Goal: Ask a question: Seek information or help from site administrators or community

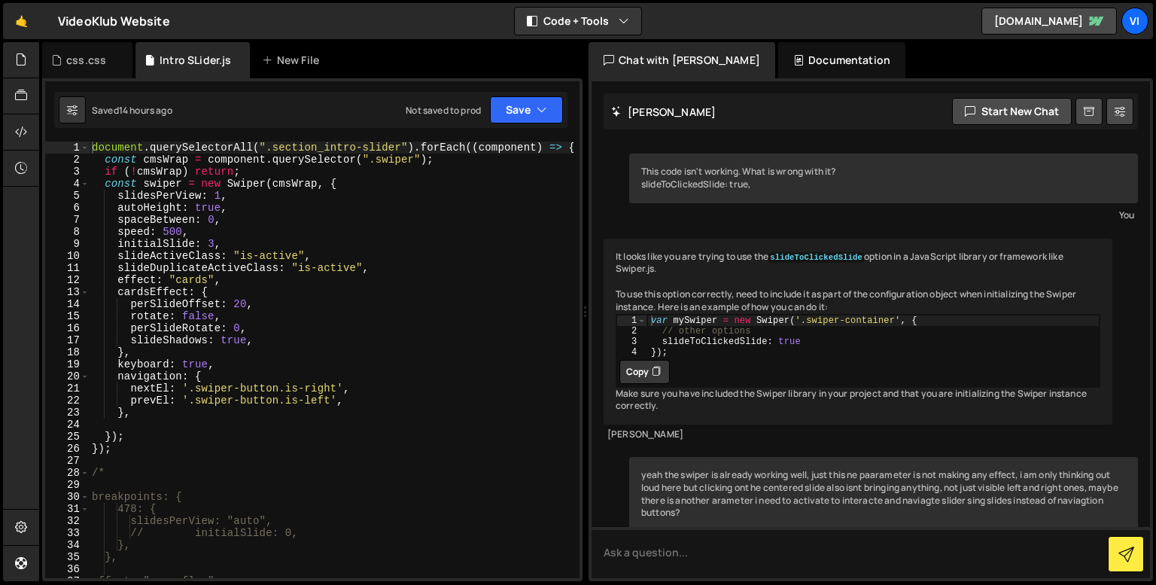
scroll to position [13904, 0]
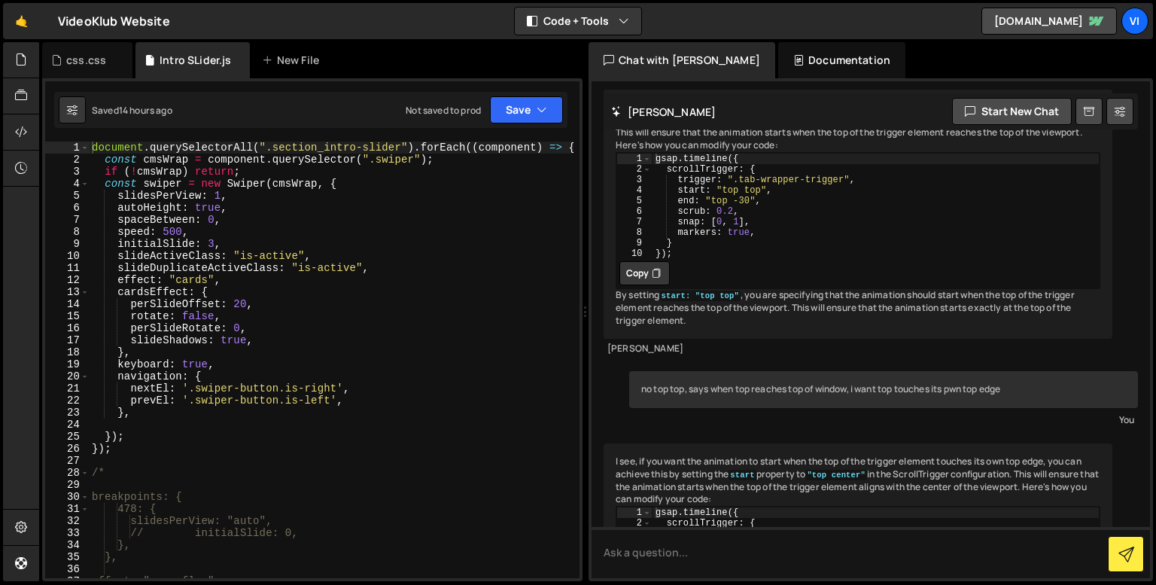
click at [121, 206] on div "document . querySelectorAll ( ".section_intro-slider" ) . forEach (( component …" at bounding box center [331, 368] width 485 height 455
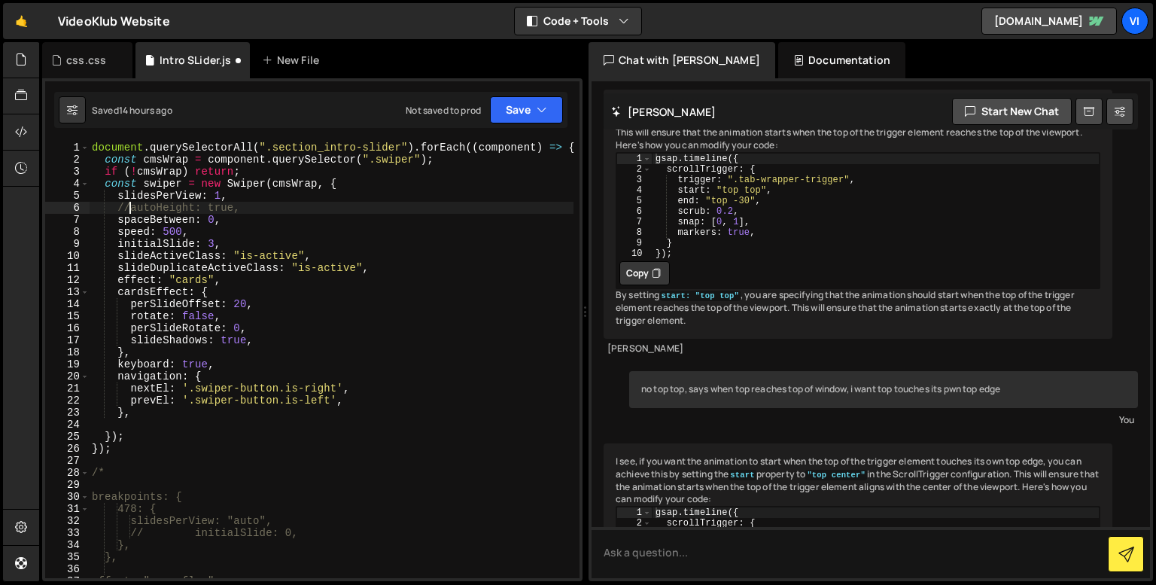
scroll to position [0, 2]
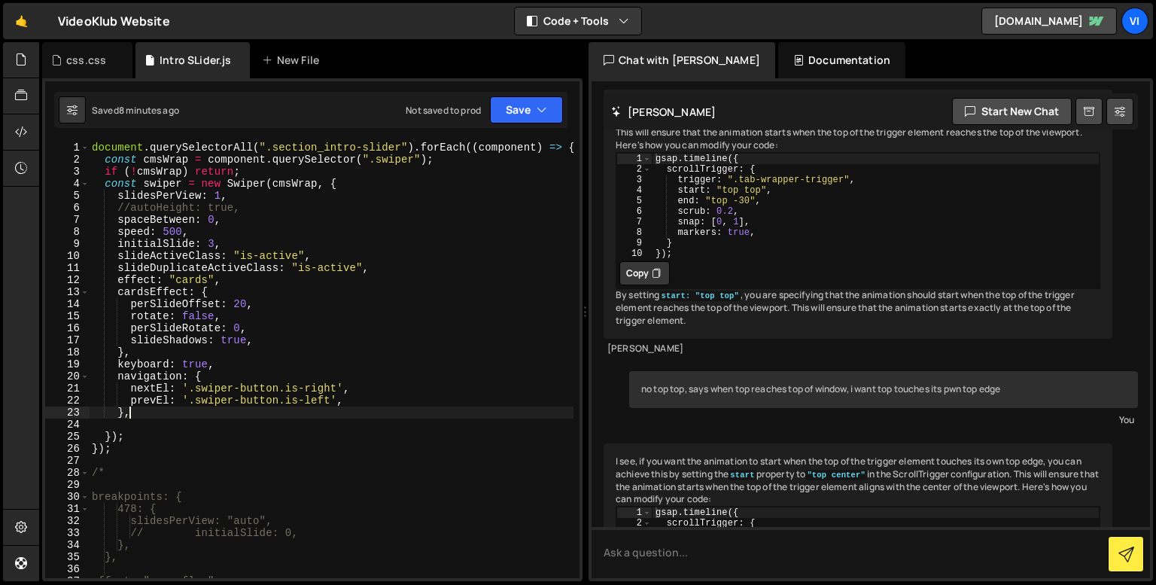
click at [168, 409] on div "document . querySelectorAll ( ".section_intro-slider" ) . forEach (( component …" at bounding box center [331, 368] width 485 height 455
type textarea "},"
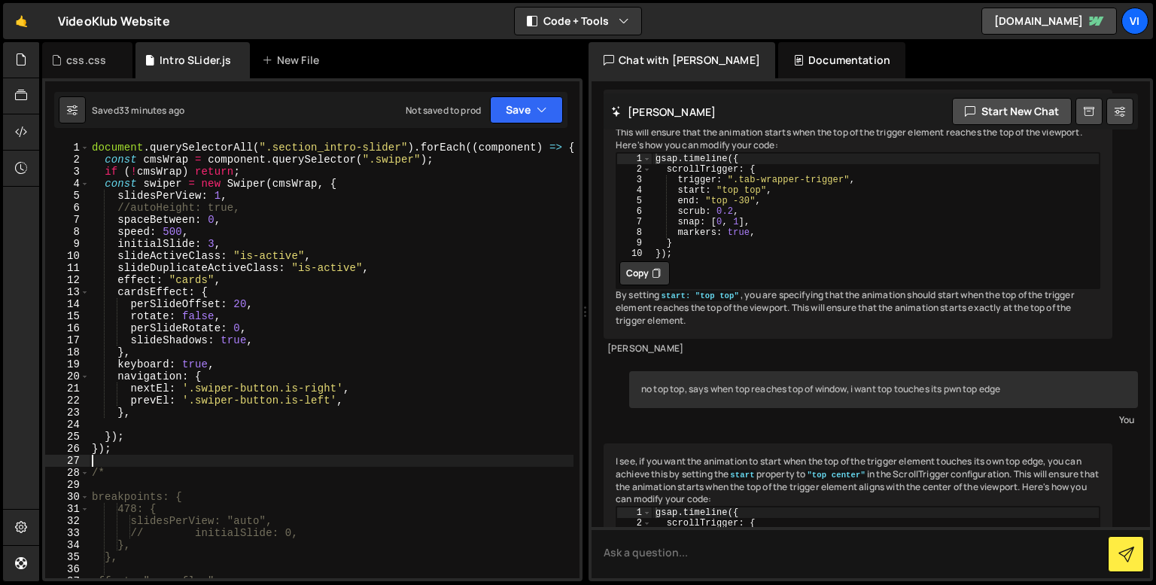
click at [185, 455] on div "document . querySelectorAll ( ".section_intro-slider" ) . forEach (( component …" at bounding box center [331, 368] width 485 height 455
click at [174, 455] on div "document . querySelectorAll ( ".section_intro-slider" ) . forEach (( component …" at bounding box center [331, 368] width 485 height 455
click at [152, 450] on div "document . querySelectorAll ( ".section_intro-slider" ) . forEach (( component …" at bounding box center [331, 368] width 485 height 455
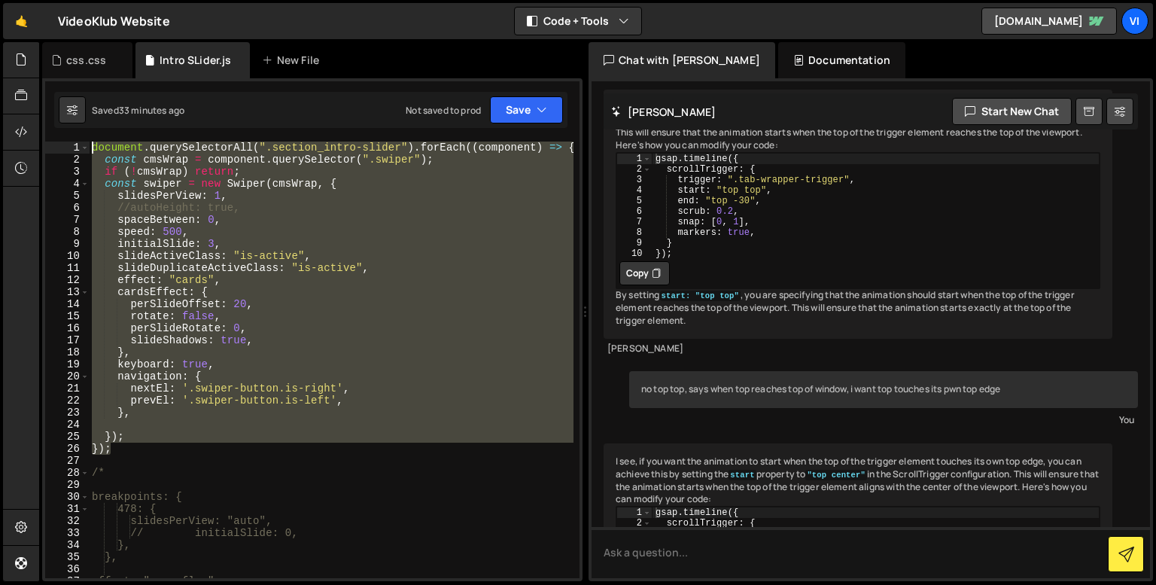
drag, startPoint x: 152, startPoint y: 450, endPoint x: 93, endPoint y: 144, distance: 312.0
click at [93, 144] on div "document . querySelectorAll ( ".section_intro-slider" ) . forEach (( component …" at bounding box center [331, 368] width 485 height 455
type textarea "document.querySelectorAll(".section_intro-slider").forEach((component) => { con…"
click at [542, 213] on button "Copy" at bounding box center [533, 208] width 65 height 23
click at [698, 555] on textarea at bounding box center [870, 552] width 558 height 51
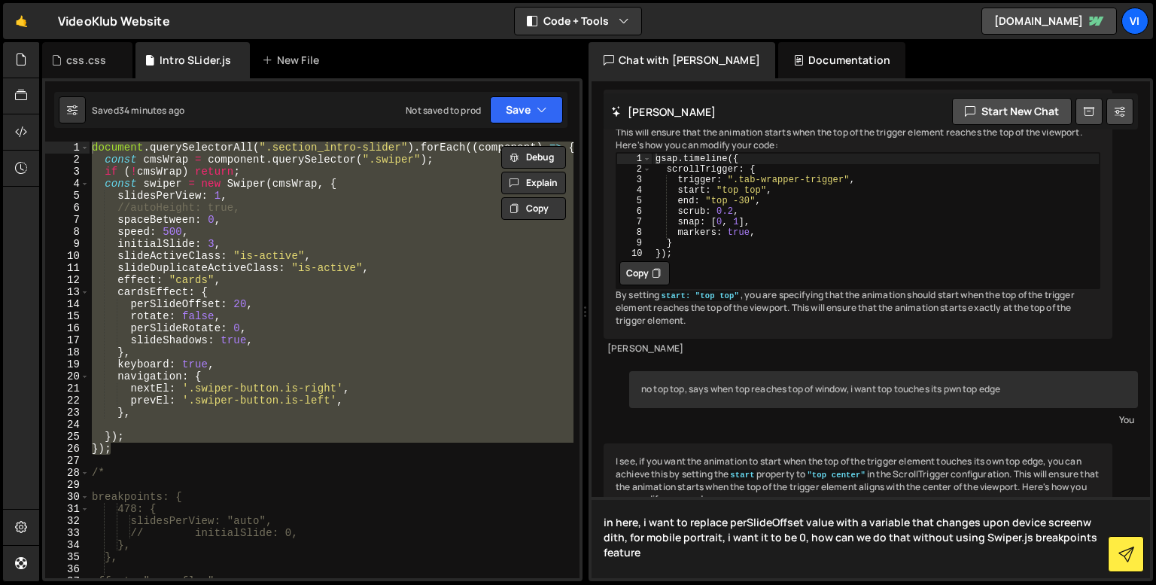
paste textarea "document.querySelectorAll(".section_intro-slider").forEach((component) => { con…"
type textarea "in here, i want to replace perSlideOffset value with a variable that changes up…"
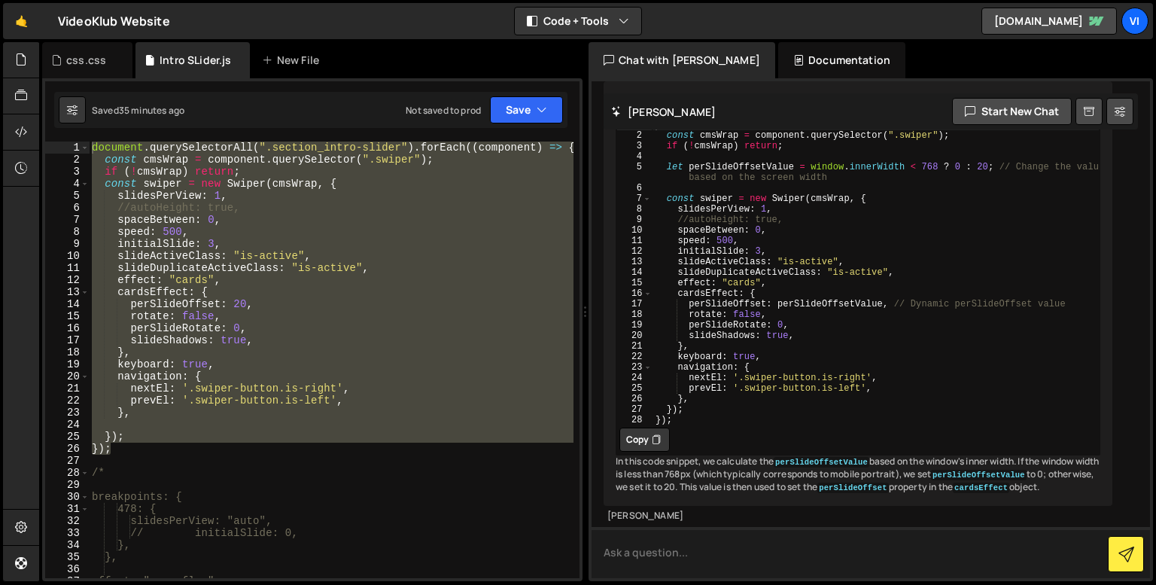
scroll to position [18030, 0]
click at [671, 260] on div "document . querySelectorAll ( ".section_intro-slider" ) . forEach (( component …" at bounding box center [876, 282] width 448 height 327
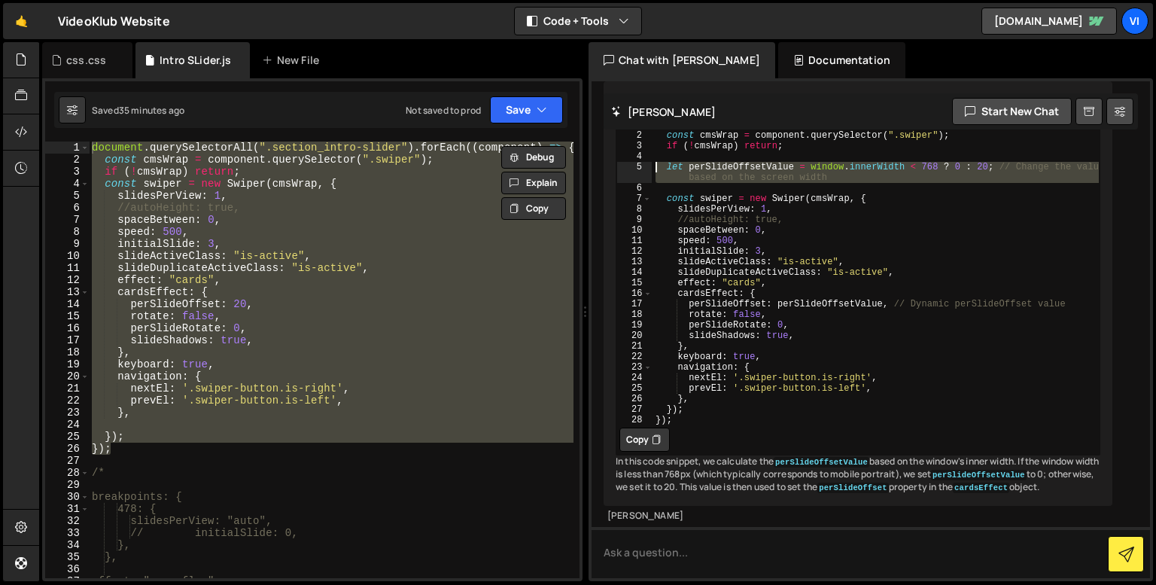
click at [671, 260] on div "document . querySelectorAll ( ".section_intro-slider" ) . forEach (( component …" at bounding box center [876, 282] width 448 height 327
type textarea "let perSlideOffsetValue = window.innerWidth < 768 ? 0 : 20; // Change the value…"
click at [212, 228] on div "document . querySelectorAll ( ".section_intro-slider" ) . forEach (( component …" at bounding box center [331, 368] width 485 height 455
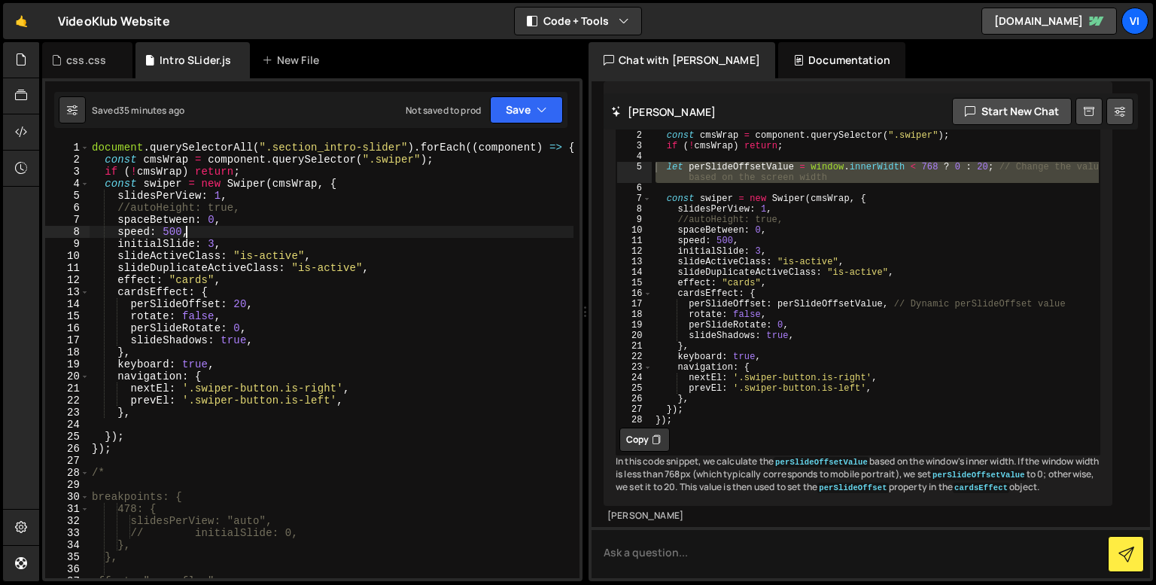
click at [118, 172] on div "document . querySelectorAll ( ".section_intro-slider" ) . forEach (( component …" at bounding box center [331, 368] width 485 height 455
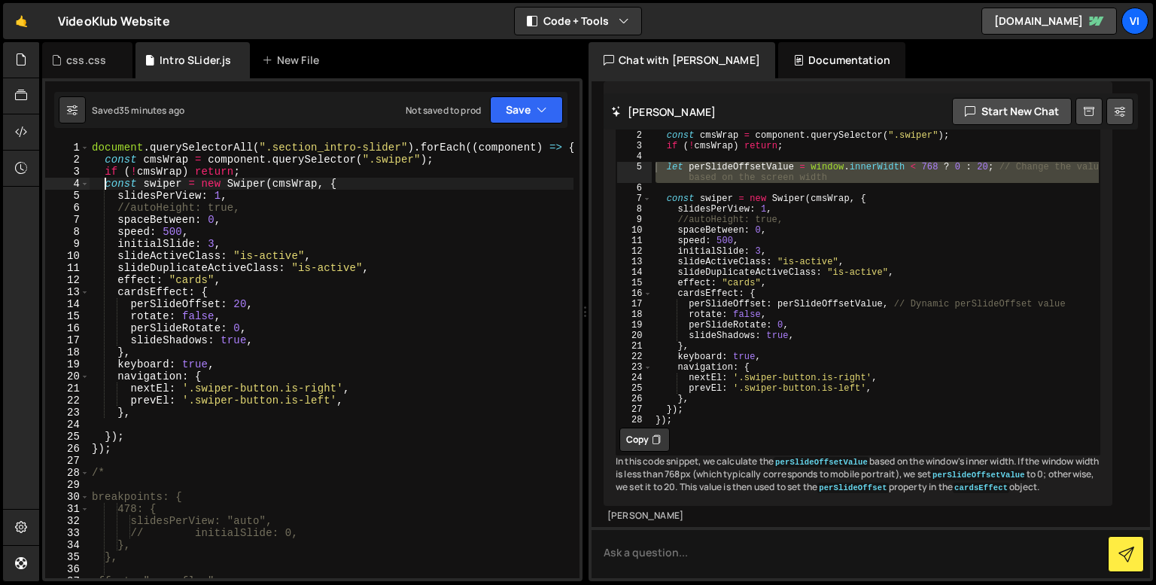
paste textarea
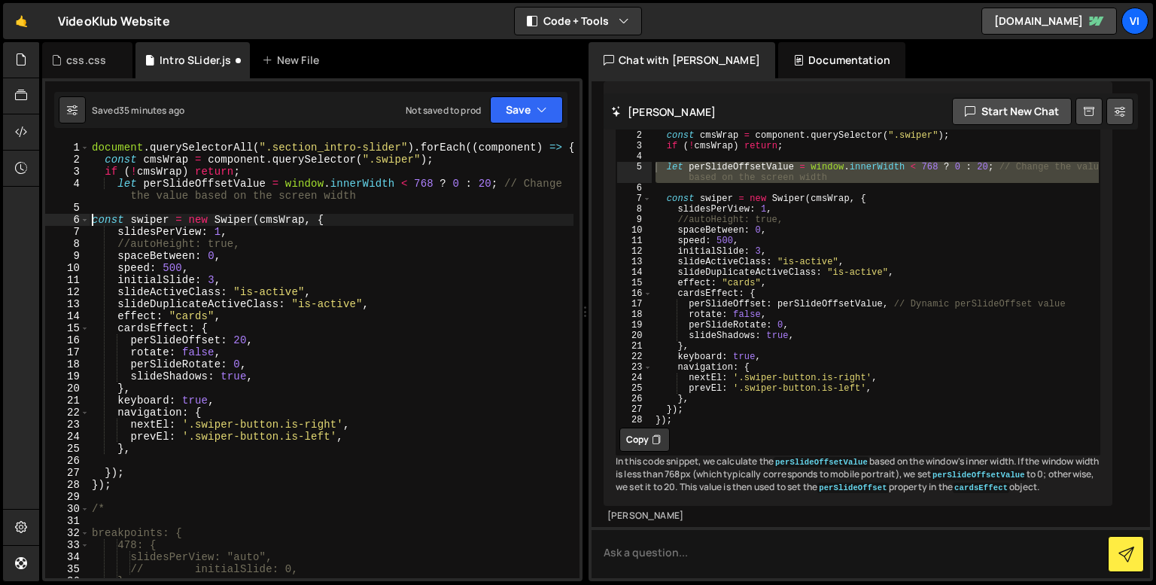
scroll to position [0, 0]
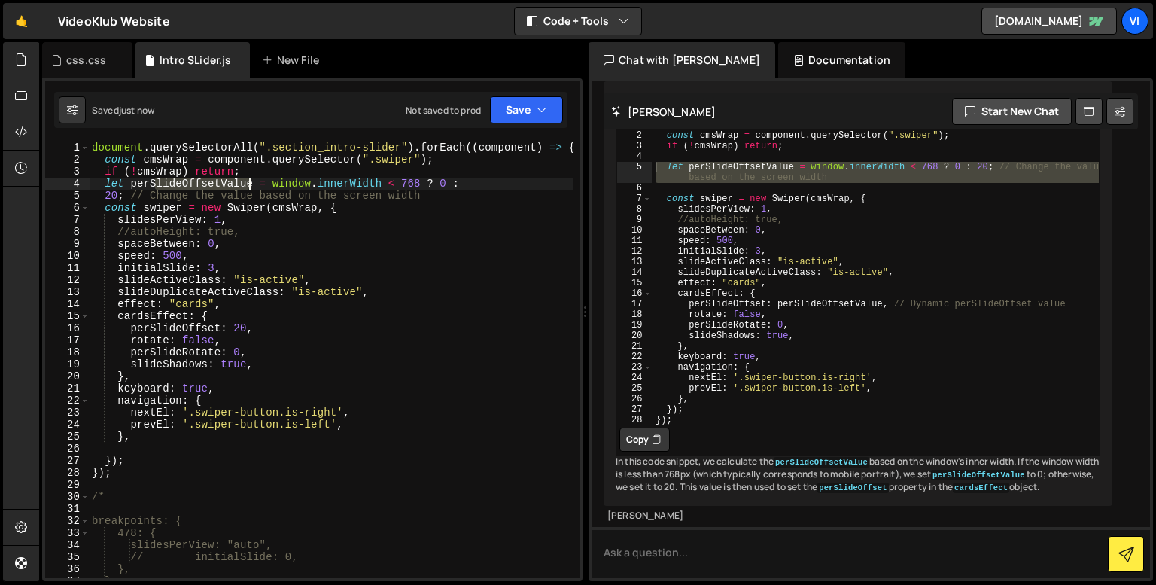
drag, startPoint x: 152, startPoint y: 182, endPoint x: 249, endPoint y: 180, distance: 97.1
click at [249, 180] on div "document . querySelectorAll ( ".section_intro-slider" ) . forEach (( component …" at bounding box center [331, 368] width 485 height 455
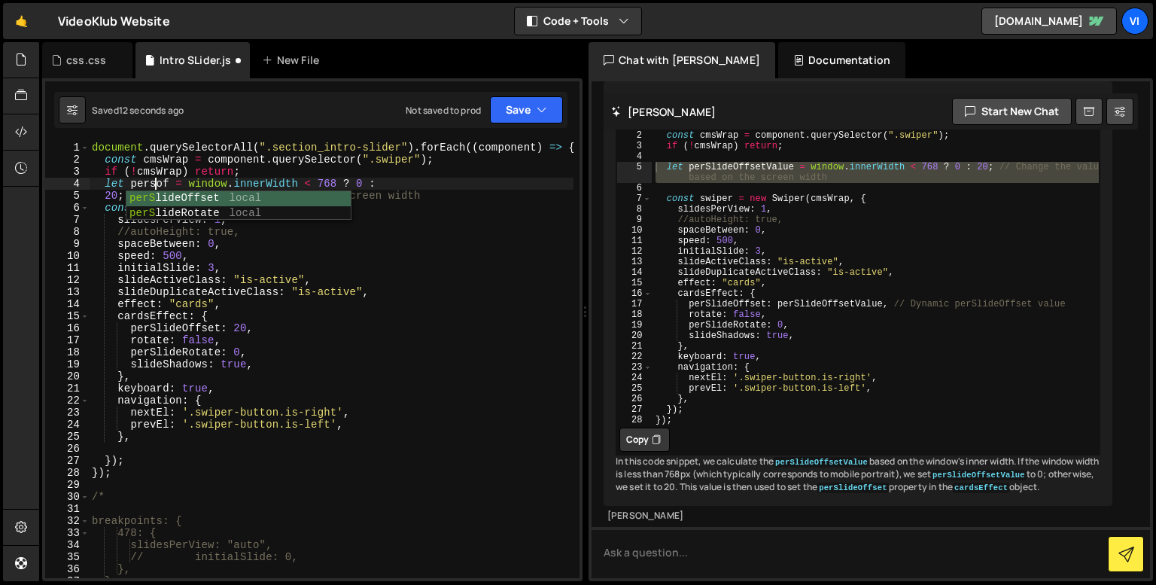
scroll to position [0, 5]
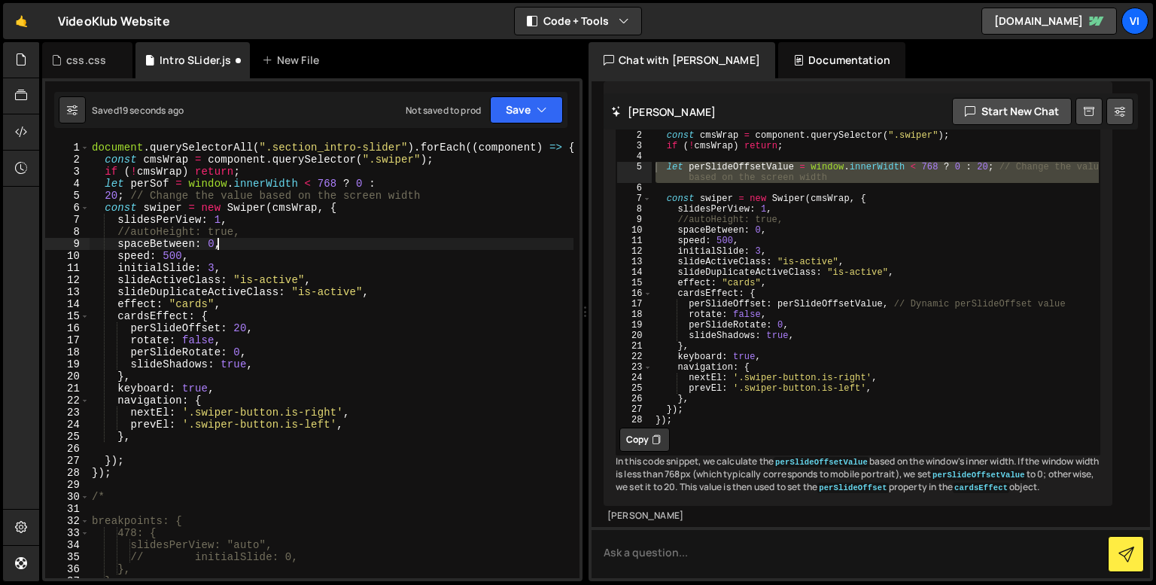
click at [250, 249] on div "document . querySelectorAll ( ".section_intro-slider" ) . forEach (( component …" at bounding box center [331, 368] width 485 height 455
click at [152, 181] on div "document . querySelectorAll ( ".section_intro-slider" ) . forEach (( component …" at bounding box center [331, 368] width 485 height 455
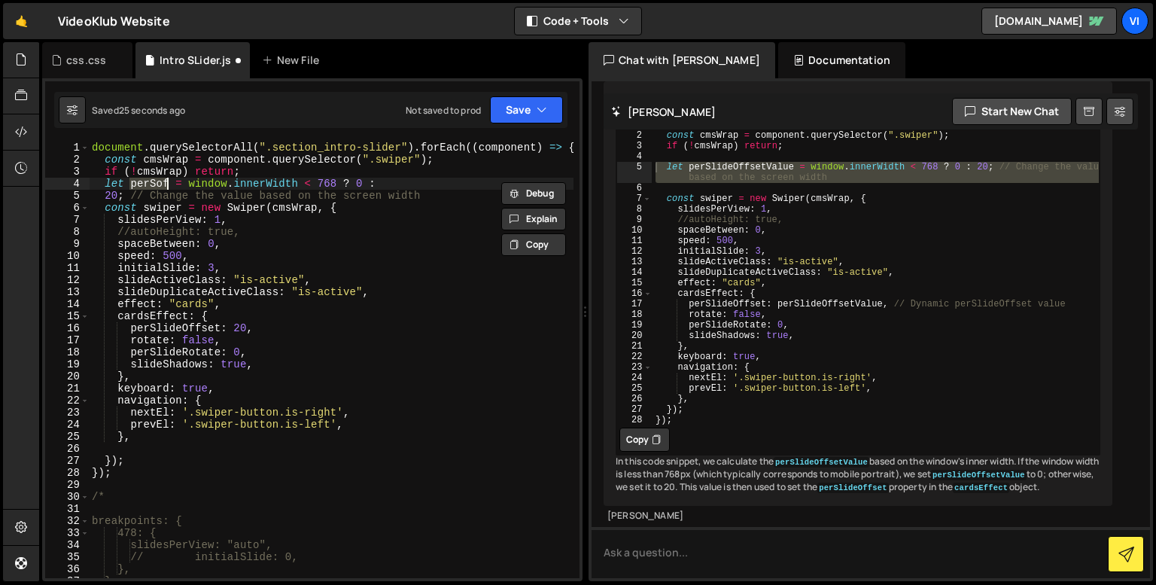
click at [232, 331] on div "document . querySelectorAll ( ".section_intro-slider" ) . forEach (( component …" at bounding box center [331, 368] width 485 height 455
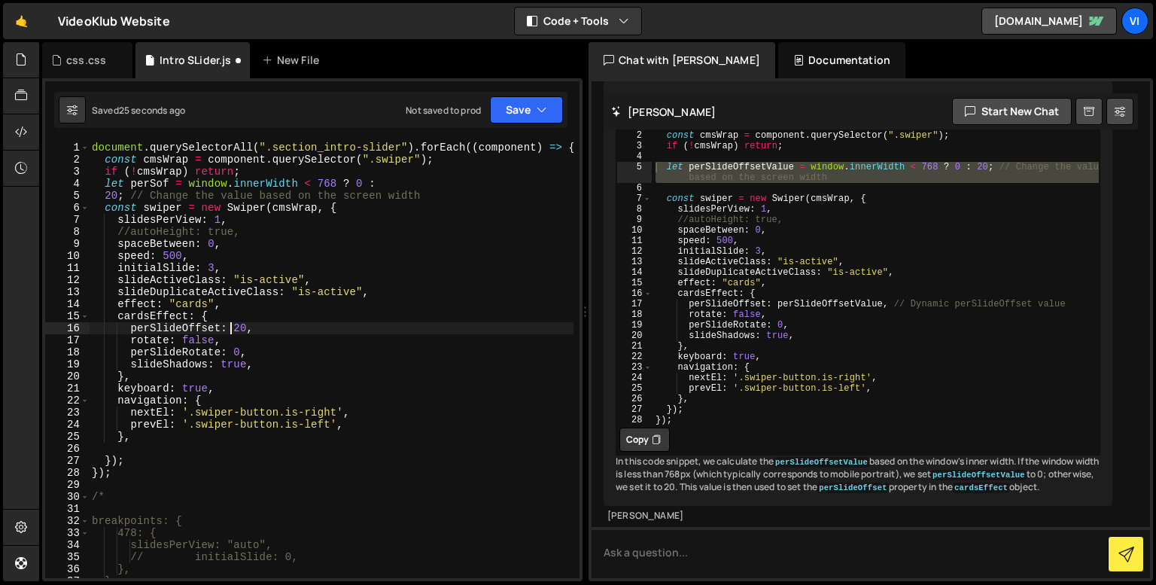
click at [232, 331] on div "document . querySelectorAll ( ".section_intro-slider" ) . forEach (( component …" at bounding box center [331, 368] width 485 height 455
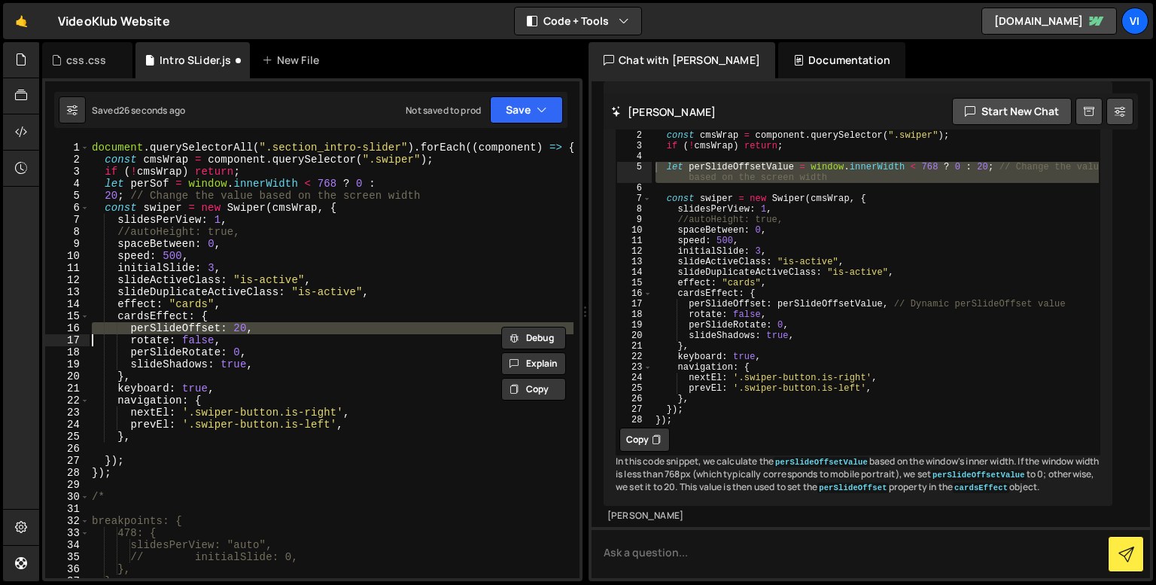
click at [233, 330] on div "document . querySelectorAll ( ".section_intro-slider" ) . forEach (( component …" at bounding box center [331, 368] width 485 height 455
paste textarea "perSof"
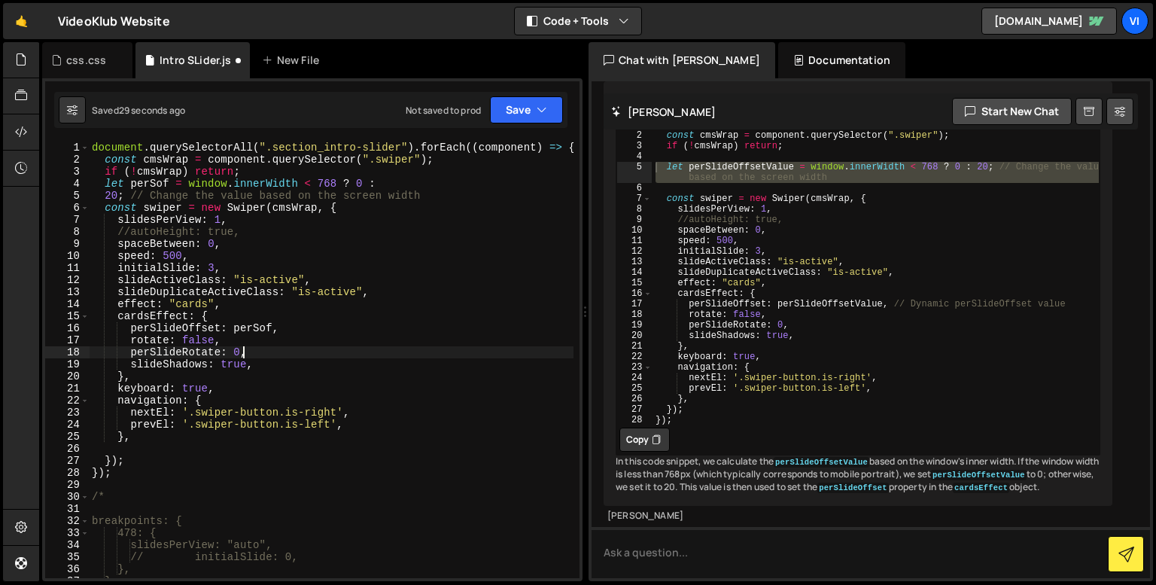
click at [256, 353] on div "document . querySelectorAll ( ".section_intro-slider" ) . forEach (( component …" at bounding box center [331, 368] width 485 height 455
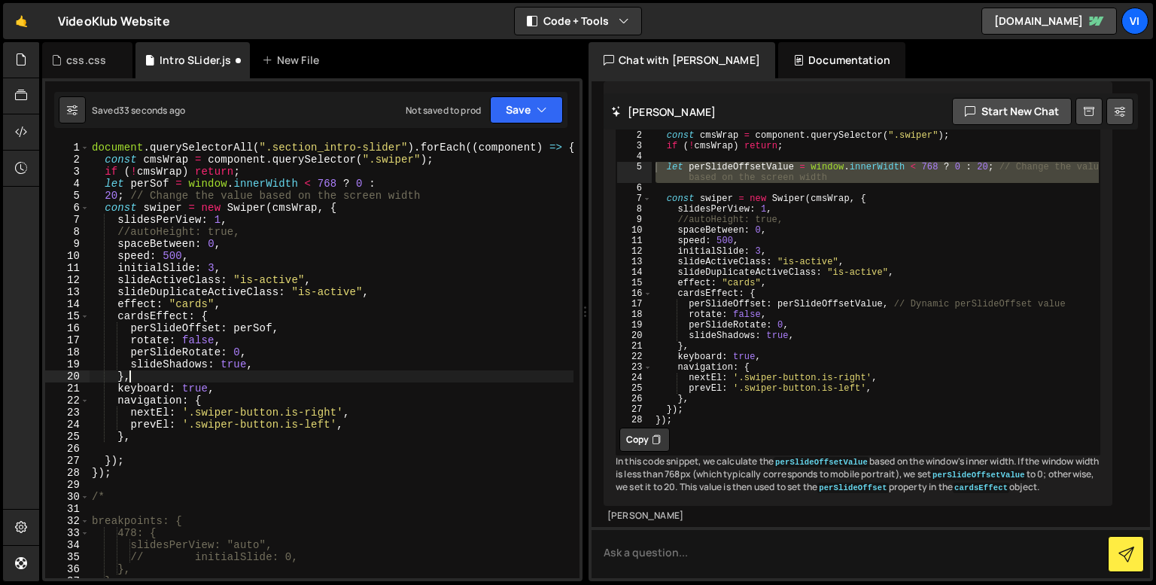
click at [351, 372] on div "document . querySelectorAll ( ".section_intro-slider" ) . forEach (( component …" at bounding box center [331, 368] width 485 height 455
click at [104, 191] on div "document . querySelectorAll ( ".section_intro-slider" ) . forEach (( component …" at bounding box center [331, 368] width 485 height 455
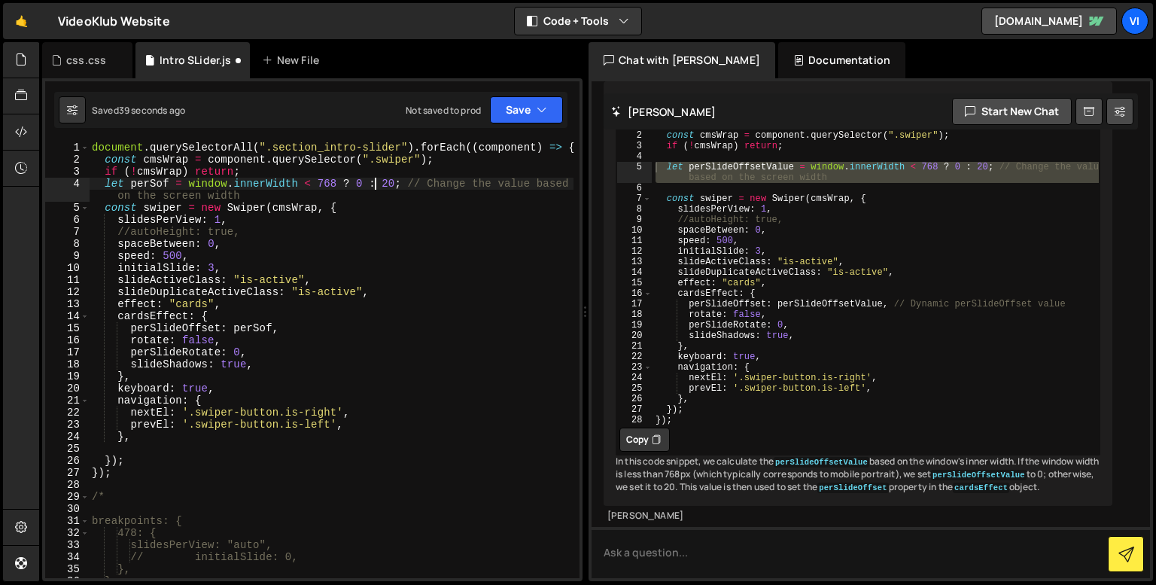
scroll to position [0, 20]
drag, startPoint x: 399, startPoint y: 186, endPoint x: 557, endPoint y: 187, distance: 158.0
click at [557, 187] on div "document . querySelectorAll ( ".section_intro-slider" ) . forEach (( component …" at bounding box center [331, 368] width 485 height 455
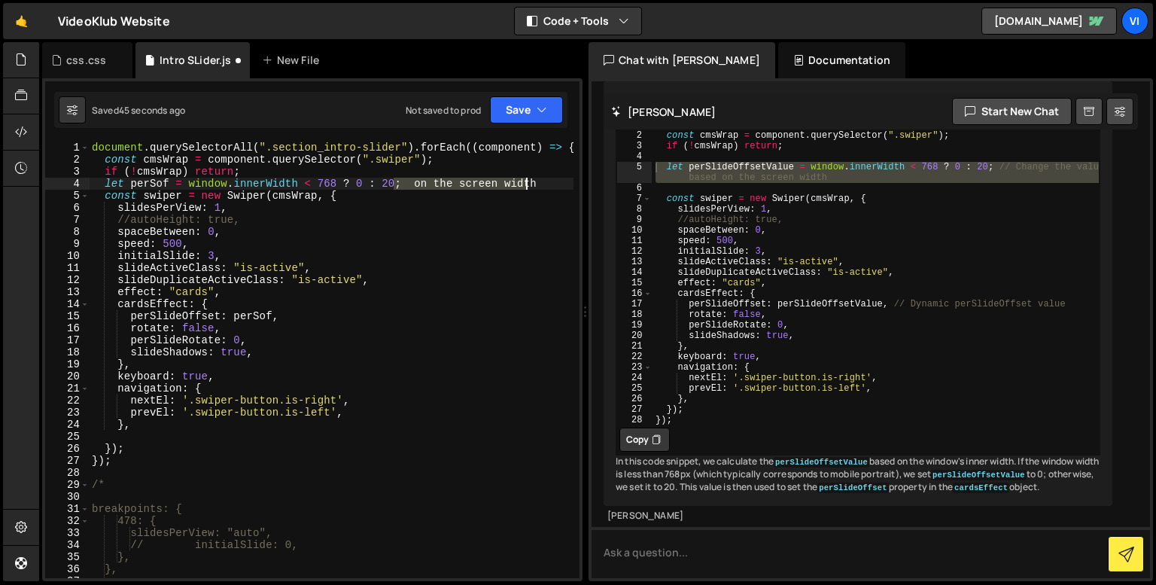
drag, startPoint x: 393, startPoint y: 180, endPoint x: 540, endPoint y: 184, distance: 146.8
click at [540, 184] on div "document . querySelectorAll ( ".section_intro-slider" ) . forEach (( component …" at bounding box center [331, 368] width 485 height 455
click at [375, 180] on div "document . querySelectorAll ( ".section_intro-slider" ) . forEach (( component …" at bounding box center [331, 368] width 485 height 455
type textarea "let perSof = window.innerWidth < 768 ? +0 : +20;"
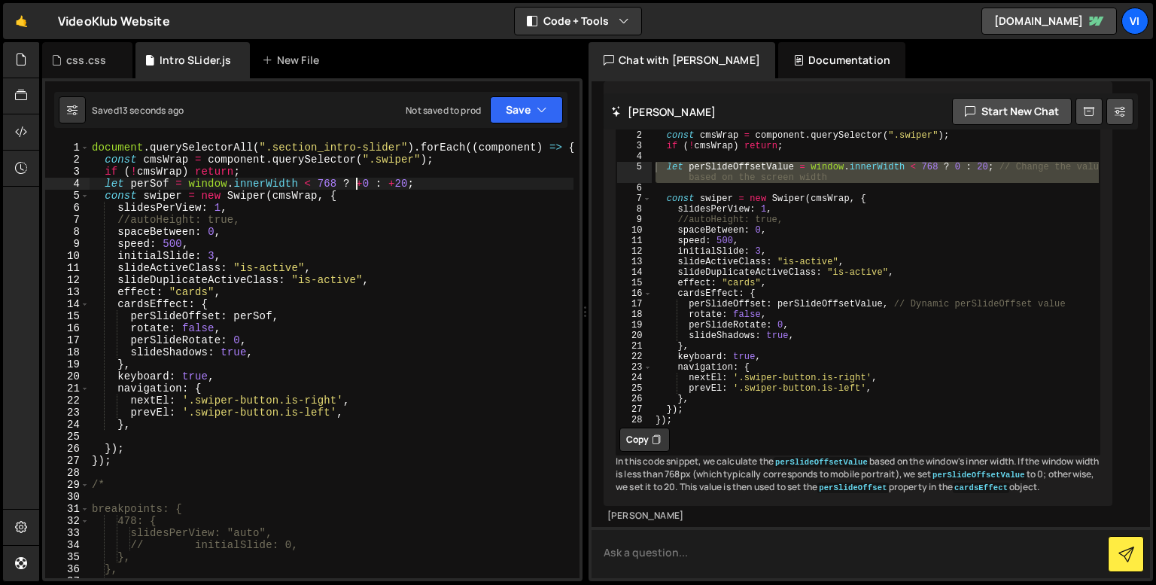
click at [759, 565] on textarea at bounding box center [870, 552] width 558 height 51
type textarea "its not working, what could be the reason?"
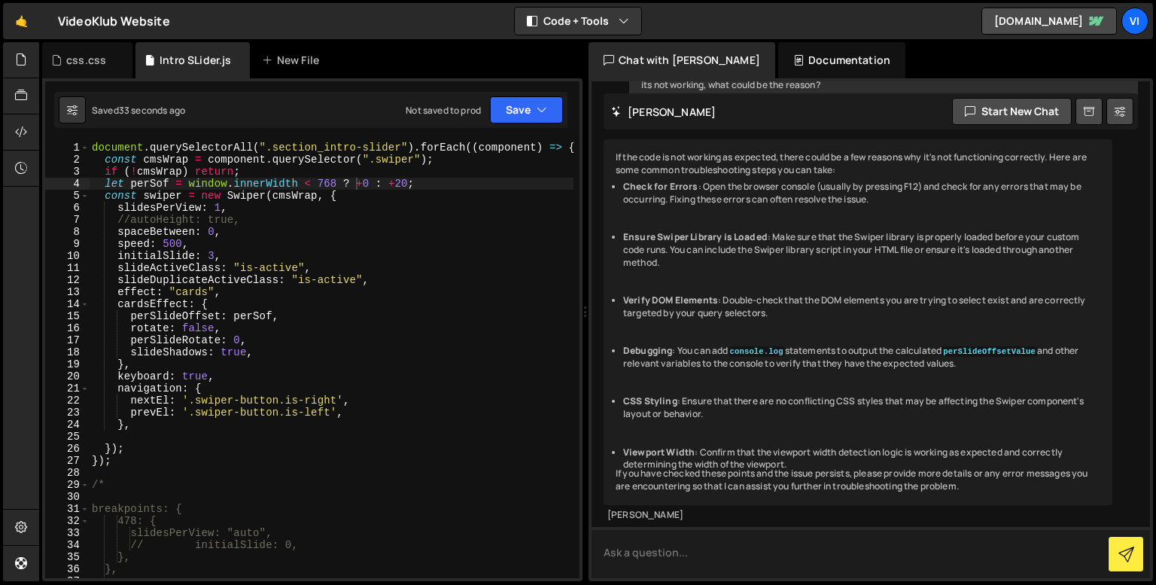
scroll to position [18662, 0]
click at [746, 231] on li "Ensure Swiper Library is Loaded : Make sure that the Swiper library is properly…" at bounding box center [861, 250] width 477 height 38
click at [794, 543] on textarea at bounding box center [870, 552] width 558 height 51
type textarea "does it maybe need a plus sign? because its a number?"
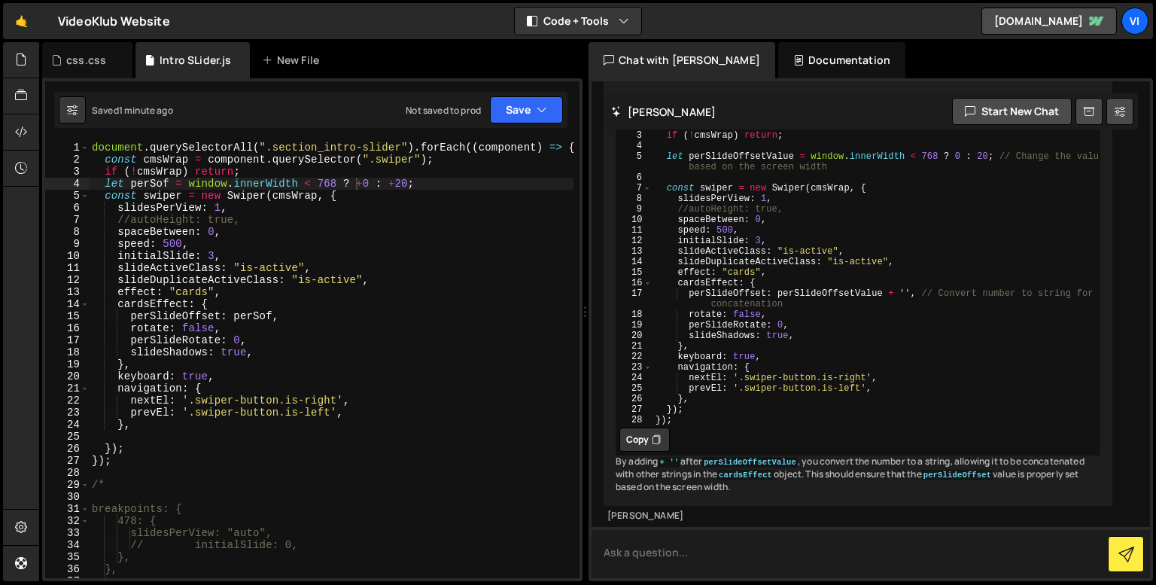
scroll to position [19243, 0]
type textarea "perSlideOffset: perSlideOffsetValue + '', // Convert number to string for conca…"
drag, startPoint x: 774, startPoint y: 300, endPoint x: 906, endPoint y: 305, distance: 131.8
click at [906, 305] on div "document . querySelectorAll ( ".section_intro-slider" ) . forEach (( component …" at bounding box center [876, 276] width 448 height 337
click at [885, 314] on div "document . querySelectorAll ( ".section_intro-slider" ) . forEach (( component …" at bounding box center [876, 276] width 448 height 337
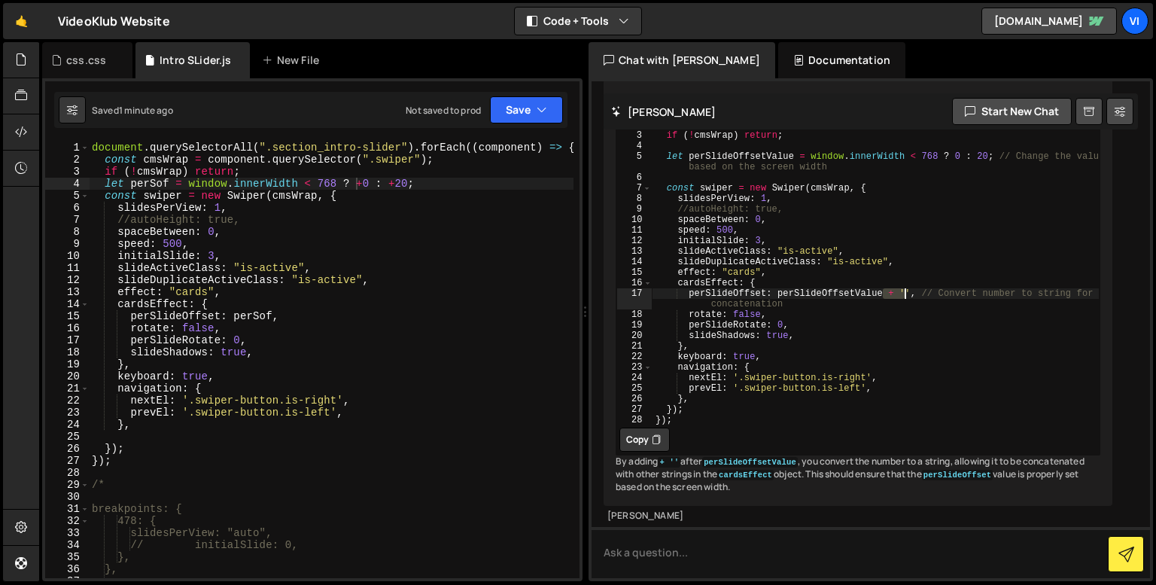
drag, startPoint x: 882, startPoint y: 300, endPoint x: 902, endPoint y: 300, distance: 19.6
click at [902, 300] on div "document . querySelectorAll ( ".section_intro-slider" ) . forEach (( component …" at bounding box center [876, 276] width 448 height 337
click at [263, 318] on div "document . querySelectorAll ( ".section_intro-slider" ) . forEach (( component …" at bounding box center [331, 368] width 485 height 455
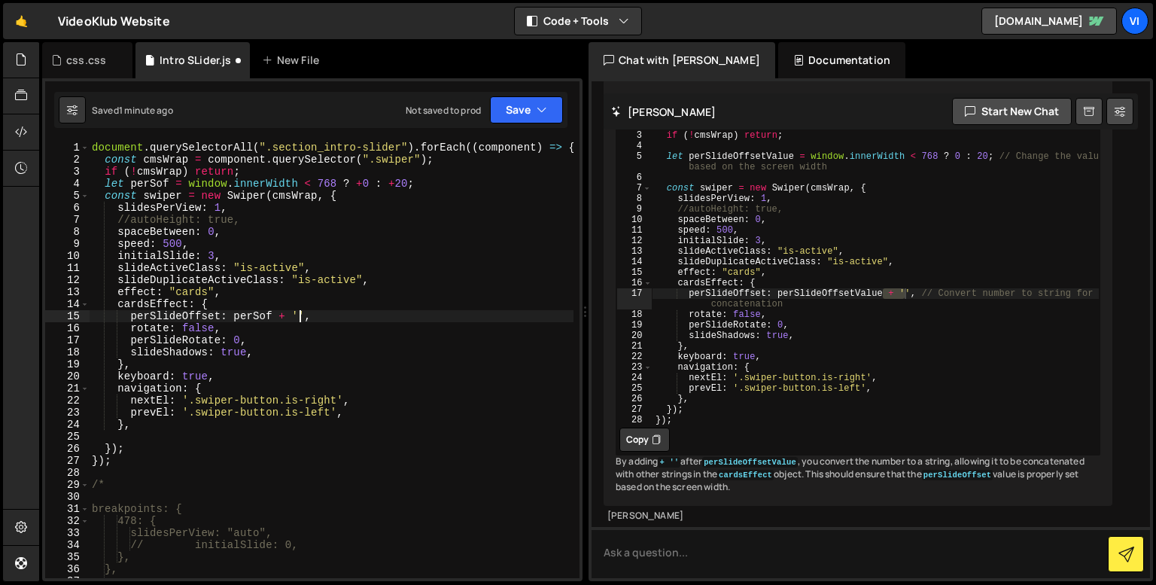
scroll to position [0, 14]
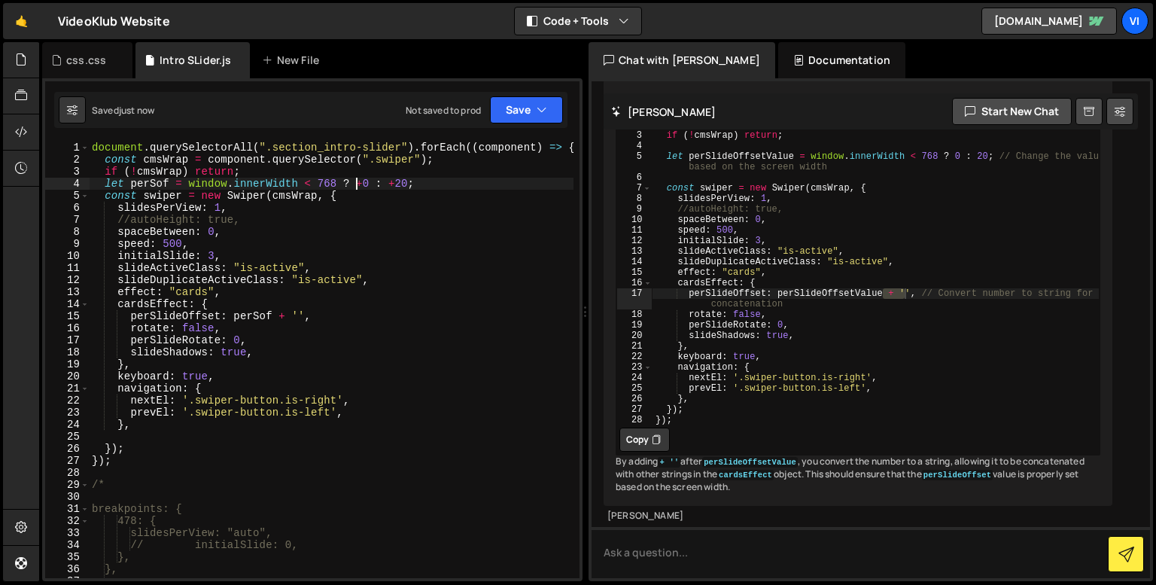
click at [357, 184] on div "document . querySelectorAll ( ".section_intro-slider" ) . forEach (( component …" at bounding box center [331, 368] width 485 height 455
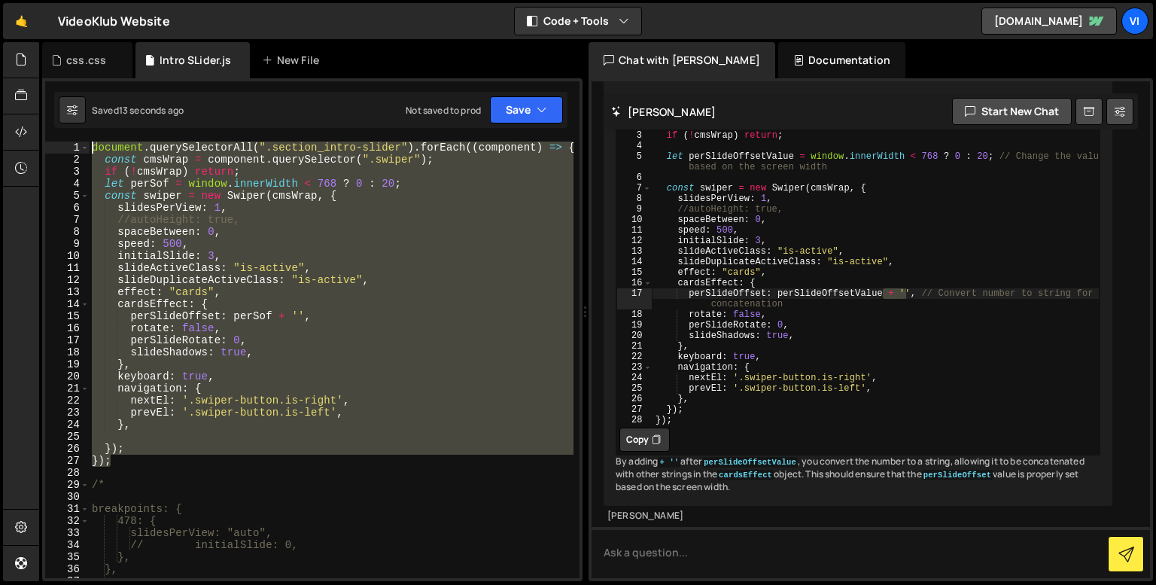
drag, startPoint x: 126, startPoint y: 466, endPoint x: 93, endPoint y: 120, distance: 347.1
click at [93, 120] on div "Debug Explain Copy css.css Intro SLider.js New File Saved 13 seconds ago Not sa…" at bounding box center [312, 312] width 540 height 540
click at [176, 248] on div "document . querySelectorAll ( ".section_intro-slider" ) . forEach (( component …" at bounding box center [331, 368] width 485 height 455
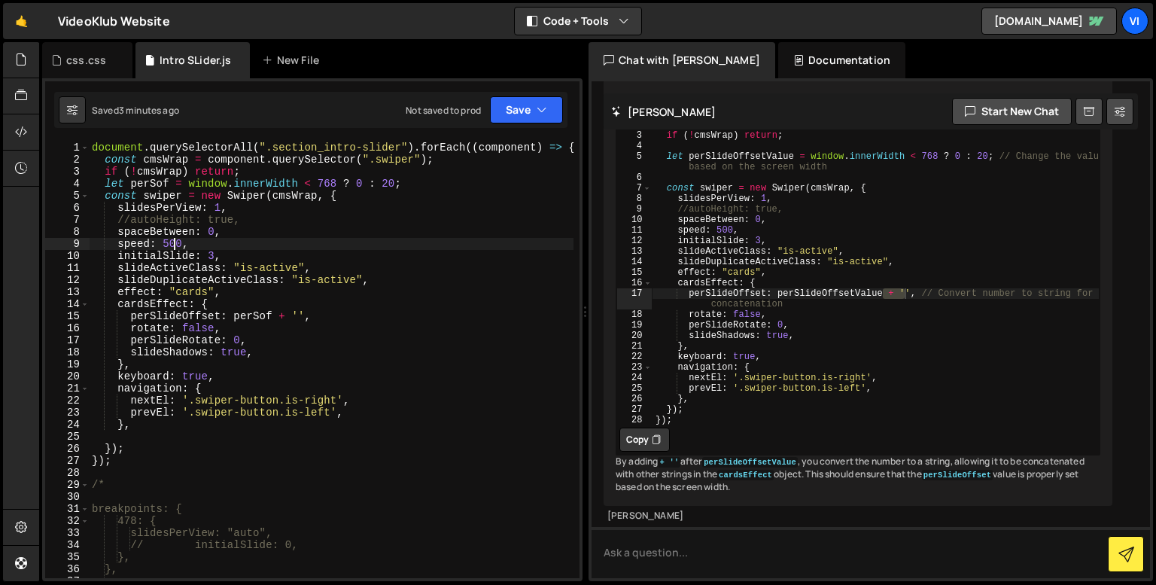
scroll to position [0, 5]
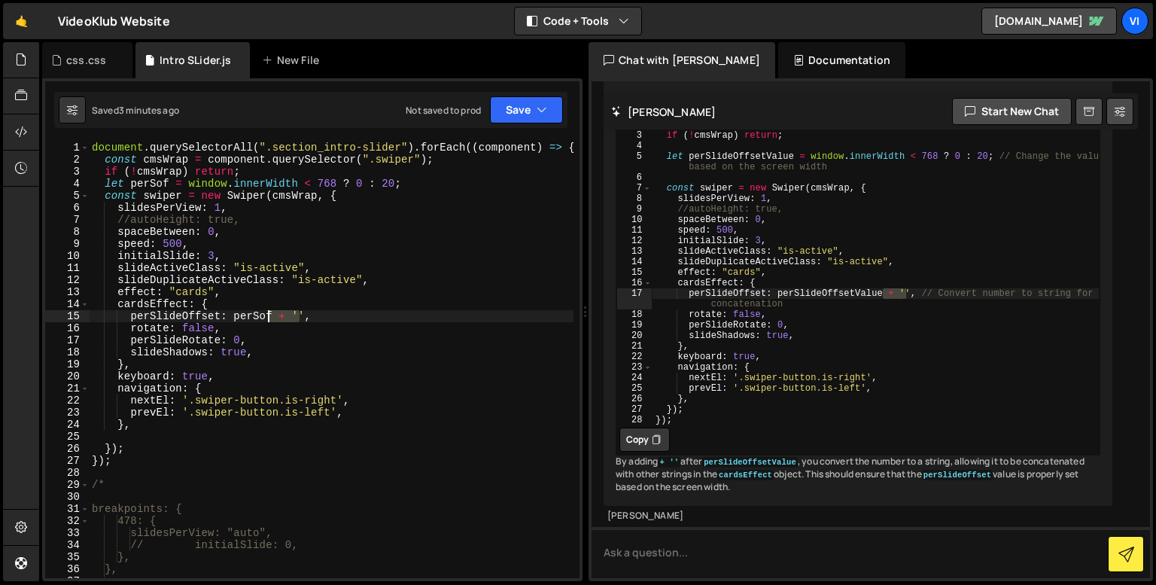
drag, startPoint x: 296, startPoint y: 316, endPoint x: 270, endPoint y: 316, distance: 26.3
click at [270, 316] on div "document . querySelectorAll ( ".section_intro-slider" ) . forEach (( component …" at bounding box center [331, 368] width 485 height 455
type textarea "perSlideOffset: perSof,"
click at [167, 435] on div "document . querySelectorAll ( ".section_intro-slider" ) . forEach (( component …" at bounding box center [331, 368] width 485 height 455
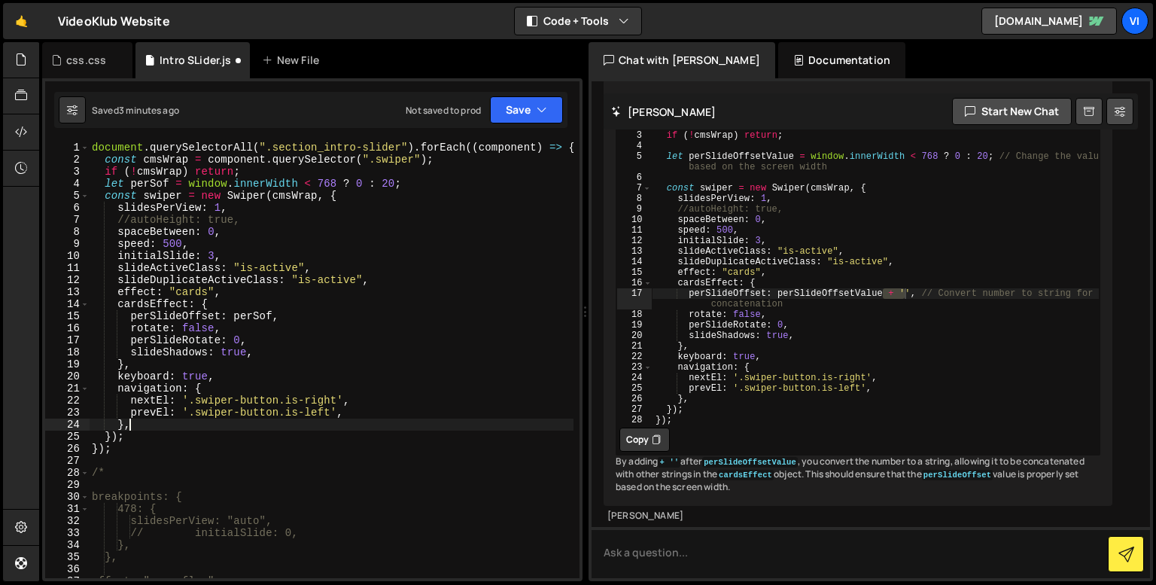
click at [430, 186] on div "document . querySelectorAll ( ".section_intro-slider" ) . forEach (( component …" at bounding box center [331, 368] width 485 height 455
type textarea "let perSof = window.innerWidth < 768 ? 0 : 20;"
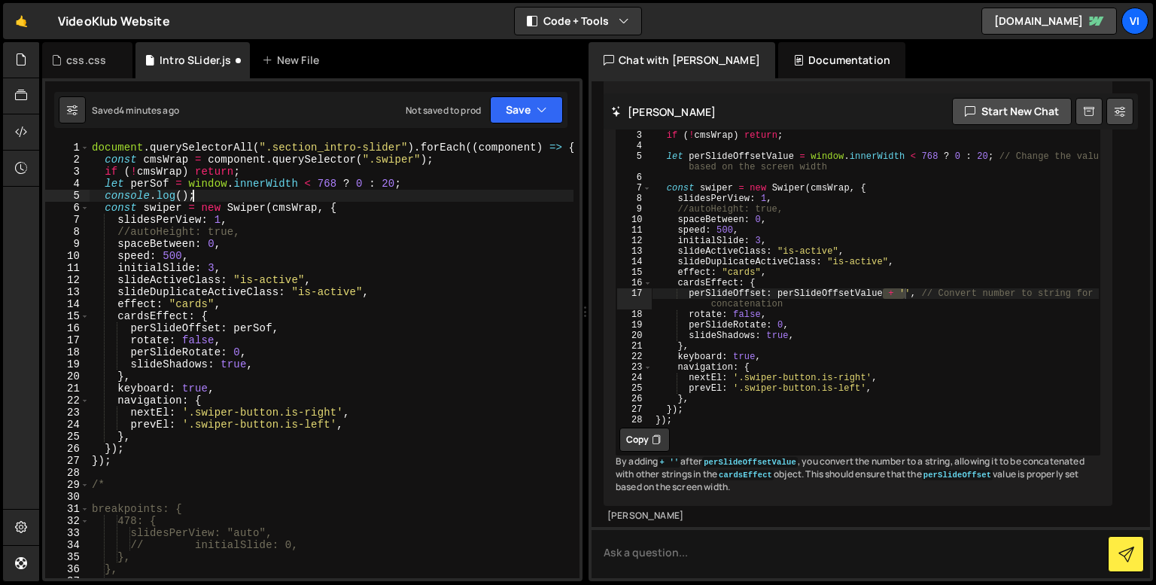
scroll to position [0, 6]
click at [284, 190] on div "document . querySelectorAll ( ".section_intro-slider" ) . forEach (( component …" at bounding box center [331, 368] width 485 height 455
click at [356, 181] on div "document . querySelectorAll ( ".section_intro-slider" ) . forEach (( component …" at bounding box center [331, 368] width 485 height 455
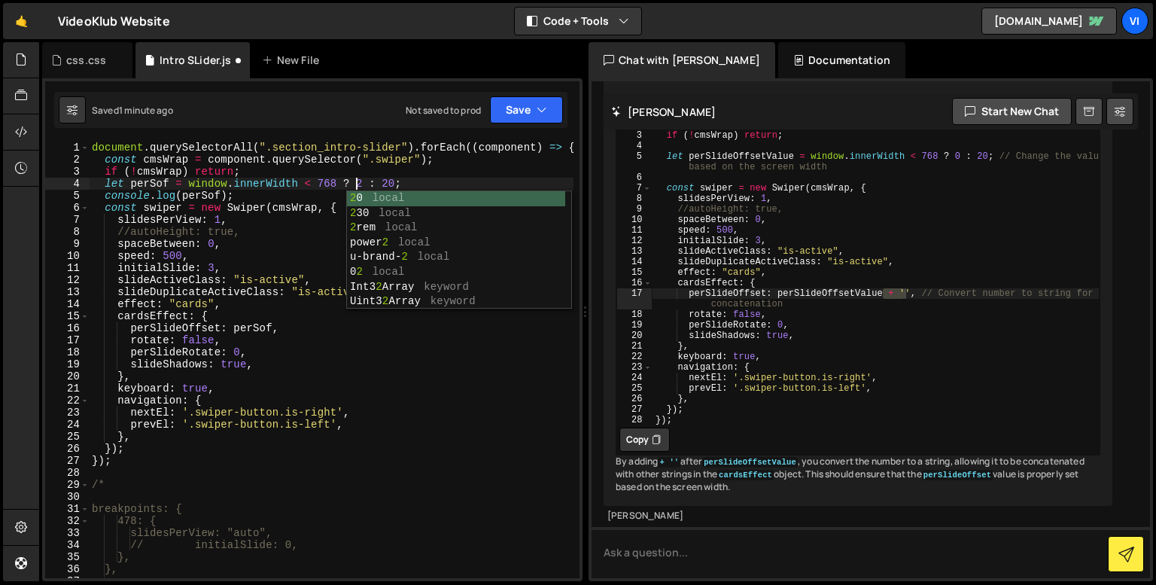
click at [266, 254] on div "document . querySelectorAll ( ".section_intro-slider" ) . forEach (( component …" at bounding box center [331, 368] width 485 height 455
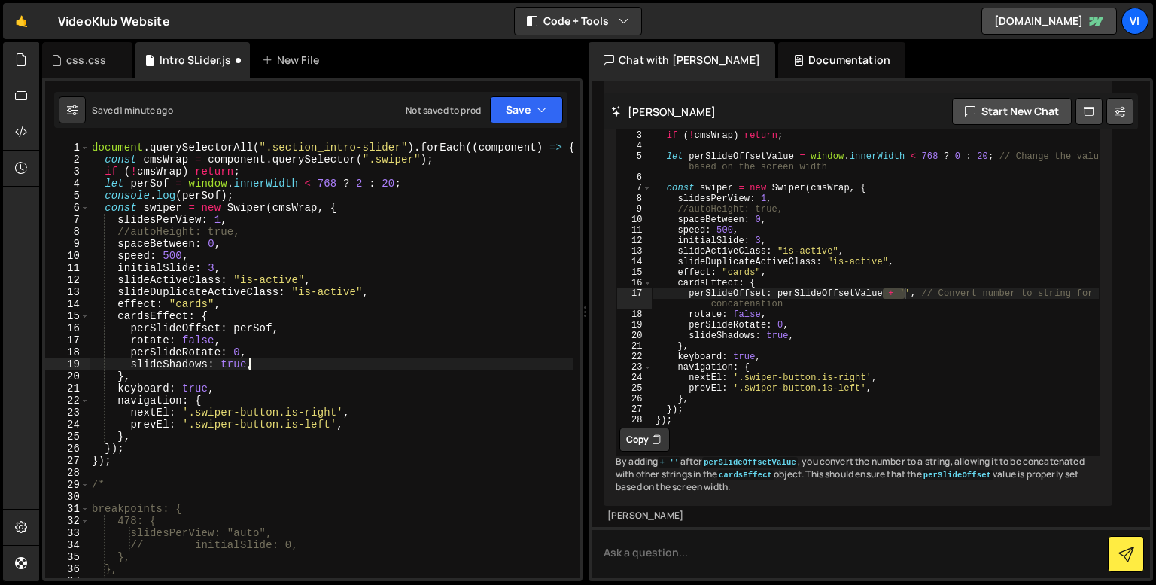
click at [265, 363] on div "document . querySelectorAll ( ".section_intro-slider" ) . forEach (( component …" at bounding box center [331, 368] width 485 height 455
click at [356, 181] on div "document . querySelectorAll ( ".section_intro-slider" ) . forEach (( component …" at bounding box center [331, 368] width 485 height 455
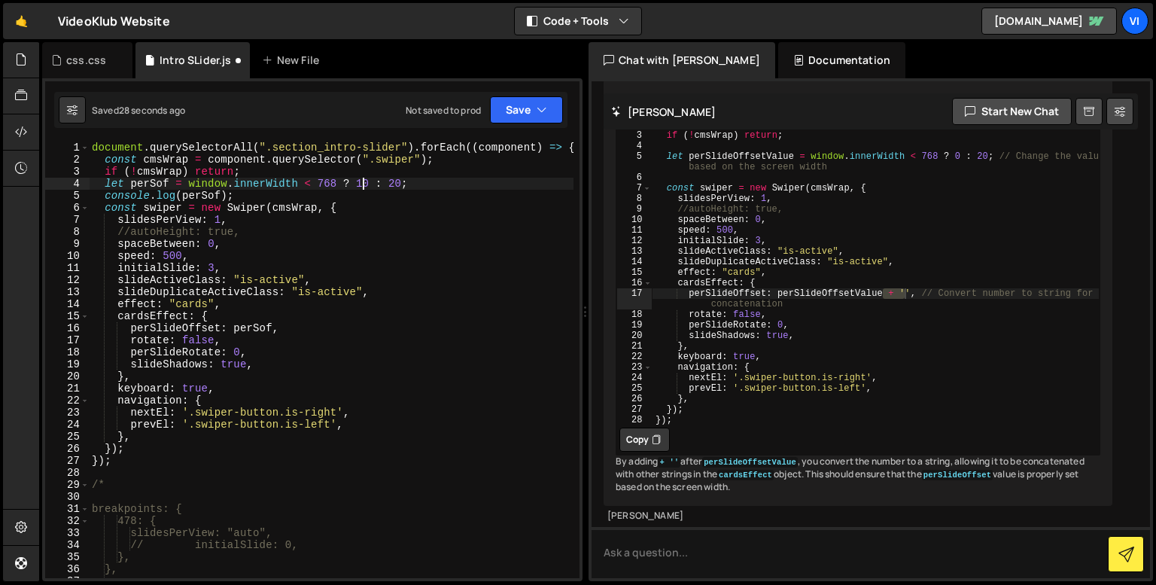
scroll to position [0, 18]
click at [358, 187] on div "document . querySelectorAll ( ".section_intro-slider" ) . forEach (( component …" at bounding box center [331, 368] width 485 height 455
click at [200, 342] on div "document . querySelectorAll ( ".section_intro-slider" ) . forEach (( component …" at bounding box center [331, 368] width 485 height 455
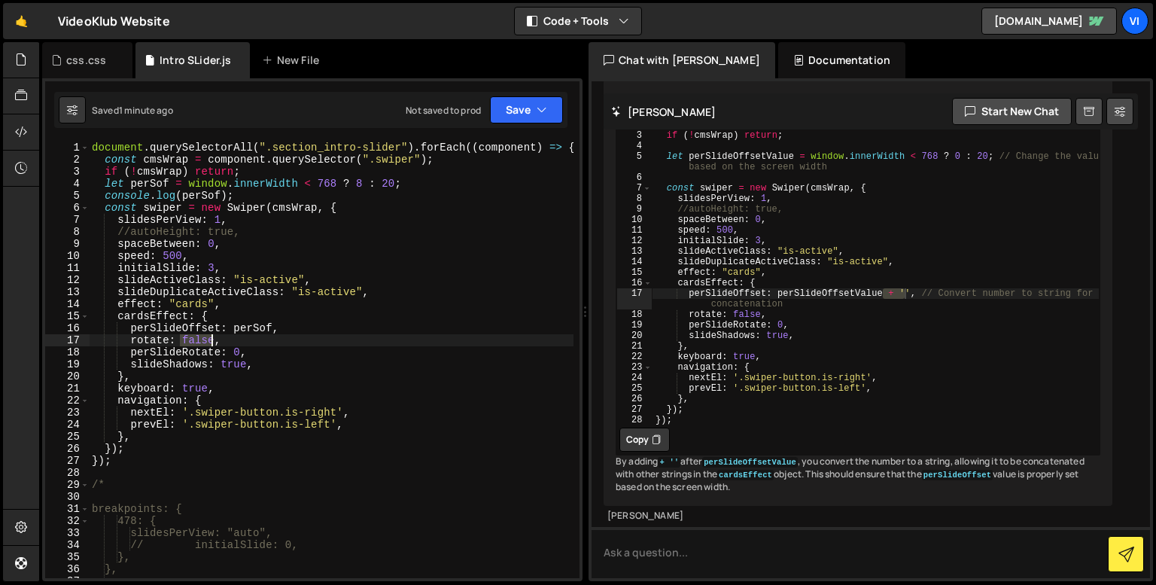
scroll to position [0, 8]
click at [200, 342] on div "document . querySelectorAll ( ".section_intro-slider" ) . forEach (( component …" at bounding box center [331, 368] width 485 height 455
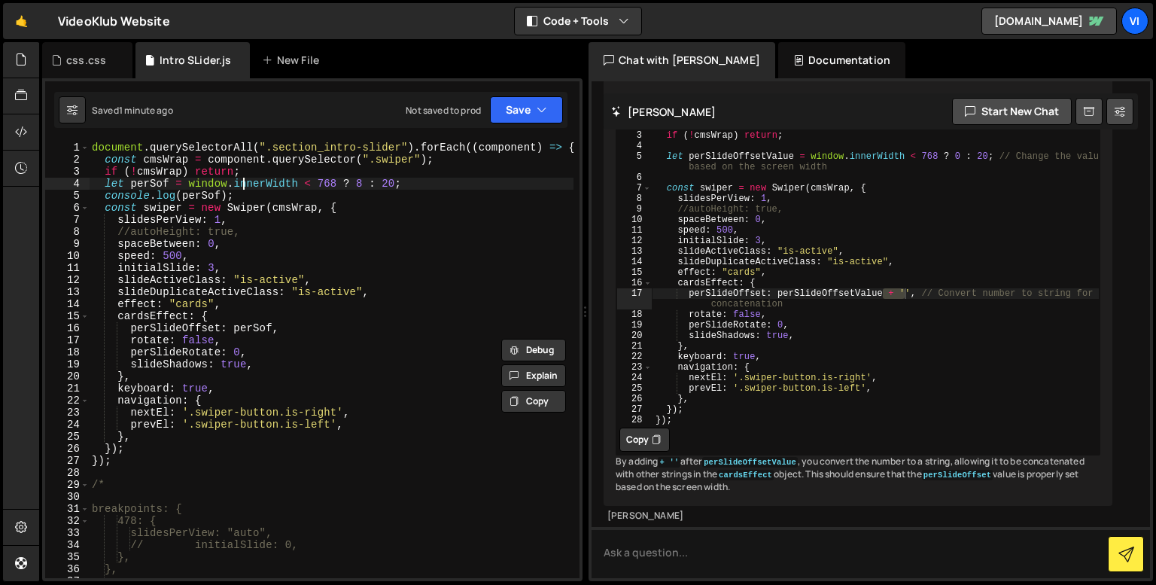
click at [243, 183] on div "document . querySelectorAll ( ".section_intro-slider" ) . forEach (( component …" at bounding box center [331, 368] width 485 height 455
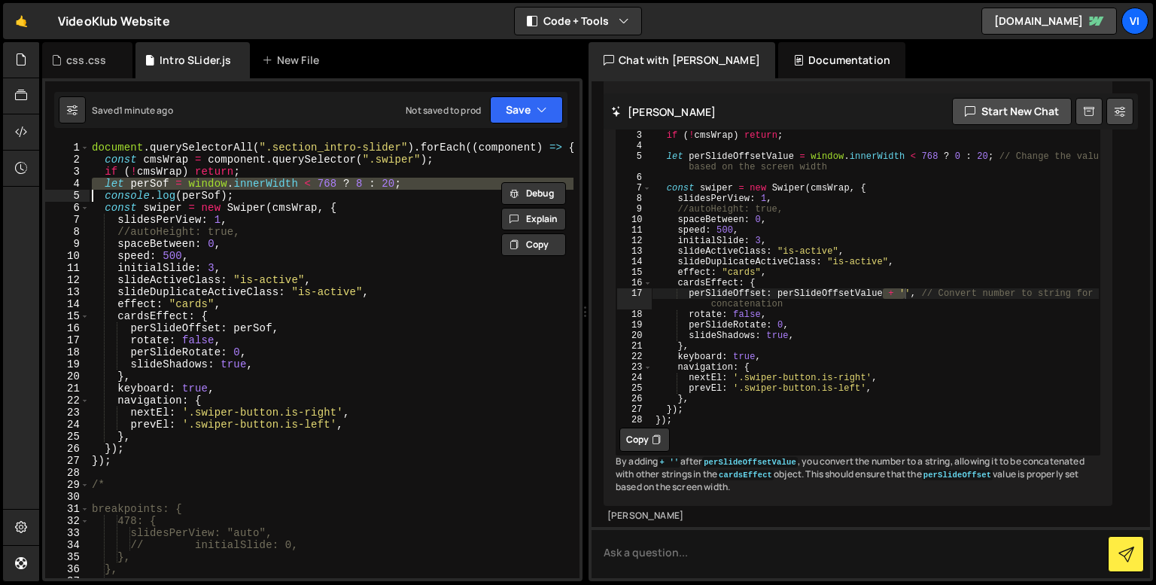
click at [243, 183] on div "document . querySelectorAll ( ".section_intro-slider" ) . forEach (( component …" at bounding box center [331, 368] width 485 height 455
click at [386, 181] on div "document . querySelectorAll ( ".section_intro-slider" ) . forEach (( component …" at bounding box center [331, 368] width 485 height 455
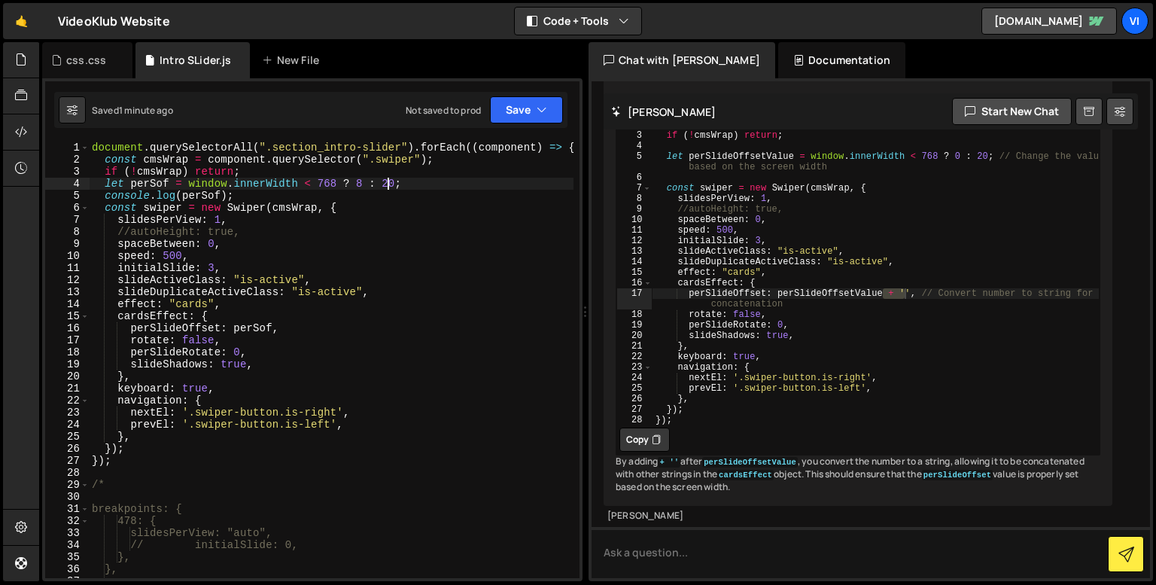
type textarea "let perSof = window.innerWidth < 768 ? 8 : 20;"
click at [394, 186] on div "document . querySelectorAll ( ".section_intro-slider" ) . forEach (( component …" at bounding box center [331, 368] width 485 height 455
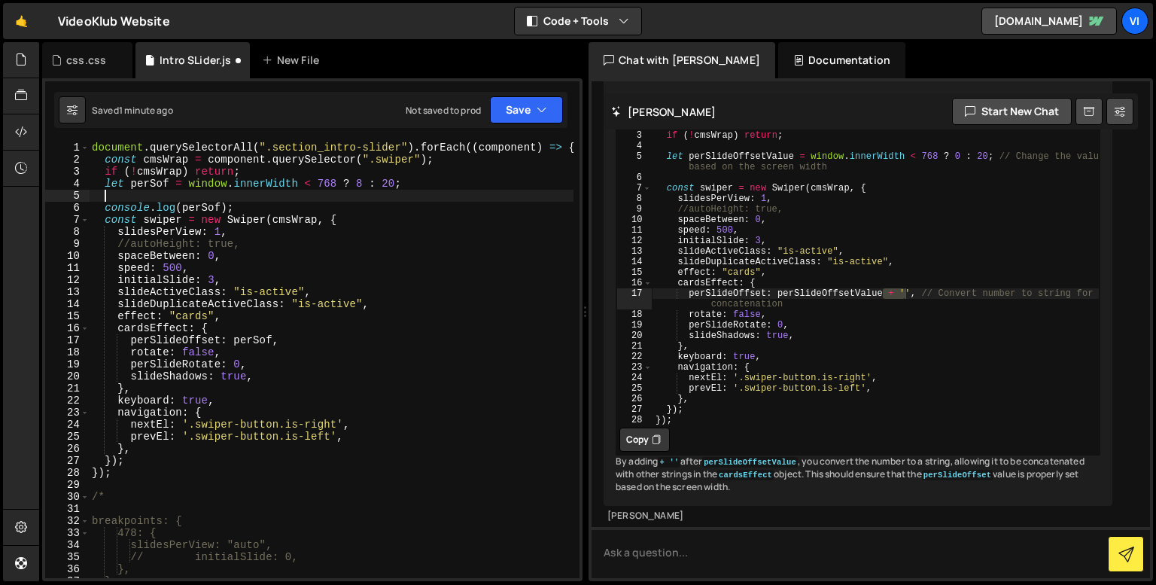
paste textarea
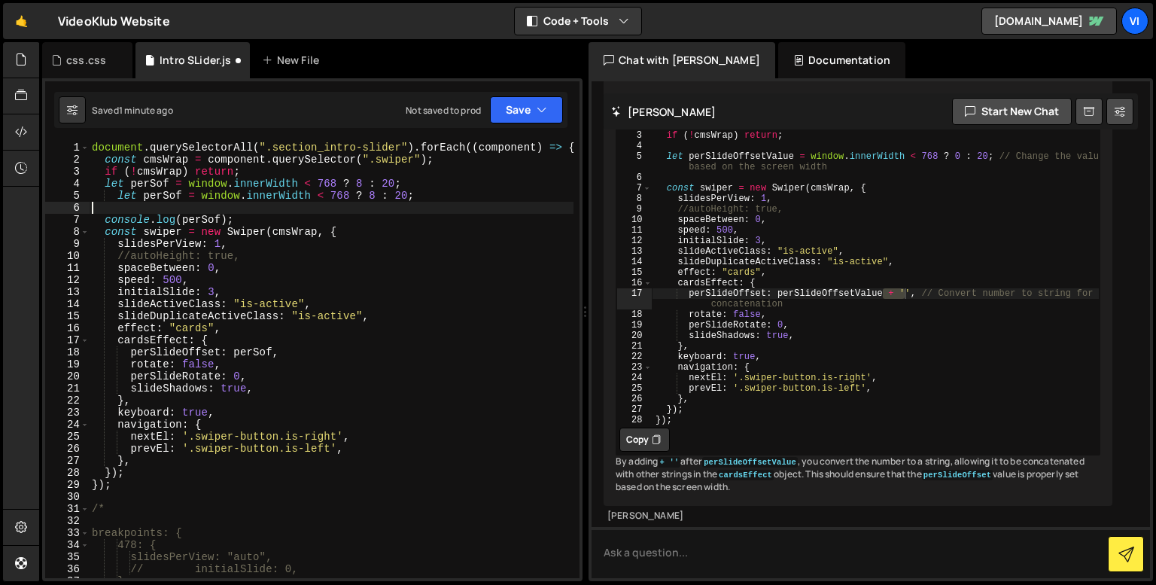
scroll to position [0, 0]
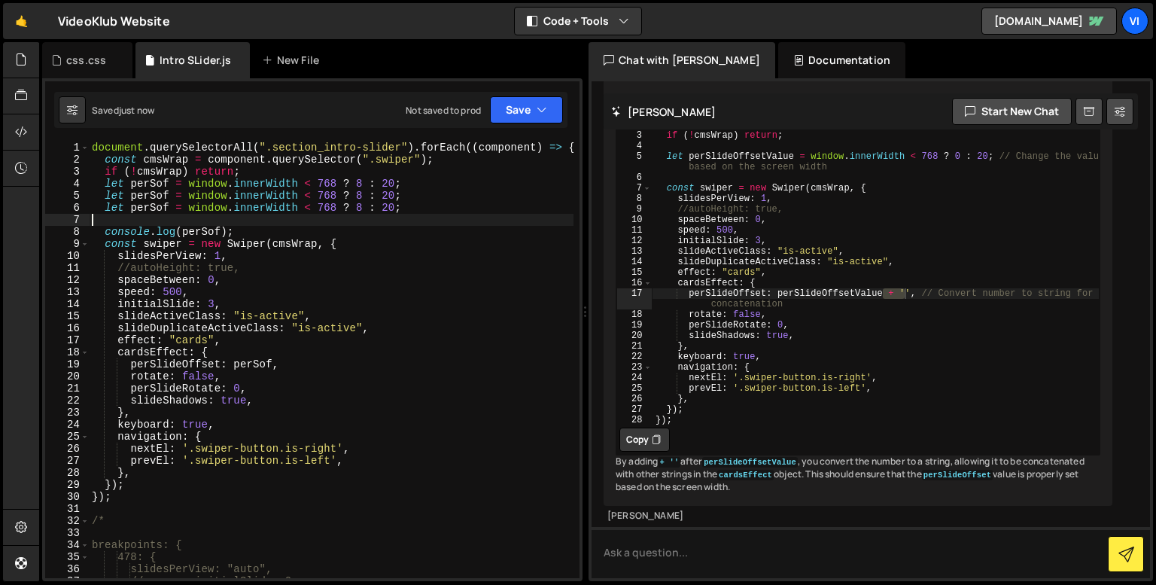
click at [242, 383] on div "document . querySelectorAll ( ".section_intro-slider" ) . forEach (( component …" at bounding box center [331, 368] width 485 height 455
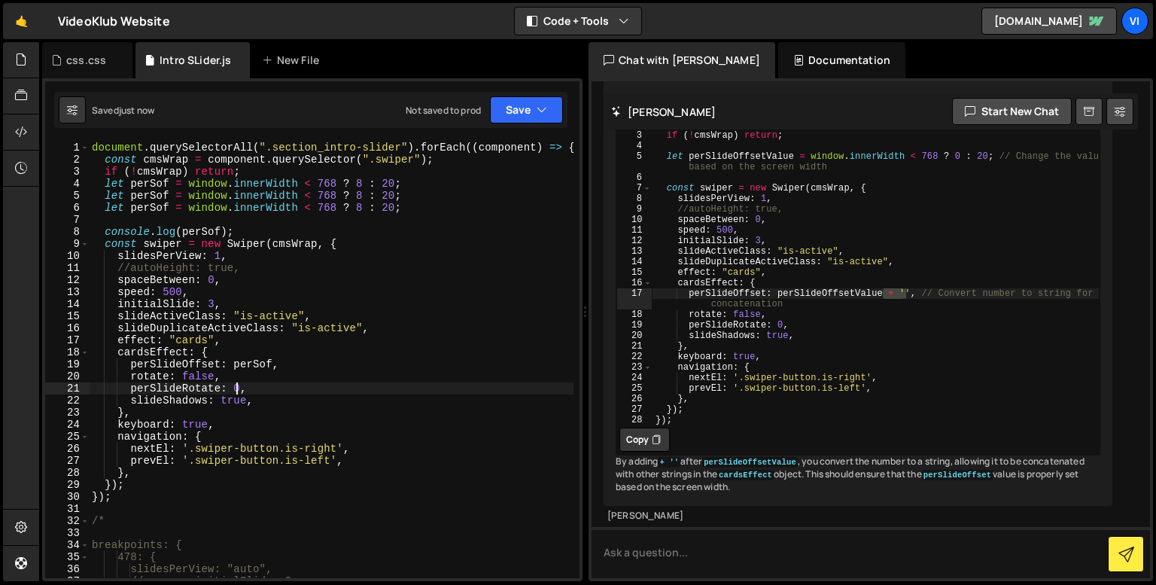
click at [151, 205] on div "document . querySelectorAll ( ".section_intro-slider" ) . forEach (( component …" at bounding box center [331, 368] width 485 height 455
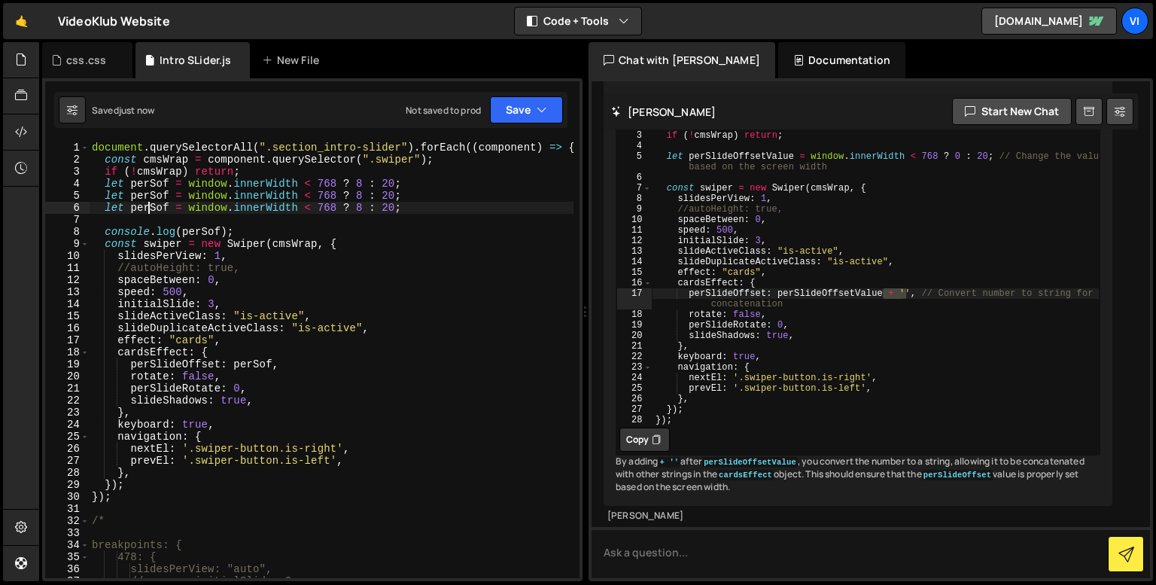
click at [147, 197] on div "document . querySelectorAll ( ".section_intro-slider" ) . forEach (( component …" at bounding box center [331, 368] width 485 height 455
click at [148, 203] on div "document . querySelectorAll ( ".section_intro-slider" ) . forEach (( component …" at bounding box center [331, 368] width 485 height 455
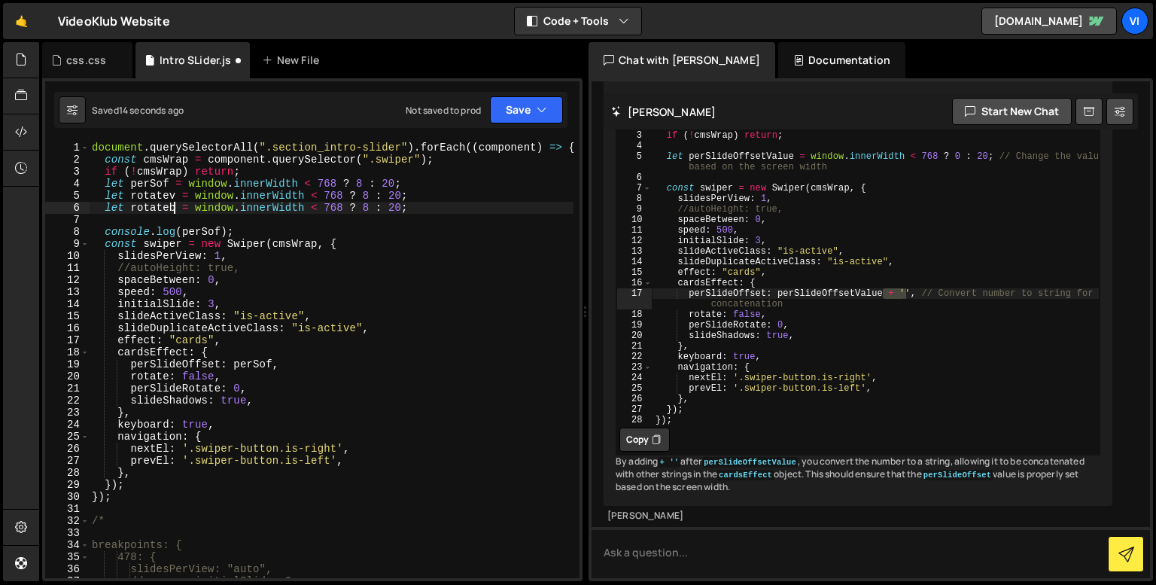
click at [160, 210] on div "document . querySelectorAll ( ".section_intro-slider" ) . forEach (( component …" at bounding box center [331, 368] width 485 height 455
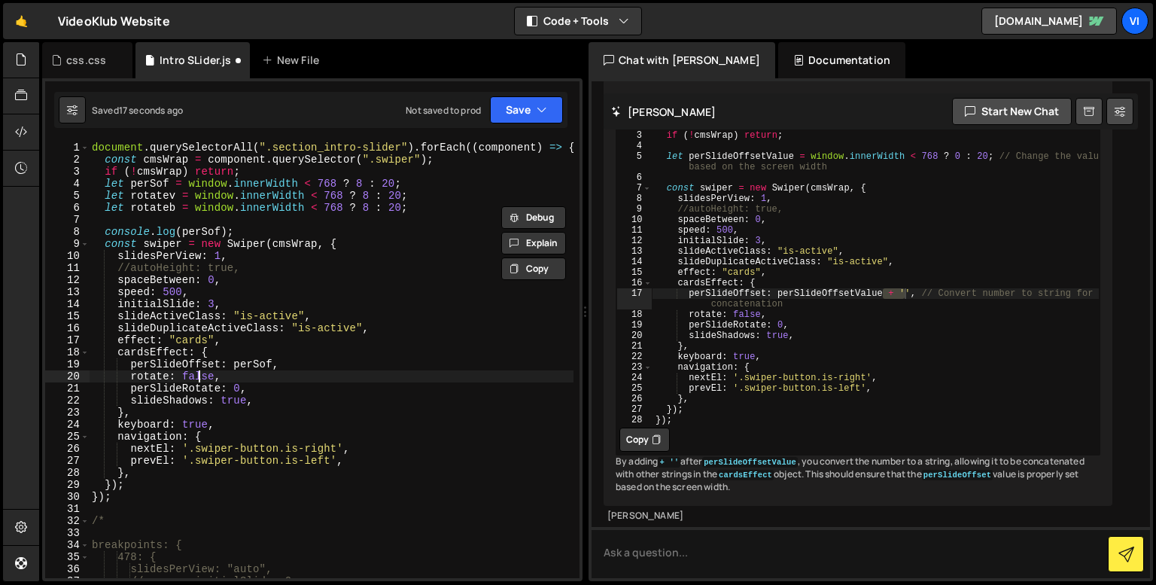
click at [199, 374] on div "document . querySelectorAll ( ".section_intro-slider" ) . forEach (( component …" at bounding box center [331, 368] width 485 height 455
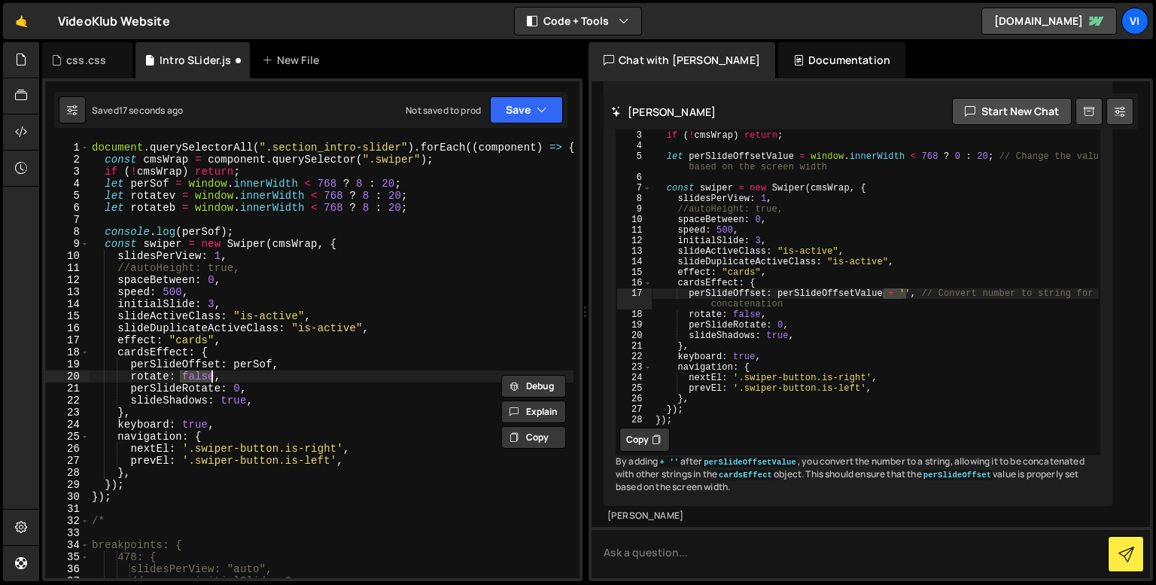
paste textarea "rotateb"
click at [235, 388] on div "document . querySelectorAll ( ".section_intro-slider" ) . forEach (( component …" at bounding box center [331, 368] width 485 height 455
paste textarea "rotateb"
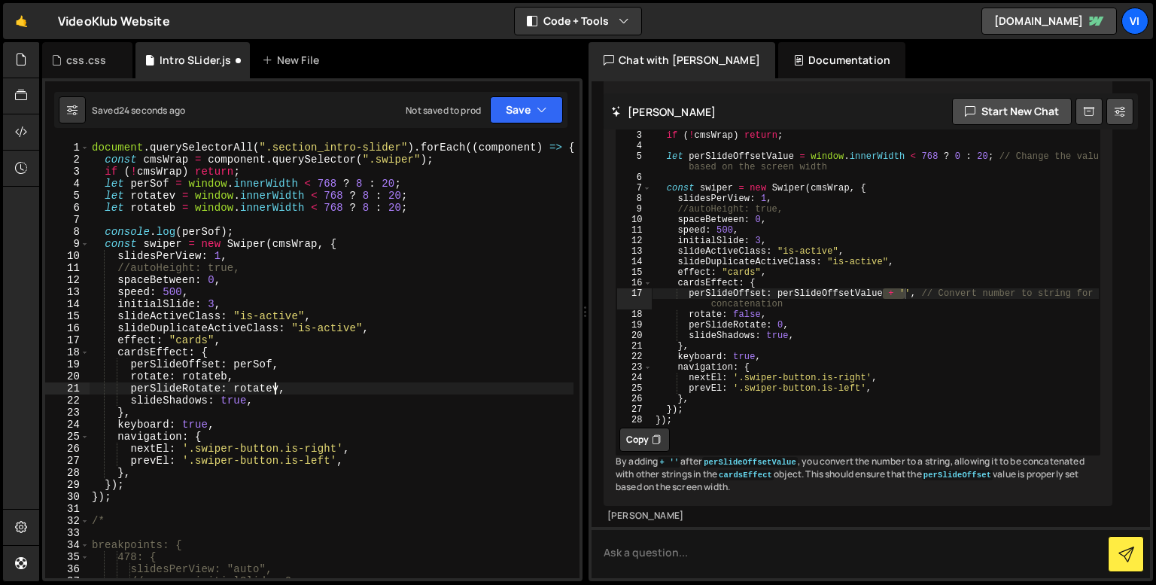
scroll to position [0, 12]
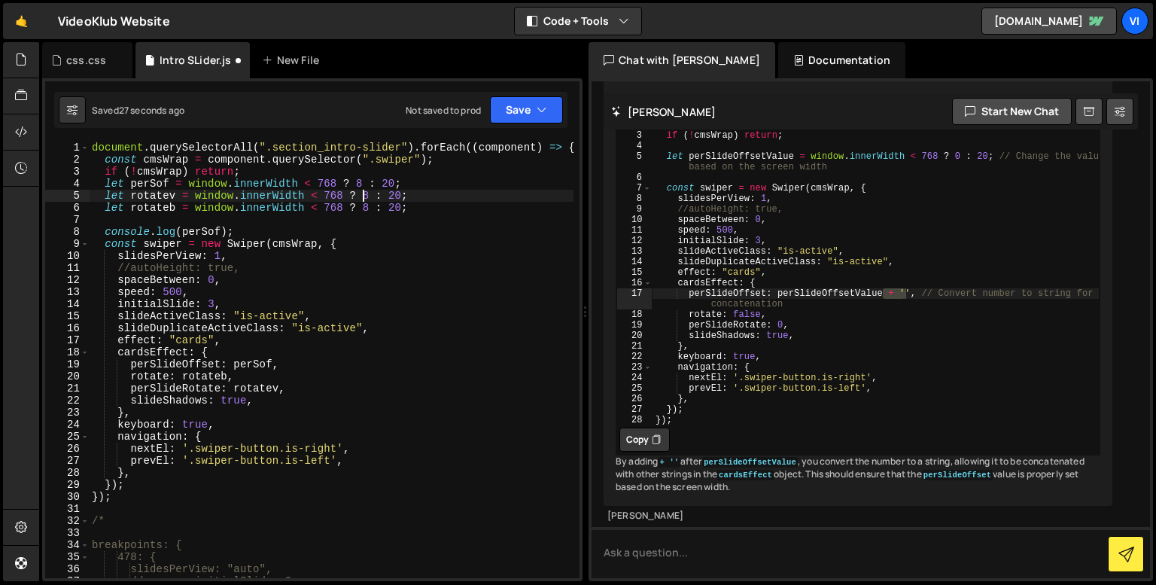
click at [363, 195] on div "document . querySelectorAll ( ".section_intro-slider" ) . forEach (( component …" at bounding box center [331, 368] width 485 height 455
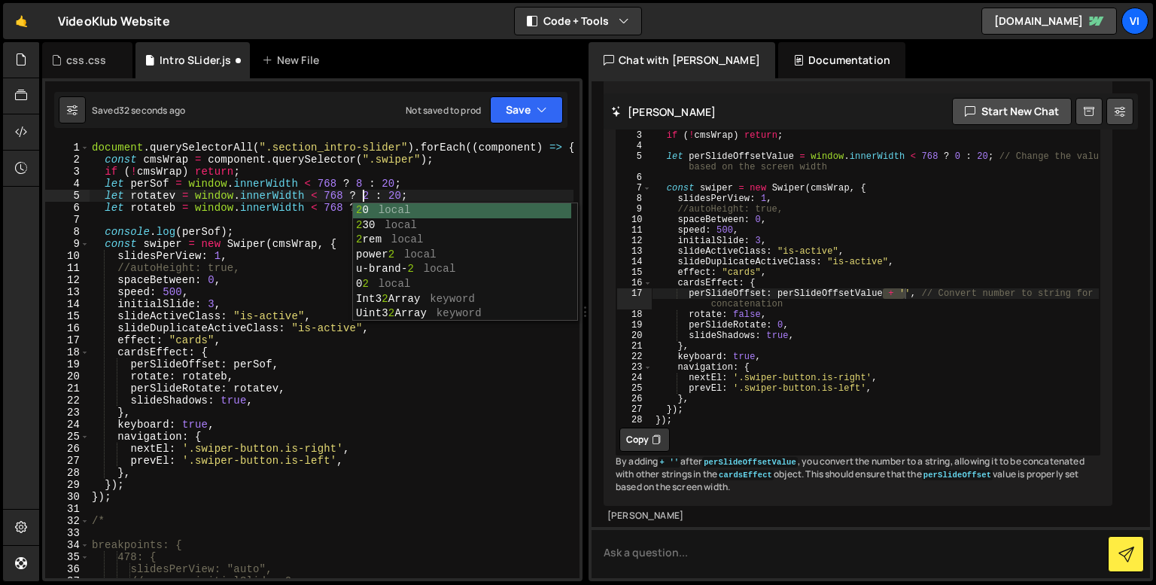
scroll to position [0, 18]
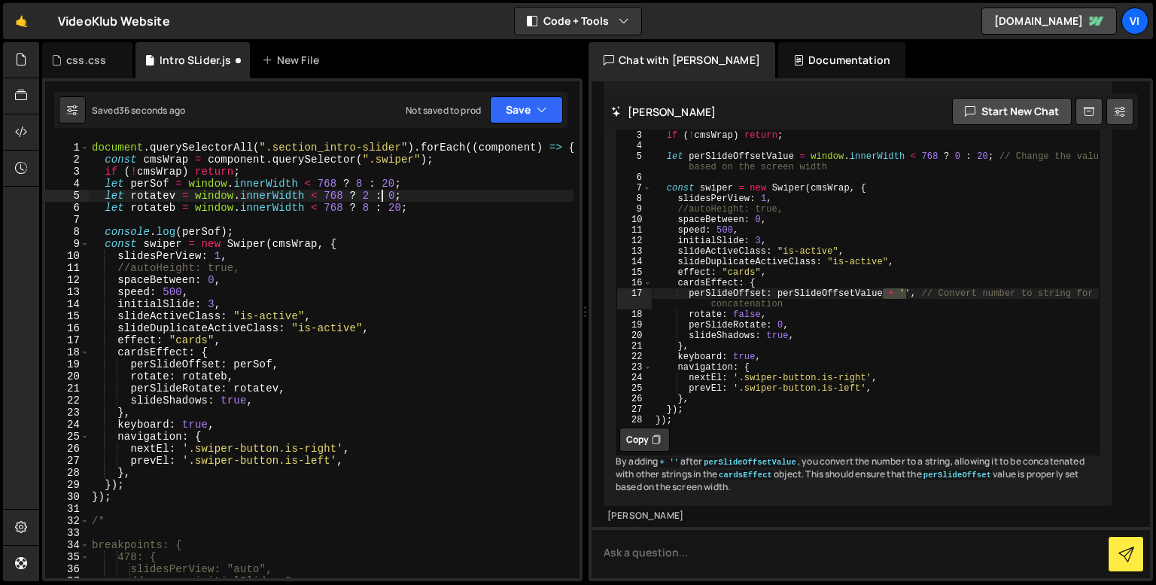
click at [358, 209] on div "document . querySelectorAll ( ".section_intro-slider" ) . forEach (( component …" at bounding box center [331, 368] width 485 height 455
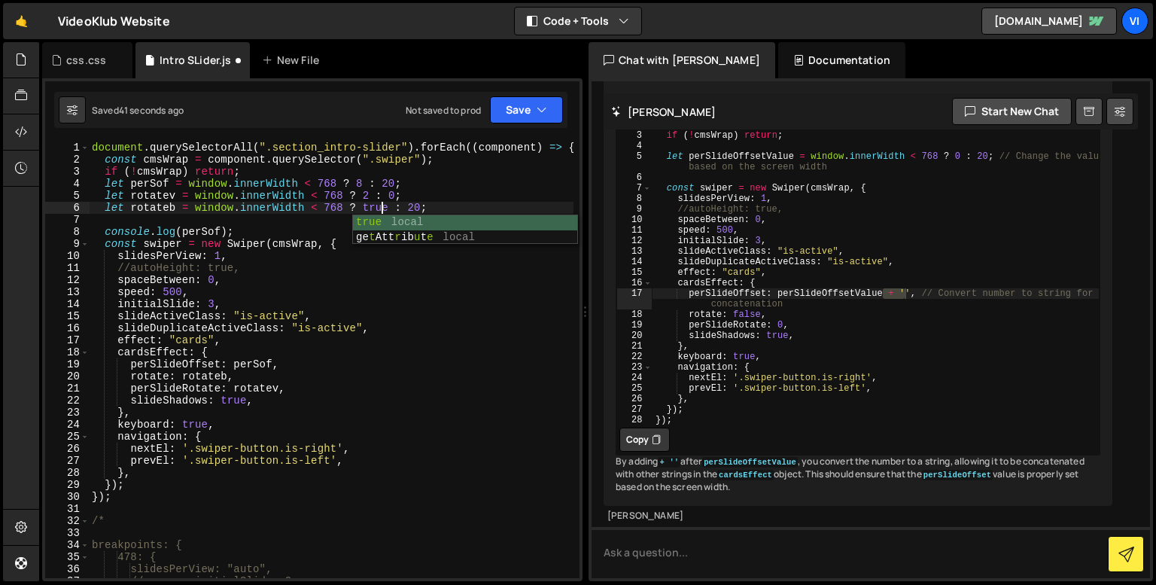
scroll to position [0, 20]
click at [404, 205] on div "document . querySelectorAll ( ".section_intro-slider" ) . forEach (( component …" at bounding box center [331, 368] width 485 height 455
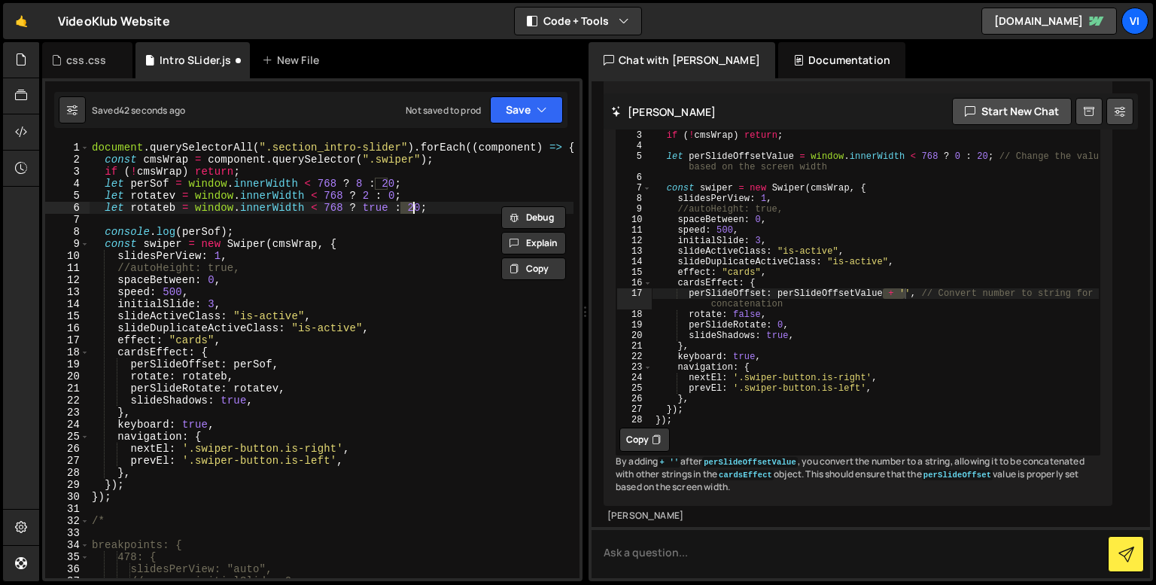
click at [366, 205] on div "document . querySelectorAll ( ".section_intro-slider" ) . forEach (( component …" at bounding box center [331, 368] width 485 height 455
type textarea "let rotateb = window.innerWidth < 768 ? true : false;"
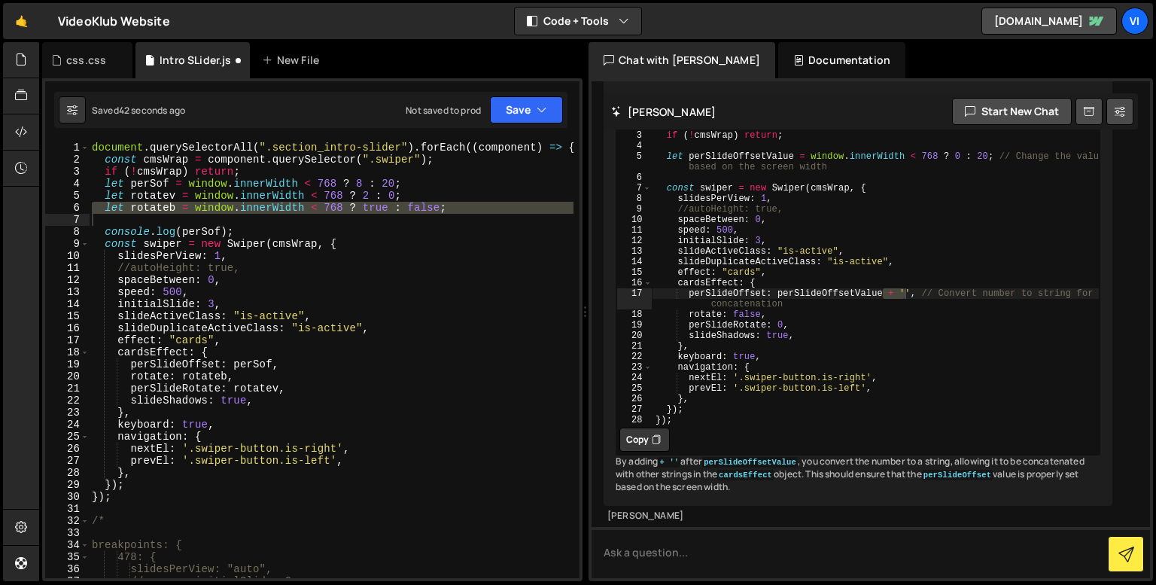
scroll to position [0, 23]
click at [75, 111] on icon at bounding box center [72, 109] width 11 height 15
select select "editor"
select select "ace/theme/monokai"
type input "14"
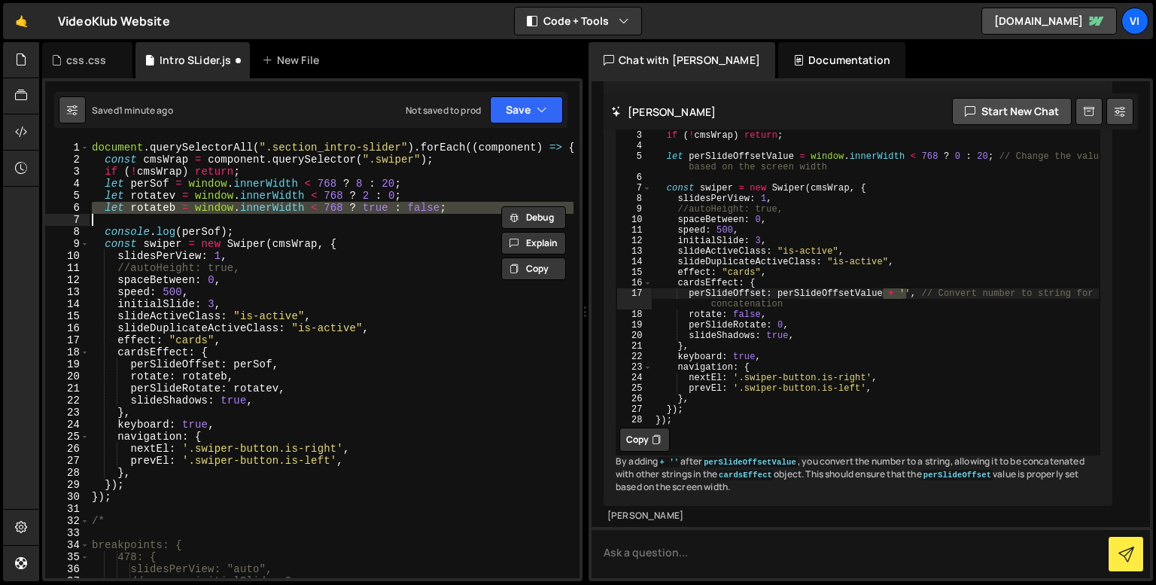
checkbox input "true"
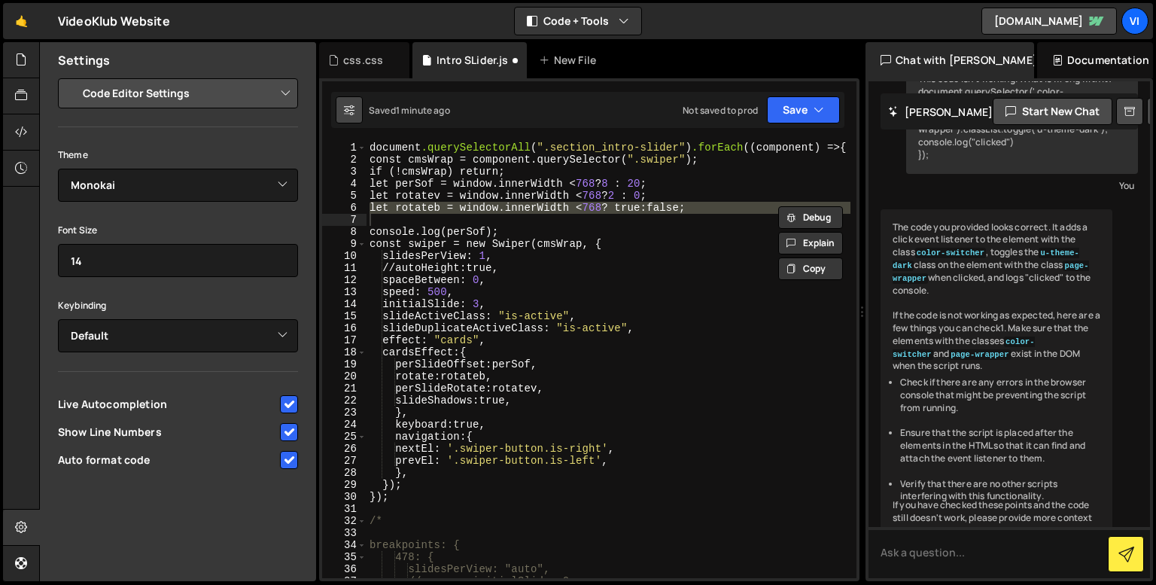
scroll to position [23313, 0]
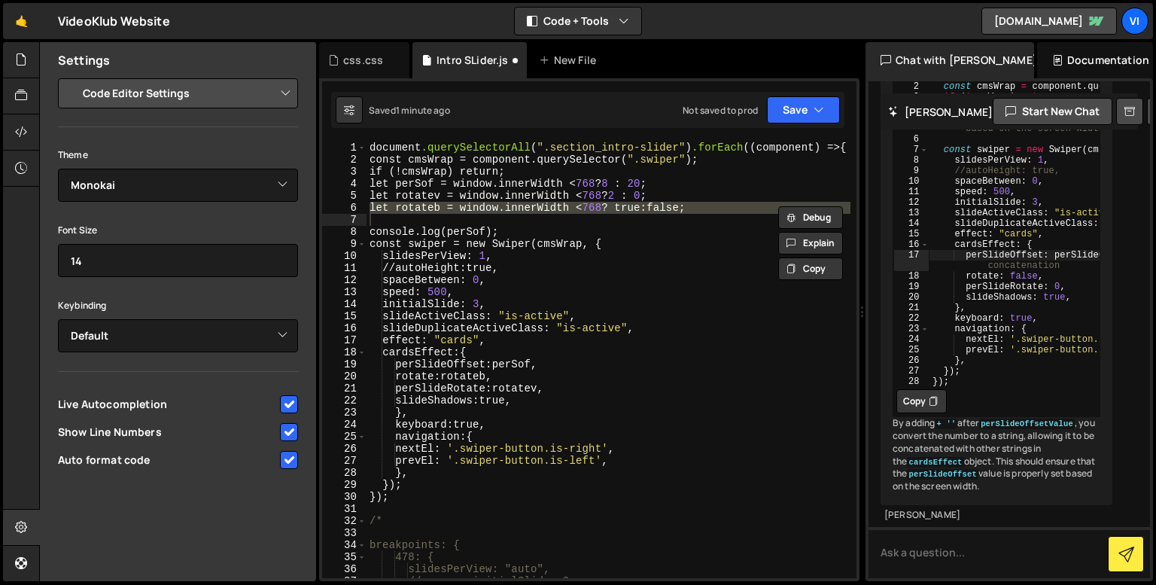
click at [141, 84] on select "Project Settings Code Editor Settings Chat Settings" at bounding box center [181, 93] width 220 height 33
click at [71, 77] on select "Project Settings Code Editor Settings Chat Settings" at bounding box center [181, 93] width 220 height 33
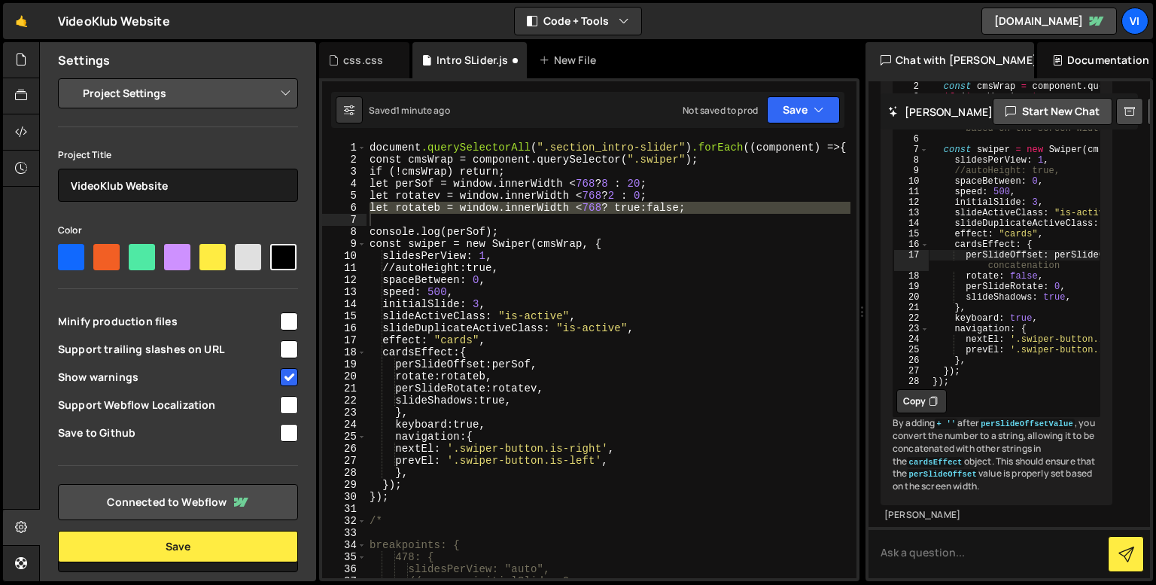
scroll to position [59, 0]
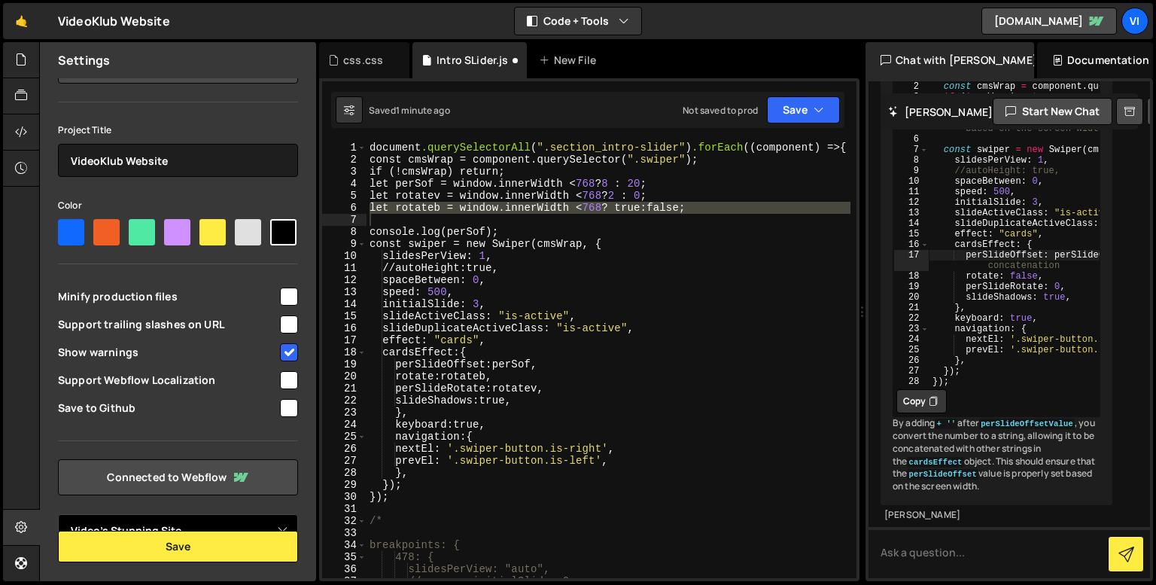
click at [164, 515] on select "Select Project Video's Stunning Site" at bounding box center [178, 530] width 240 height 33
click at [58, 514] on select "Select Project Video's Stunning Site" at bounding box center [178, 530] width 240 height 33
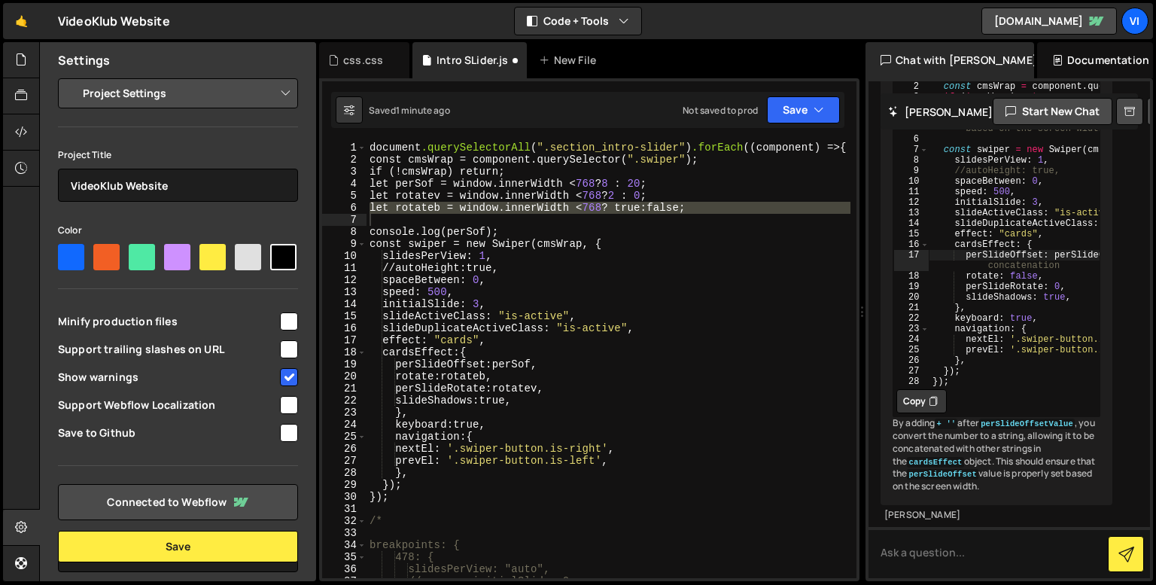
click at [155, 103] on select "Project Settings Code Editor Settings Chat Settings" at bounding box center [181, 93] width 220 height 33
click at [71, 77] on select "Project Settings Code Editor Settings Chat Settings" at bounding box center [181, 93] width 220 height 33
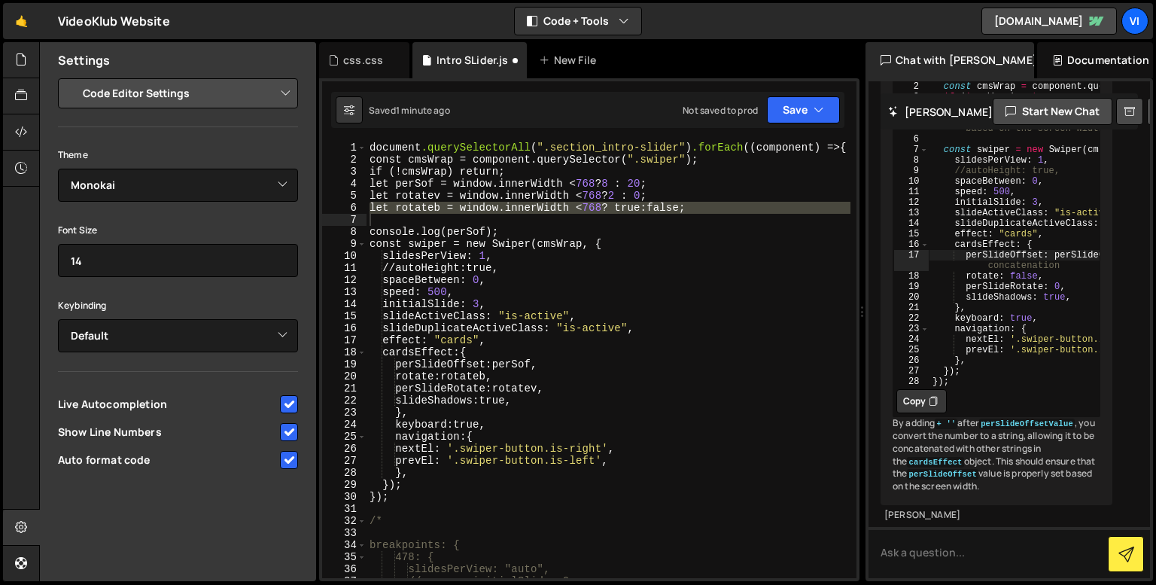
click at [153, 96] on select "Project Settings Code Editor Settings Chat Settings" at bounding box center [181, 93] width 220 height 33
click at [71, 77] on select "Project Settings Code Editor Settings Chat Settings" at bounding box center [181, 93] width 220 height 33
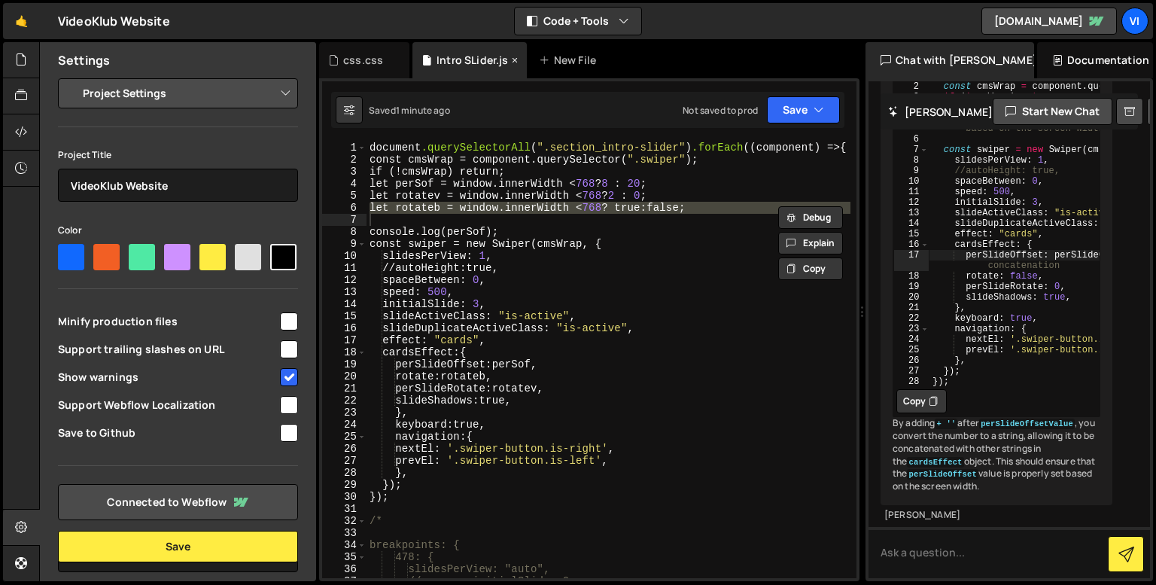
click at [453, 57] on div "Intro SLider.js" at bounding box center [471, 60] width 71 height 15
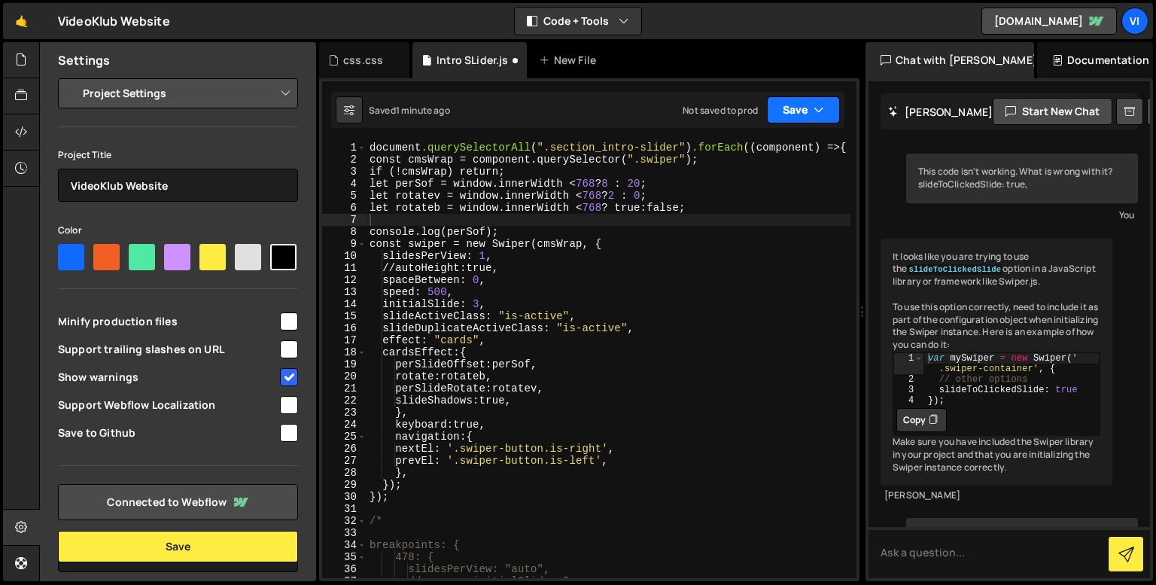
click at [825, 116] on button "Save" at bounding box center [803, 109] width 73 height 27
click at [817, 108] on icon "button" at bounding box center [818, 109] width 11 height 15
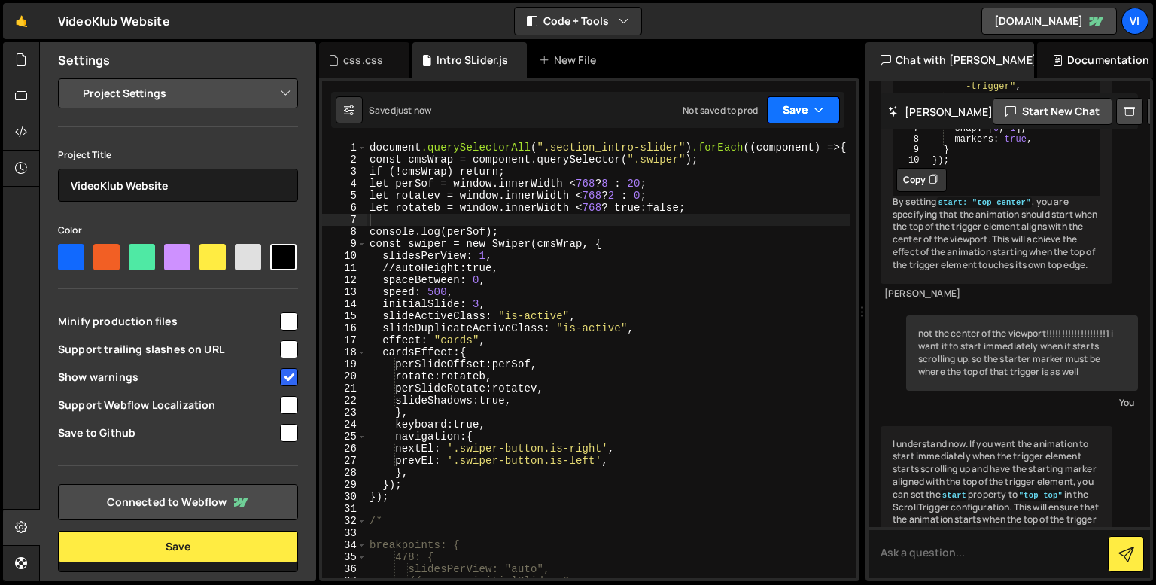
click at [823, 108] on icon "button" at bounding box center [818, 109] width 11 height 15
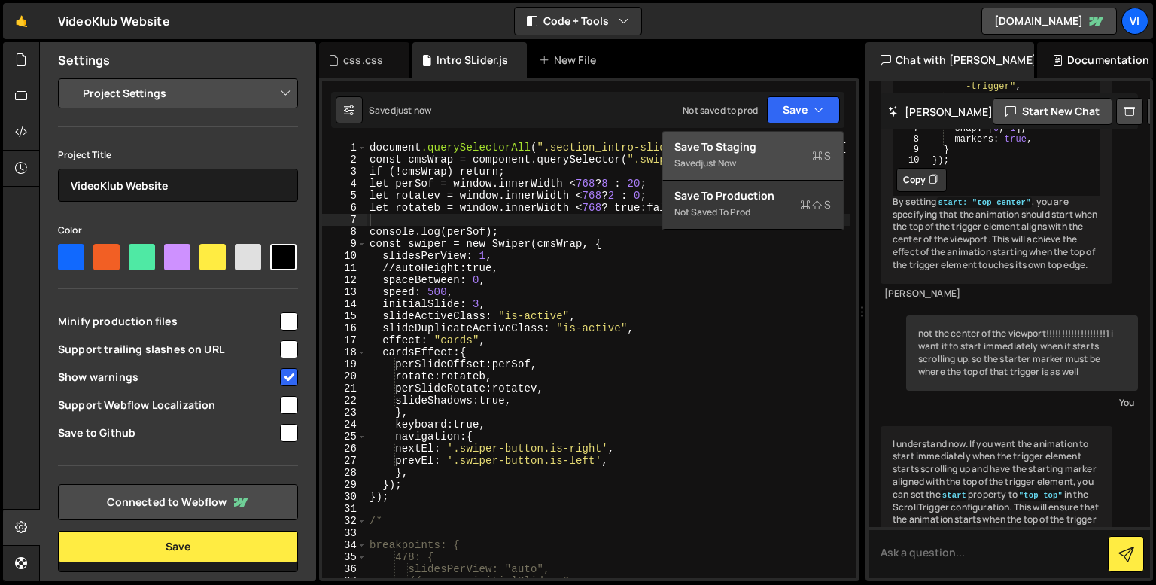
click at [784, 157] on div "Saved just now" at bounding box center [752, 163] width 157 height 18
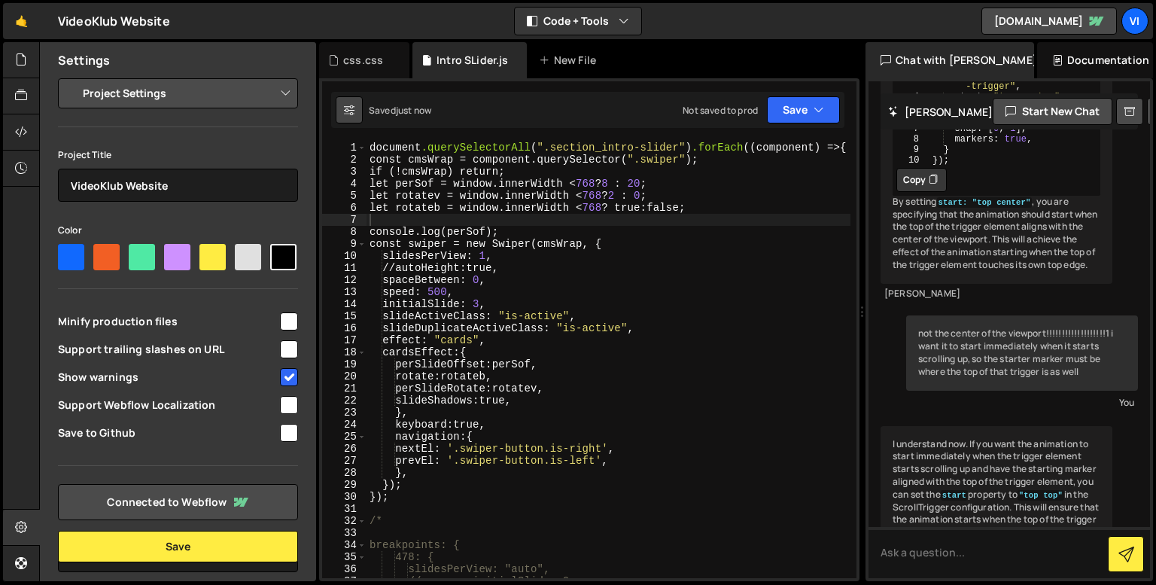
click at [359, 108] on button at bounding box center [349, 109] width 27 height 27
select select "editor"
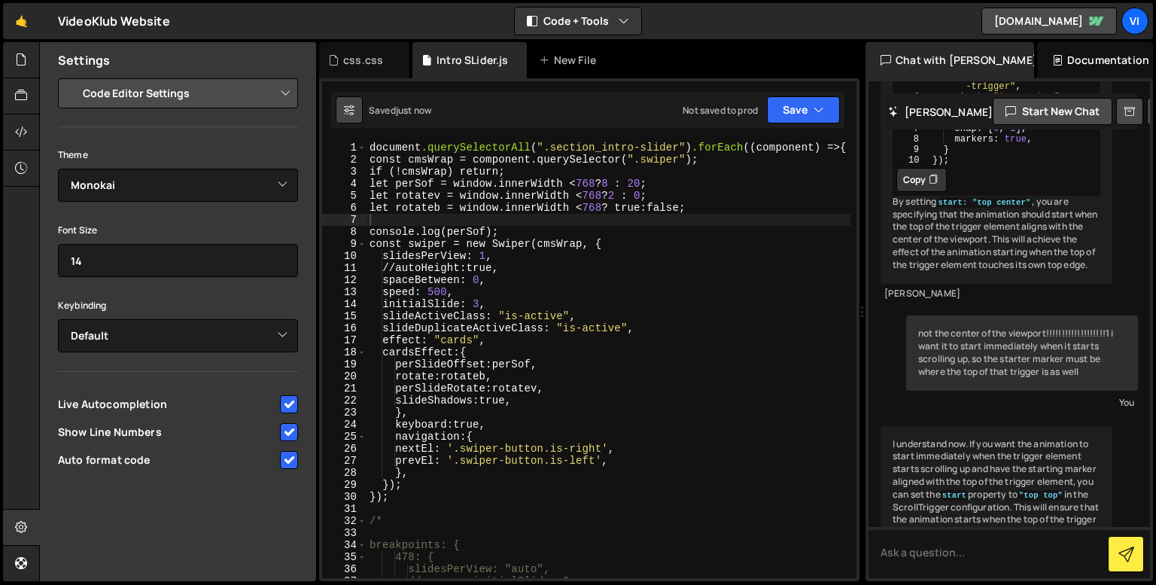
click at [359, 108] on button at bounding box center [349, 109] width 27 height 27
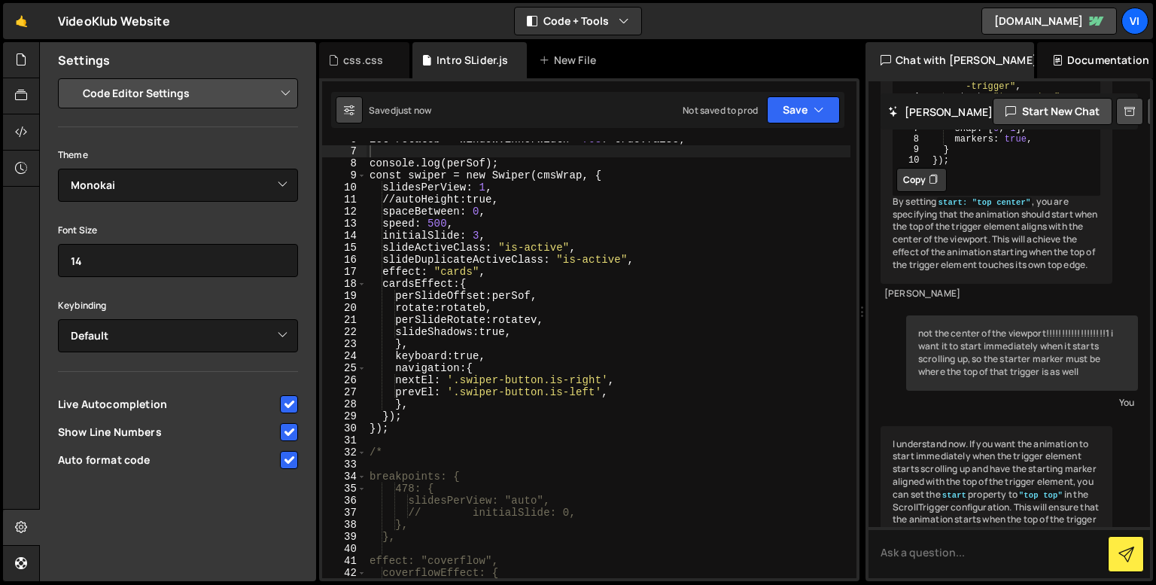
scroll to position [71, 0]
click at [19, 88] on icon at bounding box center [21, 95] width 12 height 17
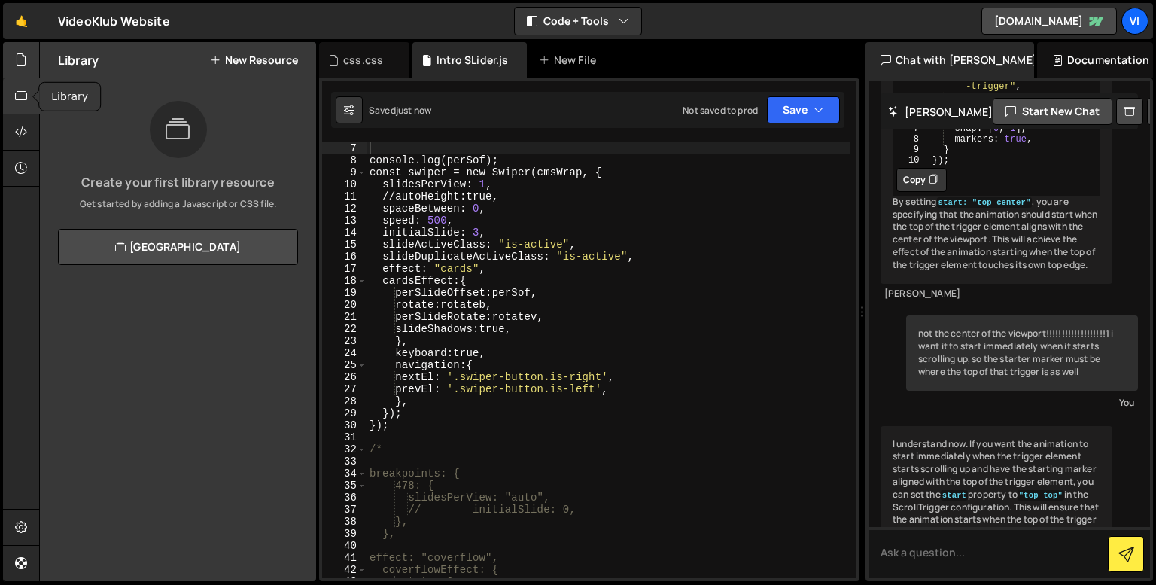
click at [19, 72] on div at bounding box center [21, 60] width 37 height 36
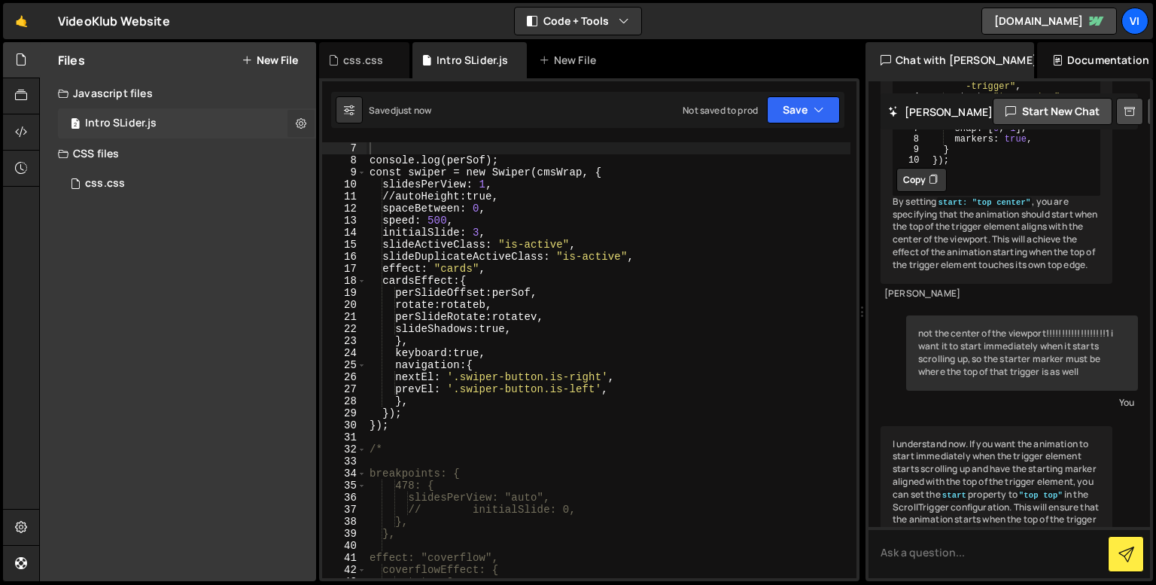
drag, startPoint x: 128, startPoint y: 125, endPoint x: 298, endPoint y: 117, distance: 170.3
click at [298, 117] on icon at bounding box center [301, 123] width 11 height 14
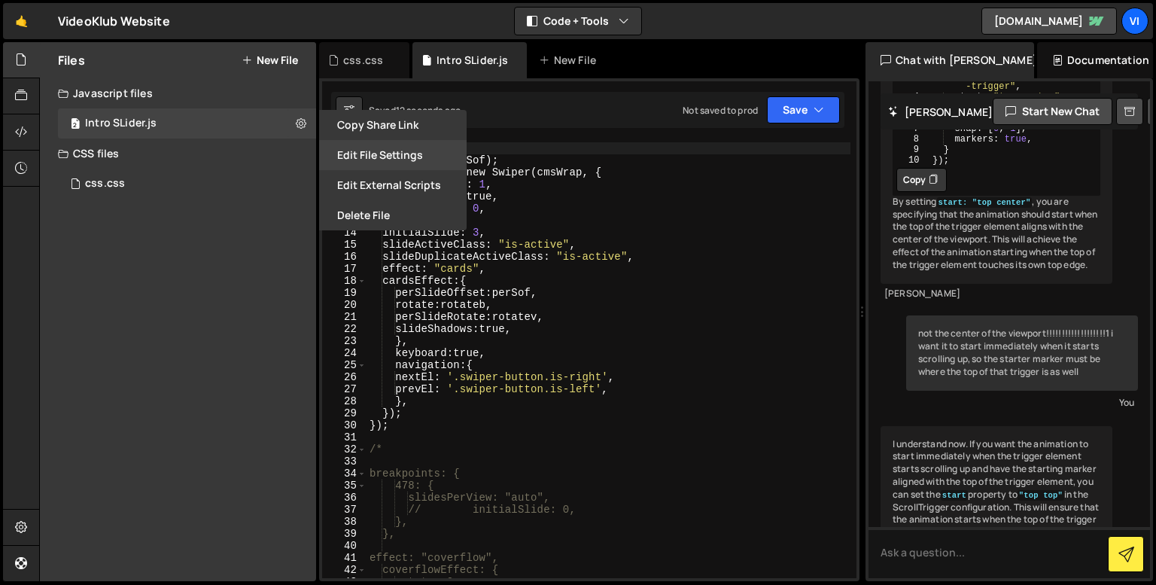
click at [392, 151] on button "Edit File Settings" at bounding box center [392, 155] width 147 height 30
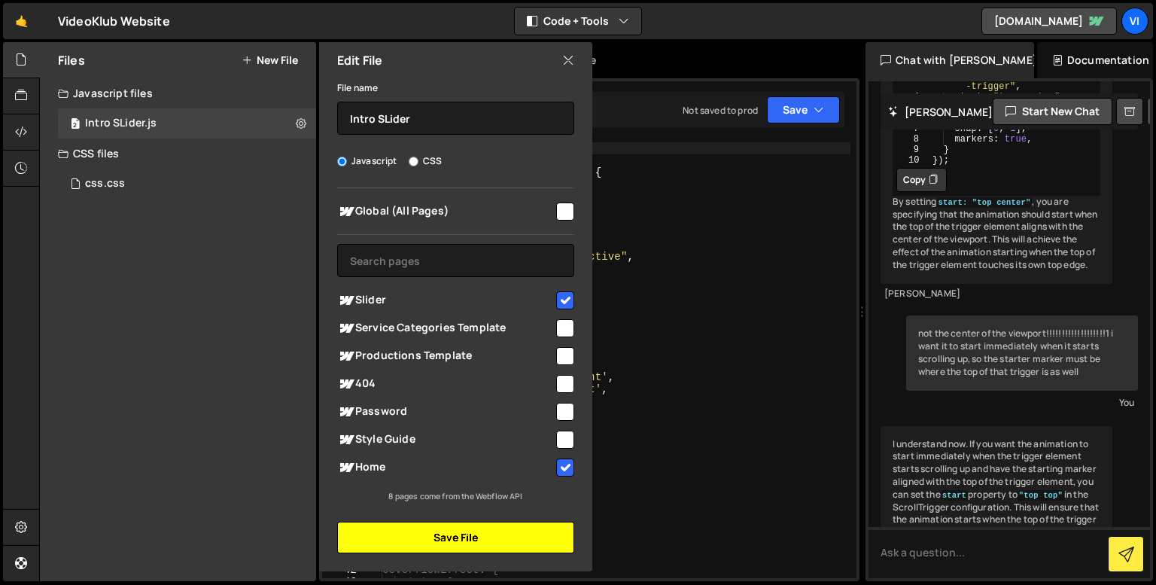
drag, startPoint x: 455, startPoint y: 537, endPoint x: 445, endPoint y: 537, distance: 10.5
click at [445, 537] on button "Save File" at bounding box center [455, 537] width 237 height 32
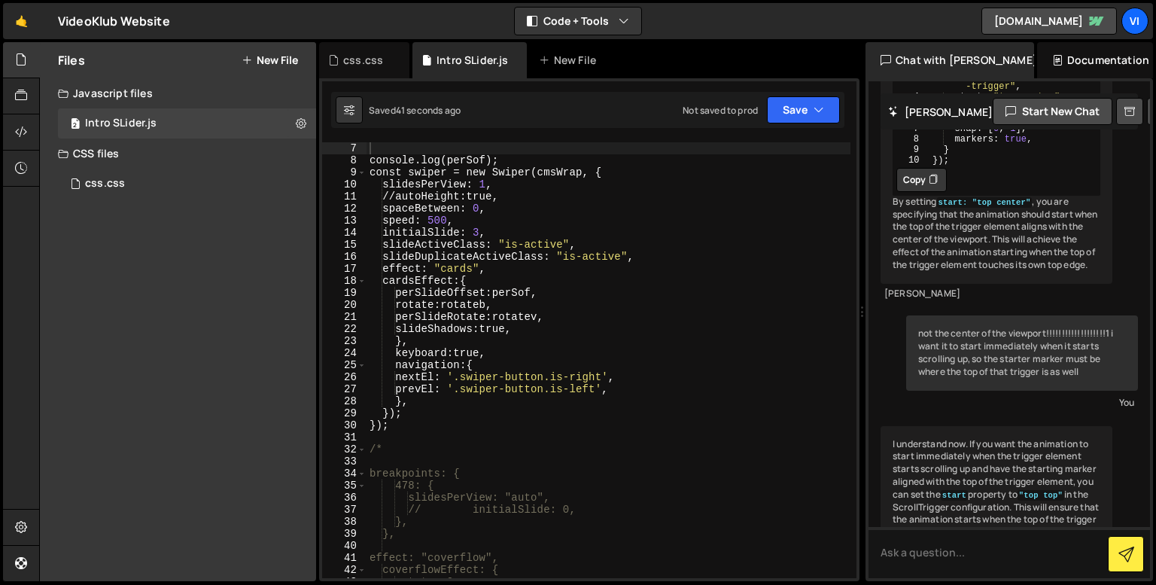
scroll to position [0, 0]
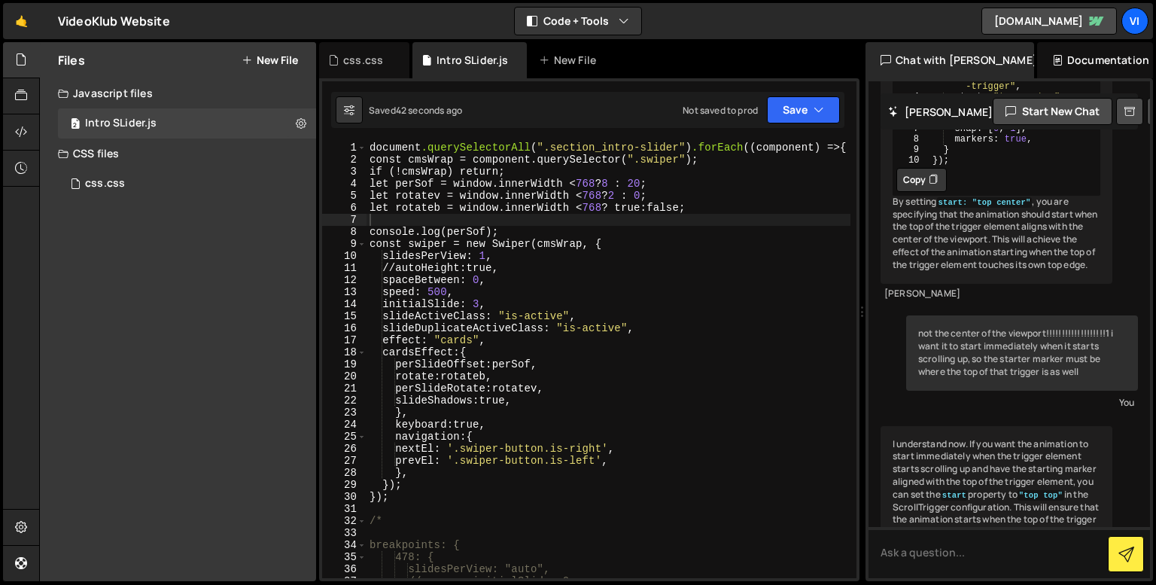
click at [640, 196] on div "document .querySelectorAll ( " .section_intro-slider " ) .forEach (( component …" at bounding box center [608, 371] width 484 height 461
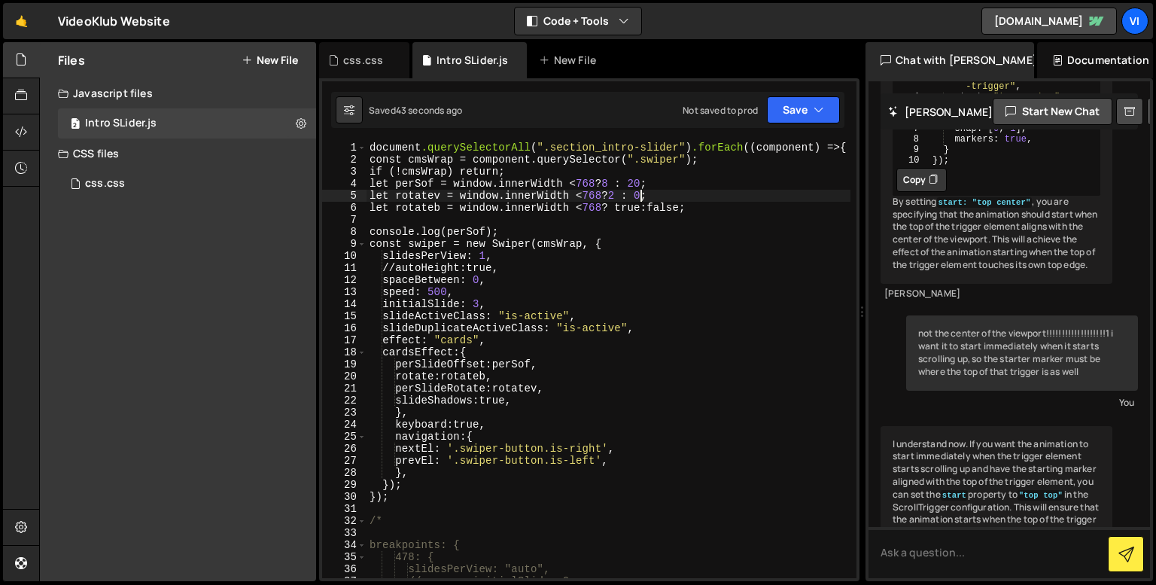
scroll to position [0, 20]
click at [586, 231] on div "document .querySelectorAll ( " .section_intro-slider " ) .forEach (( component …" at bounding box center [608, 371] width 484 height 461
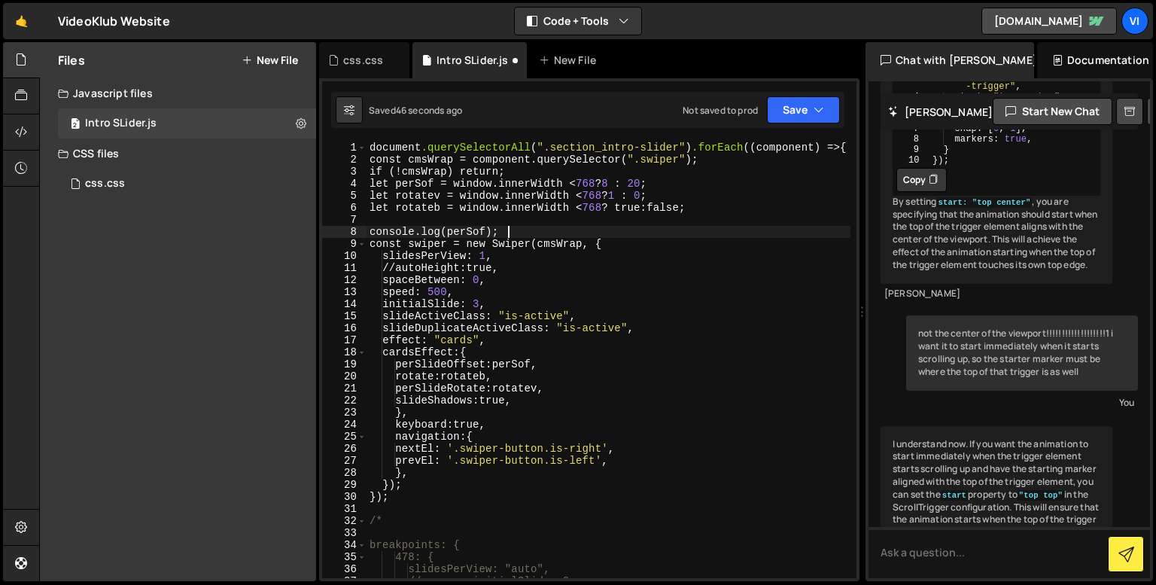
scroll to position [0, 9]
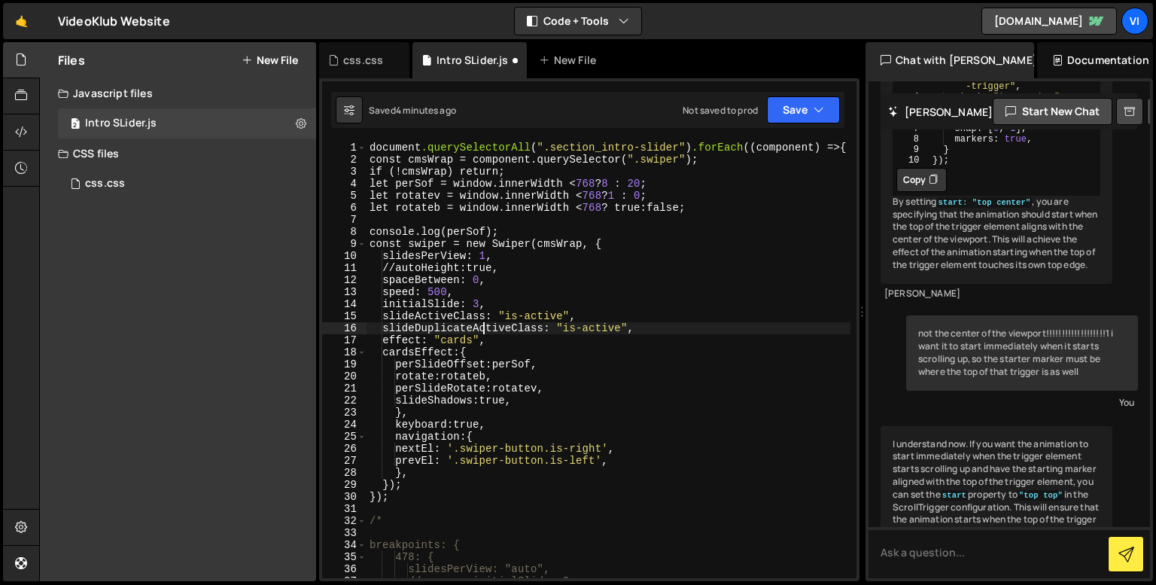
click at [483, 331] on div "document .querySelectorAll ( " .section_intro-slider " ) .forEach (( component …" at bounding box center [608, 371] width 484 height 461
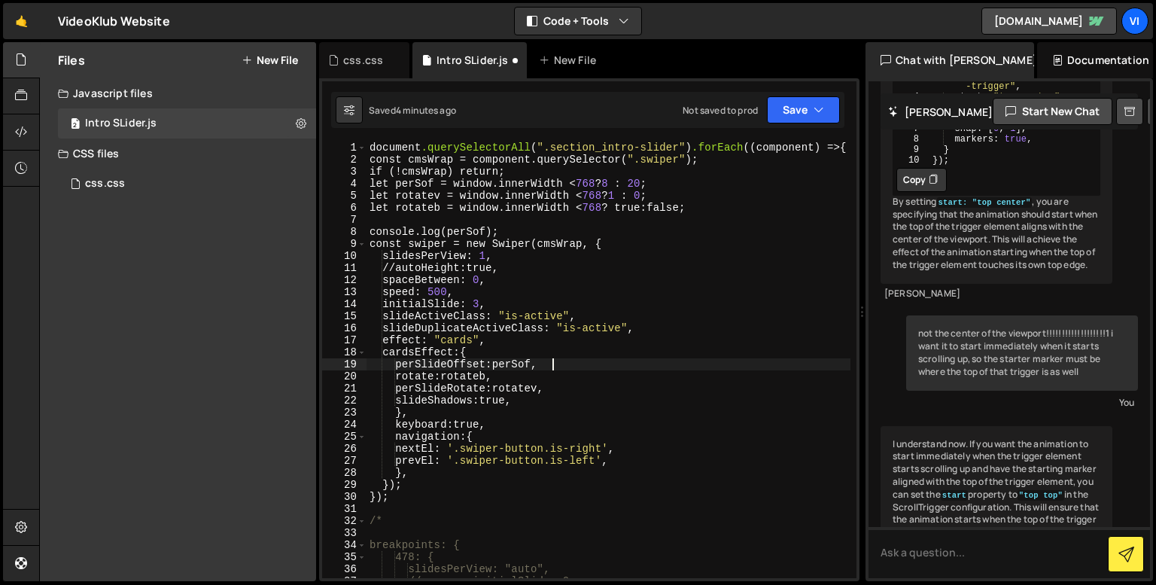
click at [598, 369] on div "document .querySelectorAll ( " .section_intro-slider " ) .forEach (( component …" at bounding box center [608, 371] width 484 height 461
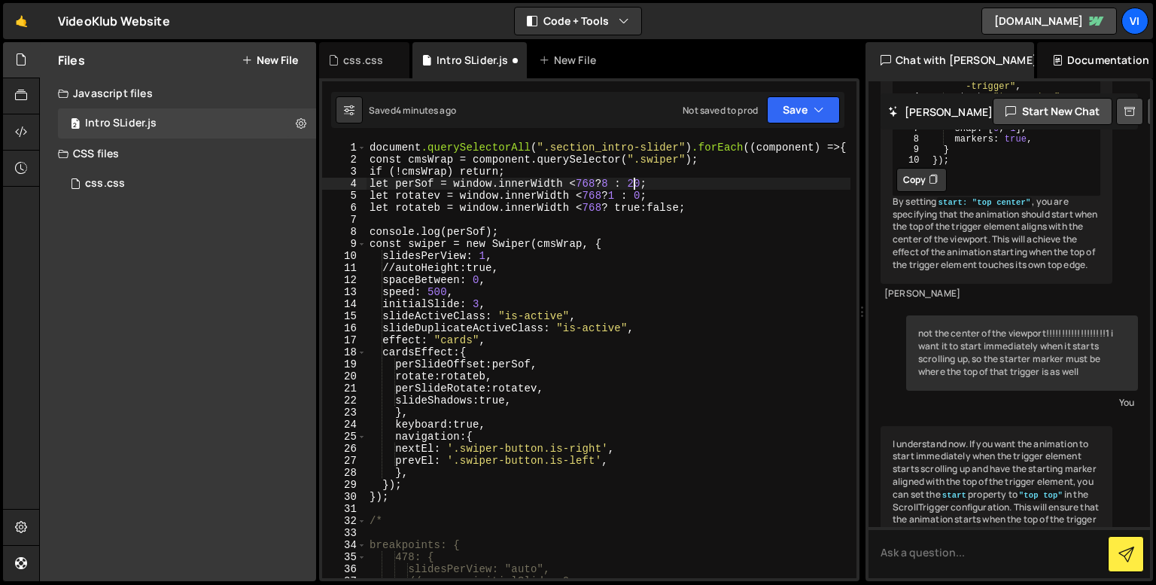
click at [637, 183] on div "document .querySelectorAll ( " .section_intro-slider " ) .forEach (( component …" at bounding box center [608, 371] width 484 height 461
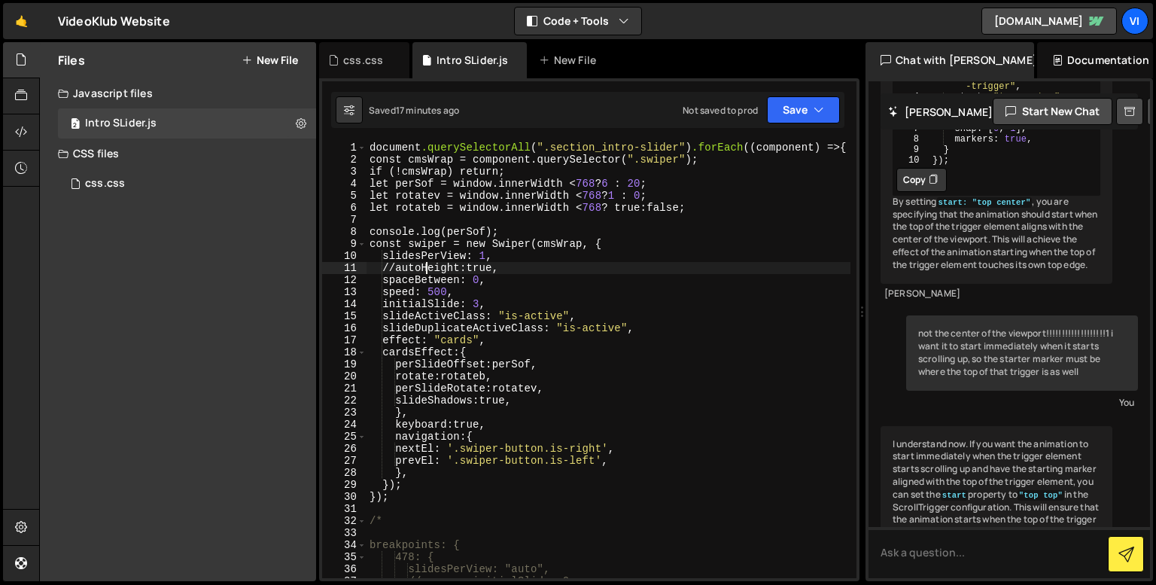
click at [427, 269] on div "document .querySelectorAll ( " .section_intro-slider " ) .forEach (( component …" at bounding box center [608, 371] width 484 height 461
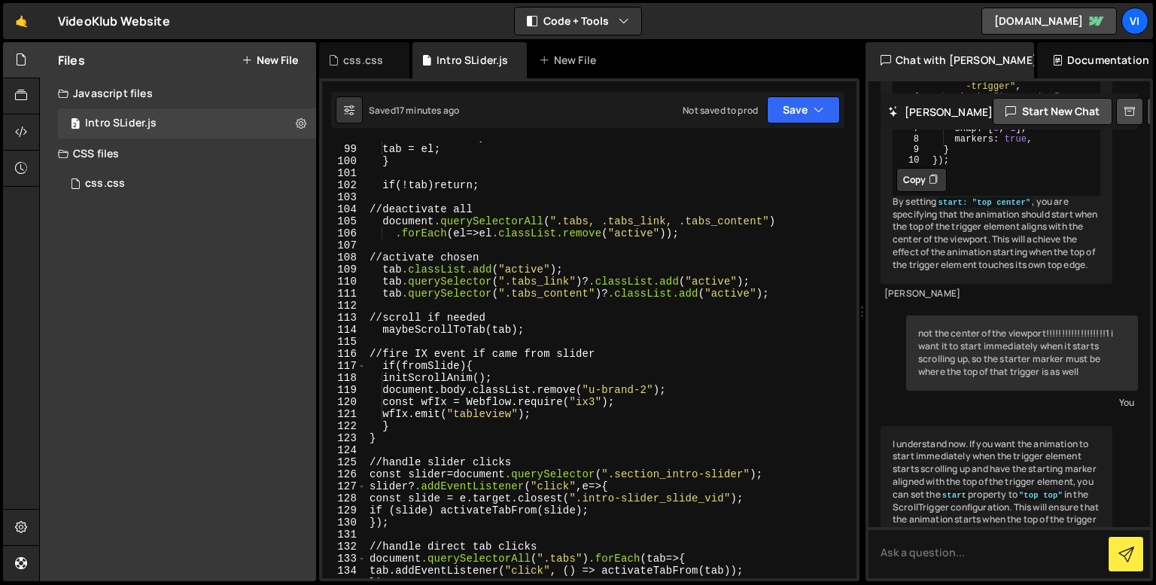
scroll to position [1204, 0]
click at [520, 422] on div "tab = el ; } if (! tab ) return ; // deactivate all document .querySelectorAll …" at bounding box center [608, 371] width 484 height 461
click at [520, 436] on div "tab = el ; } if (! tab ) return ; // deactivate all document .querySelectorAll …" at bounding box center [608, 371] width 484 height 461
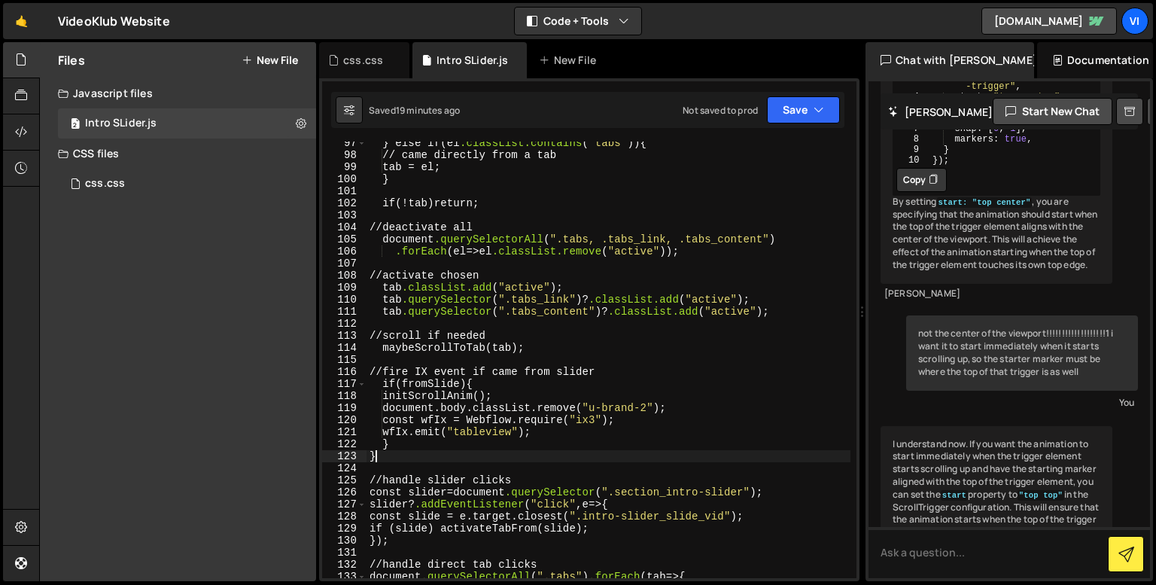
scroll to position [1184, 0]
click at [454, 449] on div "} else if ( el .classList.contains ( " tabs " )) { // came directly from a tab …" at bounding box center [608, 367] width 484 height 461
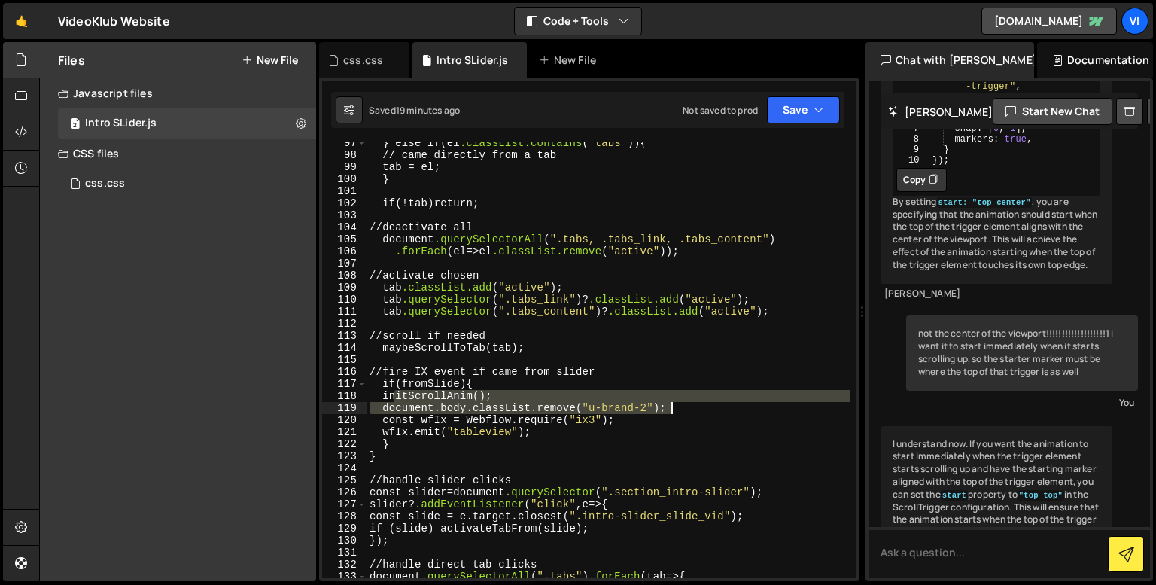
drag, startPoint x: 396, startPoint y: 400, endPoint x: 682, endPoint y: 406, distance: 286.0
click at [682, 406] on div "} else if ( el .classList.contains ( " tabs " )) { // came directly from a tab …" at bounding box center [608, 367] width 484 height 461
type textarea "initScrollAnim(); document.body.classList.remove("u-brand-2");"
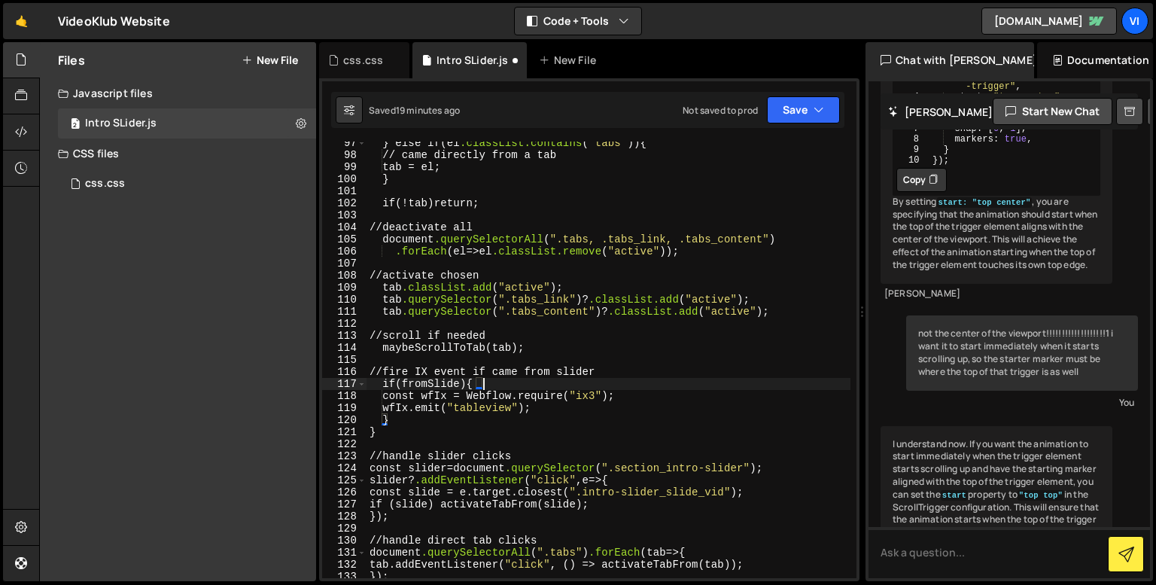
click at [682, 406] on div "} else if ( el .classList.contains ( " tabs " )) { // came directly from a tab …" at bounding box center [608, 367] width 484 height 461
type textarea "wfIx.emit("tableview");"
paste textarea "document.body.classList.remove("u-brand-2");"
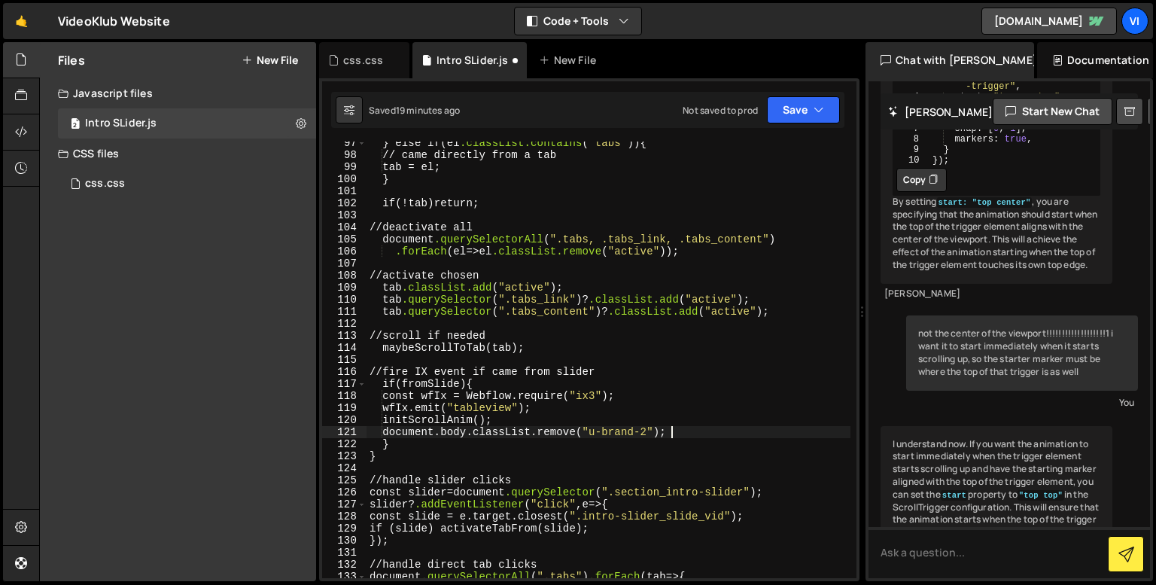
scroll to position [0, 1]
click at [441, 307] on div "} else if ( el .classList.contains ( " tabs " )) { // came directly from a tab …" at bounding box center [608, 367] width 484 height 461
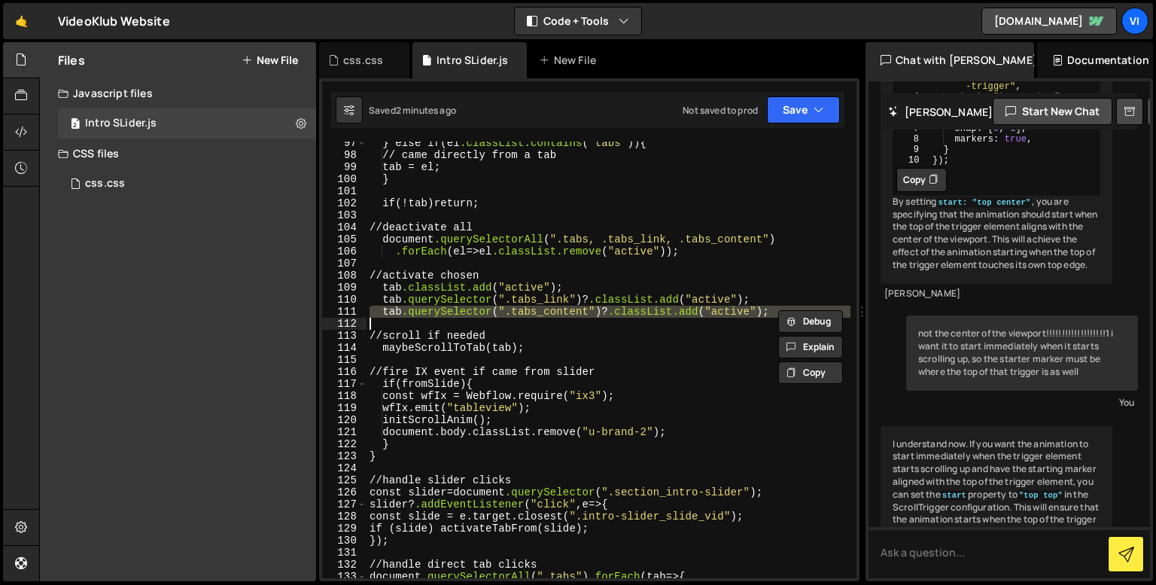
click at [441, 307] on div "} else if ( el .classList.contains ( " tabs " )) { // came directly from a tab …" at bounding box center [608, 367] width 484 height 461
click at [466, 427] on div "} else if ( el .classList.contains ( " tabs " )) { // came directly from a tab …" at bounding box center [608, 367] width 484 height 461
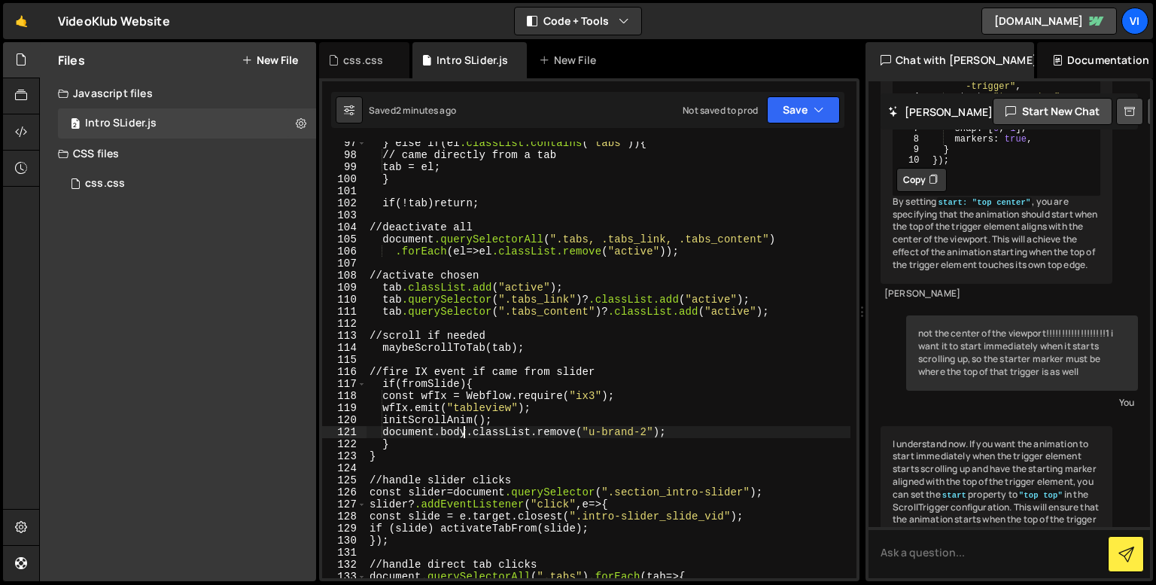
click at [466, 427] on div "} else if ( el .classList.contains ( " tabs " )) { // came directly from a tab …" at bounding box center [608, 367] width 484 height 461
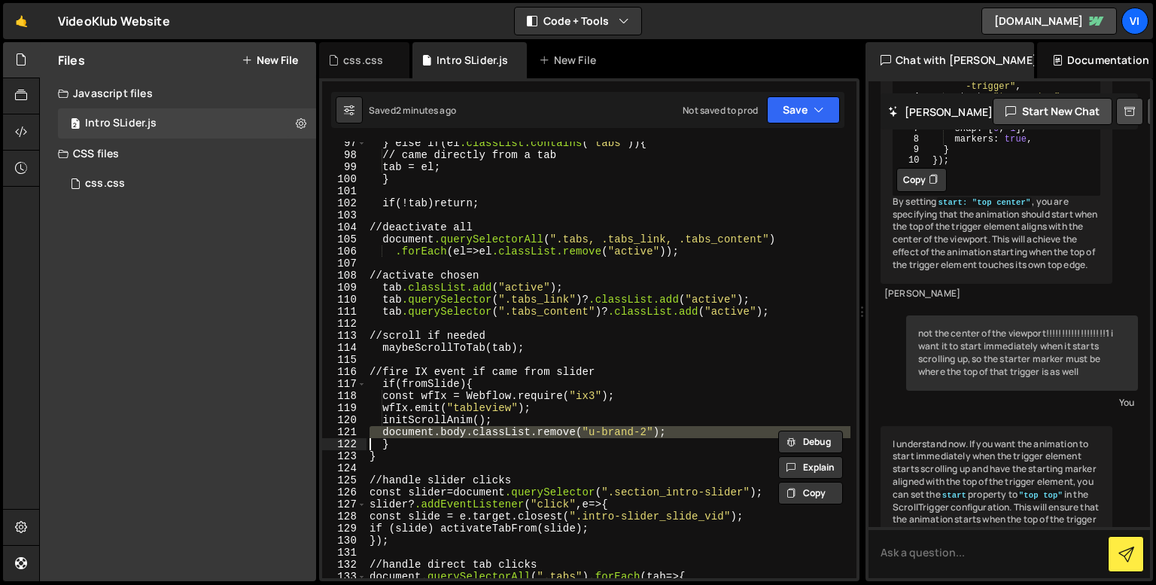
click at [466, 427] on div "} else if ( el .classList.contains ( " tabs " )) { // came directly from a tab …" at bounding box center [608, 367] width 484 height 461
type textarea "document.body.classList.remove("u-brand-2"); }"
click at [909, 536] on textarea at bounding box center [1008, 552] width 281 height 51
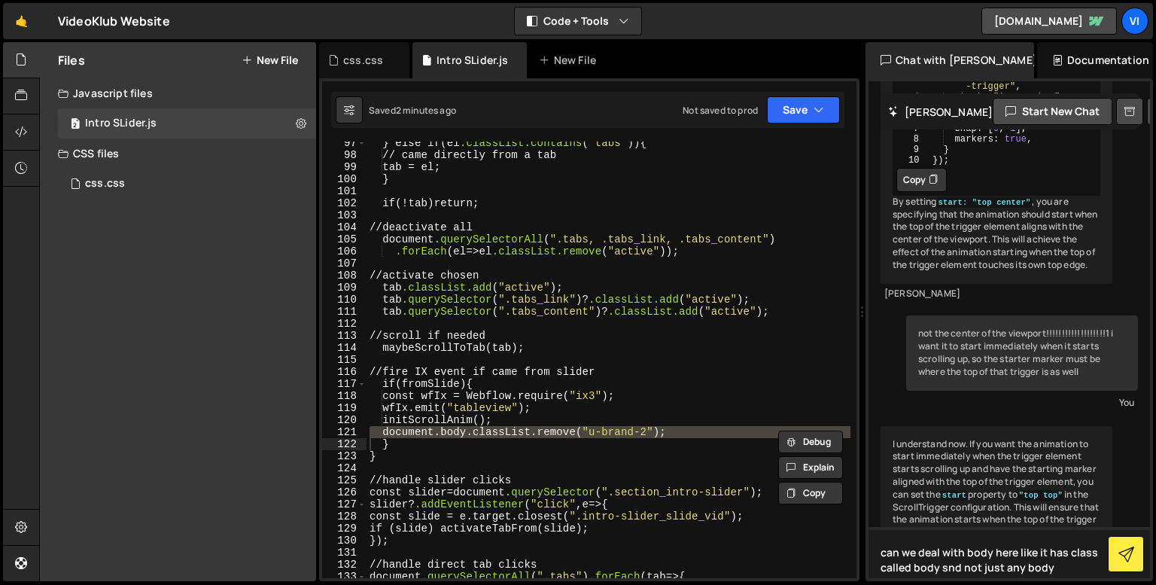
type textarea "can we deal with body here like it has class called body snd not just any body?"
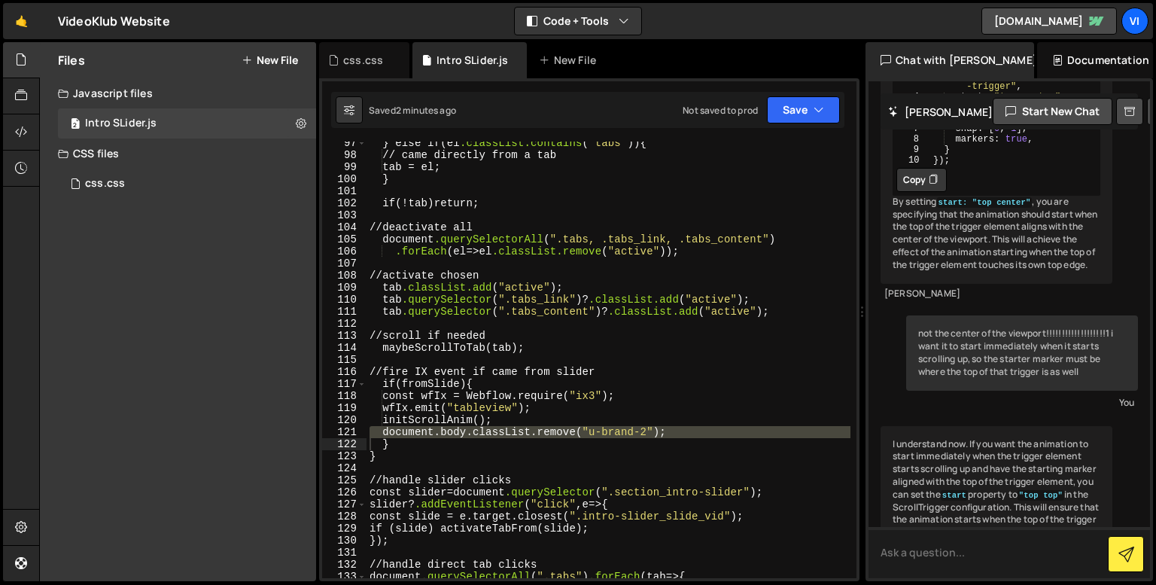
paste textarea "document.body.classList.remove("u-brand-2");"
type textarea "document.body.classList.remove("u-brand-2");"
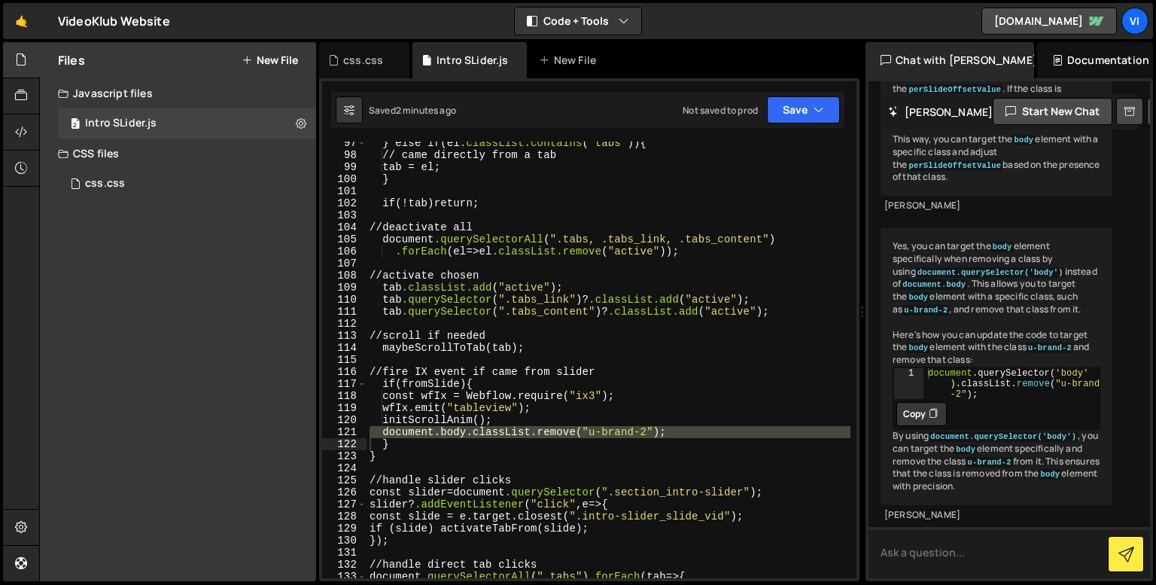
scroll to position [27938, 0]
click at [993, 260] on div "Yes, you can target the body element specifically when removing a class by usin…" at bounding box center [996, 366] width 232 height 277
drag, startPoint x: 929, startPoint y: 246, endPoint x: 1028, endPoint y: 243, distance: 99.4
click at [1028, 267] on code "document.querySelector('body')" at bounding box center [990, 272] width 149 height 11
copy code ".querySelector('body')"
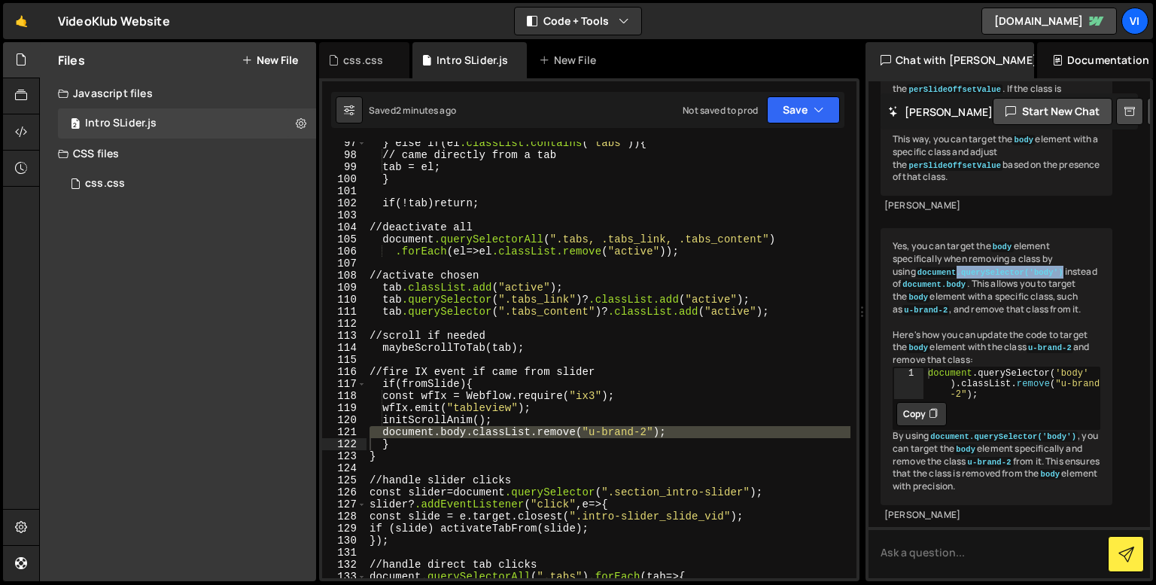
click at [461, 444] on div "} else if ( el .classList.contains ( " tabs " )) { // came directly from a tab …" at bounding box center [608, 367] width 484 height 461
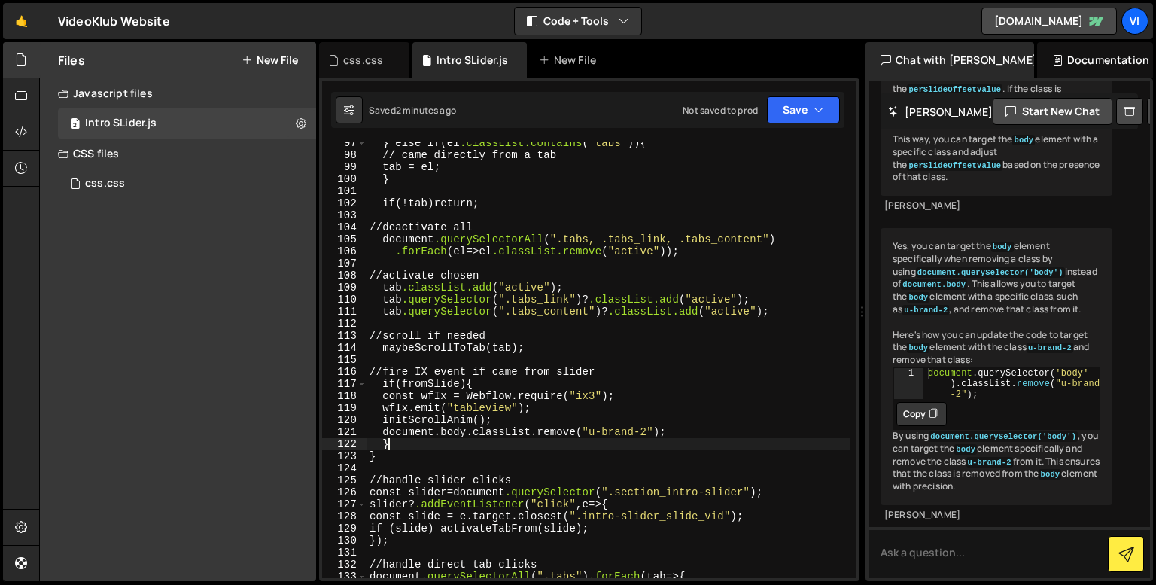
scroll to position [0, 0]
click at [458, 433] on div "} else if ( el .classList.contains ( " tabs " )) { // came directly from a tab …" at bounding box center [608, 367] width 484 height 461
paste textarea "querySelector('body')."
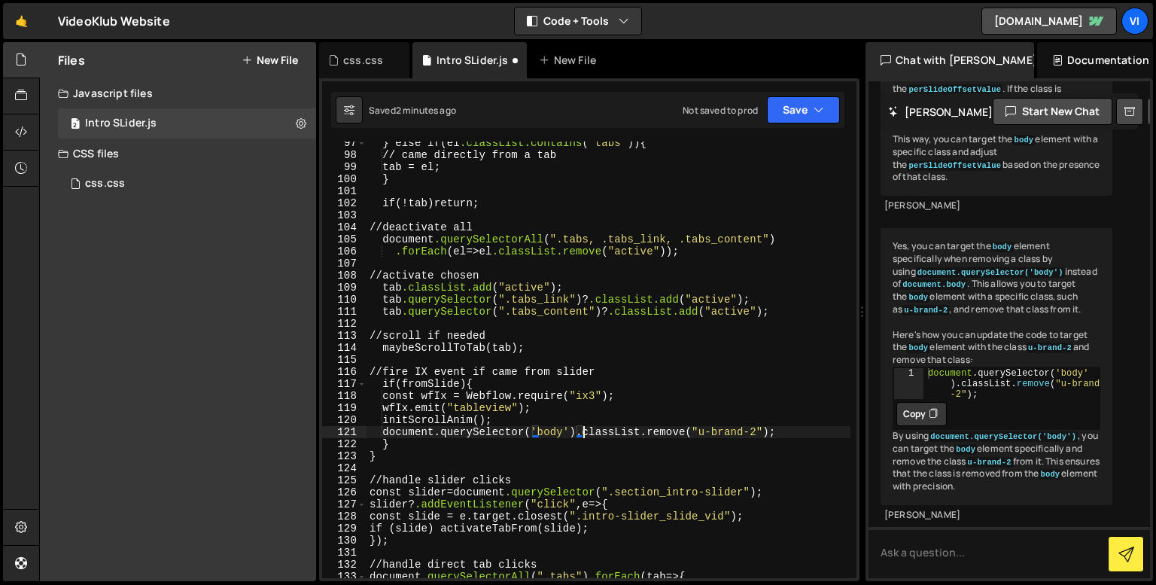
click at [515, 460] on div "} else if ( el .classList.contains ( " tabs " )) { // came directly from a tab …" at bounding box center [608, 367] width 484 height 461
click at [545, 424] on div "} else if ( el .classList.contains ( " tabs " )) { // came directly from a tab …" at bounding box center [608, 367] width 484 height 461
click at [549, 435] on div "} else if ( el .classList.contains ( " tabs " )) { // came directly from a tab …" at bounding box center [608, 367] width 484 height 461
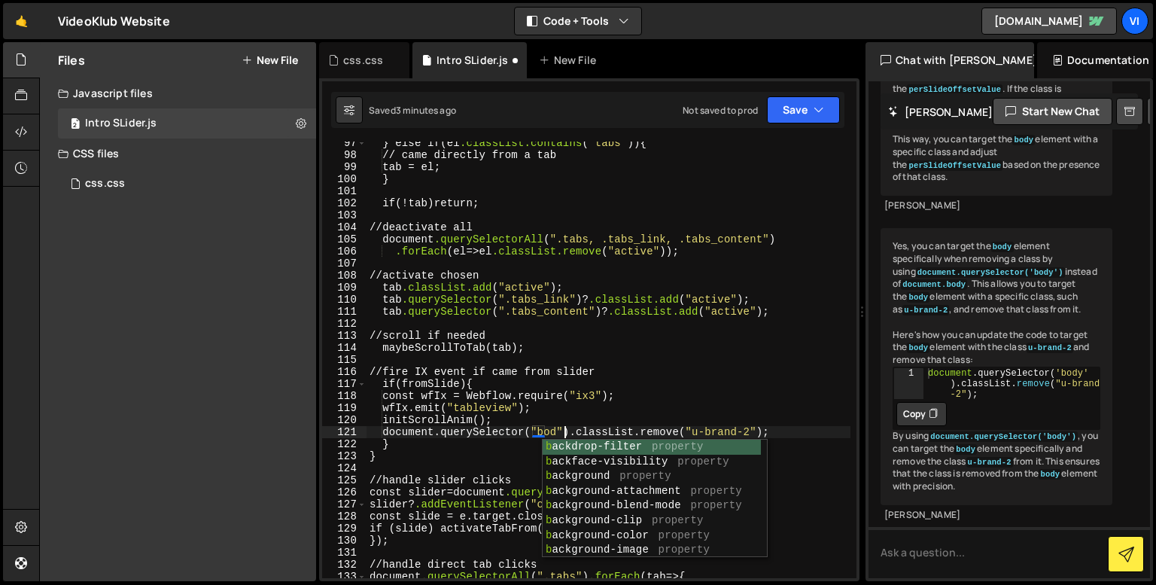
scroll to position [0, 14]
click at [567, 456] on div "b ackdrop-filter property b ackface-visibility property b ackground property b …" at bounding box center [655, 512] width 224 height 147
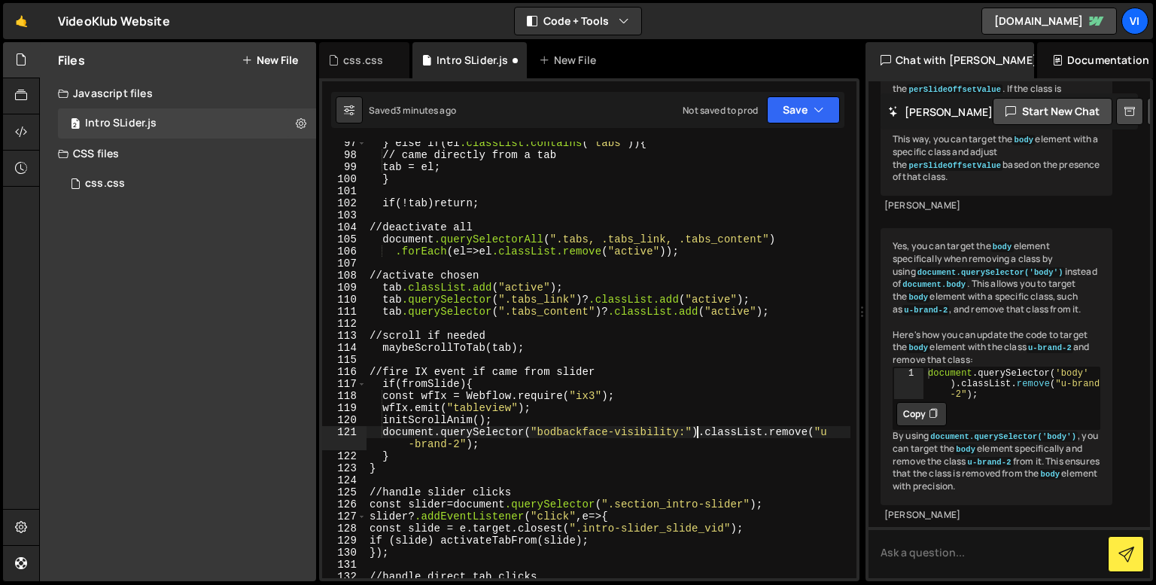
click at [548, 436] on div "} else if ( el .classList.contains ( " tabs " )) { // came directly from a tab …" at bounding box center [608, 367] width 484 height 461
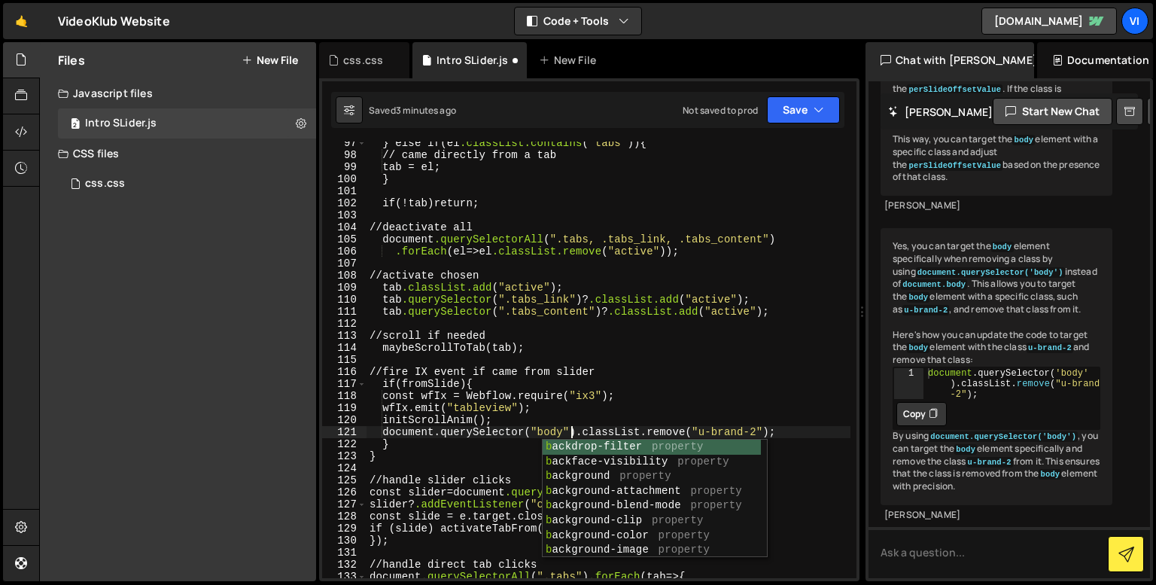
click at [482, 451] on div "} else if ( el .classList.contains ( " tabs " )) { // came directly from a tab …" at bounding box center [608, 367] width 484 height 461
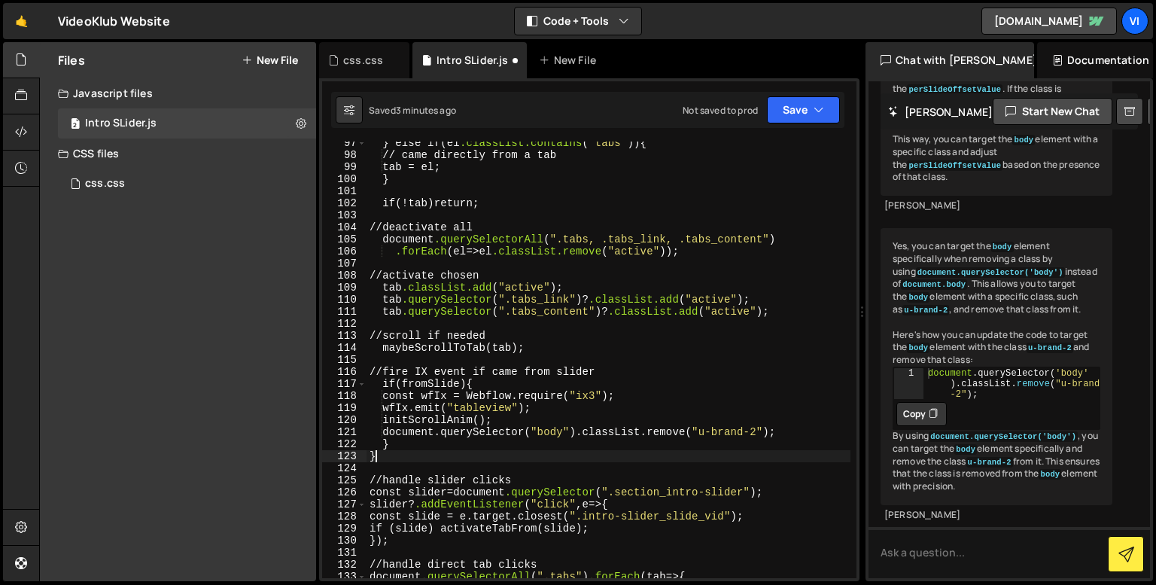
scroll to position [0, 0]
type textarea "}"
click at [343, 61] on div "css.css" at bounding box center [363, 60] width 40 height 15
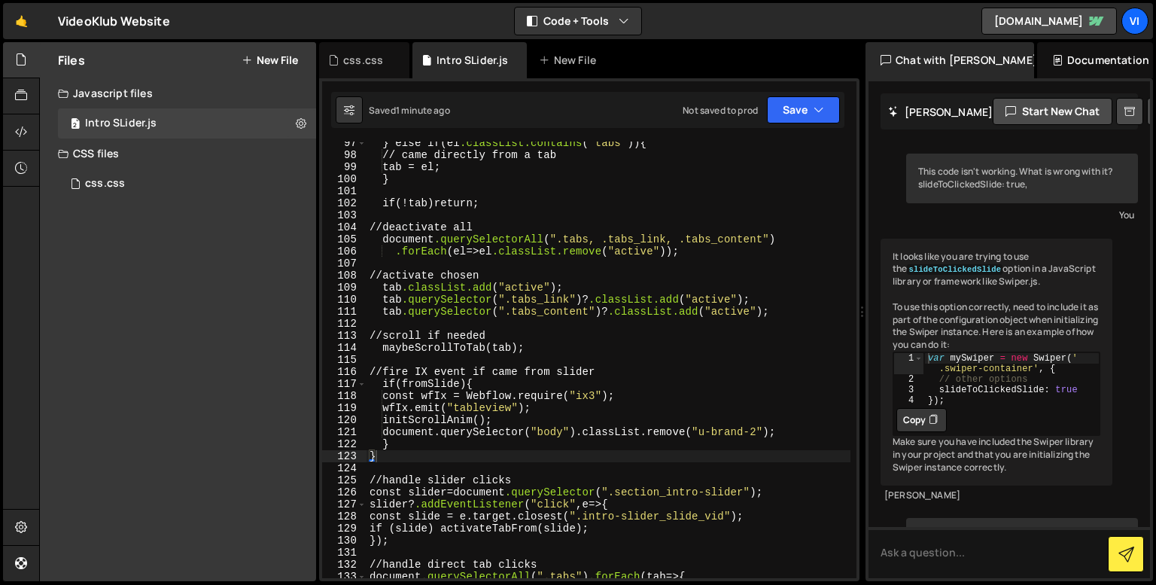
click at [0, 0] on div at bounding box center [0, 0] width 0 height 0
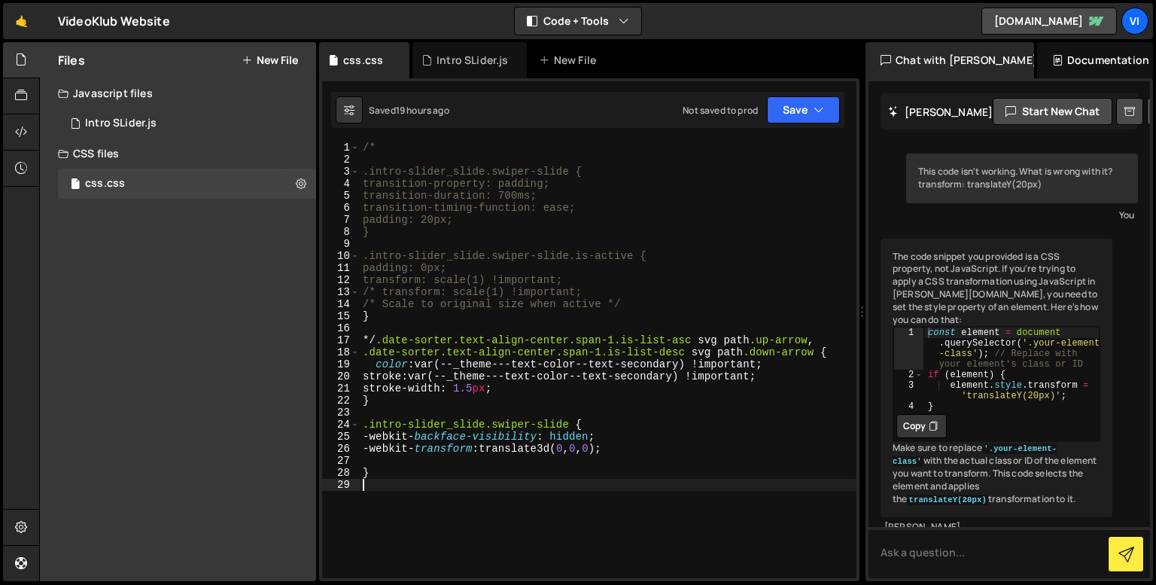
scroll to position [8270, 0]
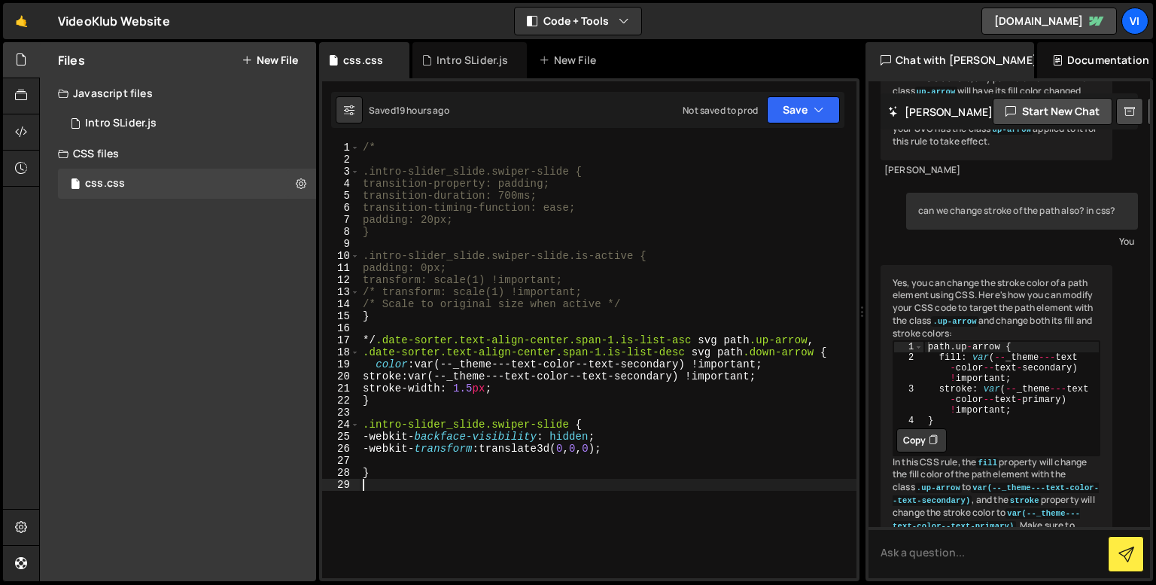
paste textarea "}"
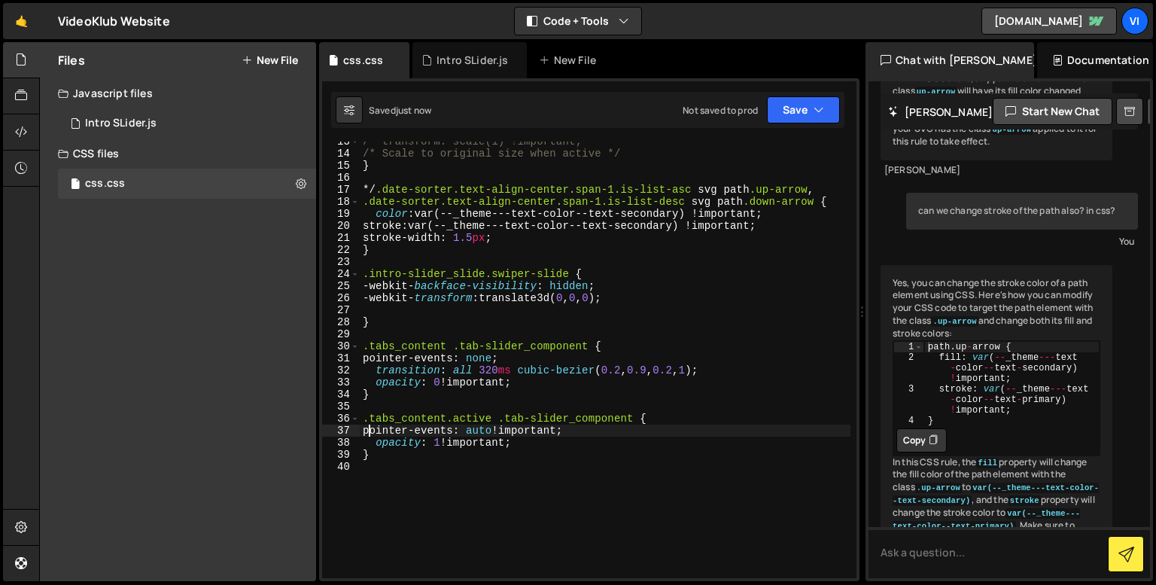
scroll to position [156, 0]
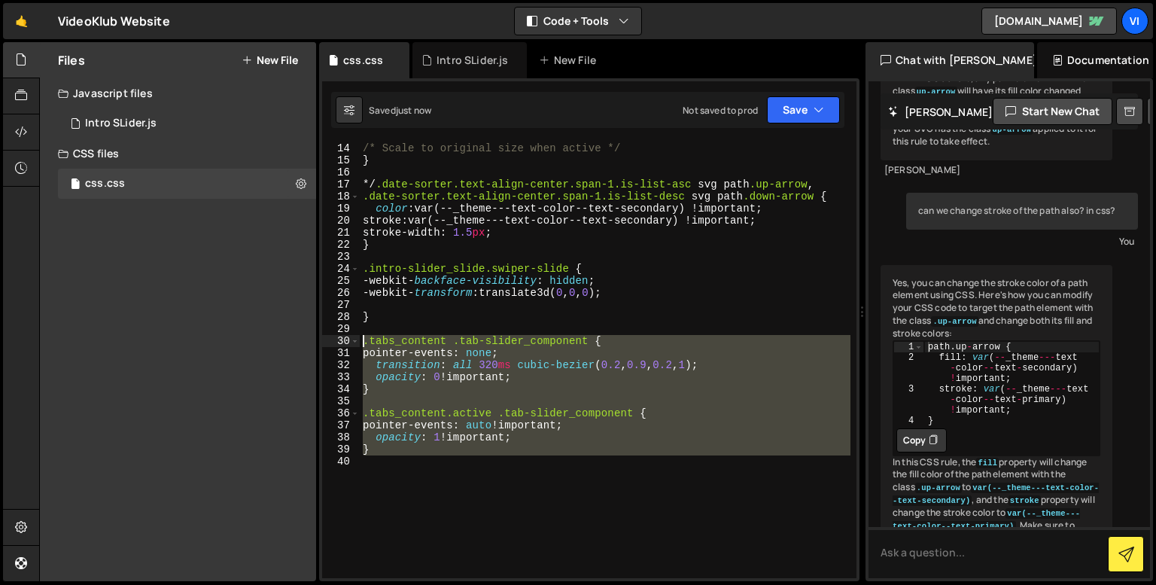
drag, startPoint x: 415, startPoint y: 473, endPoint x: 360, endPoint y: 330, distance: 153.9
click at [360, 330] on div "/* transform: scale(1) !important; /* Scale to original size when active */ } *…" at bounding box center [605, 360] width 491 height 461
type textarea ".tabs_content .tab-slider_component {"
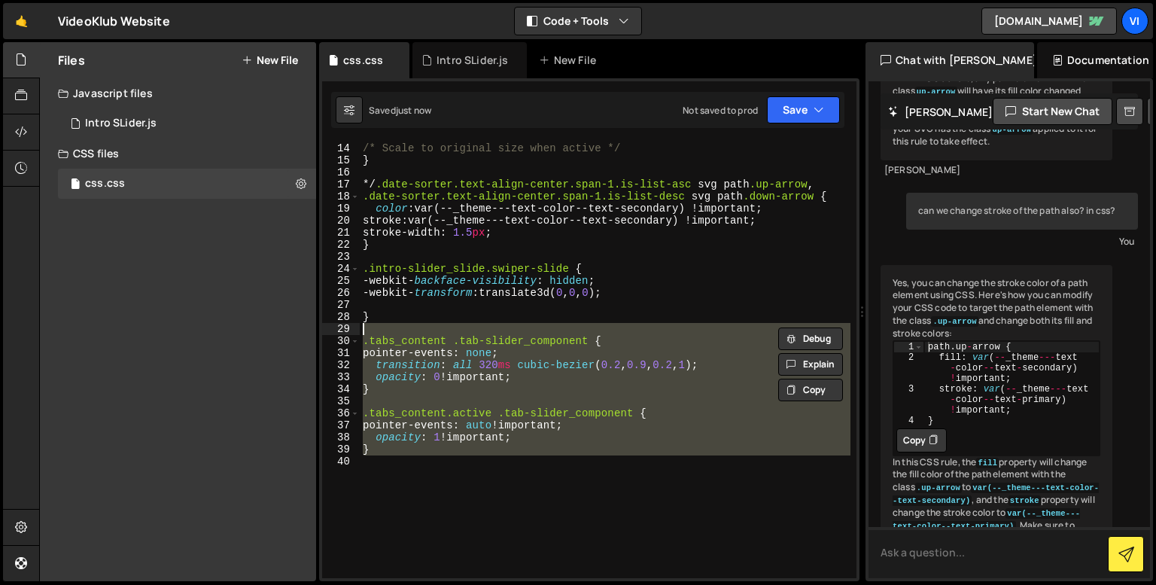
click at [920, 549] on textarea at bounding box center [1008, 552] width 281 height 51
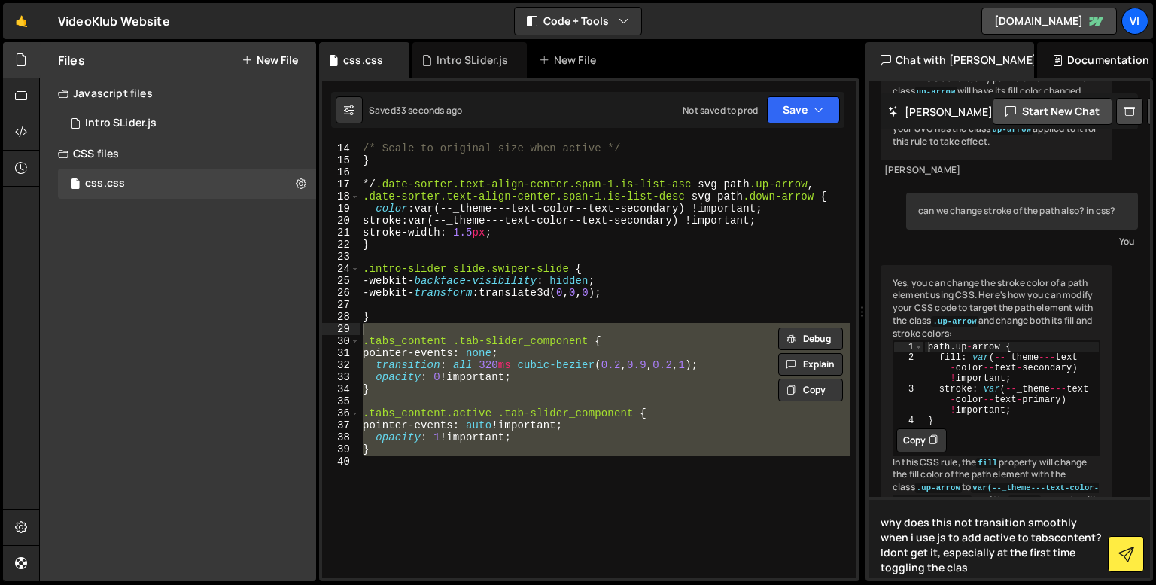
type textarea "why does this not transition smoothly when i use js to add active to tabsconten…"
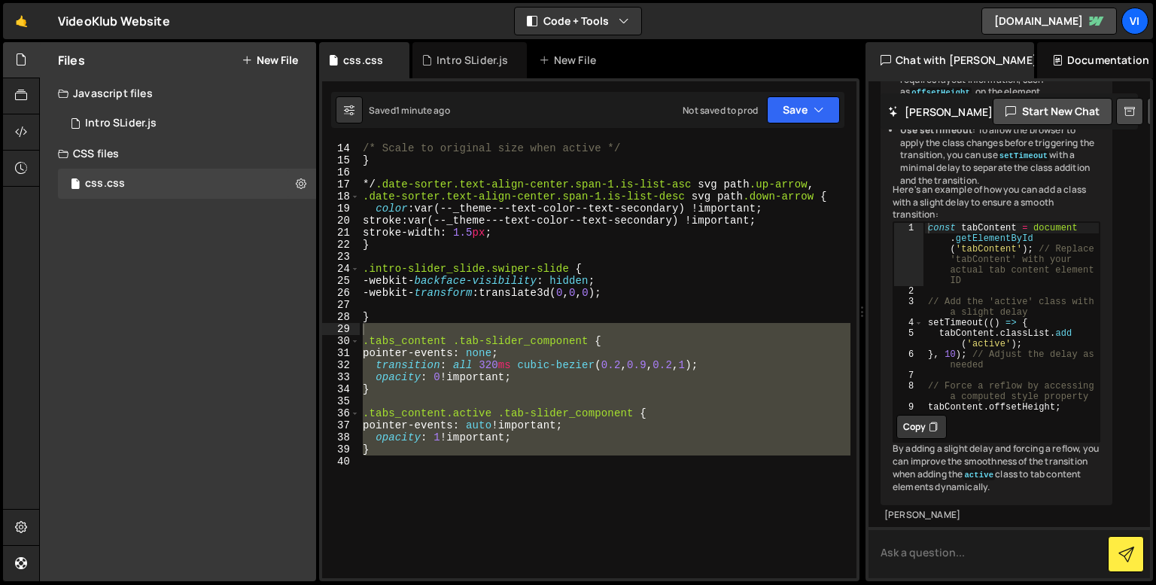
scroll to position [10395, 0]
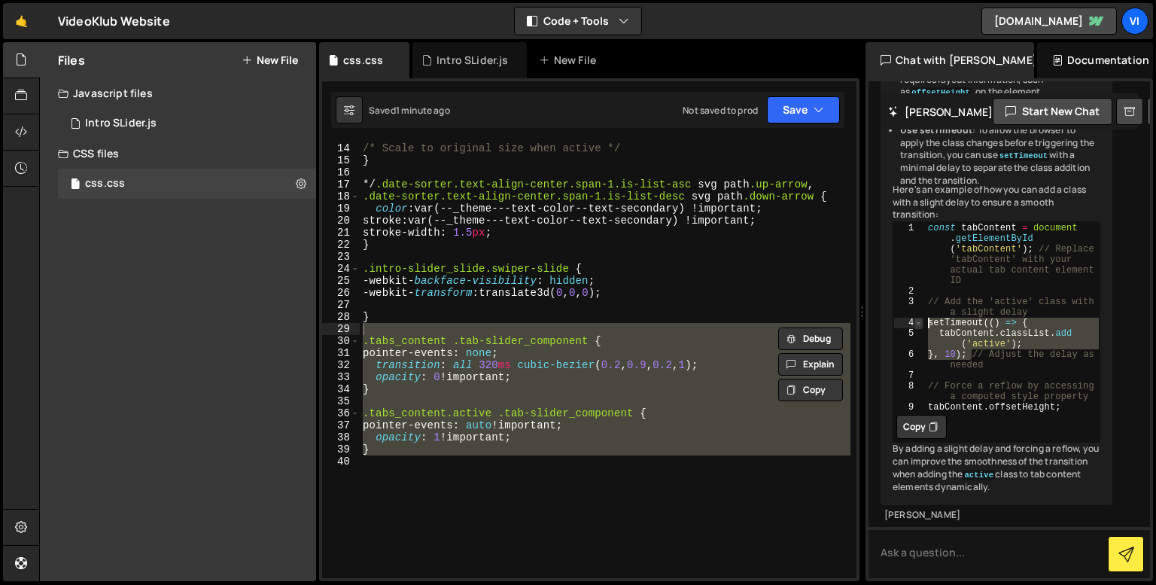
drag, startPoint x: 968, startPoint y: 360, endPoint x: 922, endPoint y: 332, distance: 54.7
click at [922, 332] on div "}, 10); // Adjust the delay as needed 1 2 3 4 5 6 7 8 9 const tabContent = docu…" at bounding box center [996, 317] width 206 height 190
type textarea "setTimeout(() => { tabContent.classList.add('active');"
click at [503, 398] on div "/* transform: scale(1) !important; /* Scale to original size when active */ } *…" at bounding box center [605, 360] width 491 height 461
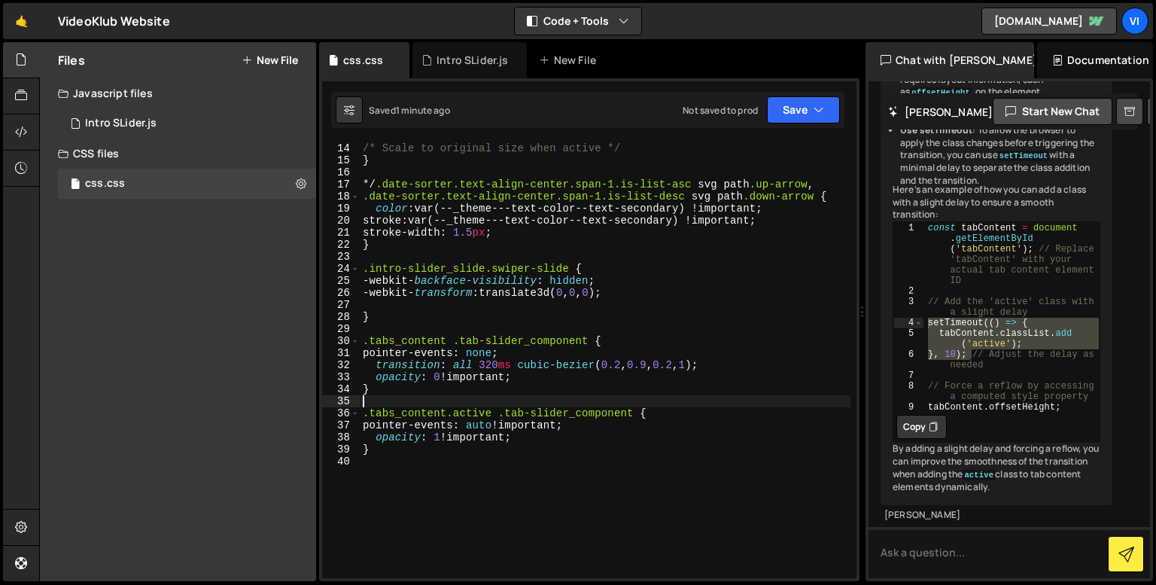
click at [479, 362] on div "/* transform: scale(1) !important; /* Scale to original size when active */ } *…" at bounding box center [605, 360] width 491 height 461
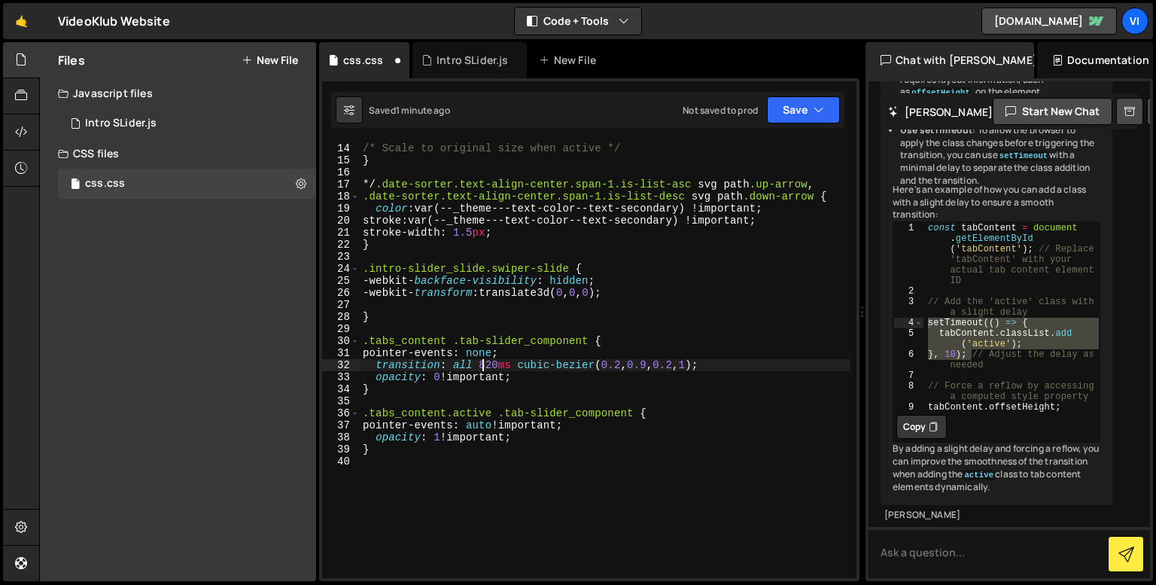
scroll to position [0, 8]
click at [494, 394] on div "/* transform: scale(1) !important; /* Scale to original size when active */ } *…" at bounding box center [605, 360] width 491 height 461
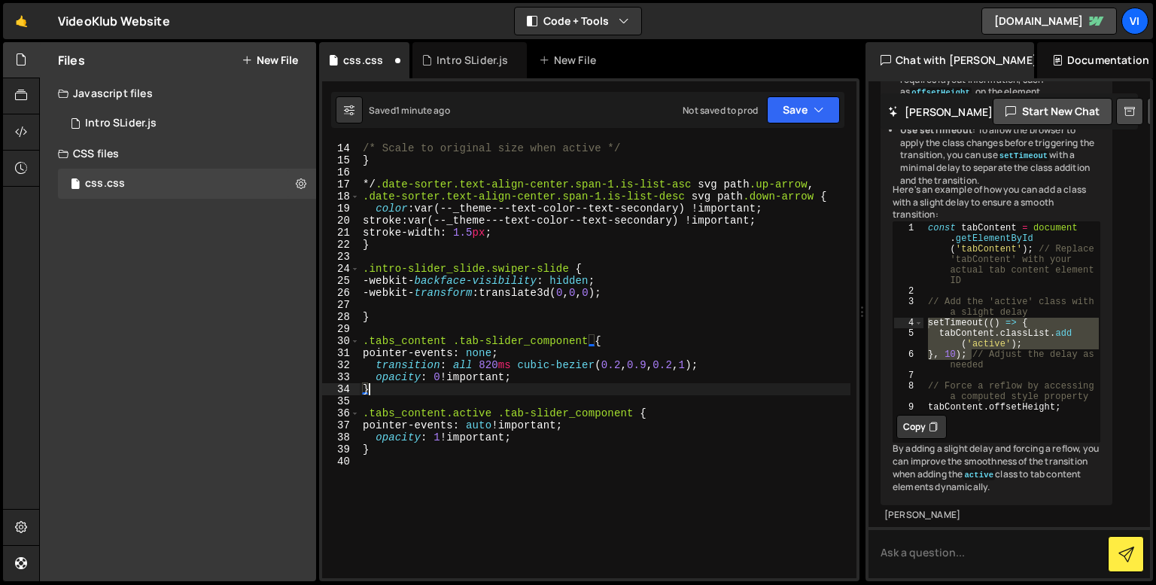
scroll to position [0, 0]
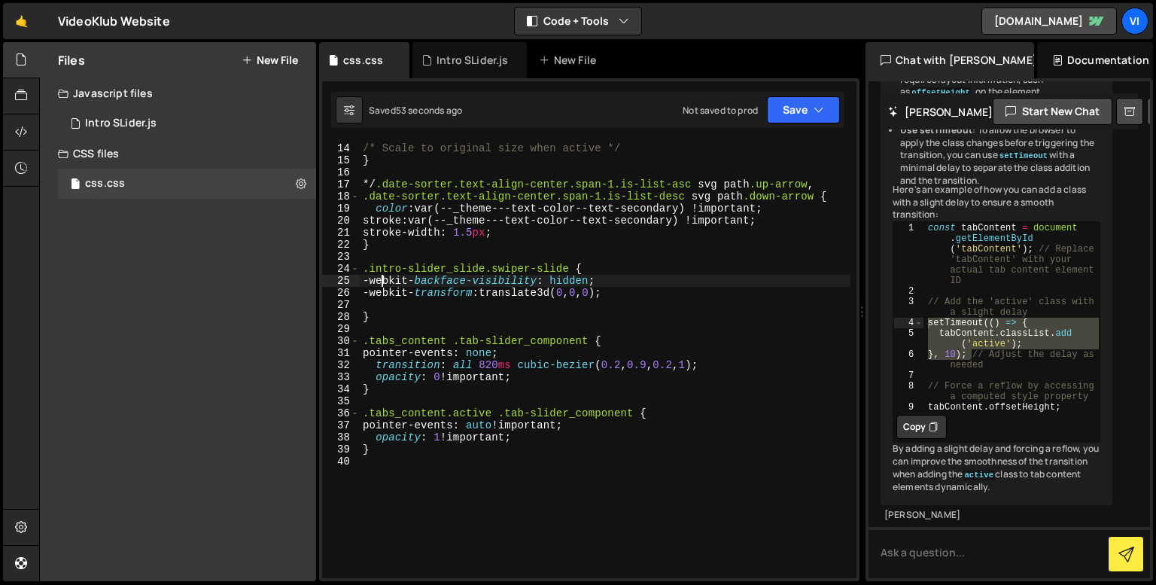
click at [383, 280] on div "/* transform: scale(1) !important; /* Scale to original size when active */ } *…" at bounding box center [605, 360] width 491 height 461
type textarea "-webkit-backface-visibility: hidden;"
click at [394, 308] on div "/* transform: scale(1) !important; /* Scale to original size when active */ } *…" at bounding box center [605, 360] width 491 height 461
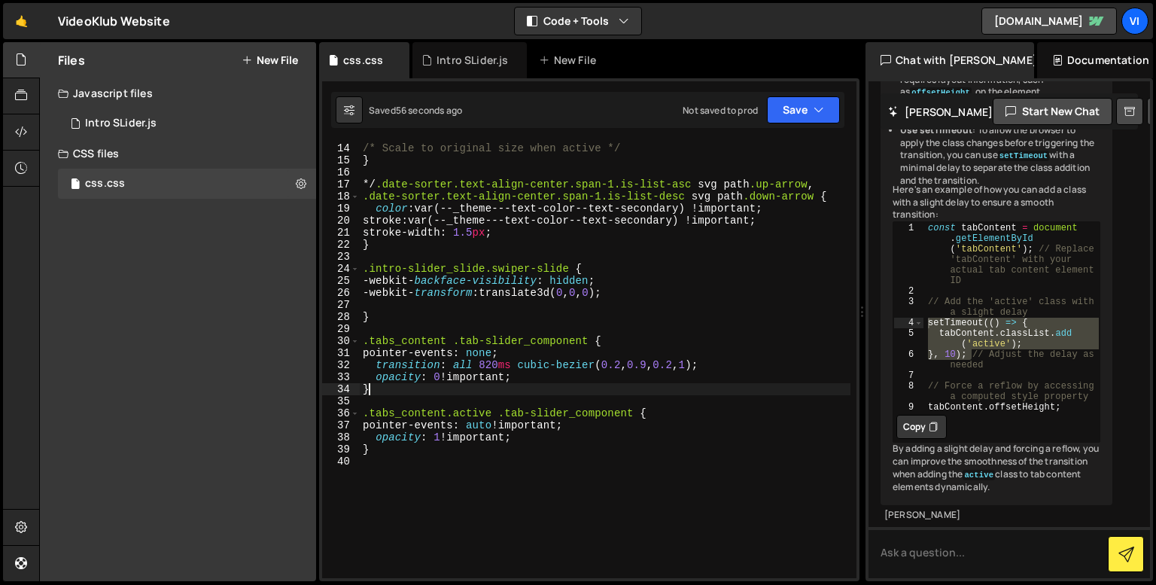
click at [500, 390] on div "/* transform: scale(1) !important; /* Scale to original size when active */ } *…" at bounding box center [605, 360] width 491 height 461
type textarea "}"
click at [500, 390] on div "/* transform: scale(1) !important; /* Scale to original size when active */ } *…" at bounding box center [605, 360] width 491 height 461
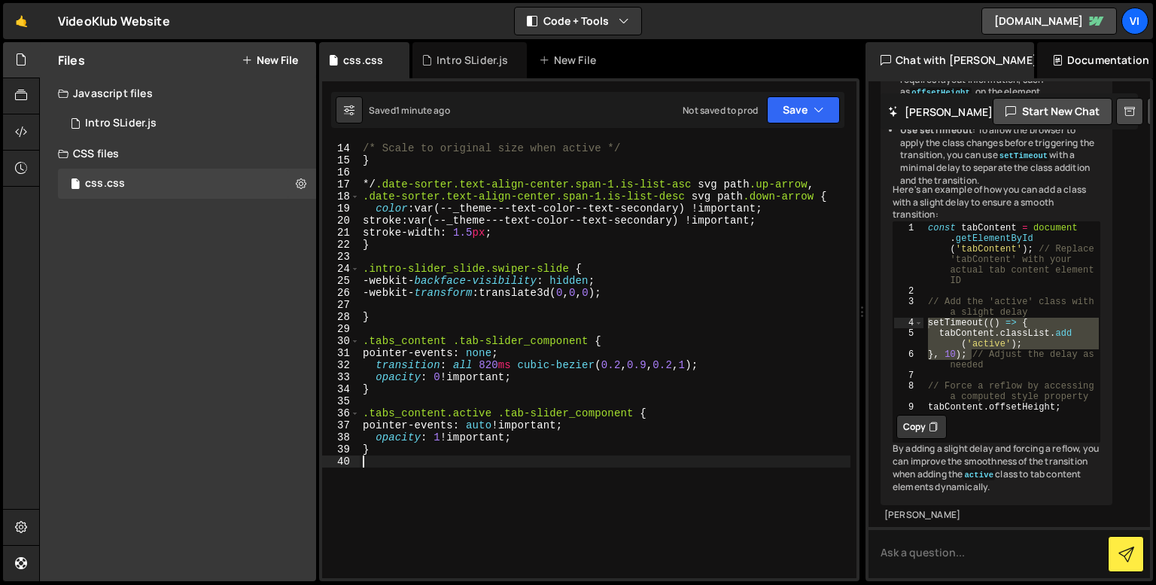
click at [500, 458] on div "/* transform: scale(1) !important; /* Scale to original size when active */ } *…" at bounding box center [605, 360] width 491 height 461
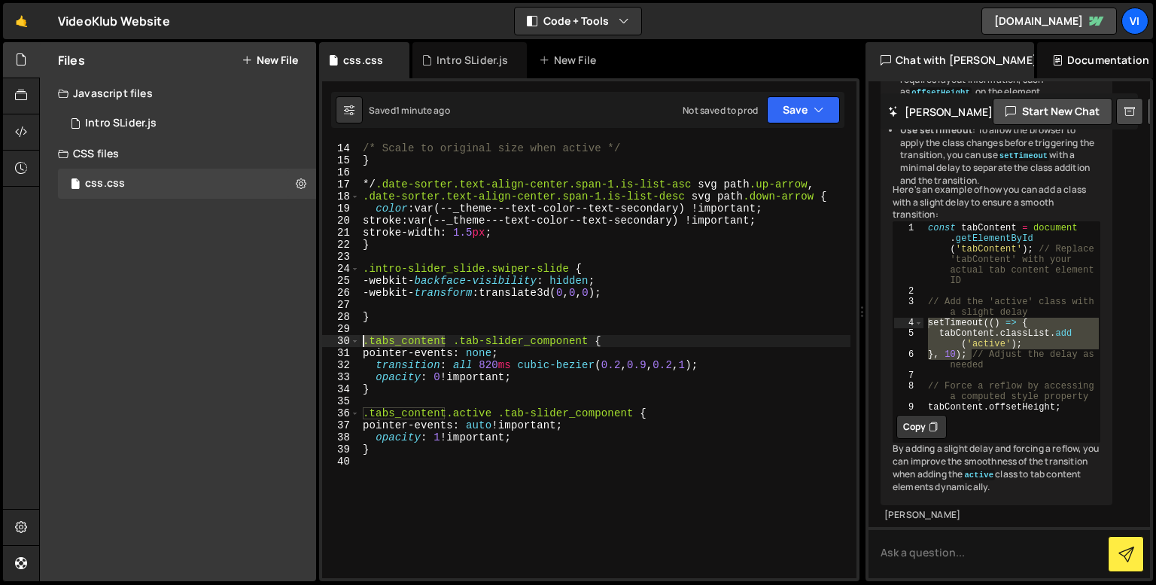
drag, startPoint x: 444, startPoint y: 343, endPoint x: 364, endPoint y: 345, distance: 79.8
click at [364, 345] on div "/* transform: scale(1) !important; /* Scale to original size when active */ } *…" at bounding box center [605, 360] width 491 height 461
type textarea ".tabs_content .tab-slider_component {"
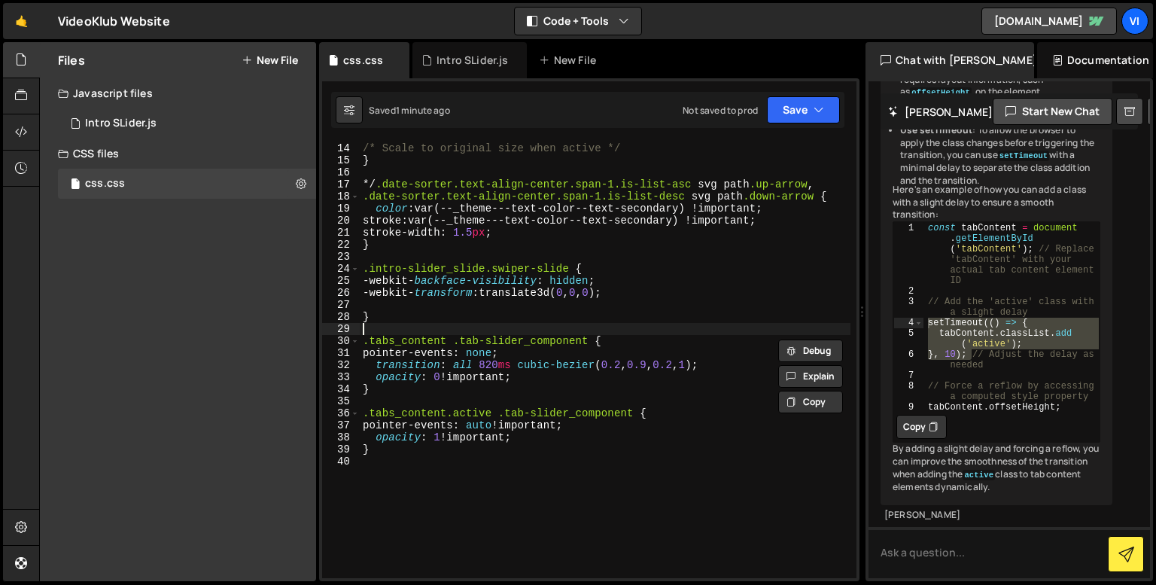
click at [384, 330] on div "/* transform: scale(1) !important; /* Scale to original size when active */ } *…" at bounding box center [605, 360] width 491 height 461
paste textarea ".tabs_content"
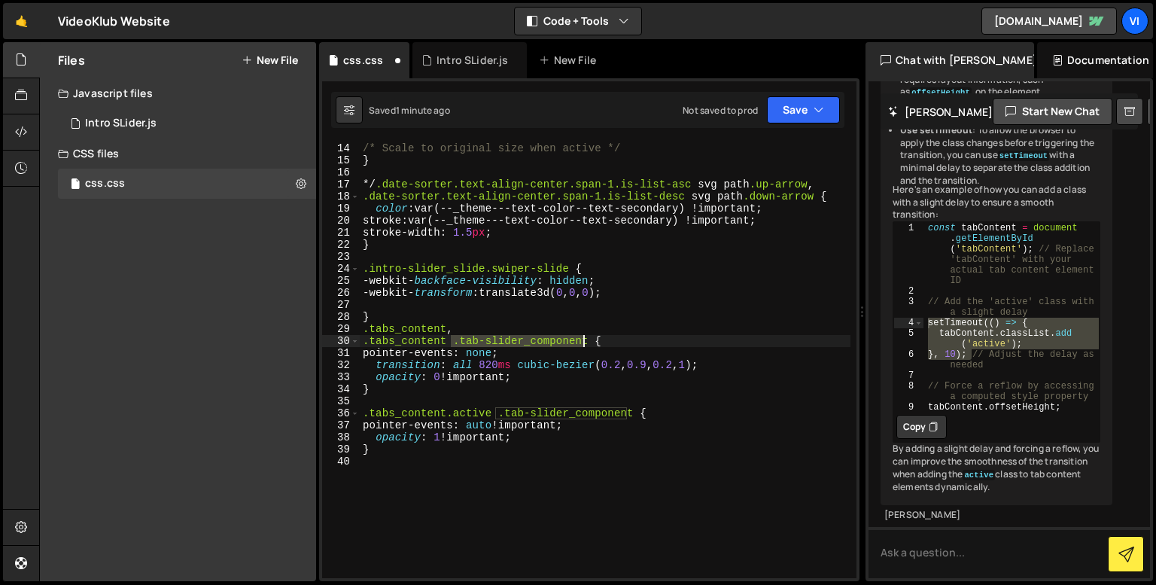
drag, startPoint x: 451, startPoint y: 340, endPoint x: 581, endPoint y: 338, distance: 130.2
click at [581, 338] on div "/* transform: scale(1) !important; /* Scale to original size when active */ } *…" at bounding box center [605, 360] width 491 height 461
click at [554, 326] on div "/* transform: scale(1) !important; /* Scale to original size when active */ } *…" at bounding box center [605, 360] width 491 height 461
paste textarea ".tab-slider_component"
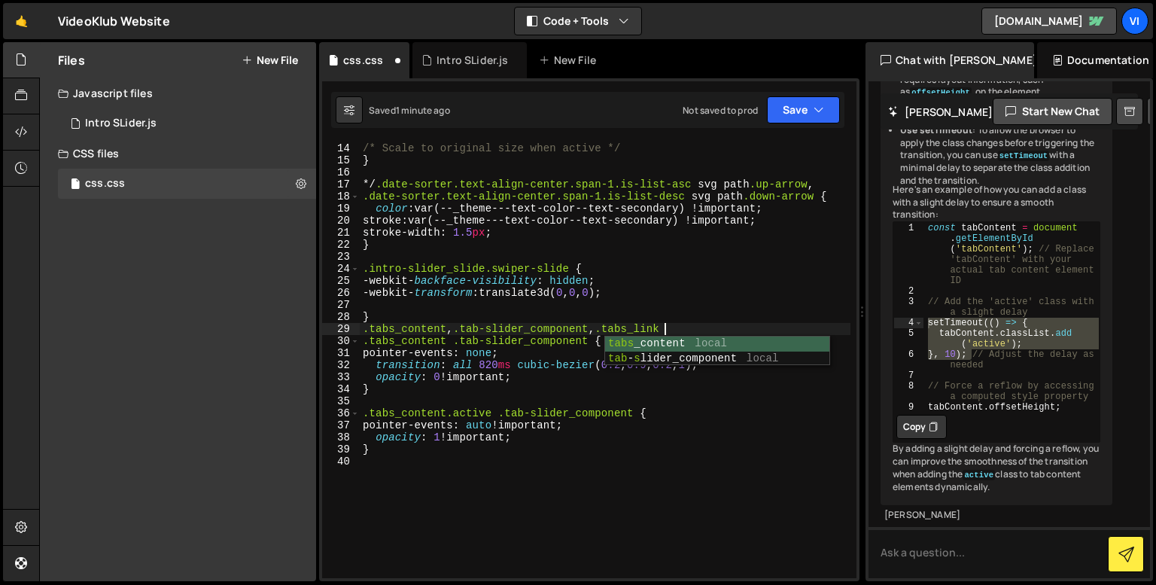
scroll to position [0, 20]
type textarea ".tabs_content, .tab-slider_component, .tabs_link {}"
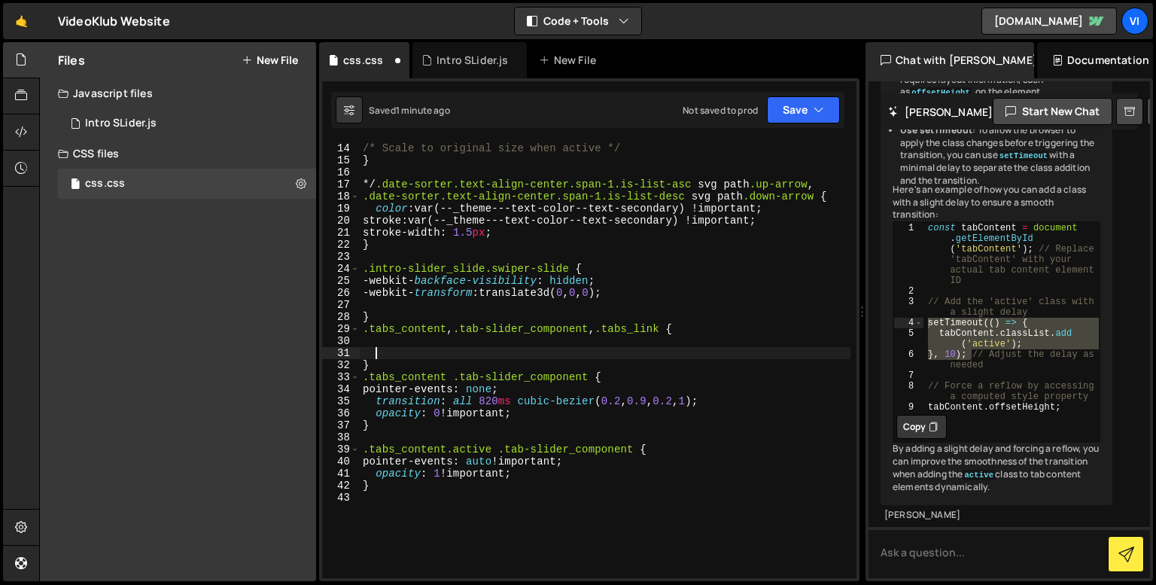
scroll to position [0, 0]
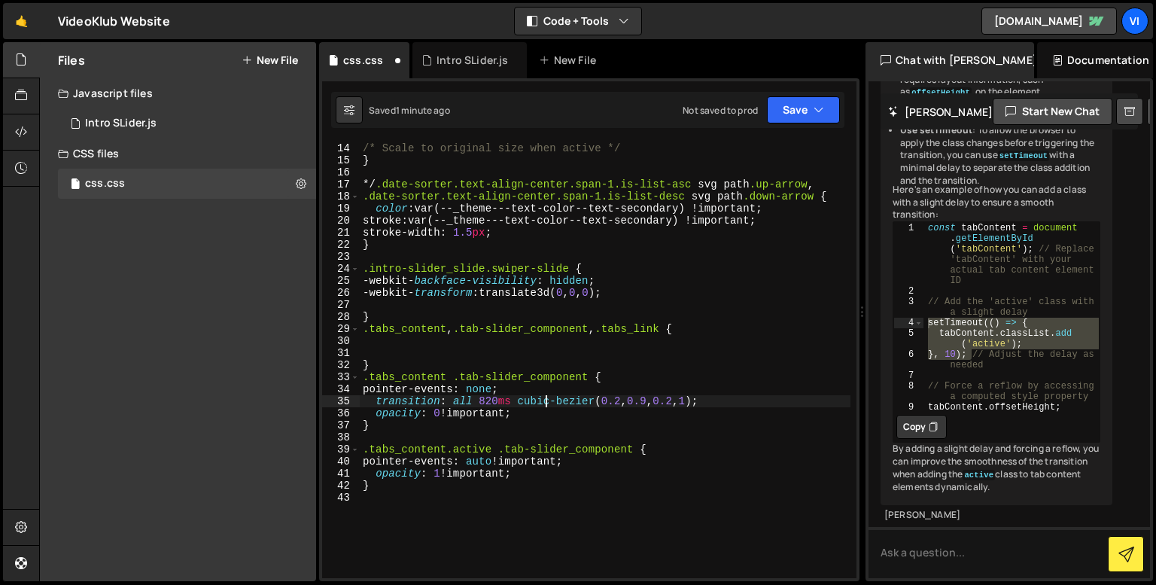
click at [546, 400] on div "/* transform: scale(1) !important; /* Scale to original size when active */ } *…" at bounding box center [605, 360] width 491 height 461
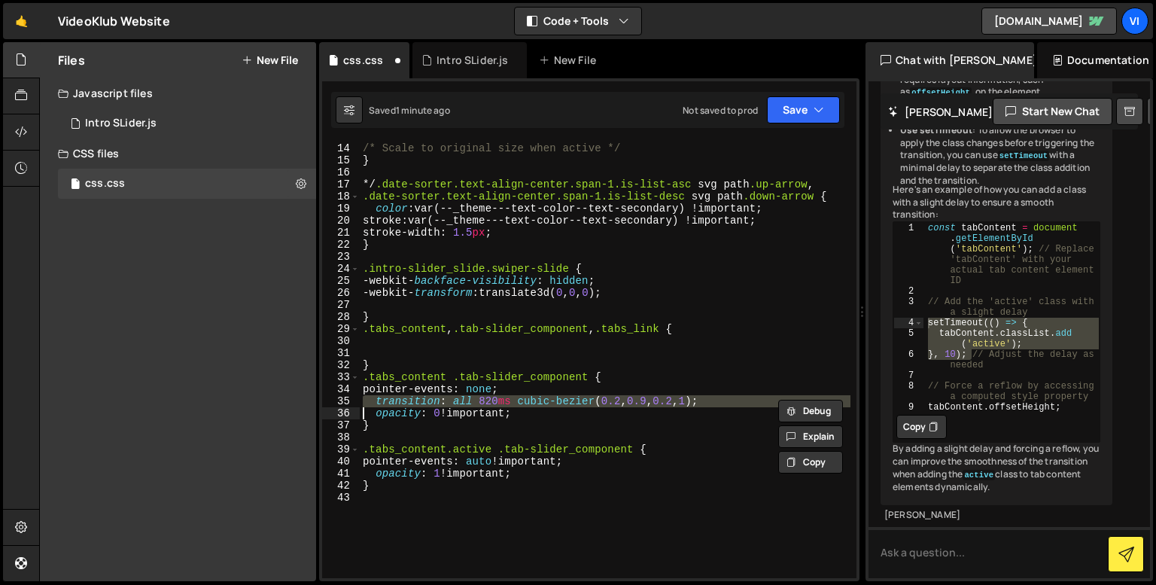
click at [546, 400] on div "/* transform: scale(1) !important; /* Scale to original size when active */ } *…" at bounding box center [605, 360] width 491 height 461
type textarea "opacity: 0 !important;"
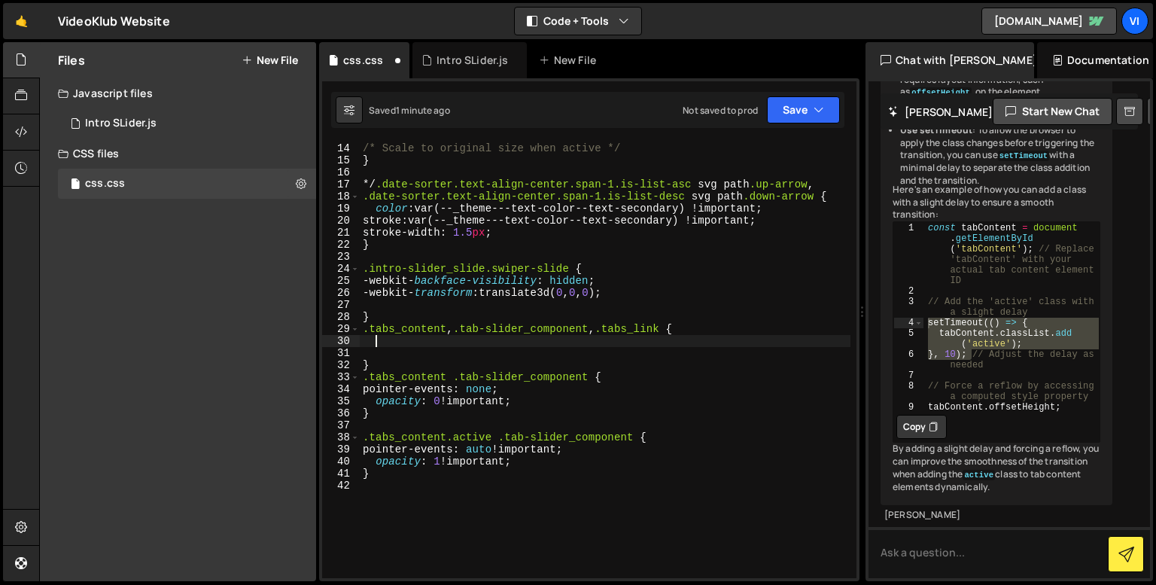
click at [511, 345] on div "/* transform: scale(1) !important; /* Scale to original size when active */ } *…" at bounding box center [605, 360] width 491 height 461
paste textarea
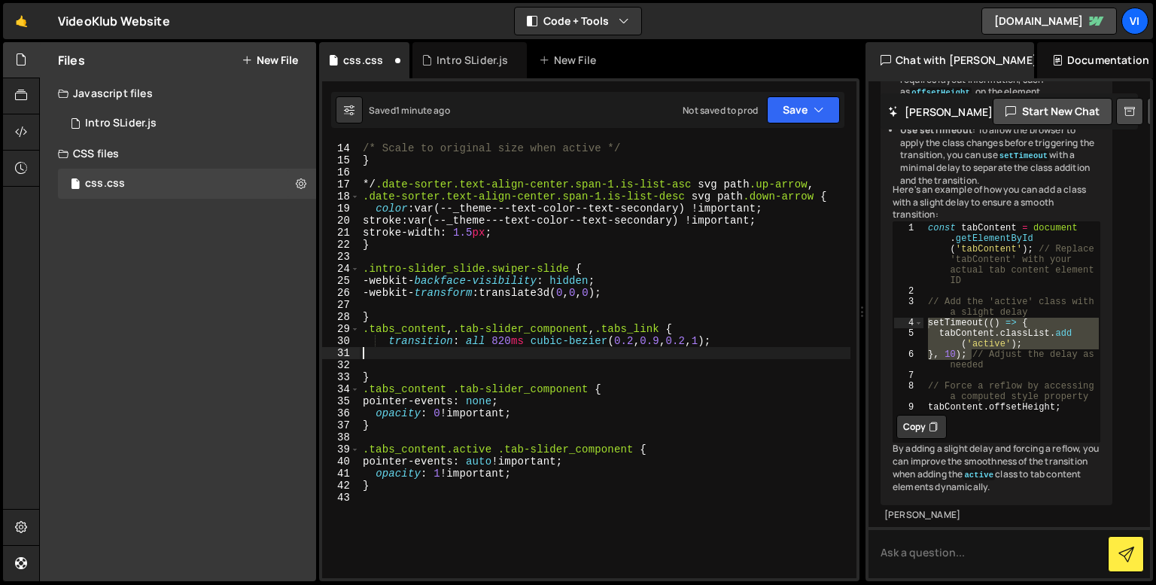
click at [391, 341] on div "/* transform: scale(1) !important; /* Scale to original size when active */ } *…" at bounding box center [605, 360] width 491 height 461
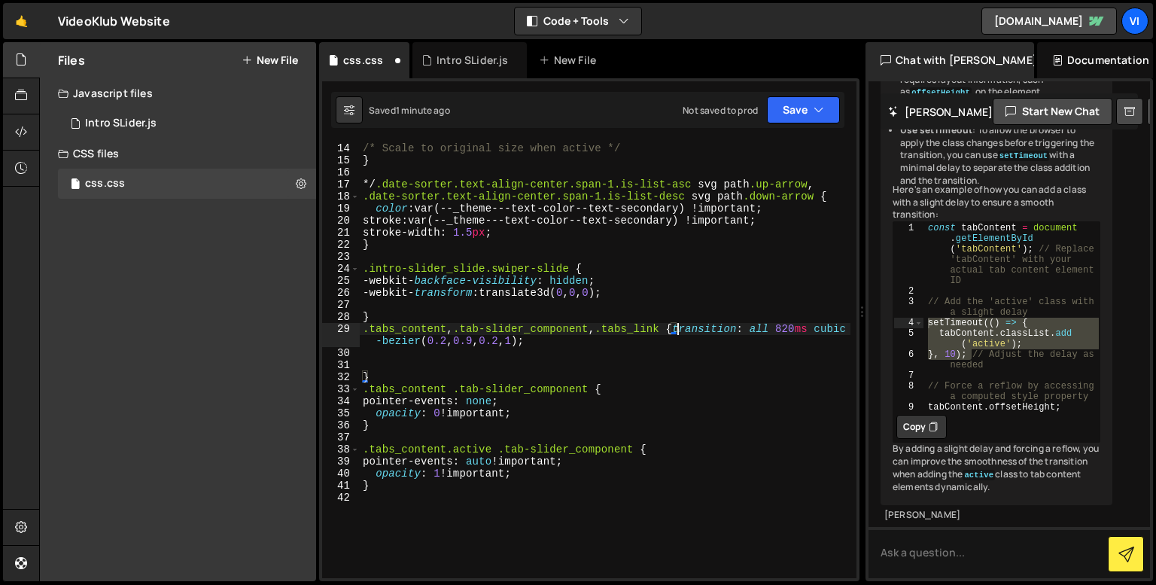
type textarea "transition: all 820ms cubic-bezier(0.2, 0.9, 0.2, 1);"
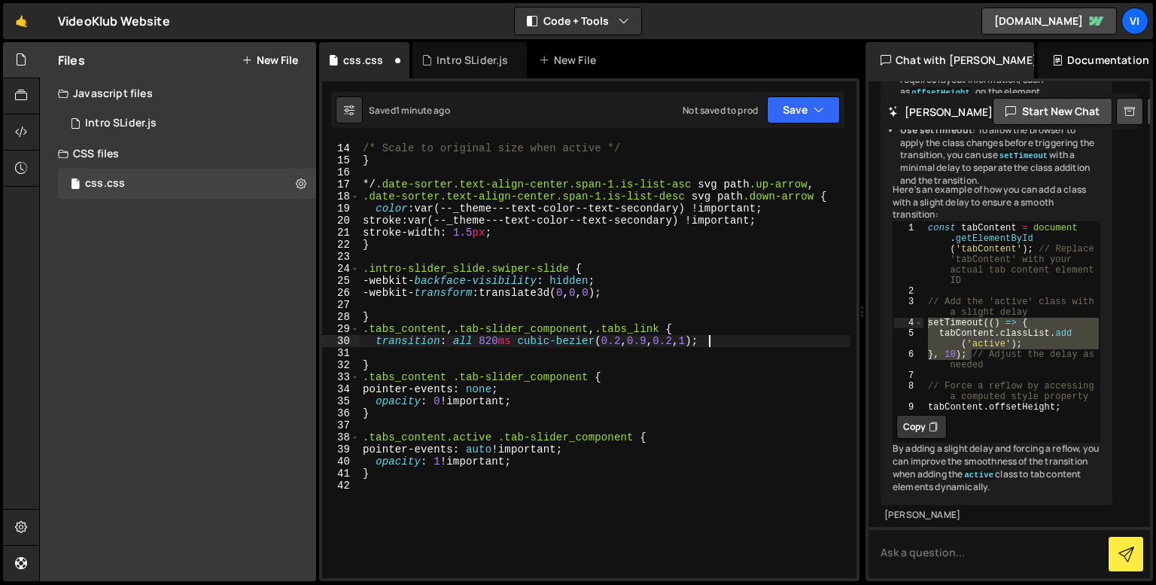
type textarea "transition: all 820ms cubic-bezier(0.2, 0.9, 0.2, 1);"
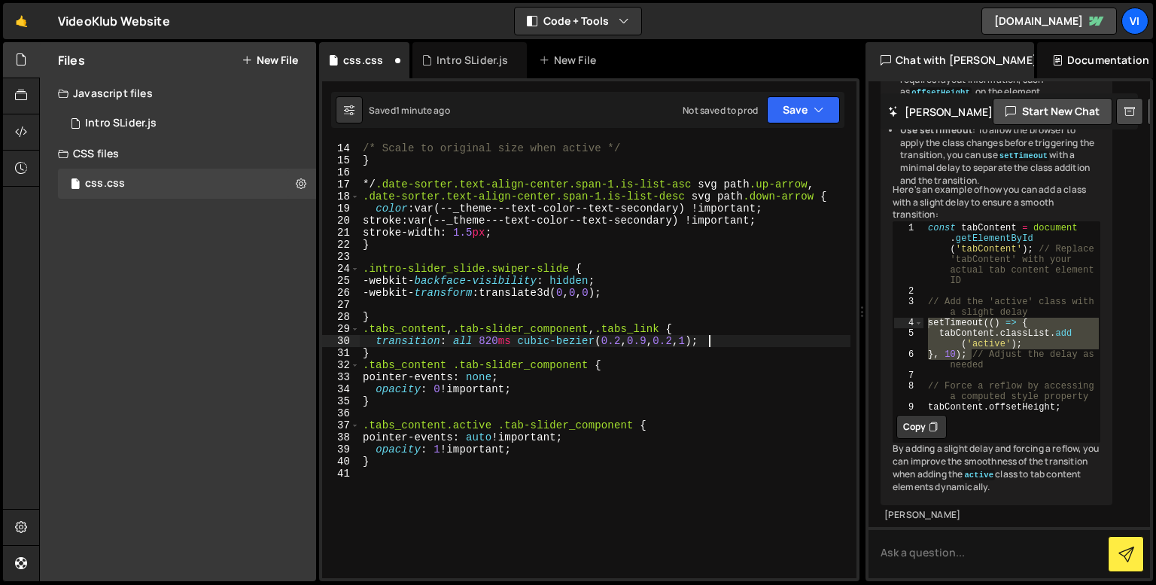
click at [455, 338] on div "/* transform: scale(1) !important; /* Scale to original size when active */ } *…" at bounding box center [605, 360] width 491 height 461
click at [455, 337] on div "/* transform: scale(1) !important; /* Scale to original size when active */ } *…" at bounding box center [605, 360] width 491 height 461
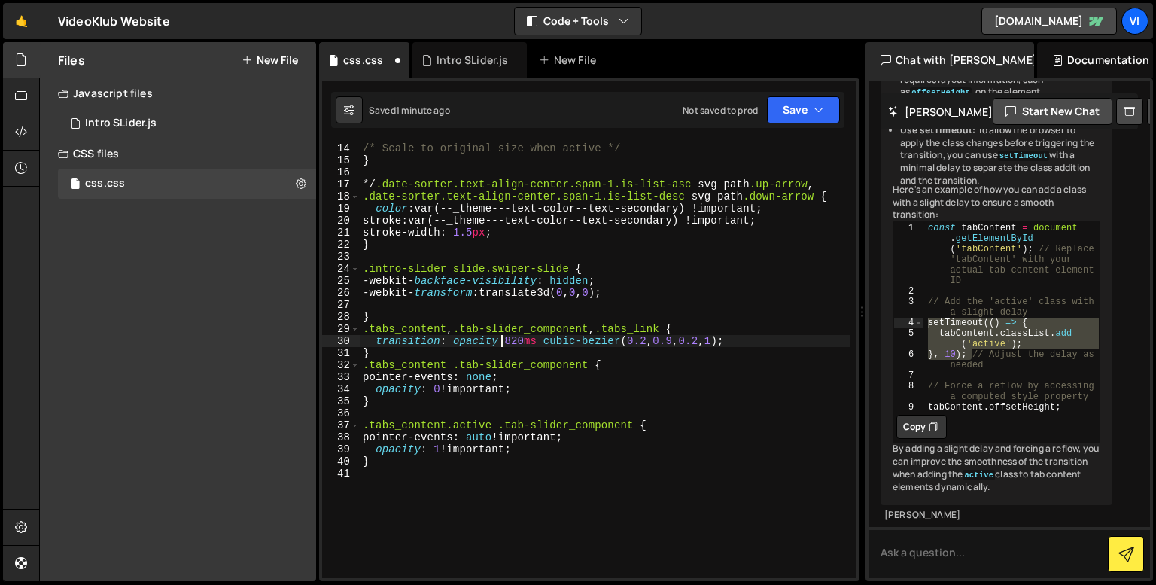
click at [503, 343] on div "/* transform: scale(1) !important; /* Scale to original size when active */ } *…" at bounding box center [605, 360] width 491 height 461
click at [512, 342] on div "/* transform: scale(1) !important; /* Scale to original size when active */ } *…" at bounding box center [605, 360] width 491 height 461
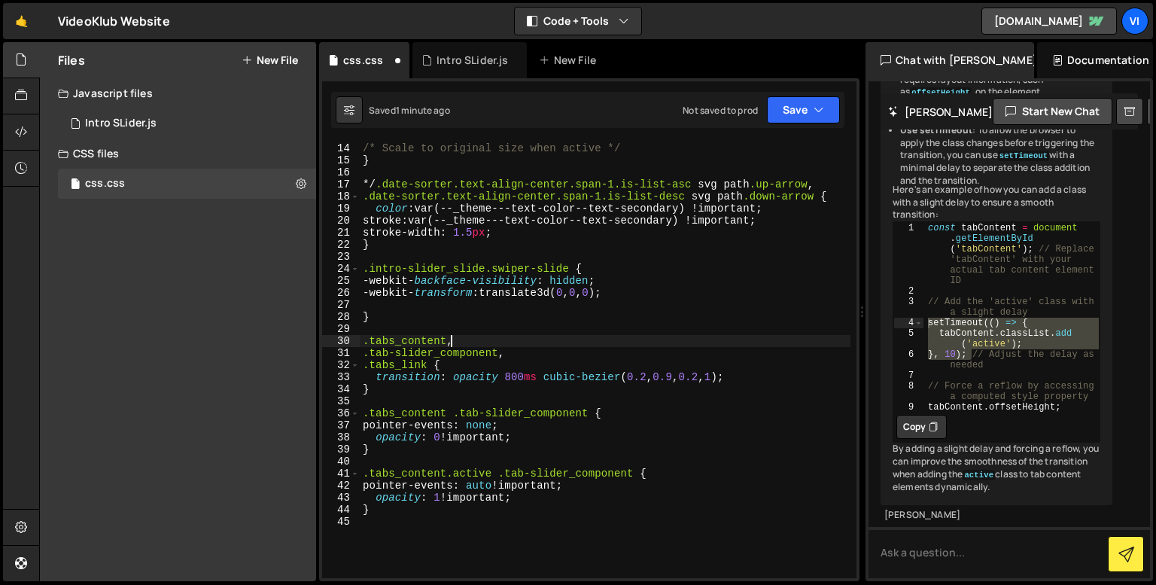
scroll to position [0, 5]
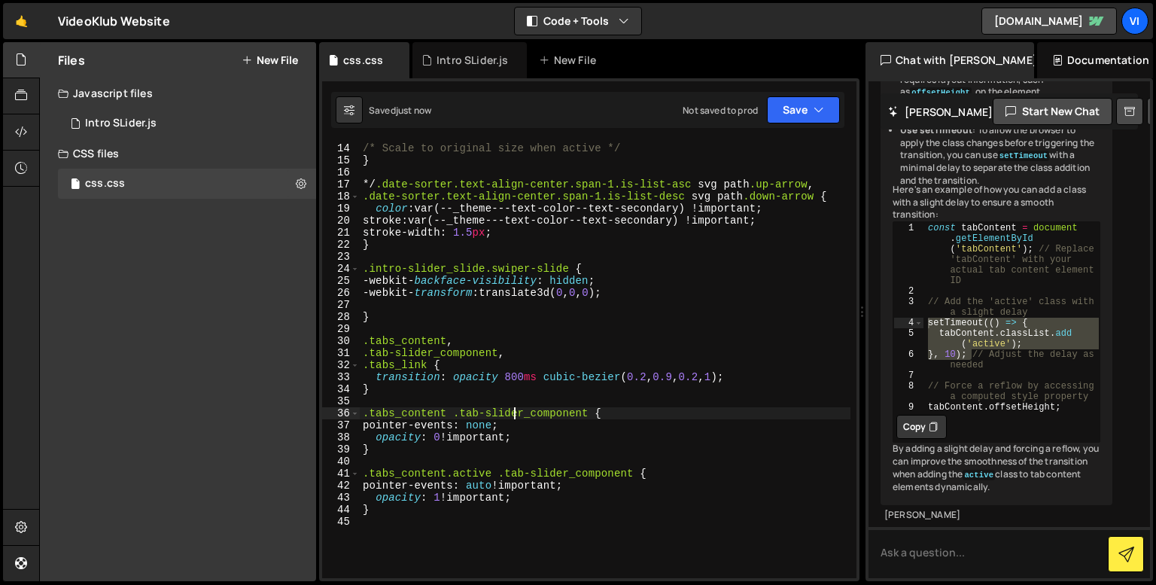
click at [512, 409] on div "/* transform: scale(1) !important; /* Scale to original size when active */ } *…" at bounding box center [605, 360] width 491 height 461
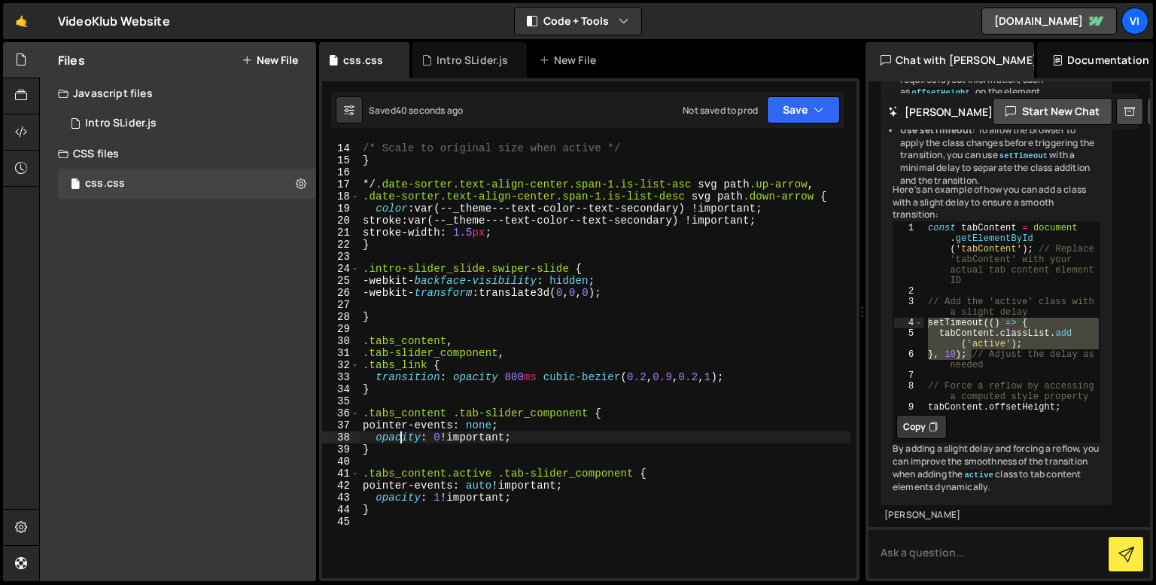
click at [398, 436] on div "/* transform: scale(1) !important; /* Scale to original size when active */ } *…" at bounding box center [605, 360] width 491 height 461
click at [398, 443] on div "/* transform: scale(1) !important; /* Scale to original size when active */ } *…" at bounding box center [605, 360] width 491 height 461
type textarea "}"
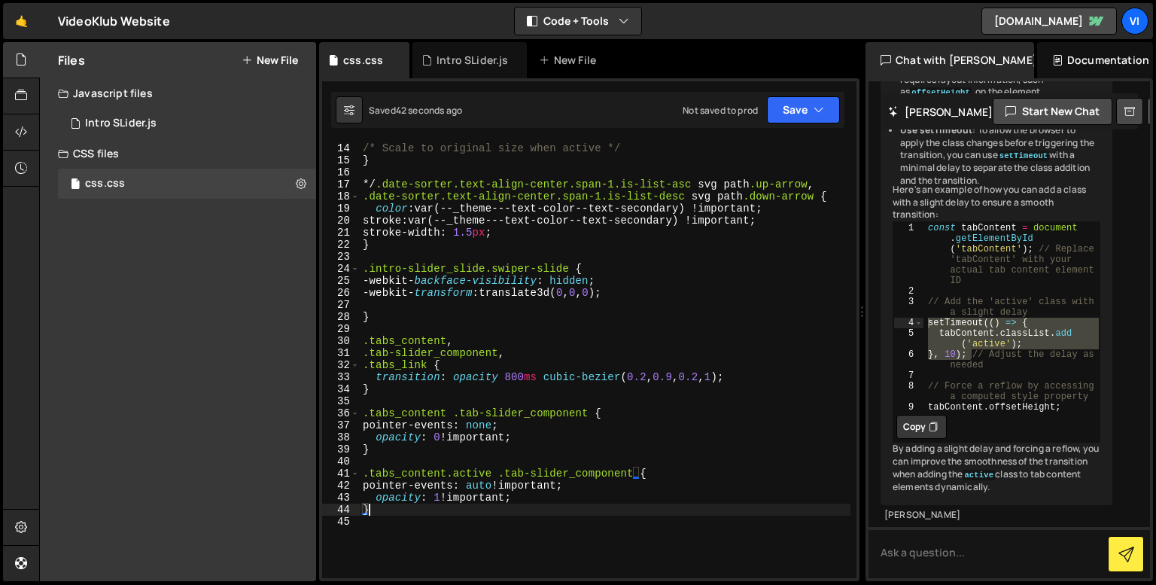
click at [397, 505] on div "/* transform: scale(1) !important; /* Scale to original size when active */ } *…" at bounding box center [605, 360] width 491 height 461
click at [294, 181] on button at bounding box center [300, 183] width 27 height 27
type input "css"
radio input "false"
radio input "true"
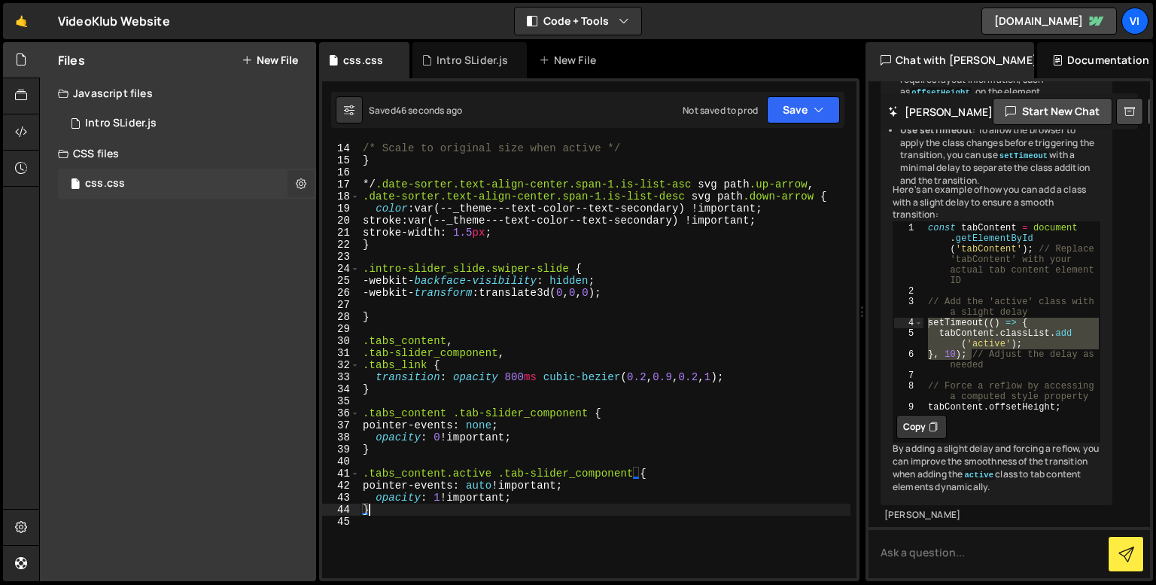
checkbox input "true"
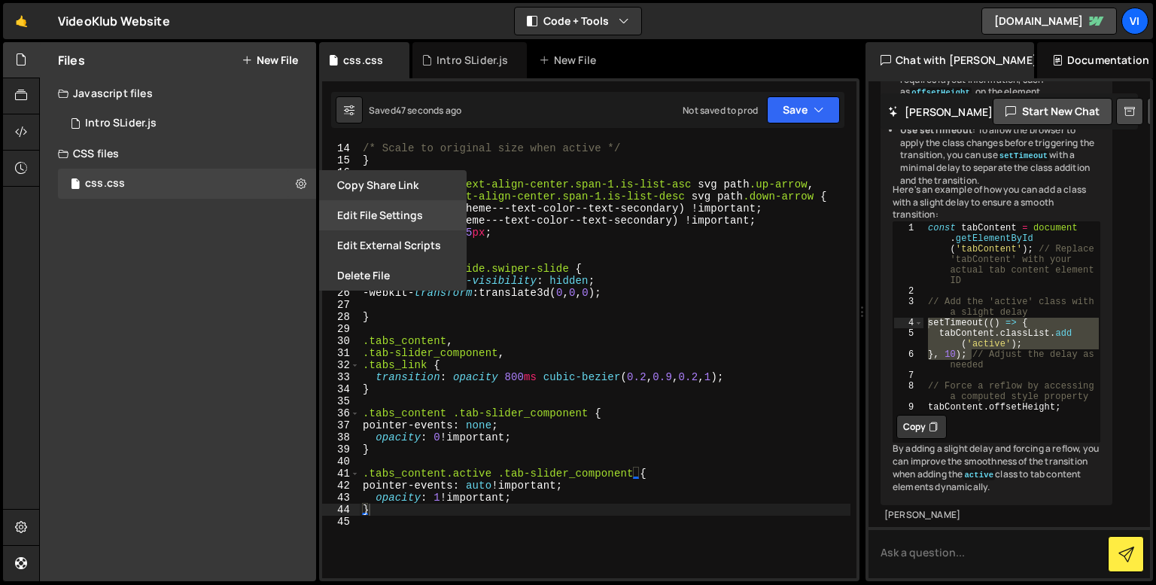
click at [365, 203] on button "Edit File Settings" at bounding box center [392, 215] width 147 height 30
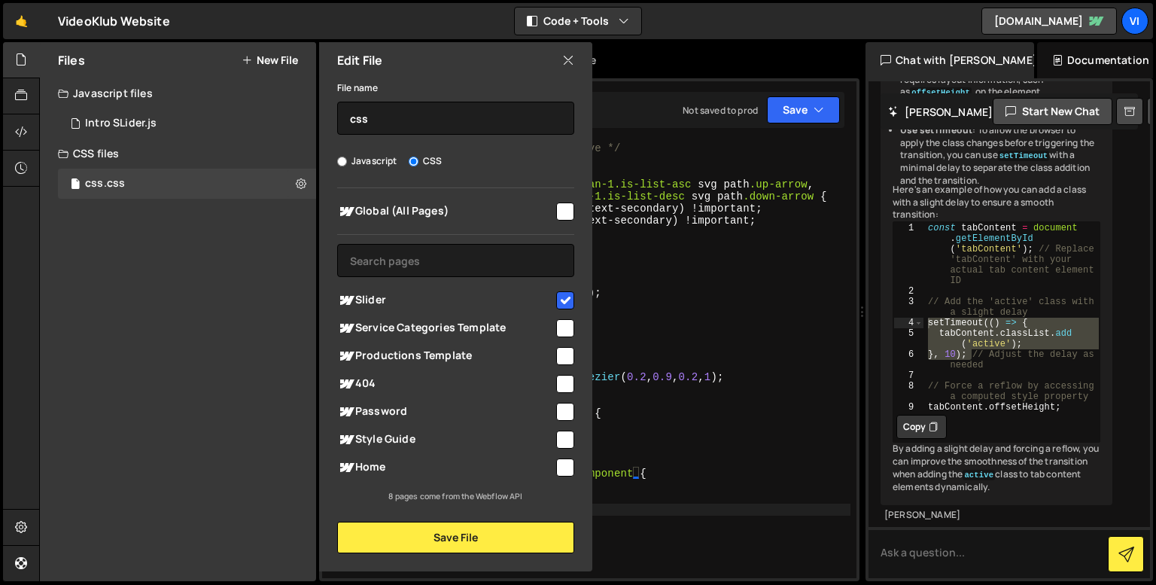
click at [570, 467] on input "checkbox" at bounding box center [565, 467] width 18 height 18
checkbox input "true"
click at [561, 293] on input "checkbox" at bounding box center [565, 300] width 18 height 18
checkbox input "false"
click at [564, 214] on input "checkbox" at bounding box center [565, 211] width 18 height 18
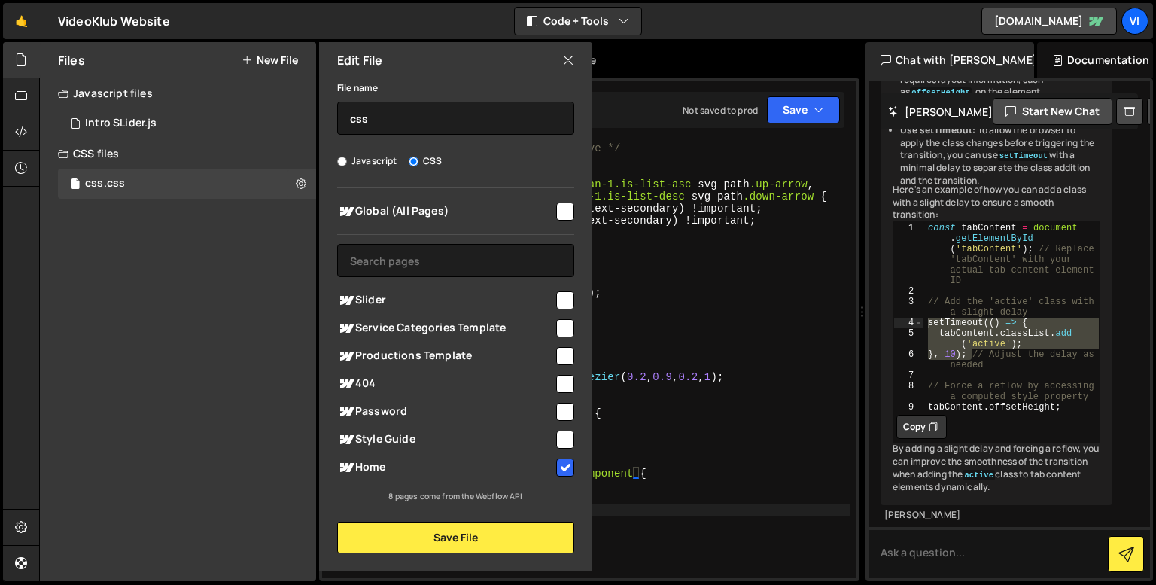
checkbox input "true"
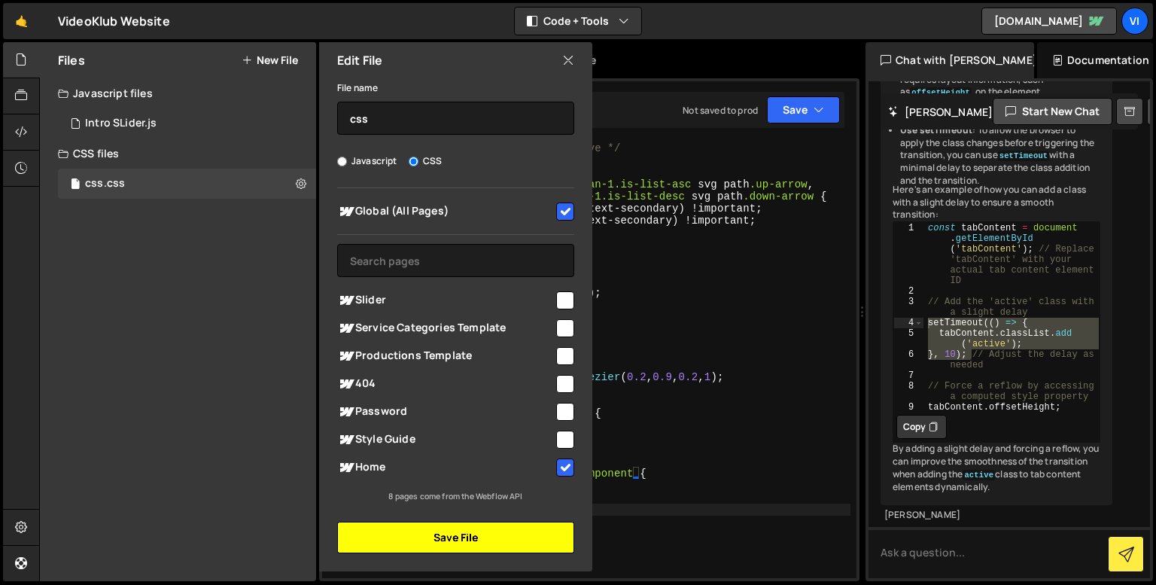
click at [458, 535] on button "Save File" at bounding box center [455, 537] width 237 height 32
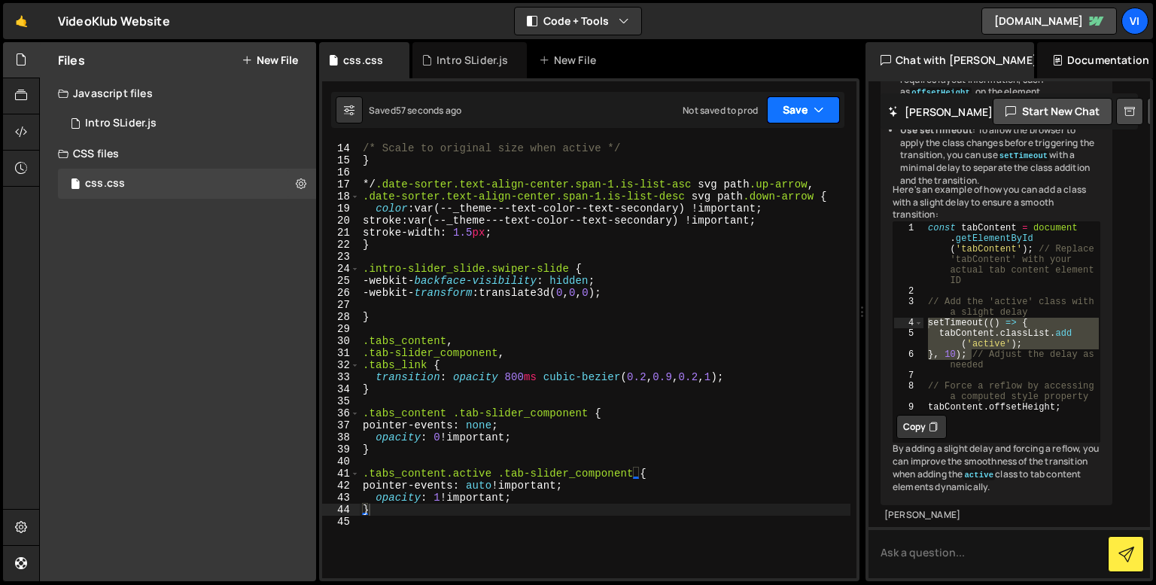
click at [786, 102] on button "Save" at bounding box center [803, 109] width 73 height 27
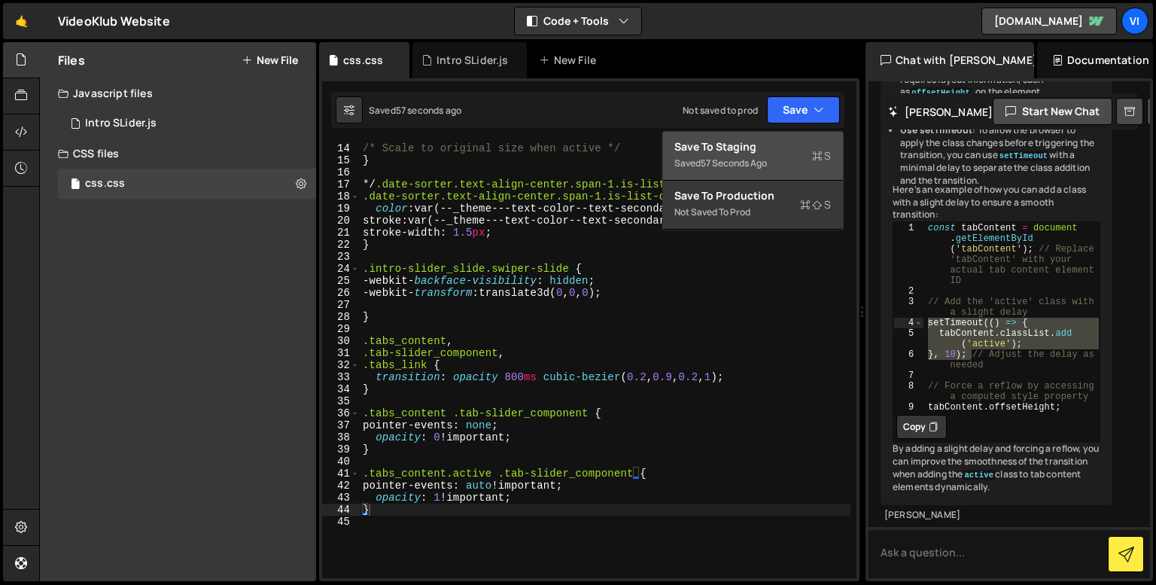
click at [768, 147] on div "Save to Staging S" at bounding box center [752, 146] width 157 height 15
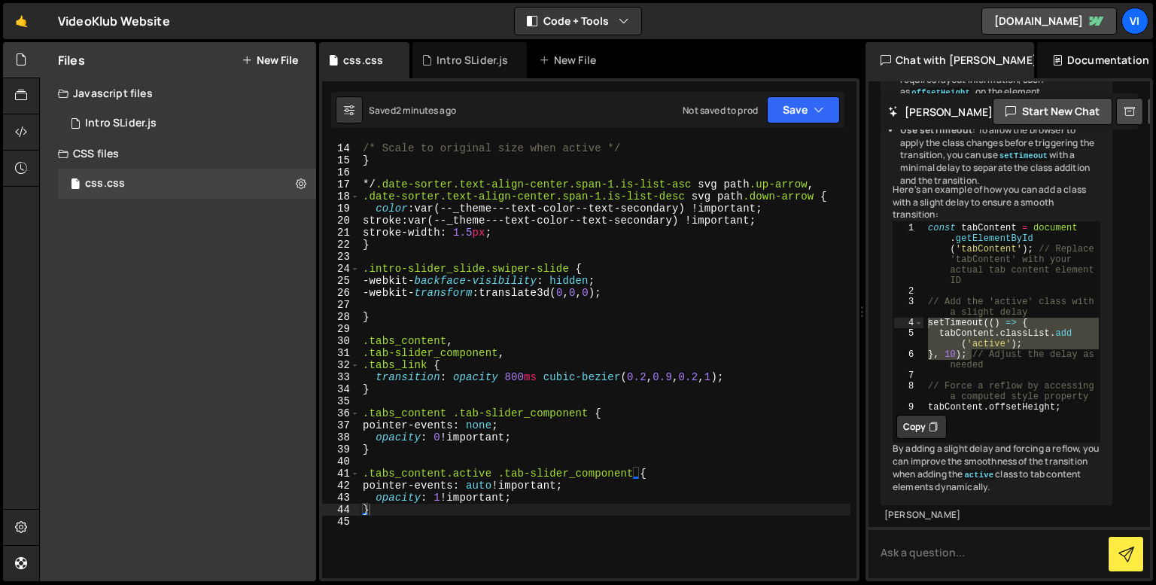
click at [414, 311] on div "/* transform: scale(1) !important; /* Scale to original size when active */ } *…" at bounding box center [605, 360] width 491 height 461
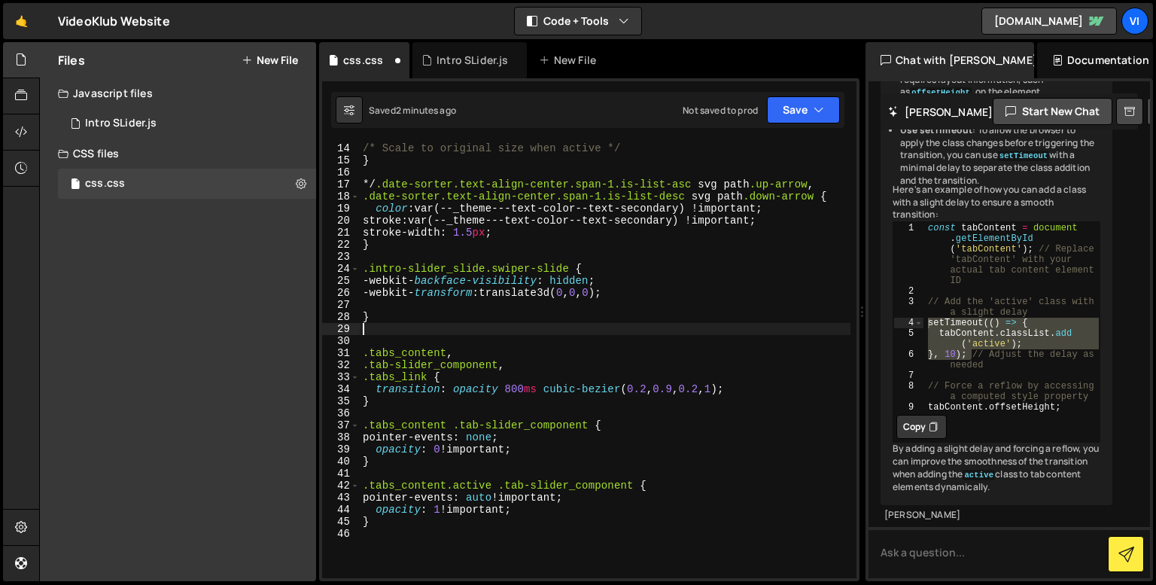
paste textarea "}"
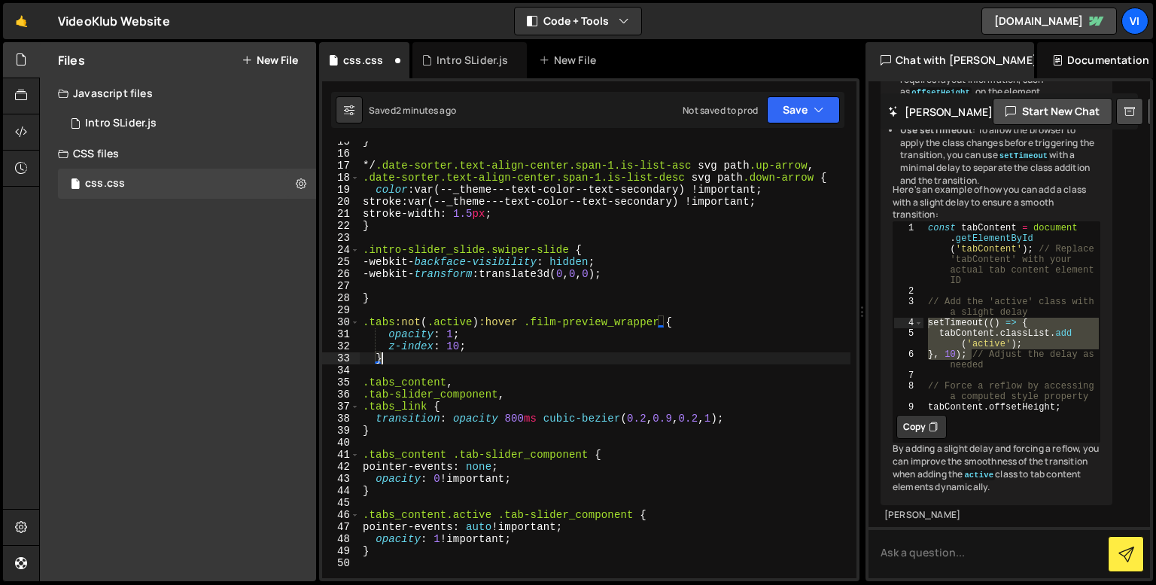
scroll to position [205, 0]
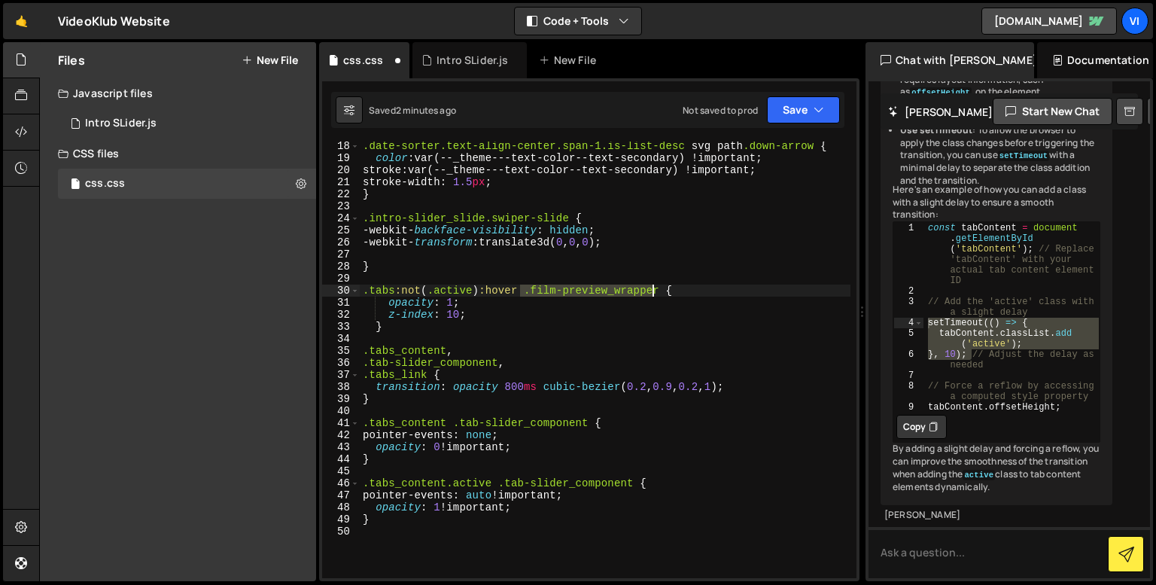
drag, startPoint x: 521, startPoint y: 293, endPoint x: 651, endPoint y: 294, distance: 130.2
click at [651, 294] on div ".date-sorter.text-align-center.span-1.is-list-desc svg path .down-arrow { color…" at bounding box center [605, 370] width 491 height 461
click at [364, 351] on div ".date-sorter.text-align-center.span-1.is-list-desc svg path .down-arrow { color…" at bounding box center [605, 370] width 491 height 461
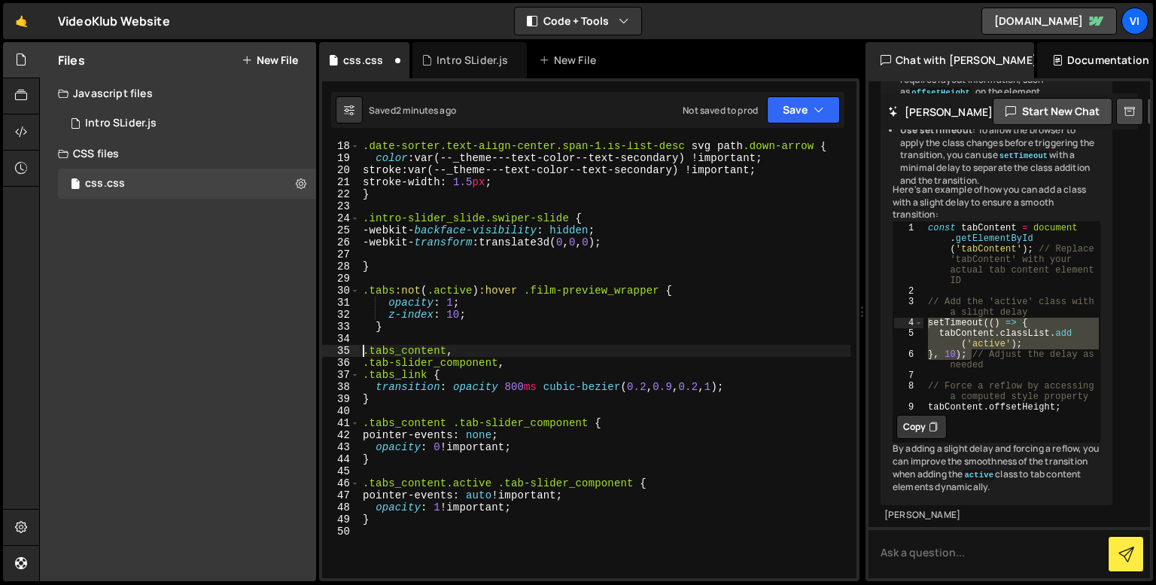
paste textarea ".film-preview_wrapper"
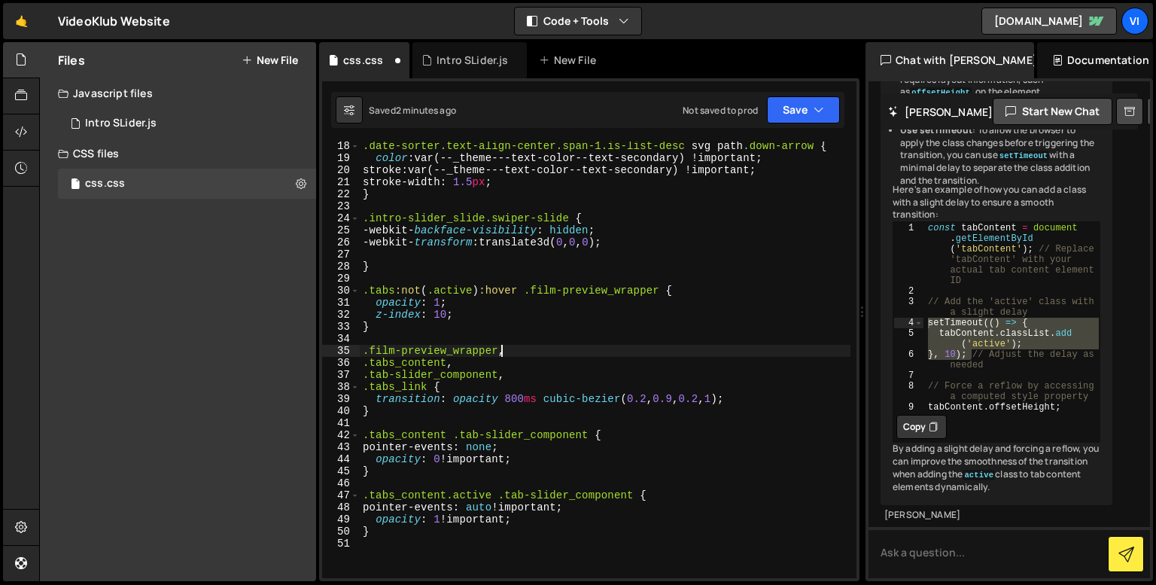
scroll to position [0, 9]
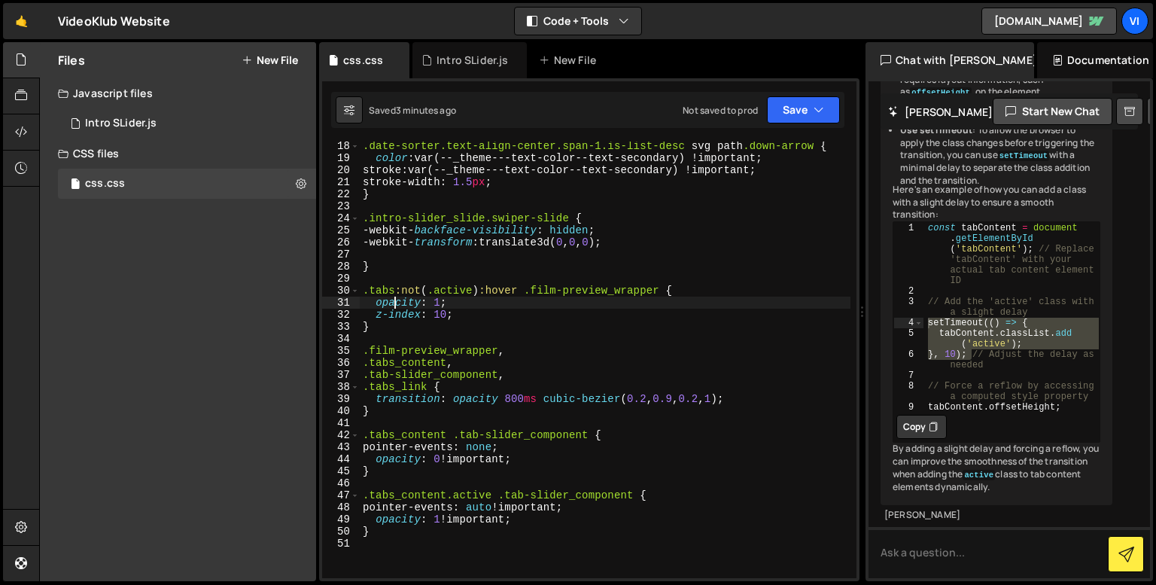
click at [394, 305] on div ".date-sorter.text-align-center.span-1.is-list-desc svg path .down-arrow { color…" at bounding box center [605, 370] width 491 height 461
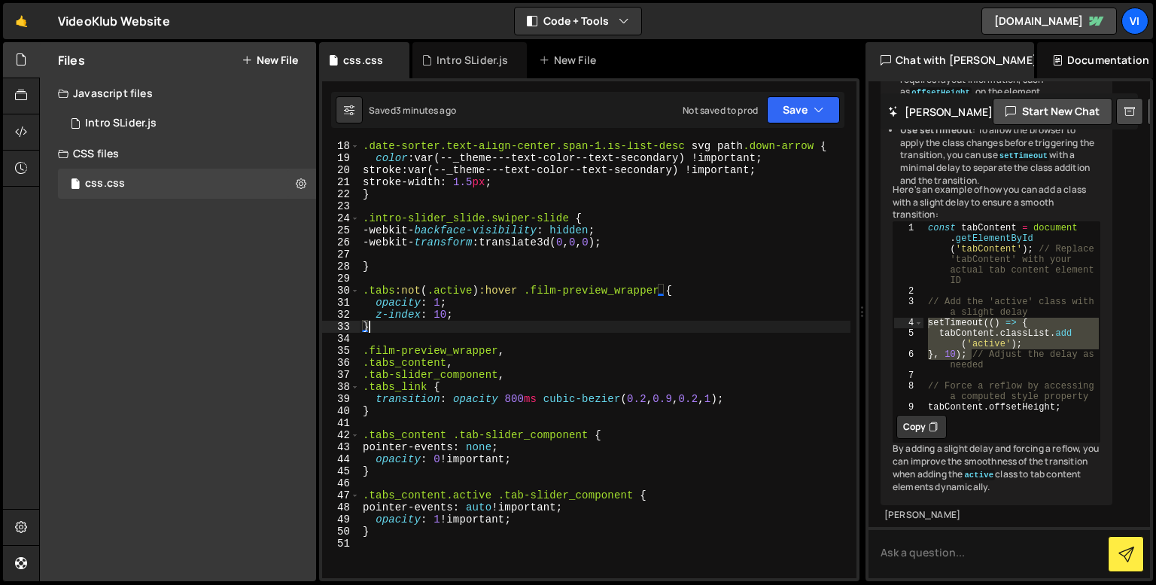
click at [395, 332] on div ".date-sorter.text-align-center.span-1.is-list-desc svg path .down-arrow { color…" at bounding box center [605, 370] width 491 height 461
type textarea "}"
click at [451, 62] on div "Intro SLider.js" at bounding box center [471, 60] width 71 height 15
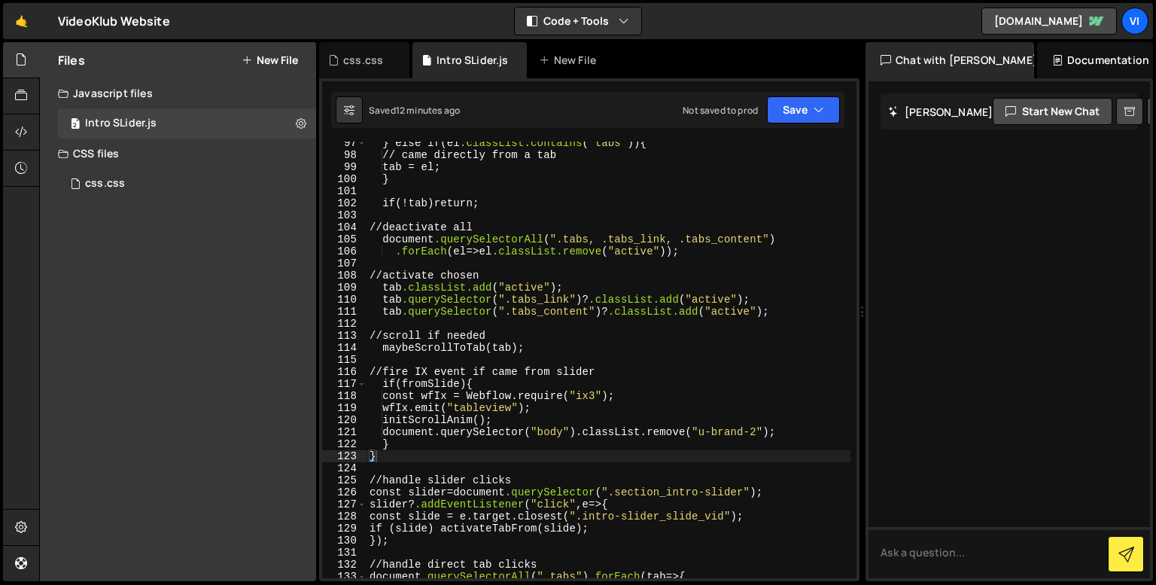
click at [436, 388] on div "} else if ( el .classList.contains ( " tabs " )) { // came directly from a tab …" at bounding box center [608, 367] width 484 height 461
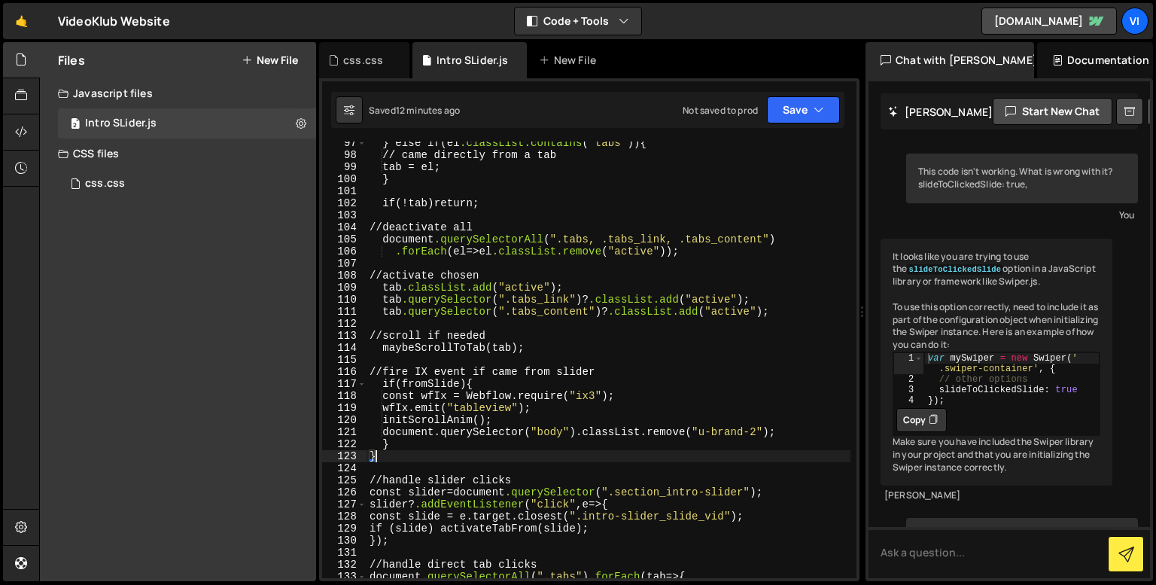
click at [445, 445] on div "} else if ( el .classList.contains ( " tabs " )) { // came directly from a tab …" at bounding box center [608, 367] width 484 height 461
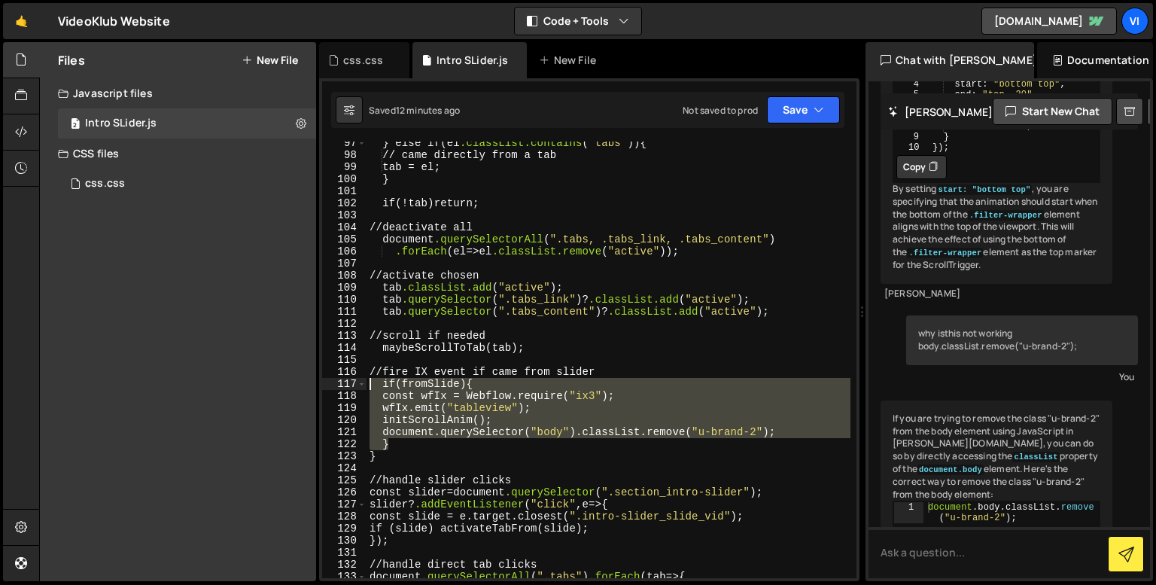
drag, startPoint x: 445, startPoint y: 445, endPoint x: 369, endPoint y: 386, distance: 96.5
click at [369, 386] on div "} else if ( el .classList.contains ( " tabs " )) { // came directly from a tab …" at bounding box center [608, 367] width 484 height 461
type textarea "if (fromSlide) { const wfIx = Webflow.require("ix3");"
click at [980, 547] on textarea at bounding box center [1008, 552] width 281 height 51
paste textarea "if (fromSlide) { const wfIx = Webflow.require("ix3"); wfIx.emit("tableview"); i…"
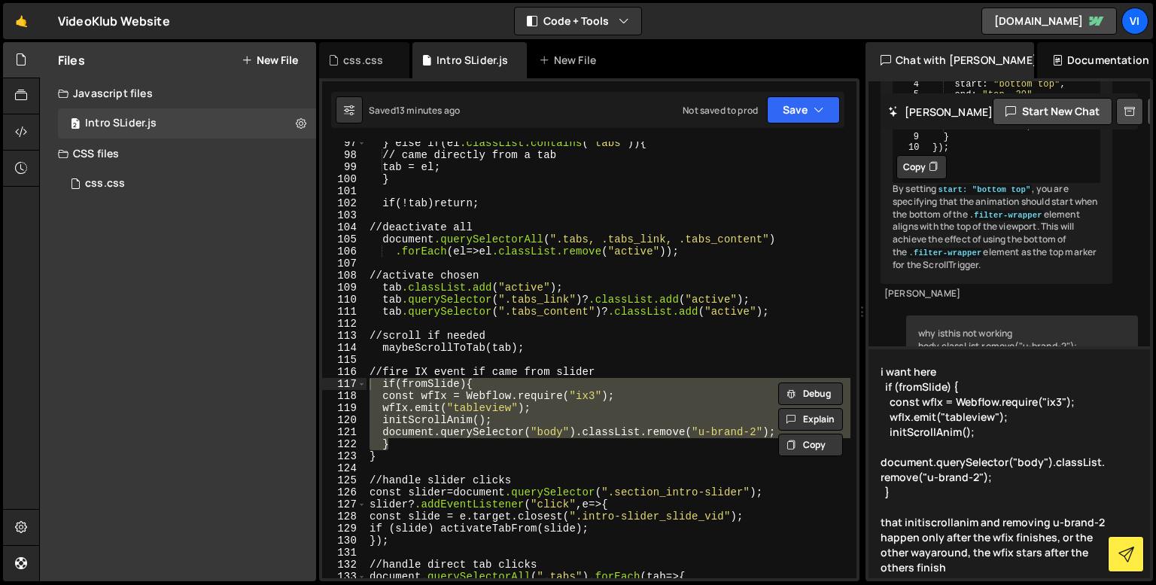
type textarea "i want here if (fromSlide) { const wfIx = Webflow.require("ix3"); wfIx.emit("ta…"
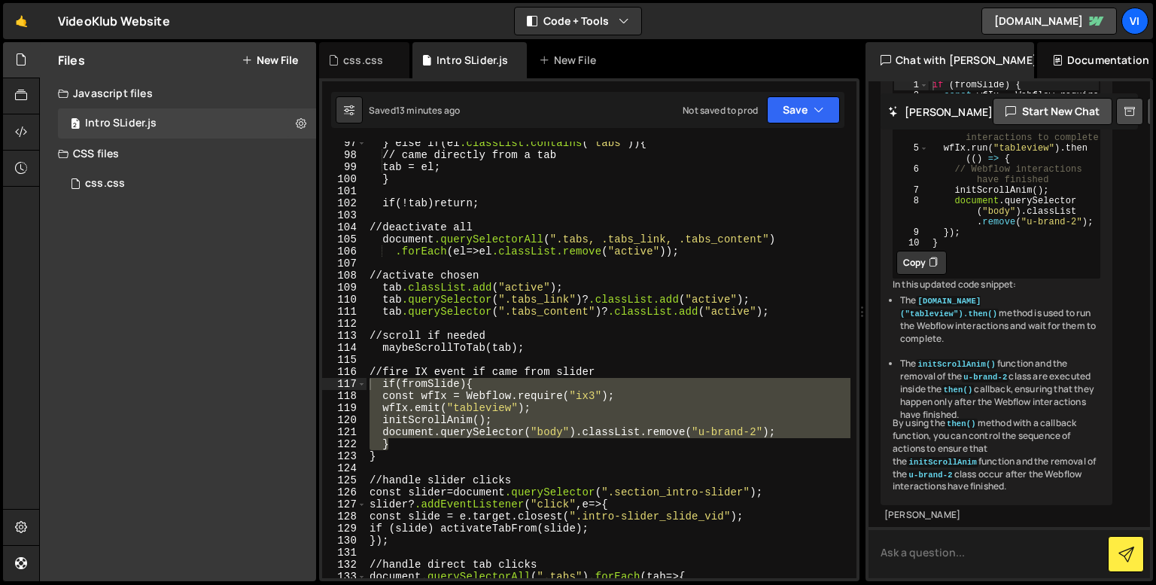
scroll to position [28686, 0]
click at [950, 269] on div "if ( fromSlide ) { const wfIx = Webflow . require ( "ix3" ) ; // Listen for the…" at bounding box center [1014, 174] width 171 height 190
click at [975, 272] on div "To ensure that the initScrollAnim function and the removal of the u-brand-2 cla…" at bounding box center [996, 216] width 232 height 578
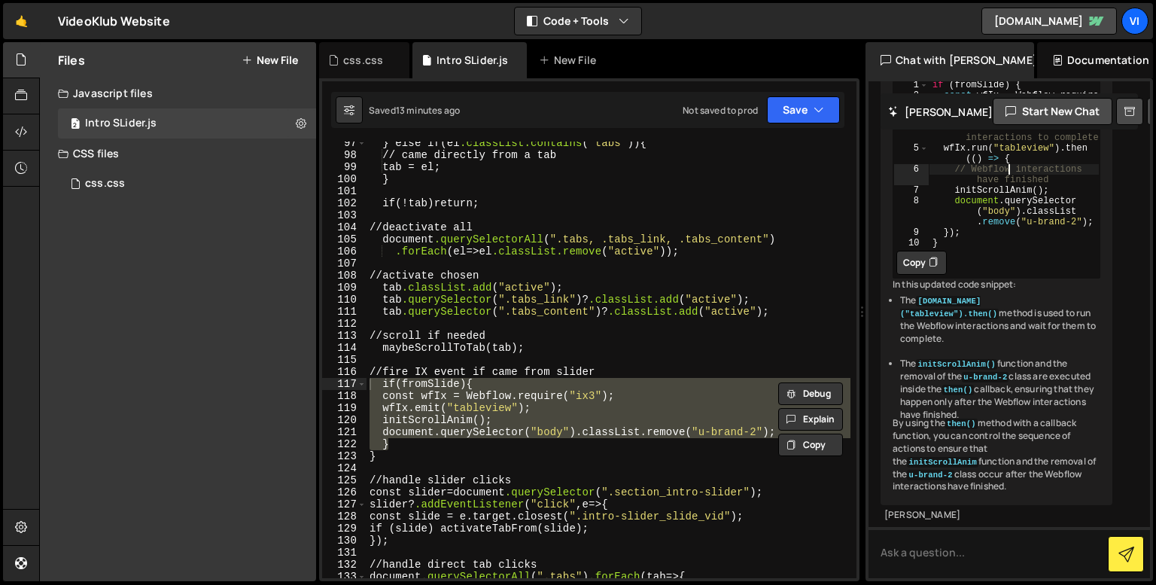
click at [1007, 269] on div "if ( fromSlide ) { const wfIx = Webflow . require ( "ix3" ) ; // Listen for the…" at bounding box center [1014, 174] width 171 height 190
click at [1010, 269] on div "if ( fromSlide ) { const wfIx = Webflow . require ( "ix3" ) ; // Listen for the…" at bounding box center [1014, 174] width 171 height 190
click at [1003, 269] on div "if ( fromSlide ) { const wfIx = Webflow . require ( "ix3" ) ; // Listen for the…" at bounding box center [1014, 174] width 171 height 190
type textarea "}"
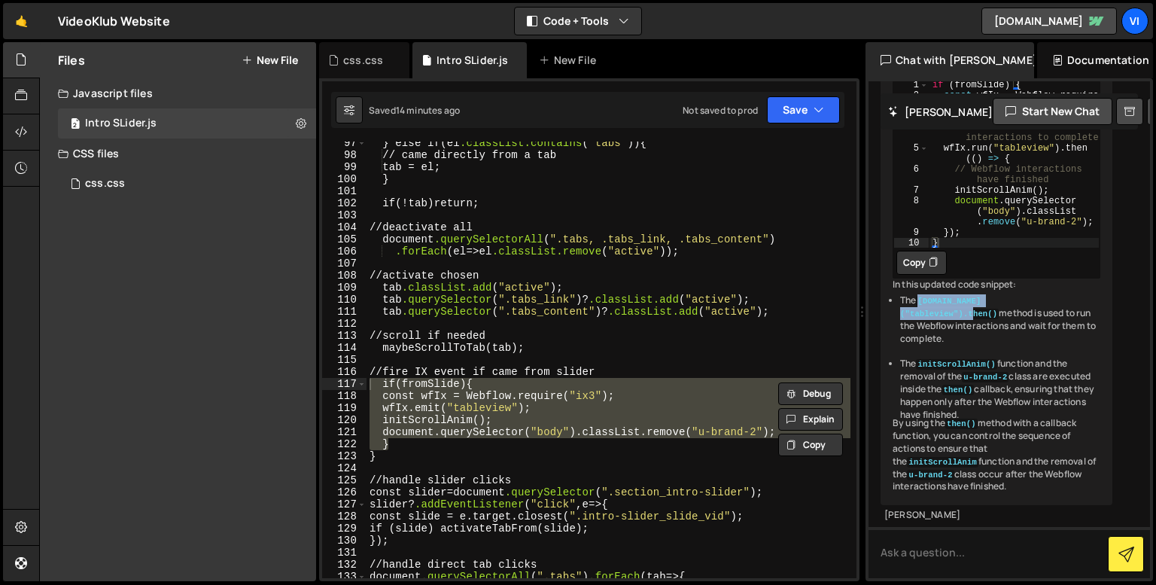
drag, startPoint x: 1047, startPoint y: 288, endPoint x: 920, endPoint y: 292, distance: 127.2
click at [920, 294] on li "The [DOMAIN_NAME]("tableview").then() method is used to run the Webflow interac…" at bounding box center [1000, 319] width 200 height 50
copy code "[DOMAIN_NAME]("tableview").then()"
click at [974, 553] on textarea at bounding box center [1008, 552] width 281 height 51
type textarea "did u make that up with .then() thing?"
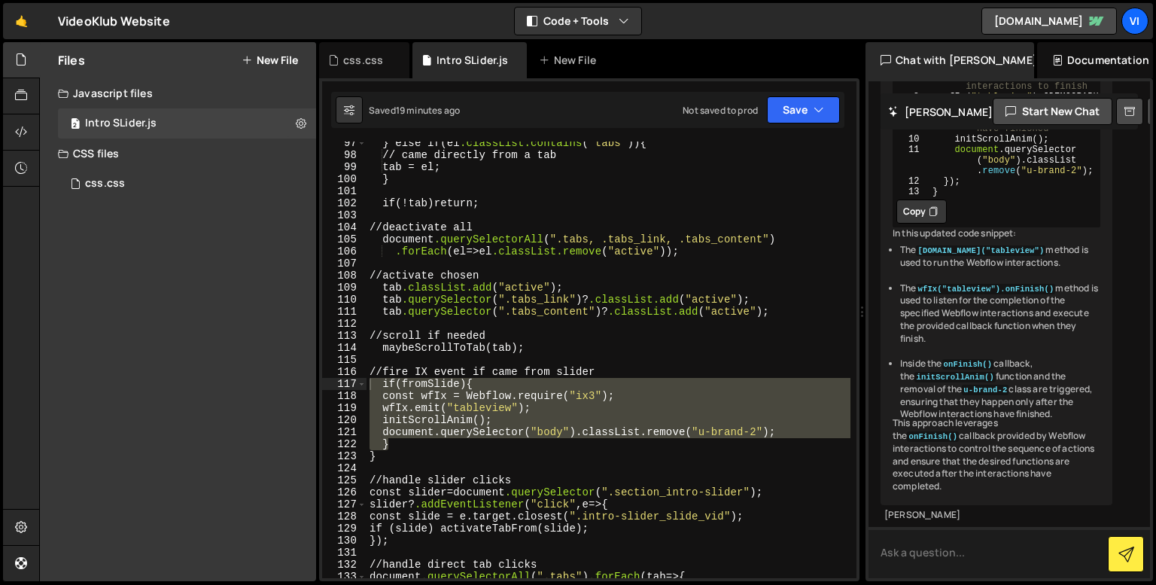
scroll to position [29373, 0]
type textarea "wfIx("tableview").onFinish(() => {"
click at [1032, 217] on div "if ( fromSlide ) { const wfIx = Webflow . require ( "ix3" ) ; // Run the Webflo…" at bounding box center [1014, 102] width 171 height 232
click at [439, 454] on div "} else if ( el .classList.contains ( " tabs " )) { // came directly from a tab …" at bounding box center [608, 367] width 484 height 461
type textarea "}"
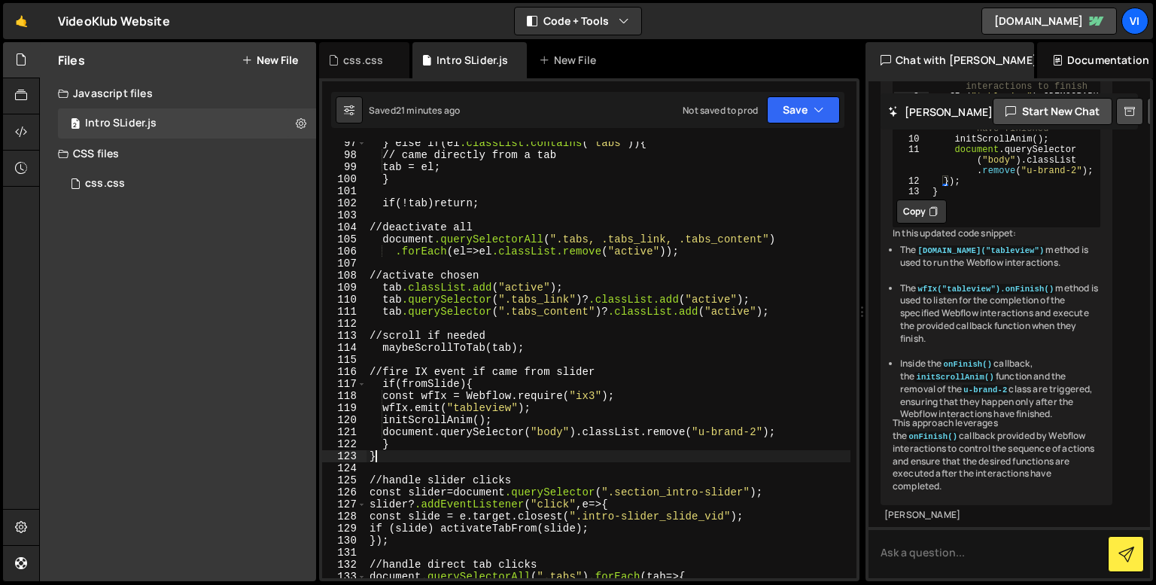
scroll to position [29382, 0]
type textarea "initScrollAnim();"
click at [1004, 217] on div "if ( fromSlide ) { const wfIx = Webflow . require ( "ix3" ) ; // Run the Webflo…" at bounding box center [1014, 102] width 171 height 232
click at [954, 549] on textarea at bounding box center [1008, 552] width 281 height 51
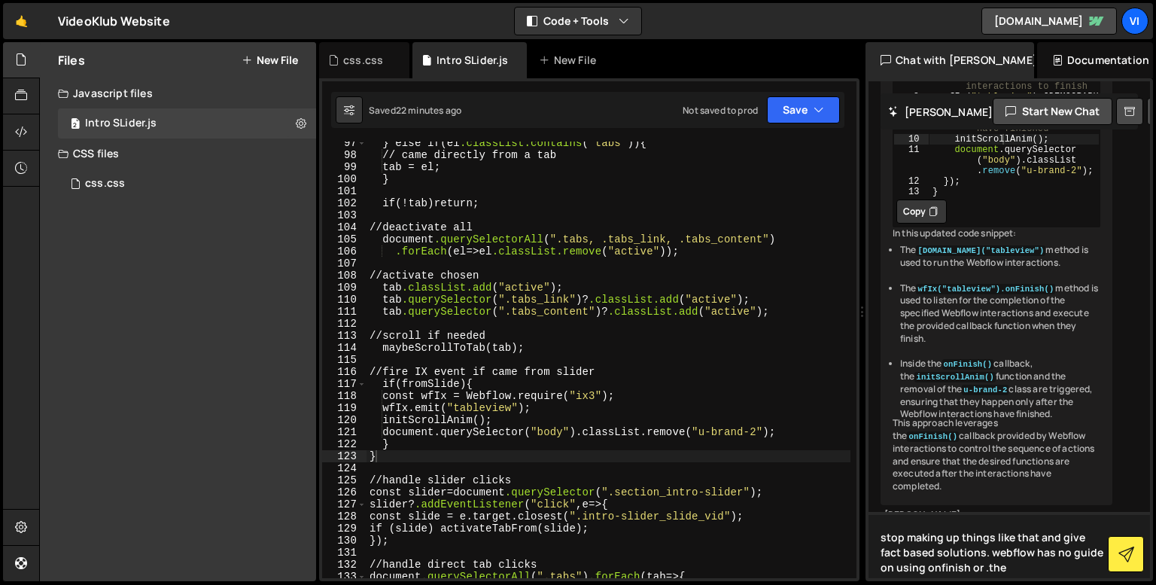
type textarea "stop making up things like that and give fact based solutions. webflow has no g…"
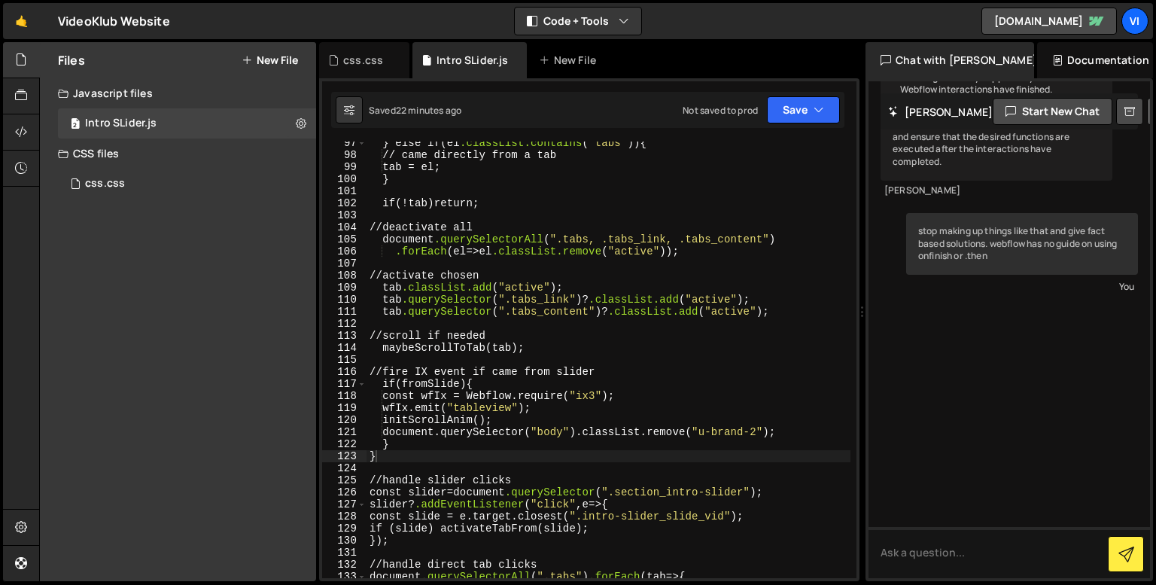
click at [1147, 120] on button at bounding box center [1160, 111] width 27 height 27
select select "chat"
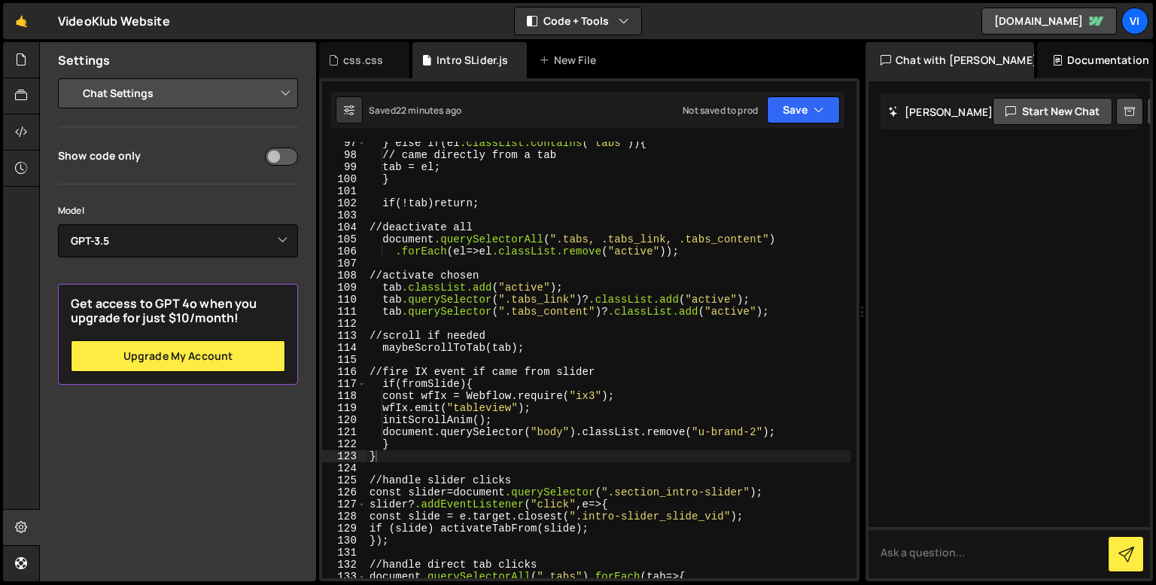
click at [146, 220] on div "Model Select Model GPT-3.5 GPT-4o mini GPT-4o (Pro) GPT-4.1 (Pro)" at bounding box center [178, 229] width 240 height 55
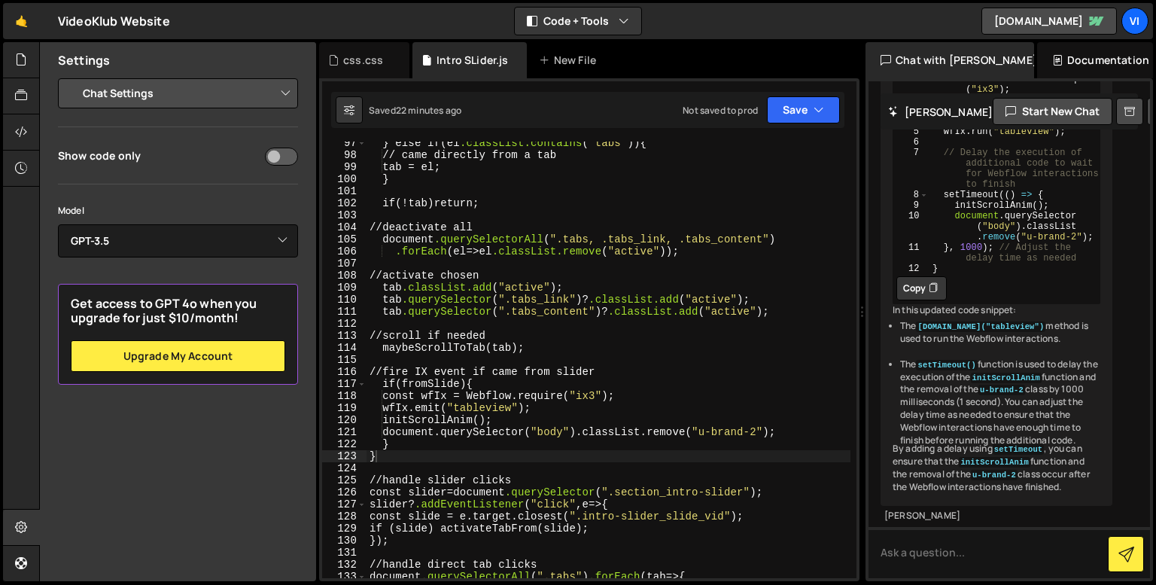
scroll to position [30338, 0]
click at [146, 228] on select "Select Model GPT-3.5 GPT-4o mini GPT-4o (Pro) GPT-4.1 (Pro)" at bounding box center [178, 240] width 240 height 33
click at [147, 240] on select "Select Model GPT-3.5 GPT-4o mini GPT-4o (Pro) GPT-4.1 (Pro)" at bounding box center [178, 240] width 240 height 33
click at [153, 240] on select "Select Model GPT-3.5 GPT-4o mini GPT-4o (Pro) GPT-4.1 (Pro)" at bounding box center [178, 240] width 240 height 33
select select "gpt-4o-mini"
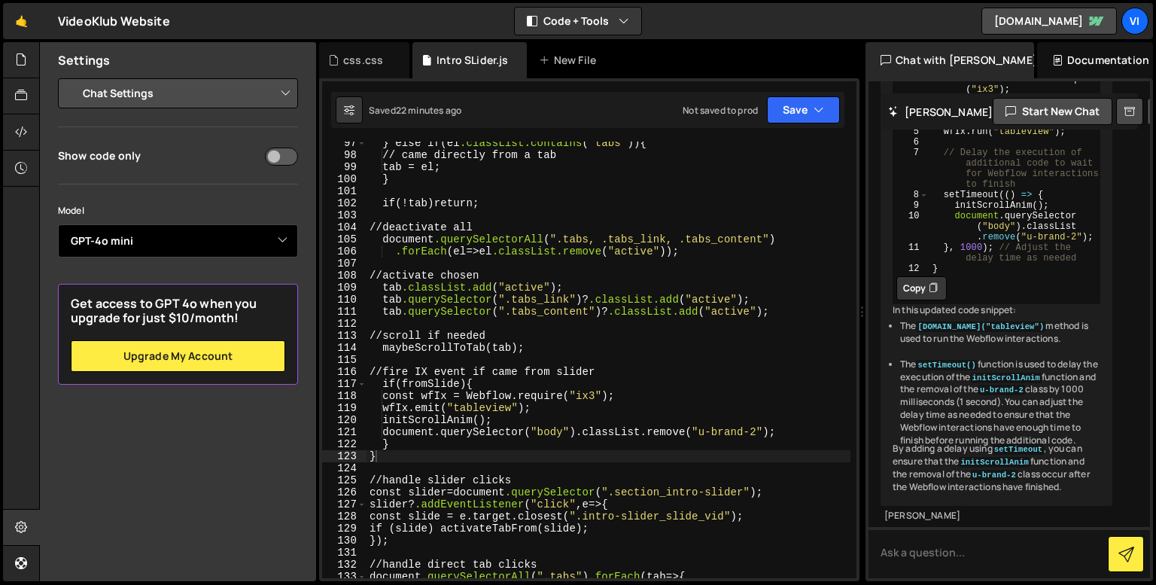
click at [58, 224] on select "Select Model GPT-3.5 GPT-4o mini GPT-4o (Pro) GPT-4.1 (Pro)" at bounding box center [178, 240] width 240 height 33
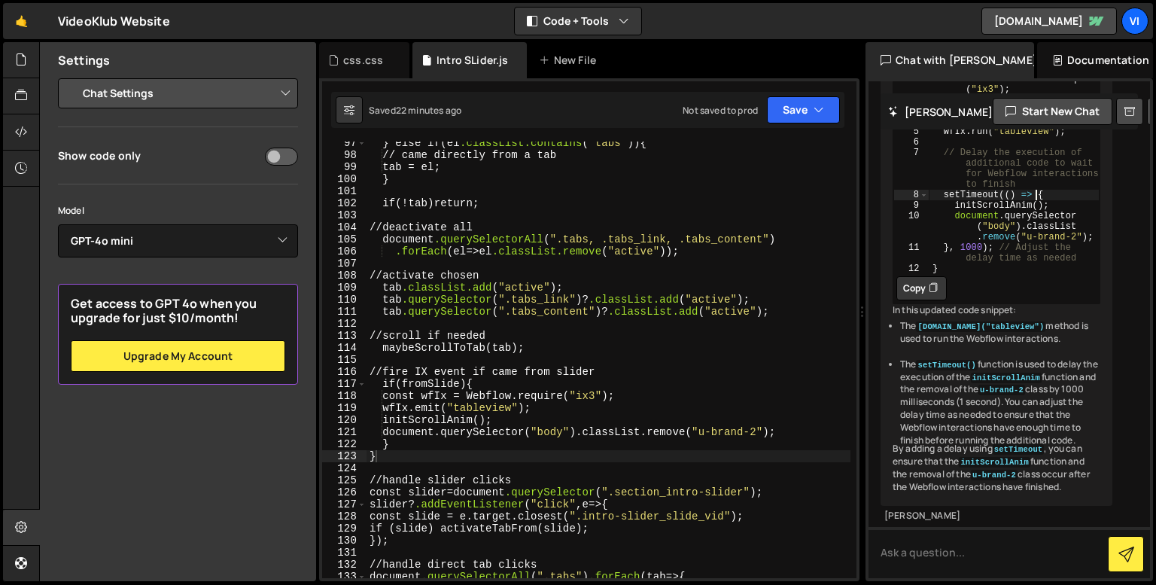
click at [1032, 294] on div "if ( fromSlide ) { const wfIx = Webflow . require ( "ix3" ) ; // Run the Webflo…" at bounding box center [1014, 178] width 171 height 232
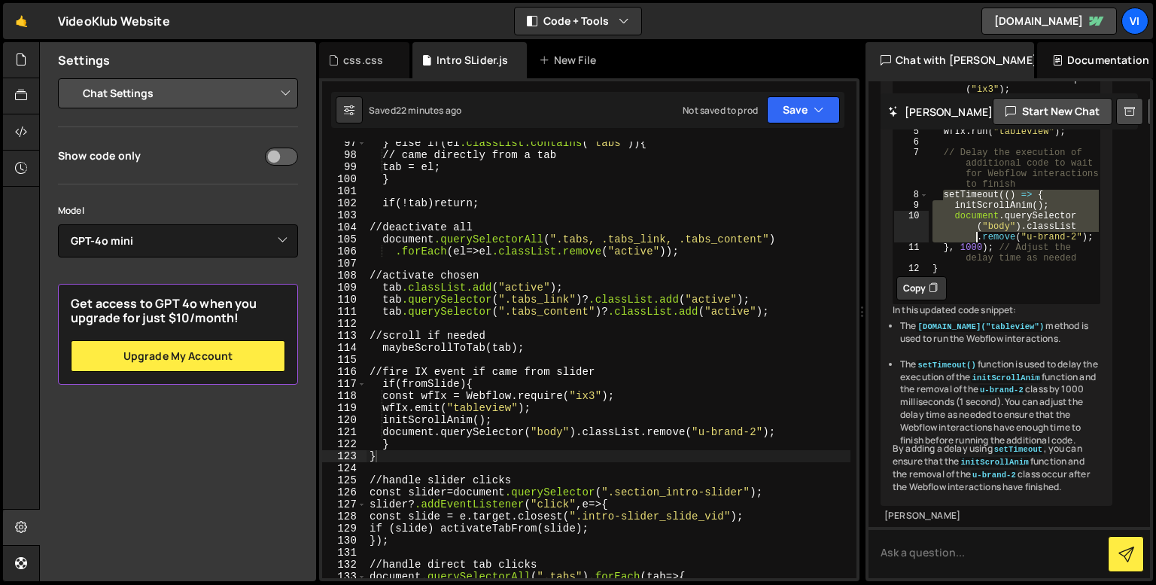
drag, startPoint x: 941, startPoint y: 305, endPoint x: 945, endPoint y: 350, distance: 45.4
click at [945, 294] on div "if ( fromSlide ) { const wfIx = Webflow . require ( "ix3" ) ; // Run the Webflo…" at bounding box center [1014, 178] width 171 height 232
click at [1040, 273] on div "if ( fromSlide ) { const wfIx = Webflow . require ( "ix3" ) ; // Run the Webflo…" at bounding box center [1014, 167] width 171 height 211
drag, startPoint x: 1082, startPoint y: 367, endPoint x: 923, endPoint y: 305, distance: 170.6
click at [923, 273] on div "setTimeout(() => { 1 2 3 4 5 6 7 8 9 10 11 12 if ( fromSlide ) { const wfIx = W…" at bounding box center [996, 167] width 206 height 211
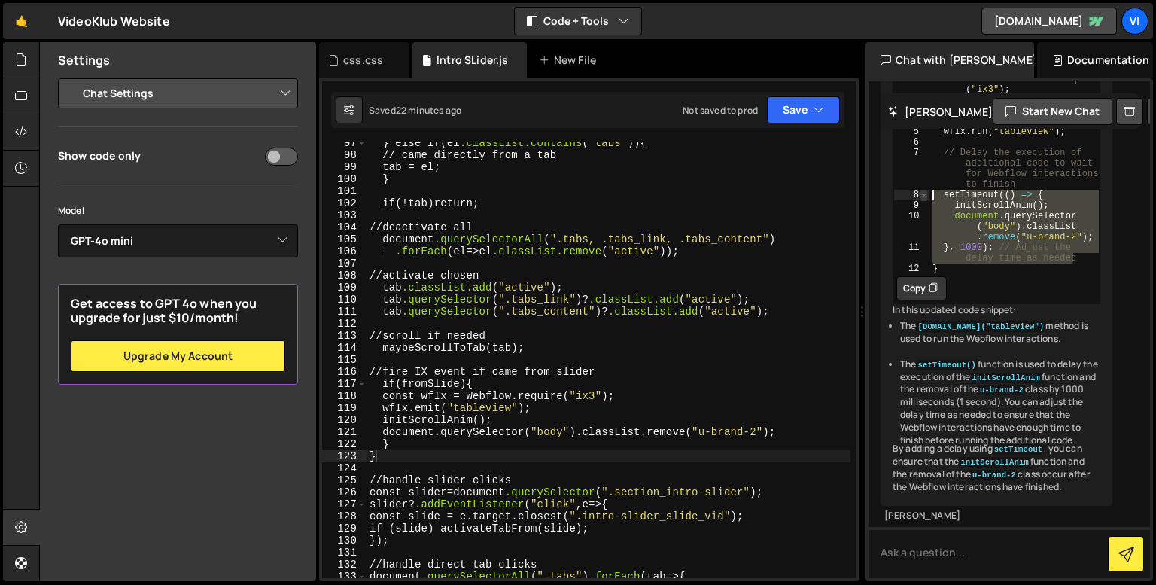
type textarea "setTimeout(() => { initScrollAnim();"
click at [579, 413] on div "} else if ( el .classList.contains ( " tabs " )) { // came directly from a tab …" at bounding box center [608, 367] width 484 height 461
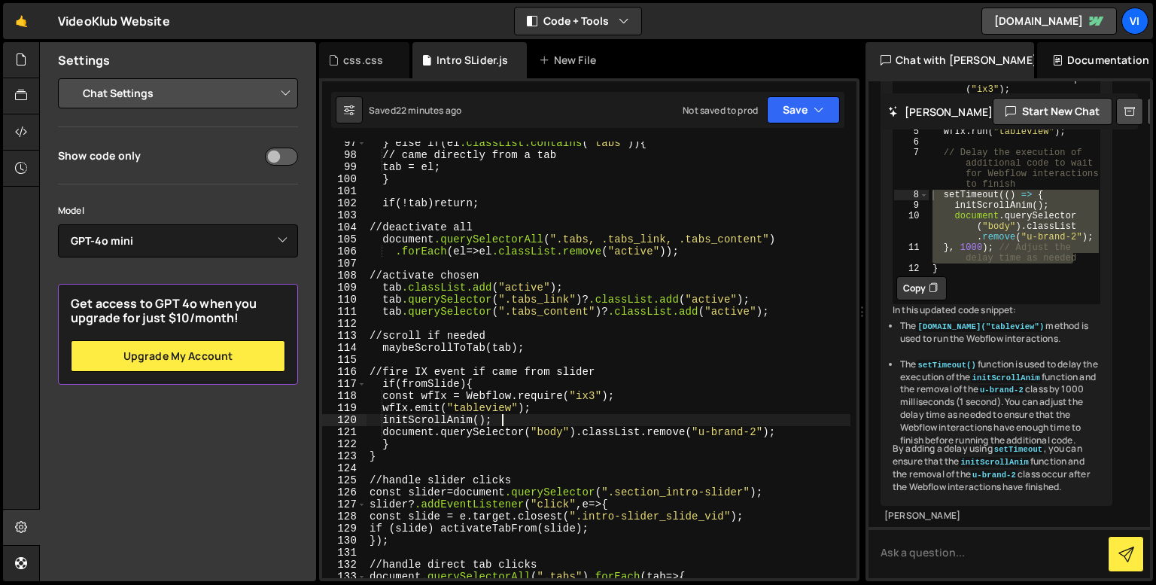
click at [566, 418] on div "} else if ( el .classList.contains ( " tabs " )) { // came directly from a tab …" at bounding box center [608, 367] width 484 height 461
click at [559, 413] on div "} else if ( el .classList.contains ( " tabs " )) { // came directly from a tab …" at bounding box center [608, 367] width 484 height 461
type textarea "wfIx.emit("tableview");"
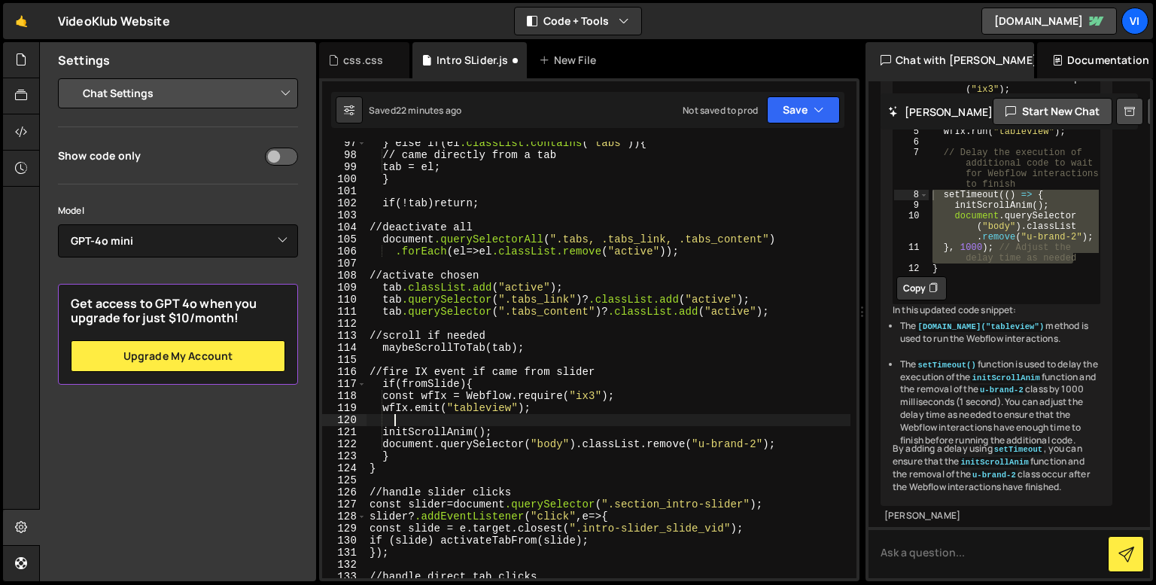
scroll to position [0, 1]
paste textarea "}, 1000); // Adjust the delay time as needed"
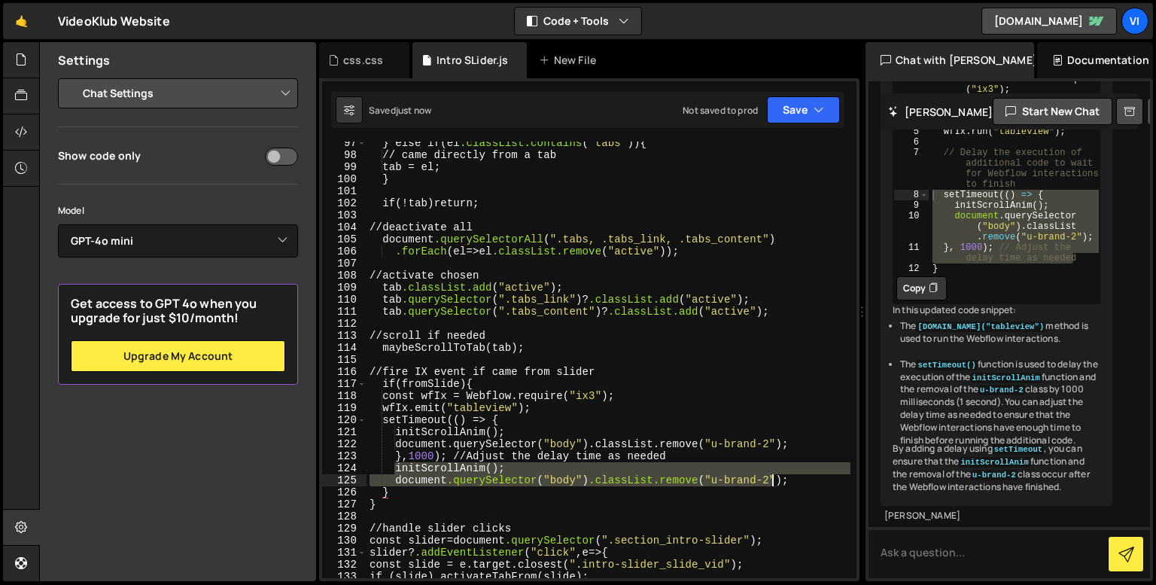
drag, startPoint x: 393, startPoint y: 469, endPoint x: 785, endPoint y: 476, distance: 392.1
click at [785, 476] on div "} else if ( el .classList.contains ( " tabs " )) { // came directly from a tab …" at bounding box center [608, 367] width 484 height 461
type textarea "initScrollAnim(); document.querySelector("body").classList.remove("u-brand-2");"
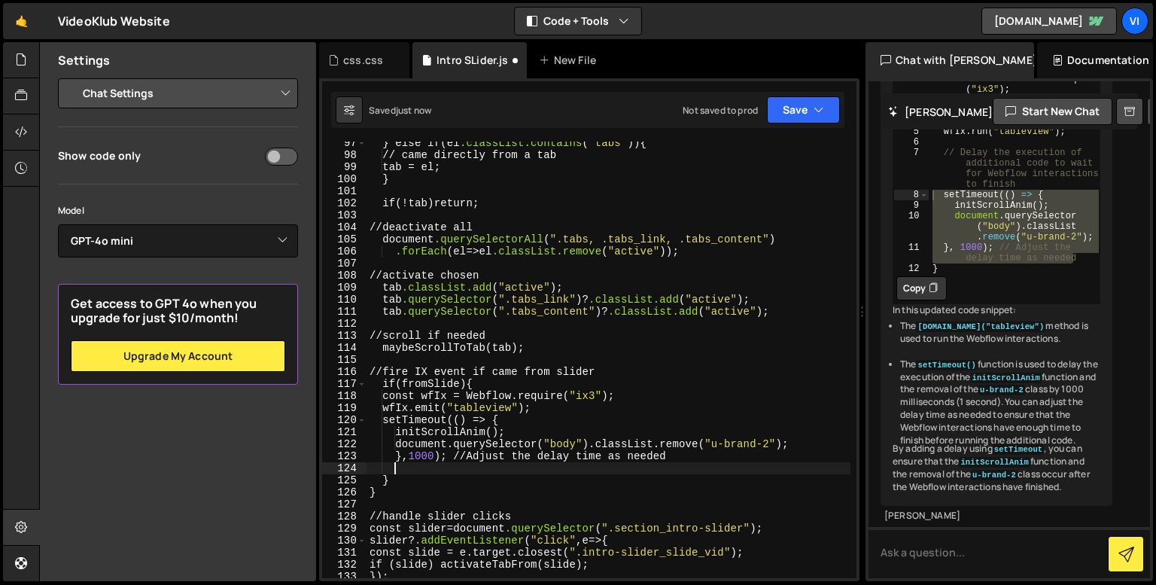
scroll to position [0, 0]
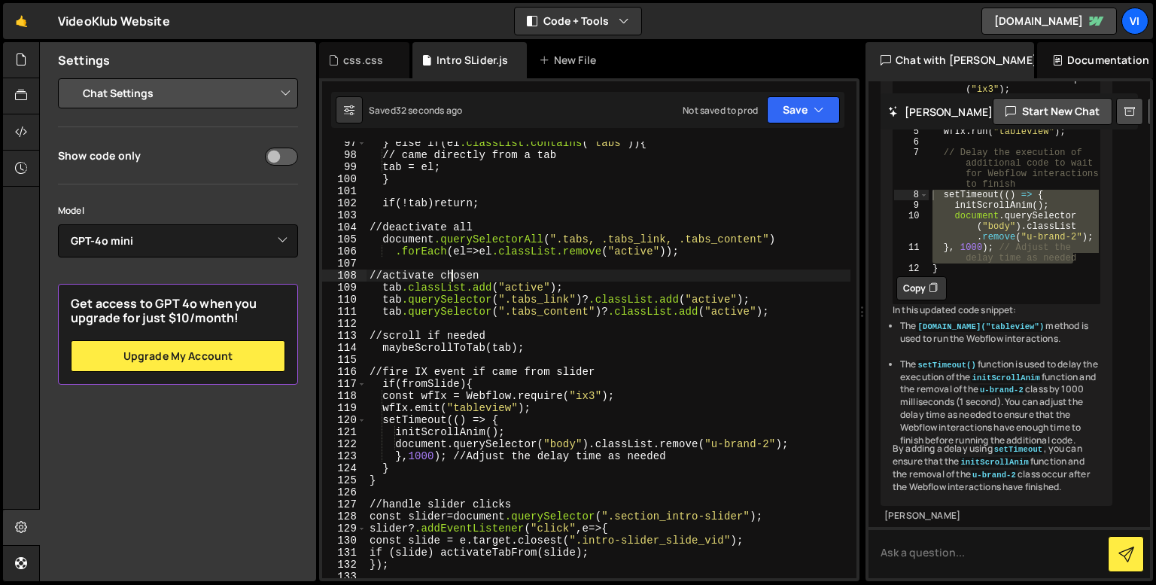
click at [450, 275] on div "} else if ( el .classList.contains ( " tabs " )) { // came directly from a tab …" at bounding box center [608, 367] width 484 height 461
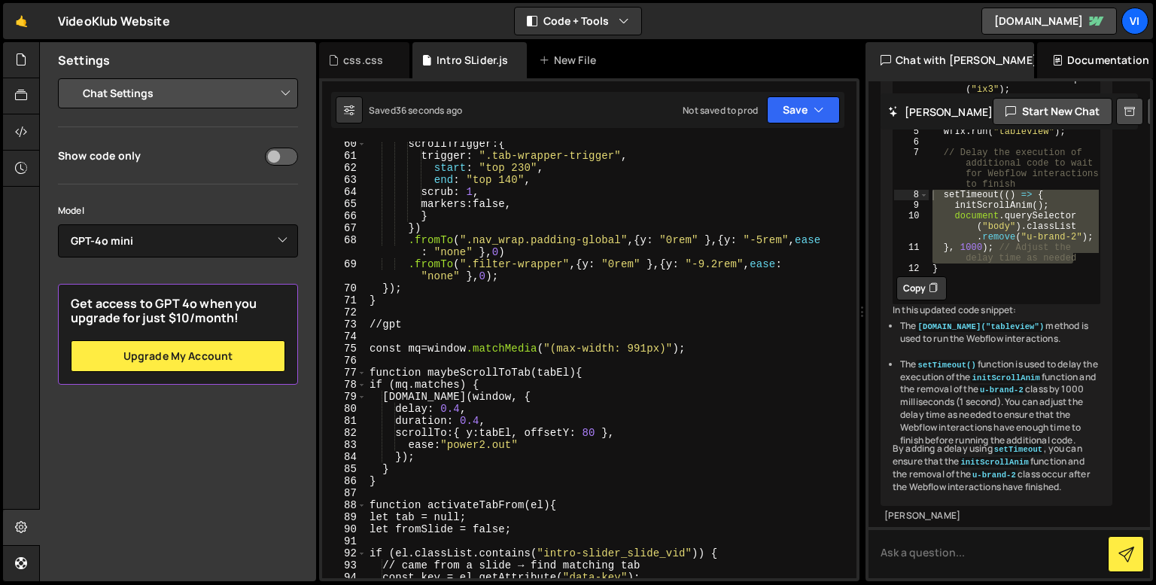
scroll to position [715, 0]
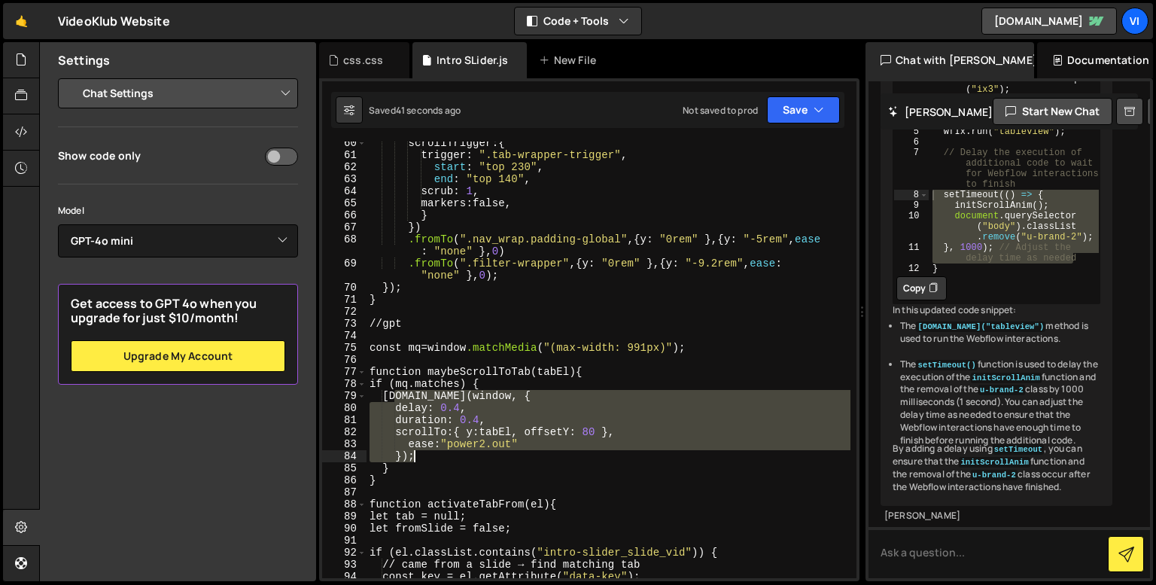
drag, startPoint x: 394, startPoint y: 397, endPoint x: 415, endPoint y: 458, distance: 65.0
click at [415, 458] on div "scrollTrigger : { trigger : " .tab-wrapper-trigger " , start : " top 230 " , en…" at bounding box center [608, 367] width 484 height 461
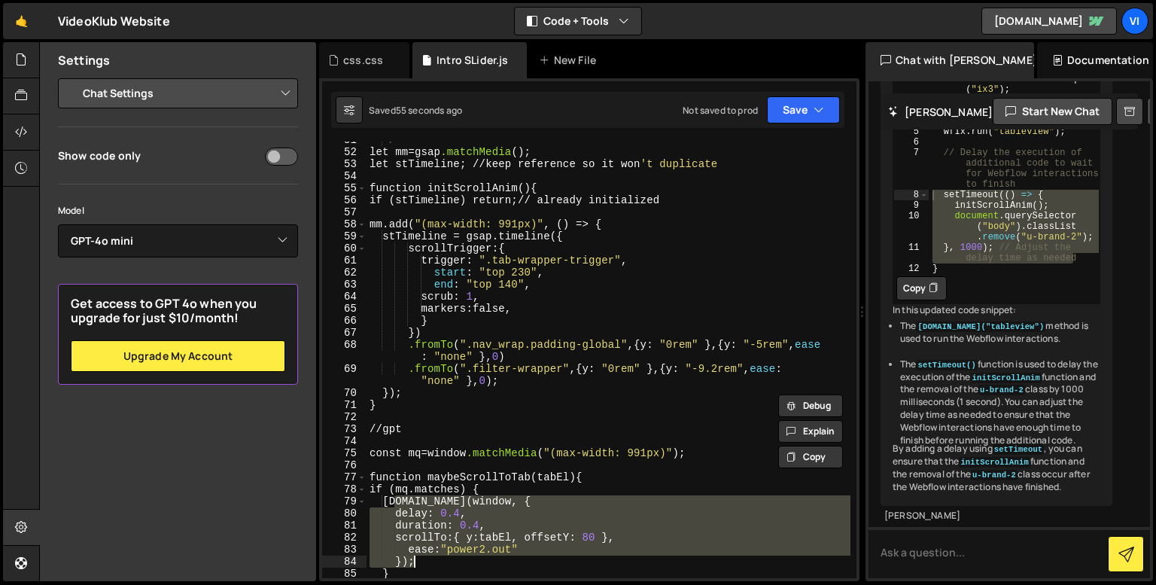
scroll to position [609, 0]
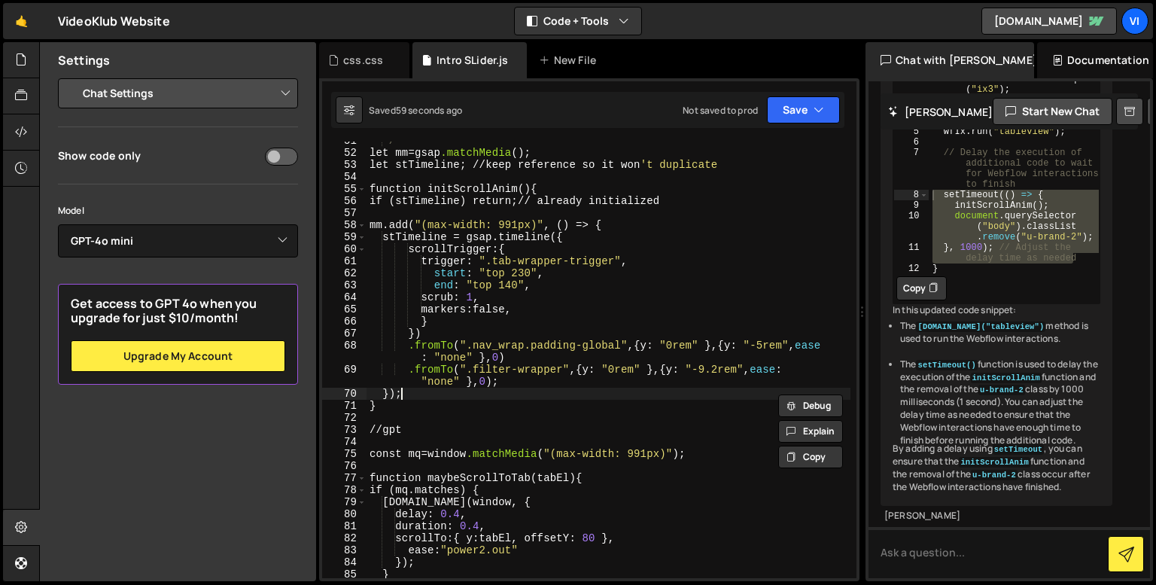
click at [470, 395] on div "*/ let mm = gsap .matchMedia (); let stTimeline ; // keep reference so it won '…" at bounding box center [608, 365] width 484 height 461
click at [497, 407] on div "*/ let mm = gsap .matchMedia (); let stTimeline ; // keep reference so it won '…" at bounding box center [608, 365] width 484 height 461
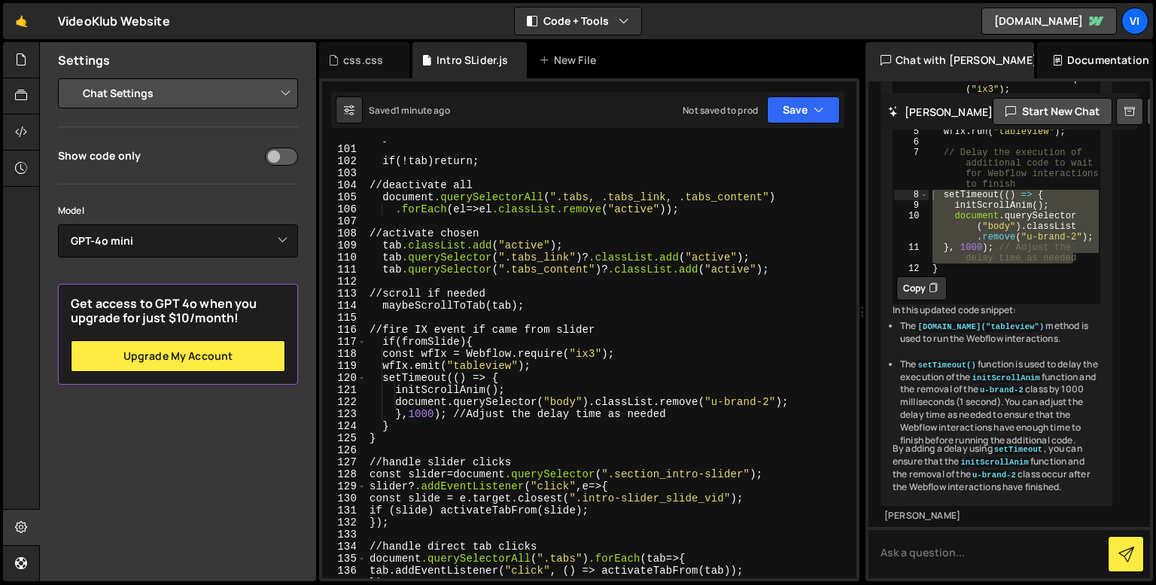
scroll to position [1230, 0]
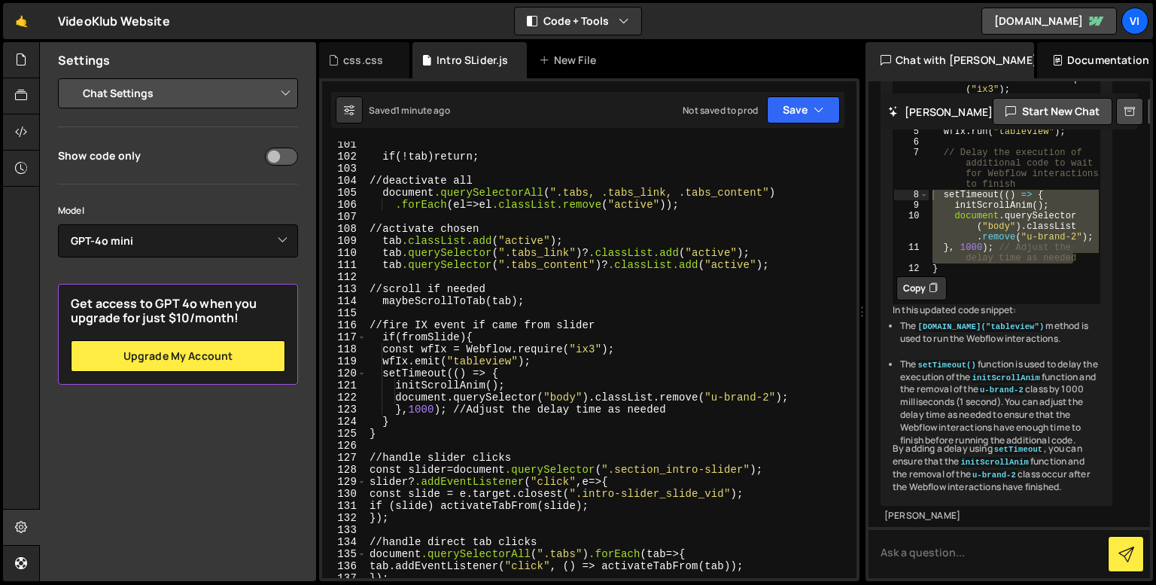
click at [464, 382] on div "if (! tab ) return ; // deactivate all document .querySelectorAll ( " .tabs, .t…" at bounding box center [608, 368] width 484 height 461
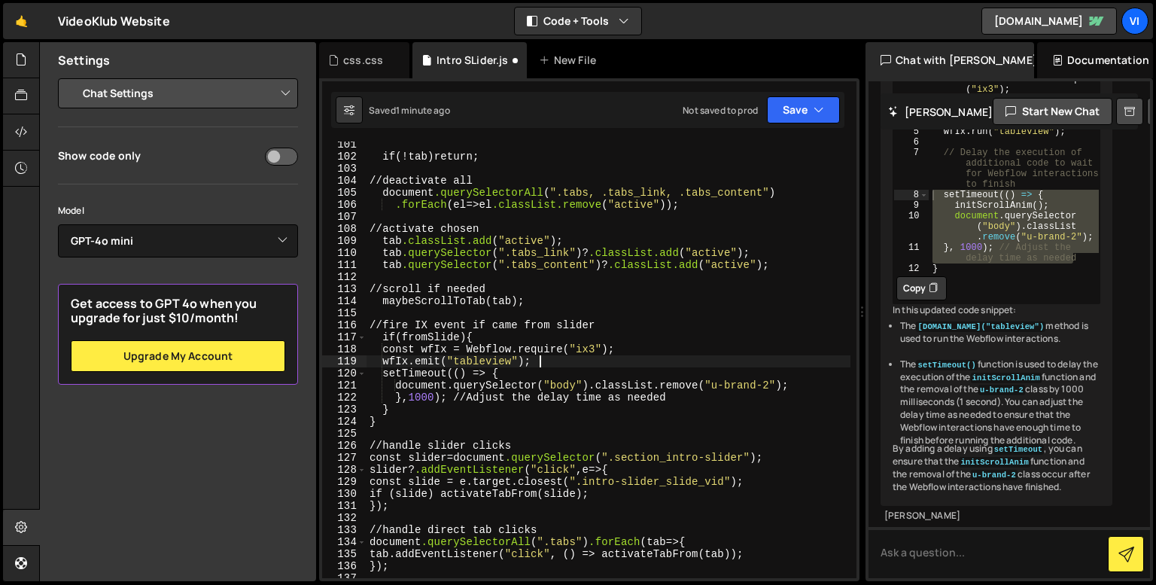
click at [575, 361] on div "if (! tab ) return ; // deactivate all document .querySelectorAll ( " .tabs, .t…" at bounding box center [608, 368] width 484 height 461
type textarea "wfIx.emit("tableview");"
paste textarea
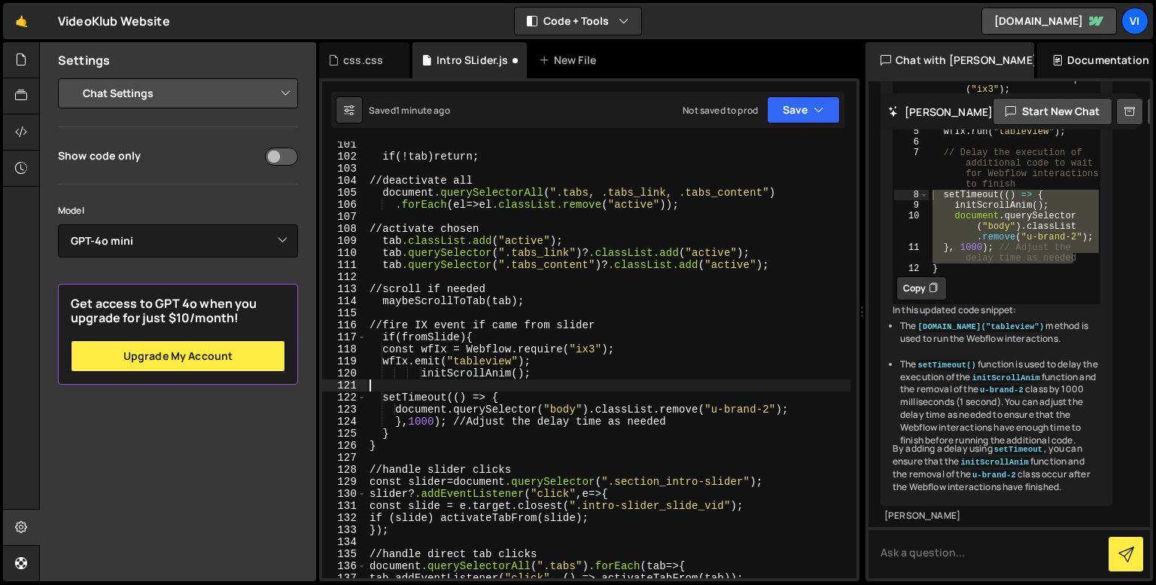
scroll to position [0, 0]
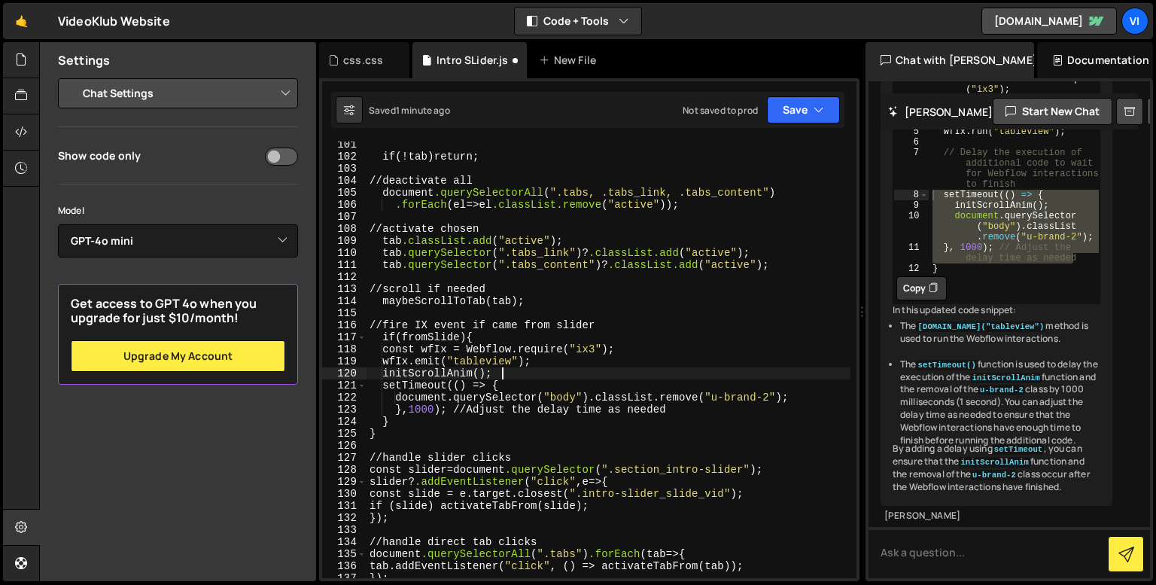
click at [569, 433] on div "if (! tab ) return ; // deactivate all document .querySelectorAll ( " .tabs, .t…" at bounding box center [608, 368] width 484 height 461
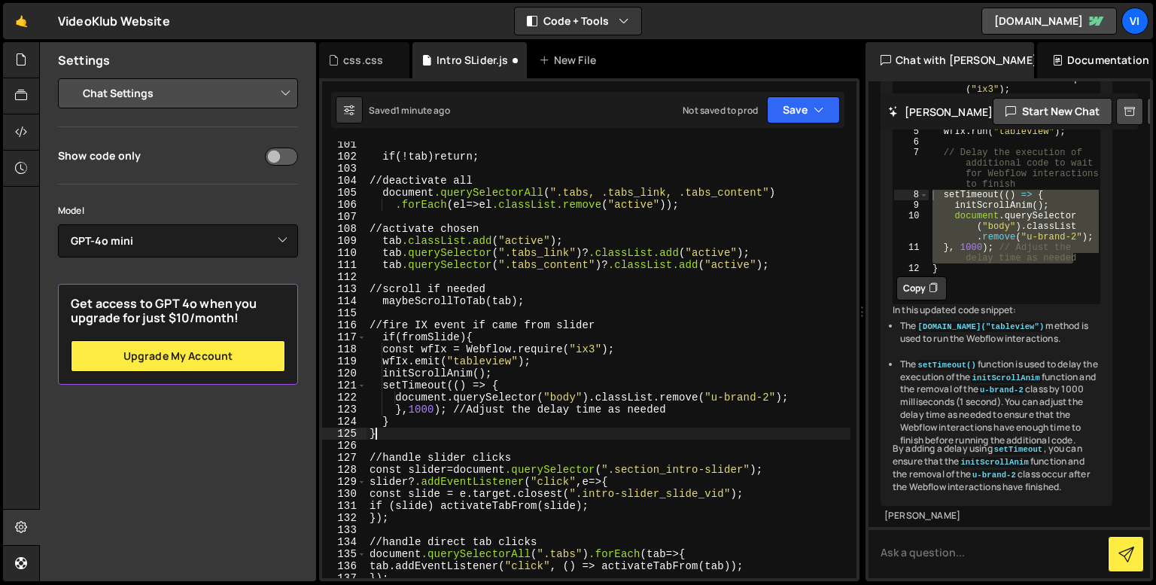
click at [461, 437] on div "if (! tab ) return ; // deactivate all document .querySelectorAll ( " .tabs, .t…" at bounding box center [608, 368] width 484 height 461
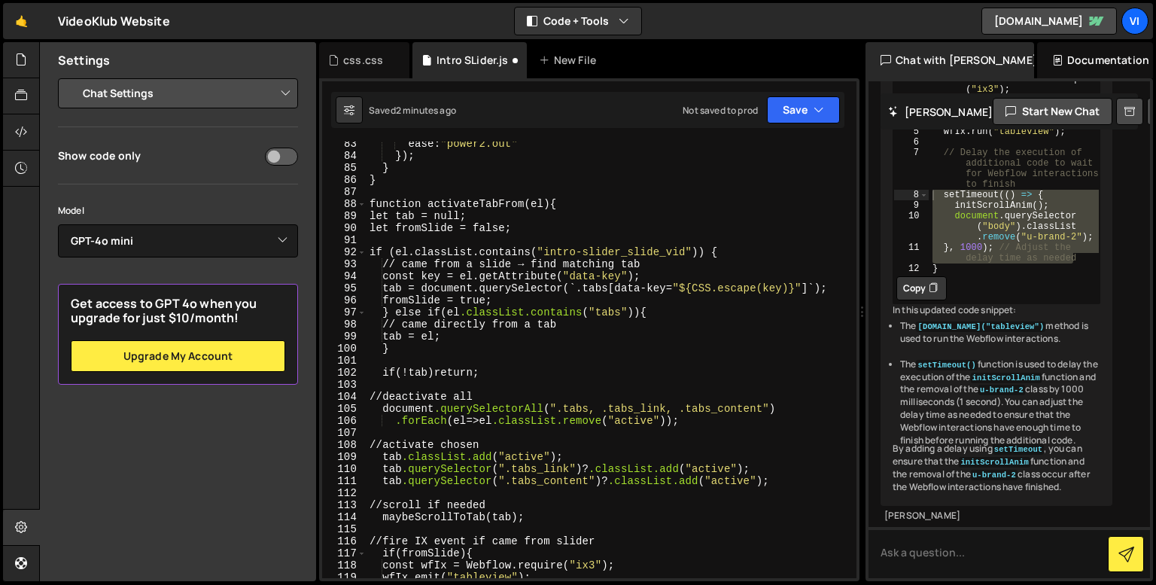
scroll to position [1014, 0]
click at [528, 349] on div "ease : " power2.out " } ); } } function activateTabFrom ( el ) { let tab = null…" at bounding box center [608, 368] width 484 height 461
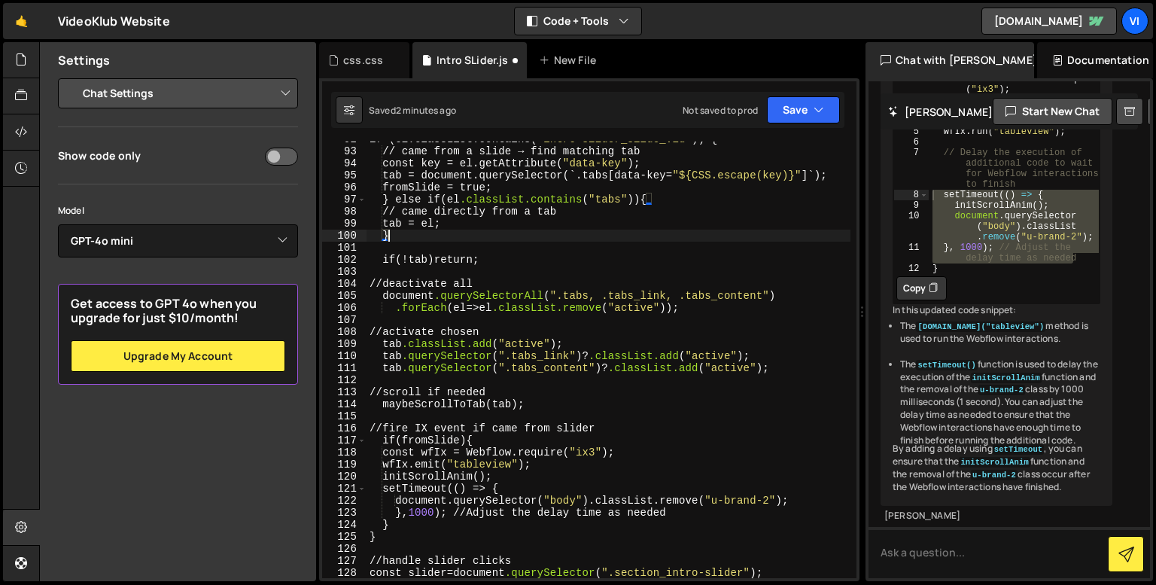
scroll to position [1127, 0]
click at [382, 429] on div "if (el.classList.contains( " intro-slider_slide_vid " )) { // came from a slide…" at bounding box center [608, 363] width 484 height 461
click at [480, 441] on div "if (el.classList.contains( " intro-slider_slide_vid " )) { // came from a slide…" at bounding box center [608, 363] width 484 height 461
click at [384, 522] on div "if (el.classList.contains( " intro-slider_slide_vid " )) { // came from a slide…" at bounding box center [608, 363] width 484 height 461
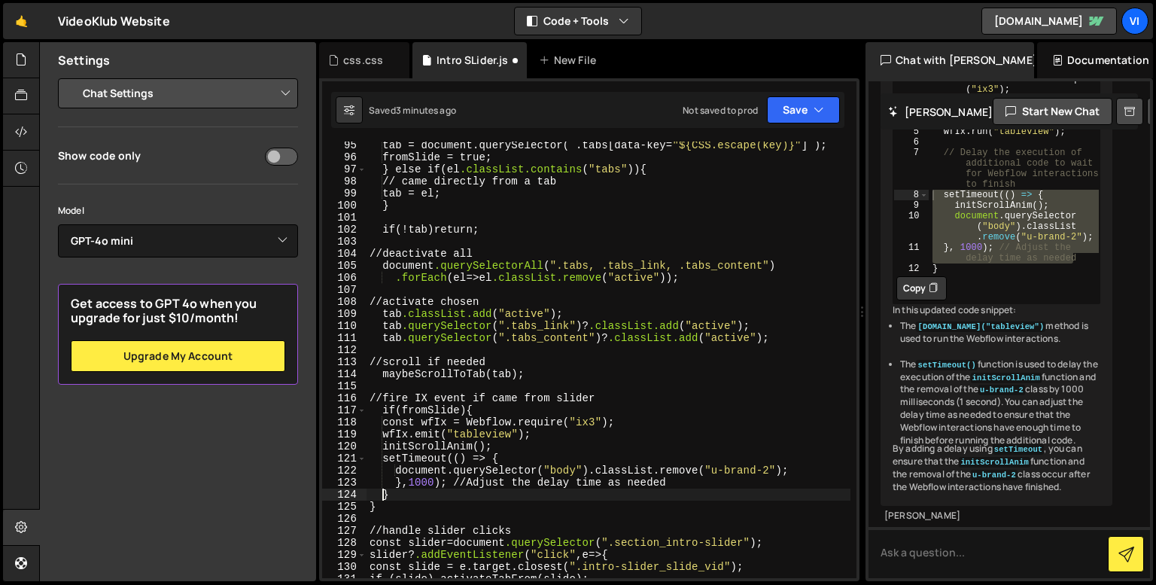
scroll to position [1158, 0]
click at [387, 498] on div "tab = document.querySelector(`.tabs[data-key= " ${CSS.escape(key)} " ]`) ; from…" at bounding box center [608, 369] width 484 height 461
click at [382, 496] on div "tab = document.querySelector(`.tabs[data-key= " ${CSS.escape(key)} " ]`) ; from…" at bounding box center [608, 369] width 484 height 461
click at [388, 492] on div "tab = document.querySelector(`.tabs[data-key= " ${CSS.escape(key)} " ]`) ; from…" at bounding box center [608, 369] width 484 height 461
click at [477, 408] on div "tab = document.querySelector(`.tabs[data-key= " ${CSS.escape(key)} " ]`) ; from…" at bounding box center [608, 369] width 484 height 461
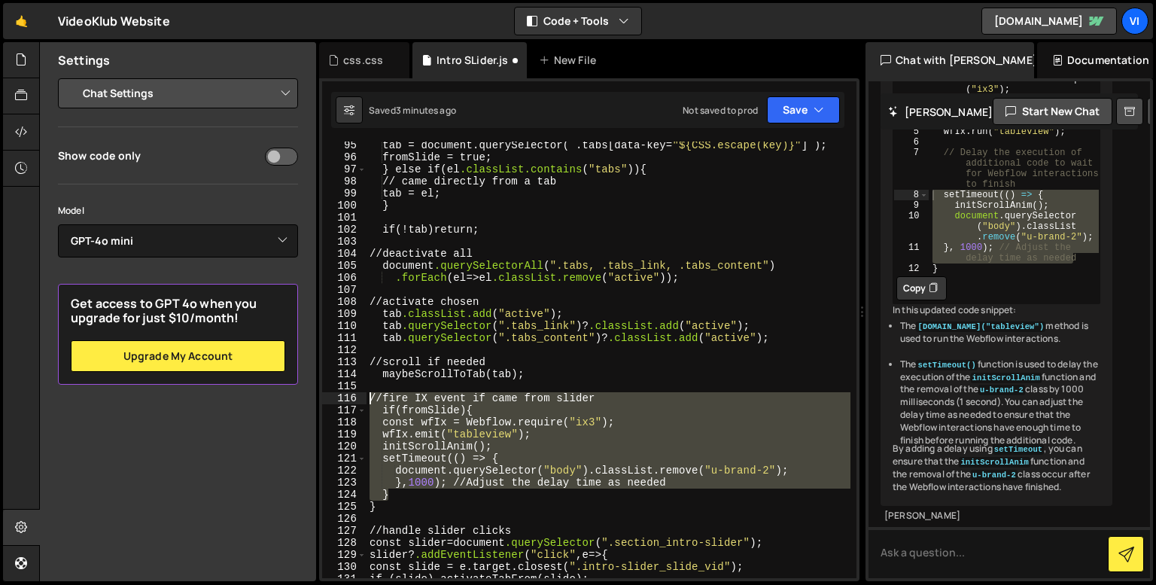
drag, startPoint x: 403, startPoint y: 495, endPoint x: 370, endPoint y: 404, distance: 96.9
click at [370, 404] on div "tab = document.querySelector(`.tabs[data-key= " ${CSS.escape(key)} " ]`) ; from…" at bounding box center [608, 369] width 484 height 461
type textarea "// fire IX event if came from slider if (fromSlide) {"
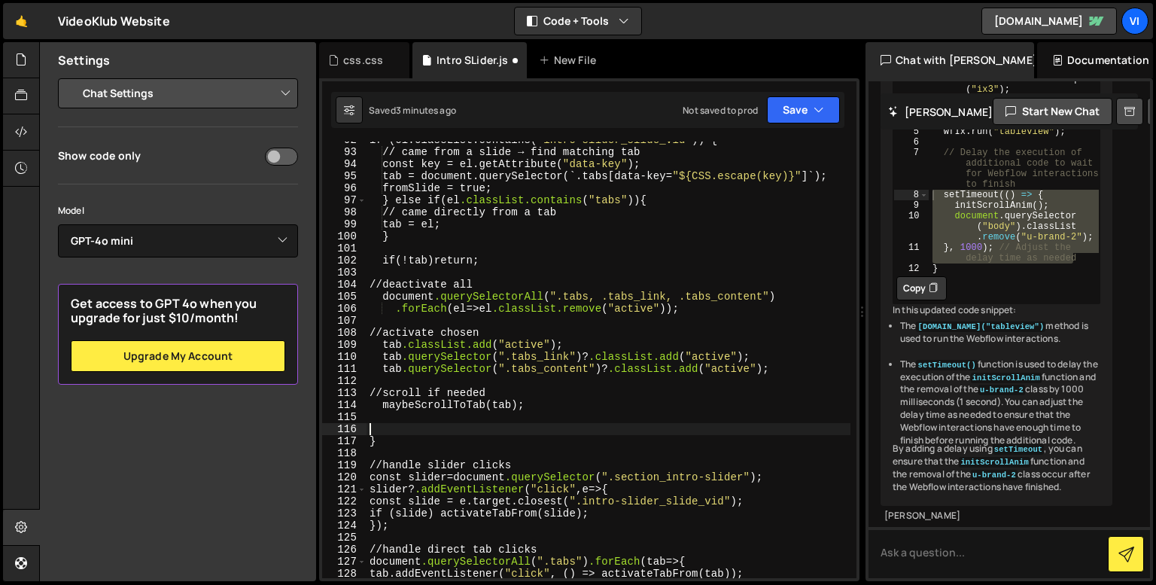
scroll to position [1127, 0]
click at [376, 260] on div "if (el.classList.contains( " intro-slider_slide_vid " )) { // came from a slide…" at bounding box center [608, 364] width 484 height 461
paste textarea "}"
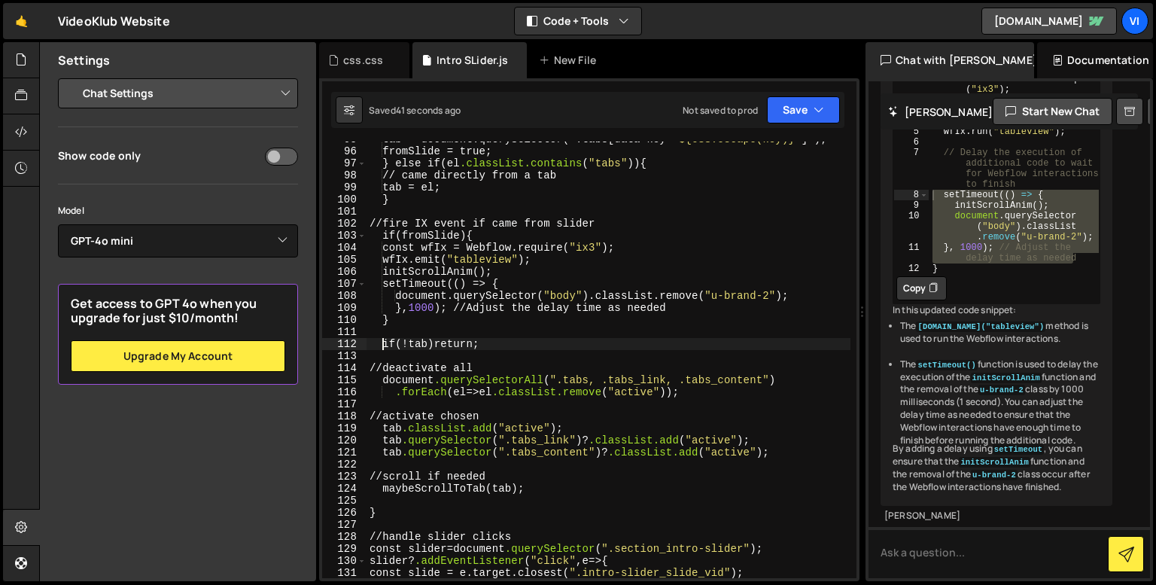
scroll to position [1163, 0]
click at [563, 490] on div "tab = document.querySelector(`.tabs[data-key= " ${CSS.escape(key)} " ]`) ; from…" at bounding box center [608, 363] width 484 height 461
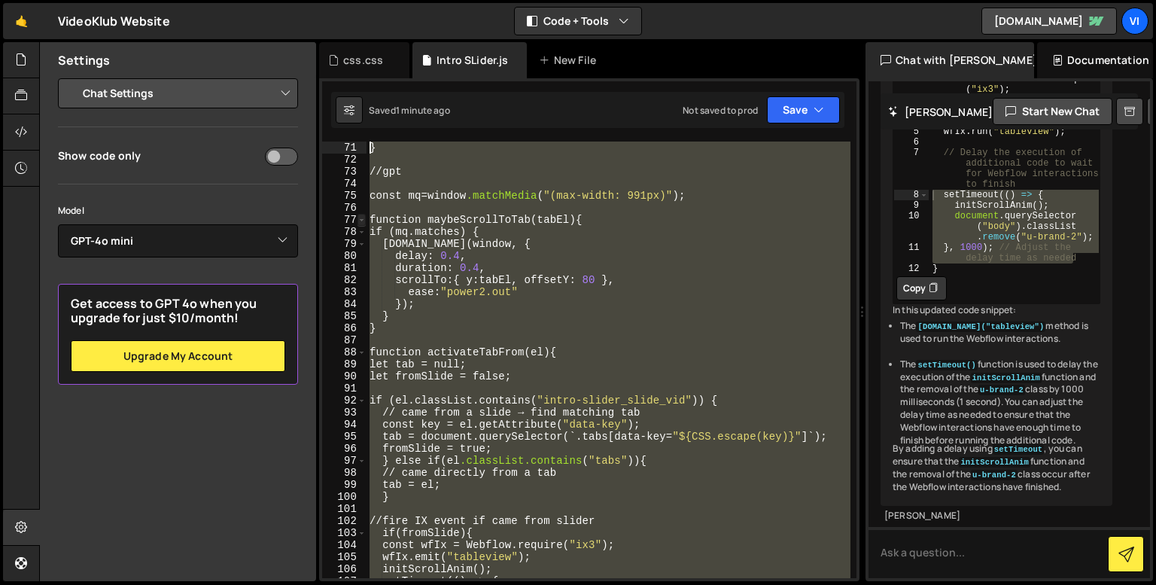
scroll to position [855, 0]
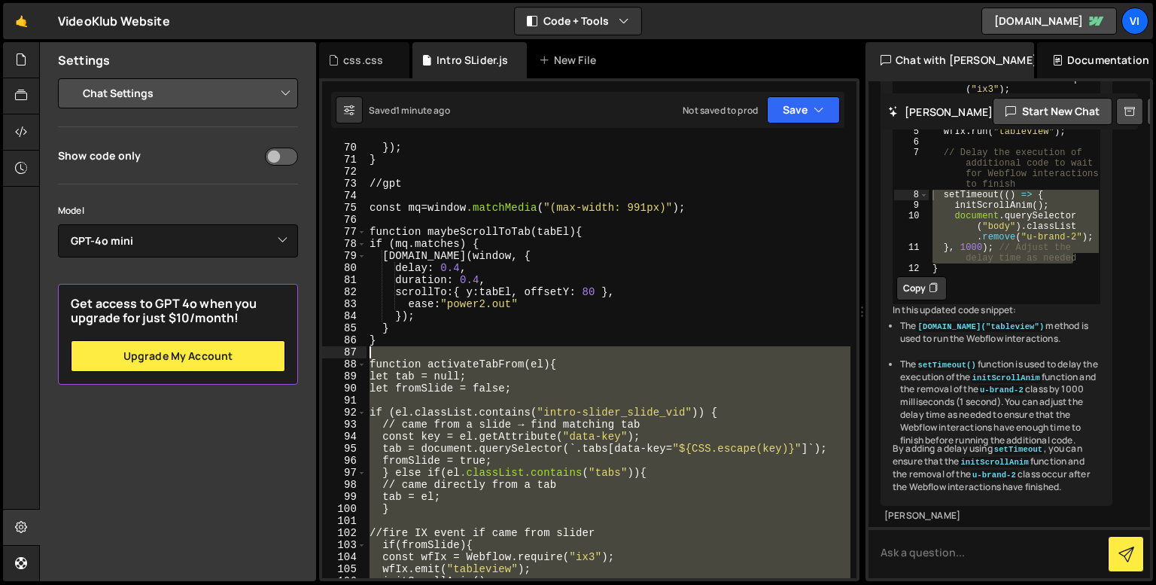
drag, startPoint x: 418, startPoint y: 494, endPoint x: 361, endPoint y: 351, distance: 154.4
click at [361, 351] on div "maybeScrollToTab(tab); 70 71 72 73 74 75 76 77 78 79 80 81 82 83 84 85 86 87 88…" at bounding box center [589, 359] width 534 height 436
click at [802, 356] on button "Debug" at bounding box center [810, 362] width 65 height 23
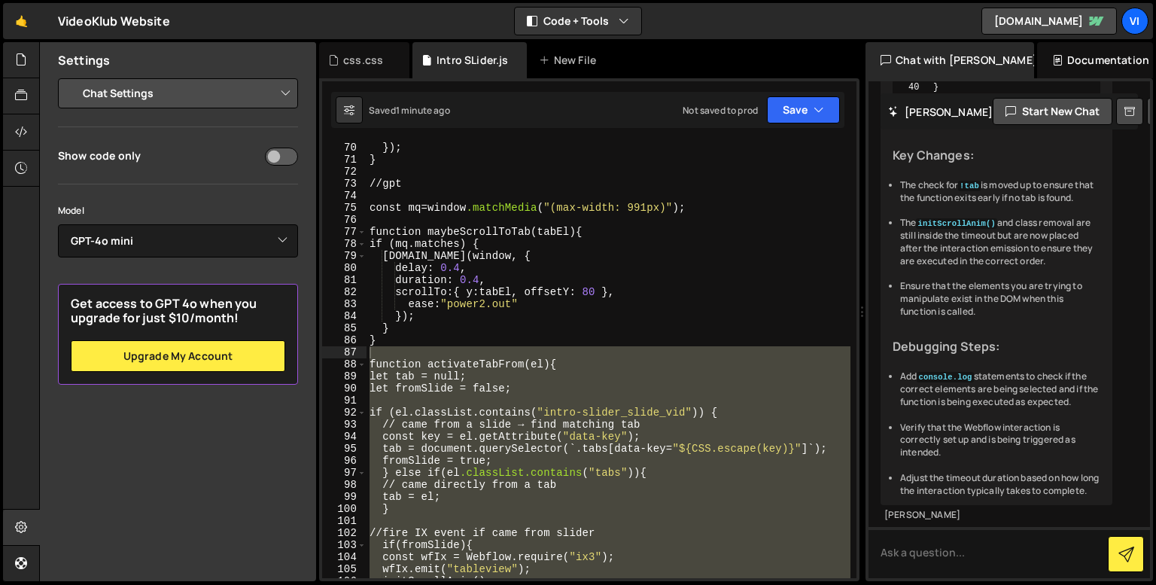
scroll to position [32915, 0]
click at [634, 424] on div "} ); } // gpt const mq = window .matchMedia ( " (max-width: 991px) " ); functio…" at bounding box center [608, 371] width 484 height 461
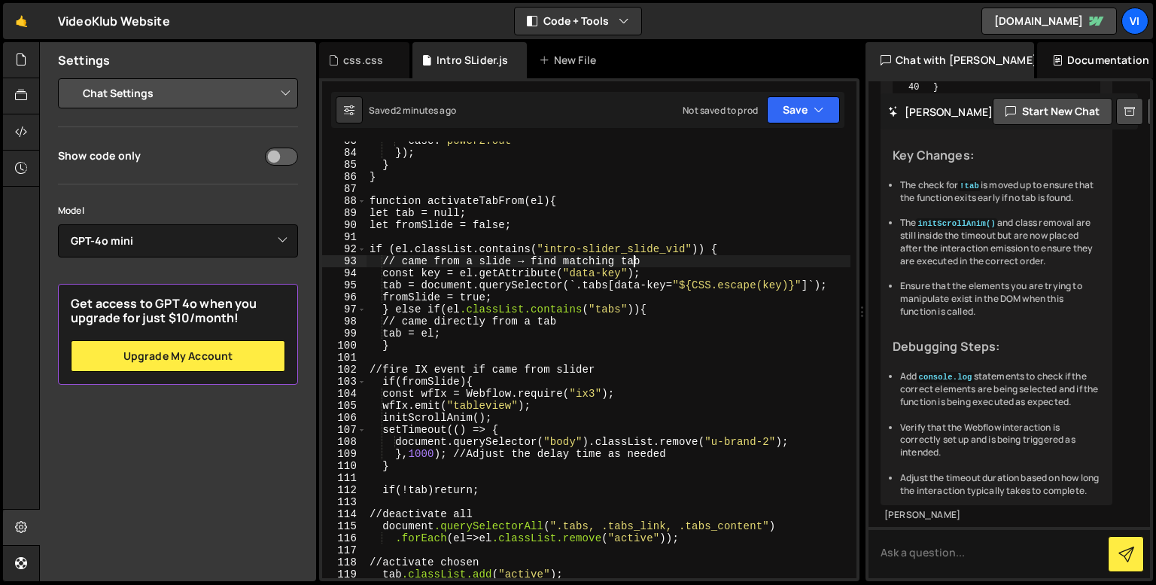
scroll to position [1017, 0]
click at [561, 337] on div "ease : " power2.out " } ); } } function activateTabFrom ( el ) { let tab = null…" at bounding box center [608, 365] width 484 height 461
type textarea "tab = el;"
click at [543, 357] on div "ease : " power2.out " } ); } } function activateTabFrom ( el ) { let tab = null…" at bounding box center [608, 365] width 484 height 461
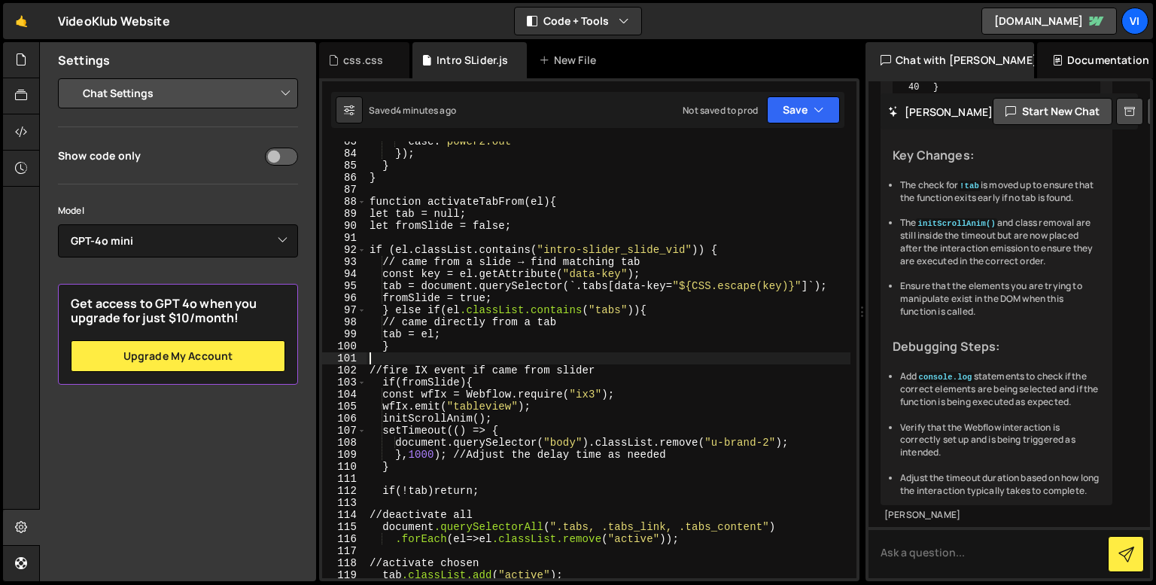
click at [552, 357] on div "ease : " power2.out " } ); } } function activateTabFrom ( el ) { let tab = null…" at bounding box center [608, 365] width 484 height 461
click at [371, 75] on div "css.css" at bounding box center [364, 60] width 90 height 36
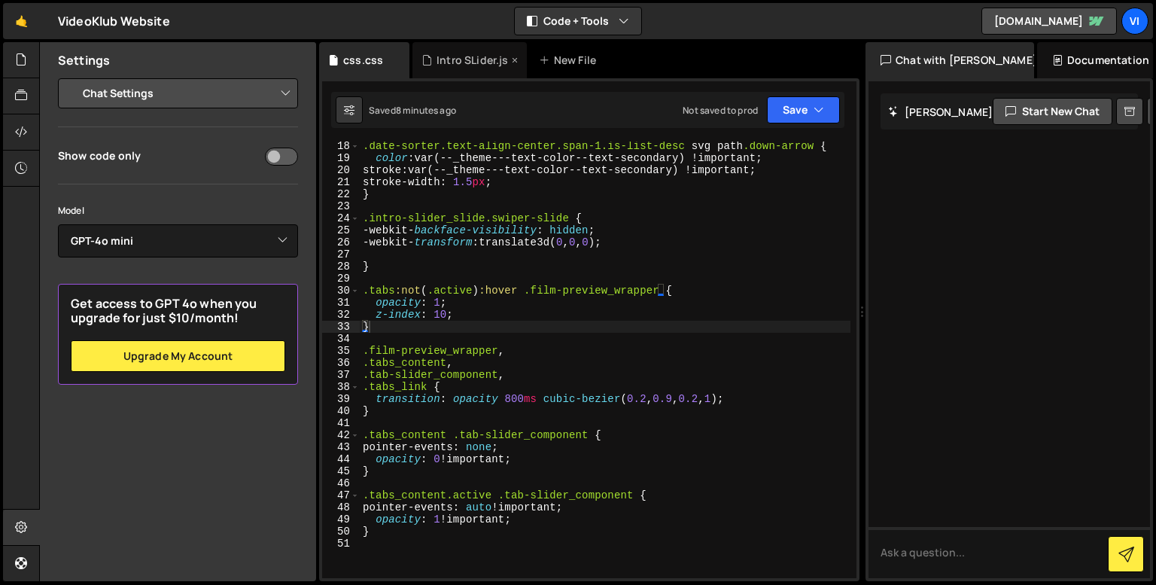
click at [463, 69] on div "Intro SLider.js" at bounding box center [469, 60] width 114 height 36
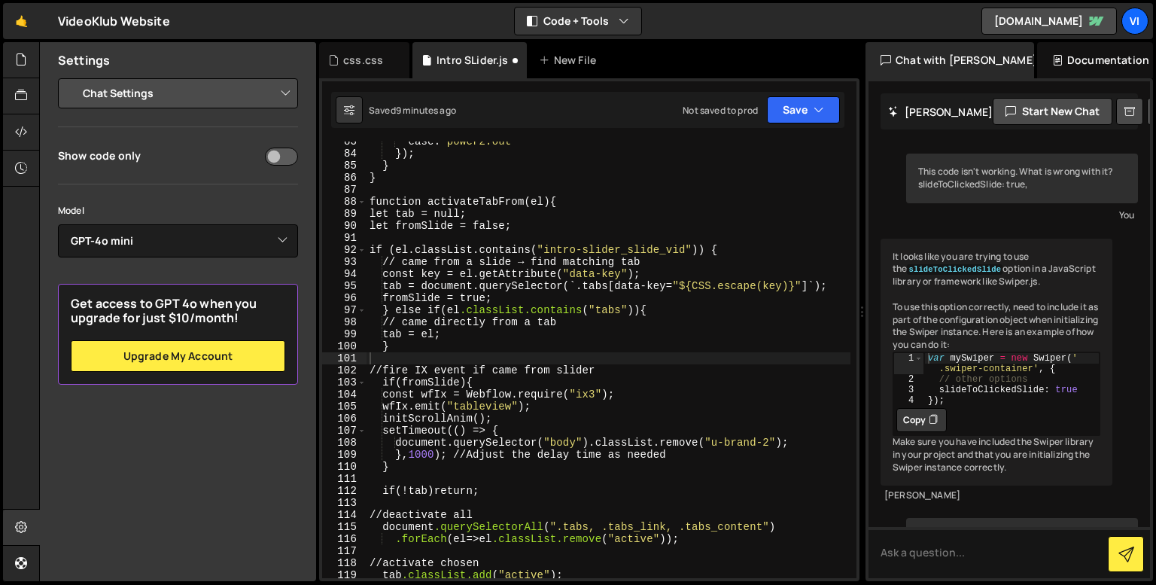
scroll to position [33242, 0]
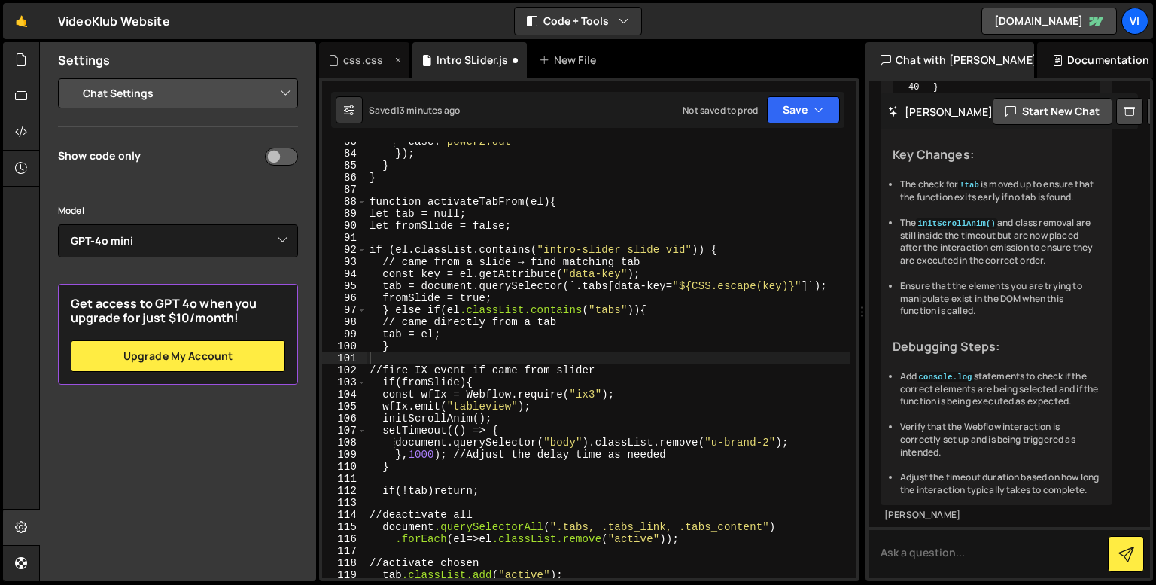
click at [369, 56] on div "css.css" at bounding box center [363, 60] width 40 height 15
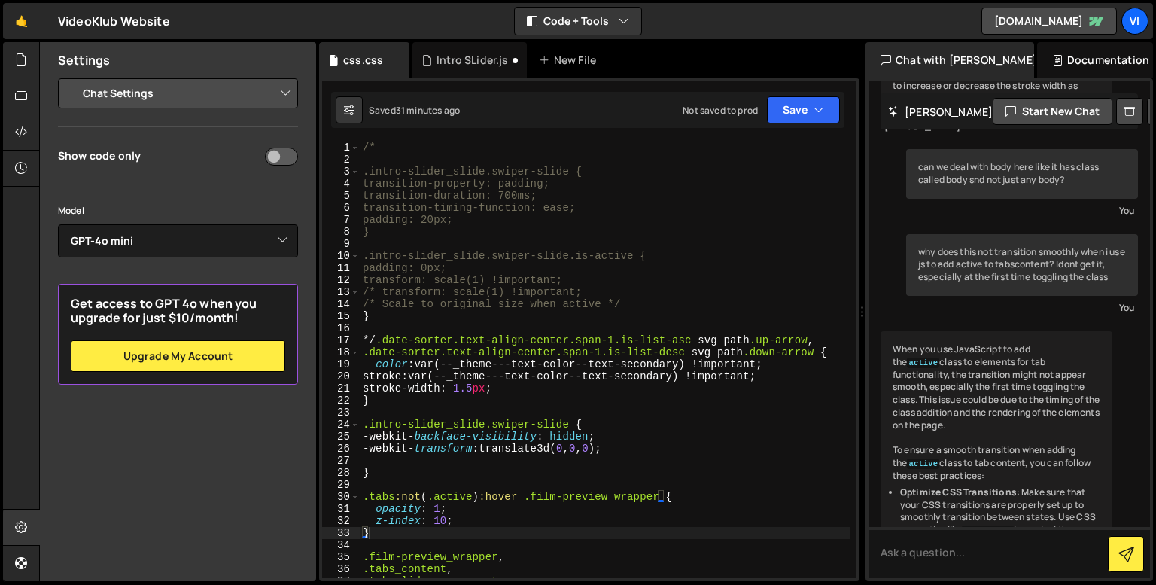
scroll to position [0, 0]
click at [545, 208] on div "/* .intro-slider_slide.swiper-slide { transition-property: padding; transition-…" at bounding box center [605, 371] width 491 height 461
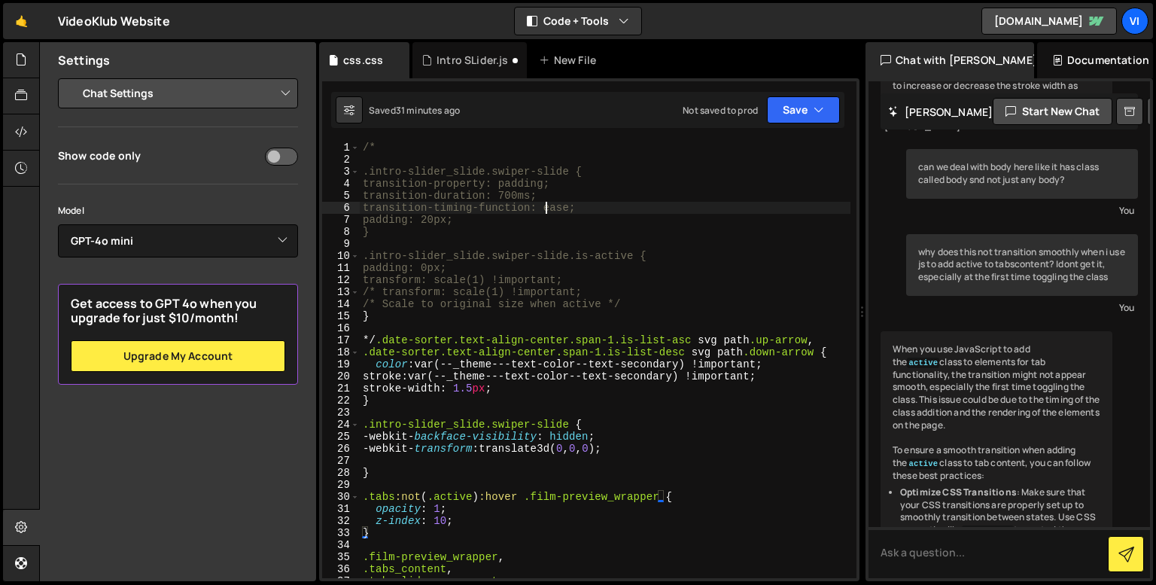
click at [545, 208] on div "/* .intro-slider_slide.swiper-slide { transition-property: padding; transition-…" at bounding box center [605, 371] width 491 height 461
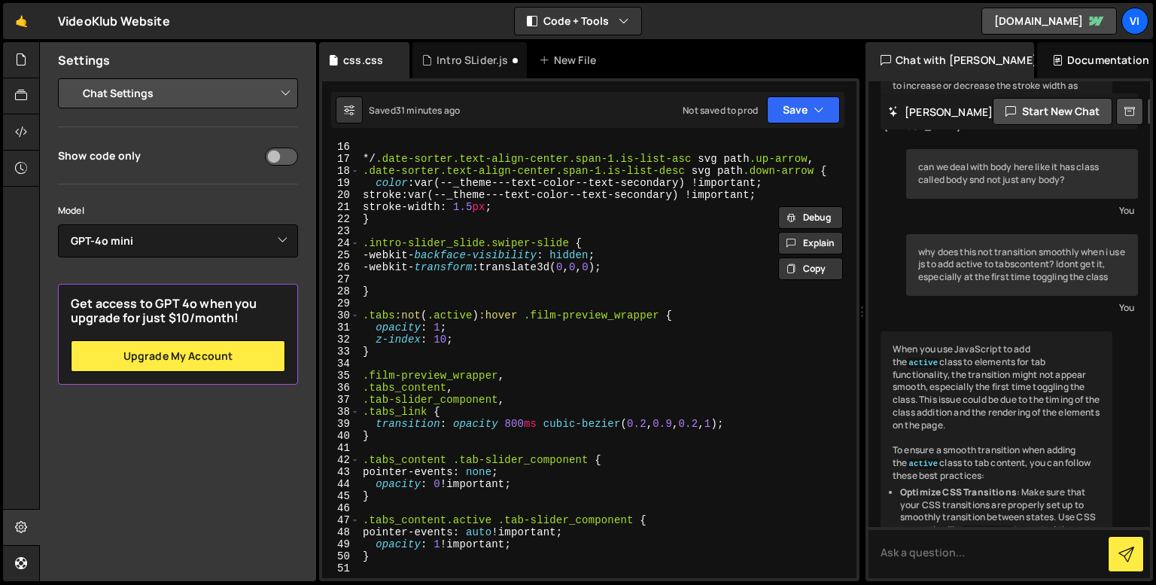
scroll to position [181, 0]
drag, startPoint x: 540, startPoint y: 424, endPoint x: 725, endPoint y: 428, distance: 185.2
click at [725, 428] on div "*/ .date-sorter.text-align-center.span-1.is-list-asc svg path .up-arrow , .date…" at bounding box center [605, 371] width 491 height 461
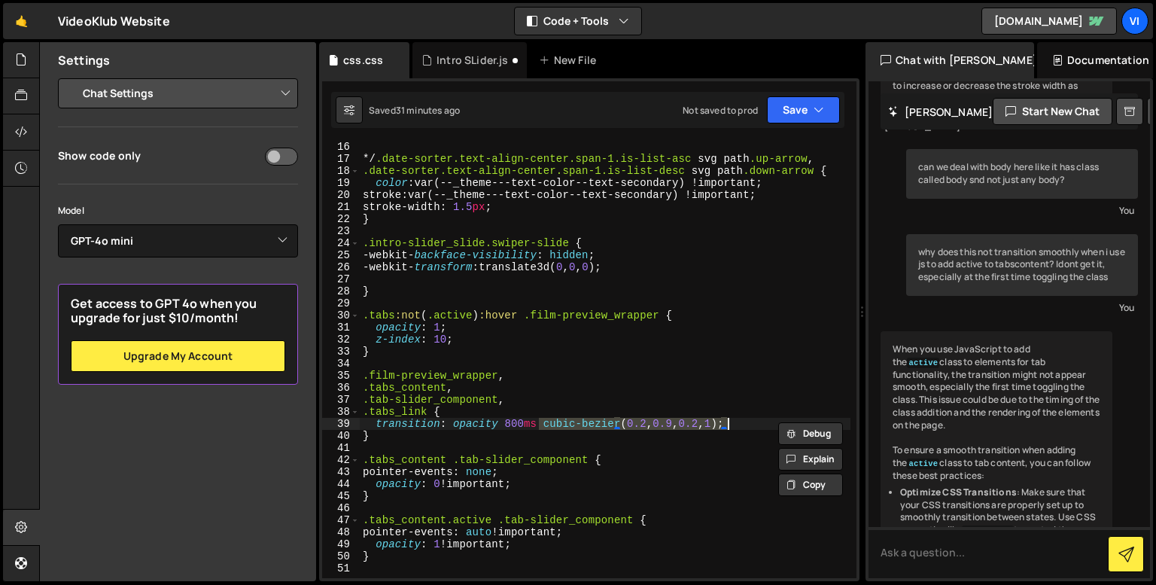
paste textarea "ease"
type textarea "transition: opacity 800ms ease;"
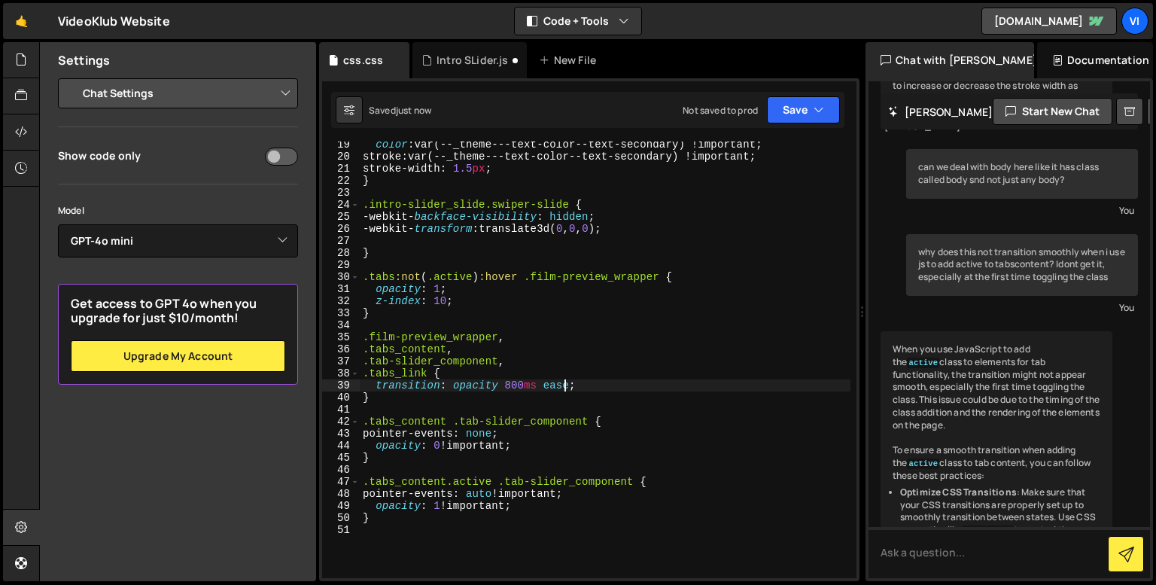
scroll to position [222, 0]
click at [487, 402] on div "color : var(--_theme---text-color--text-secondary) !important ; stroke : var(--…" at bounding box center [605, 366] width 491 height 461
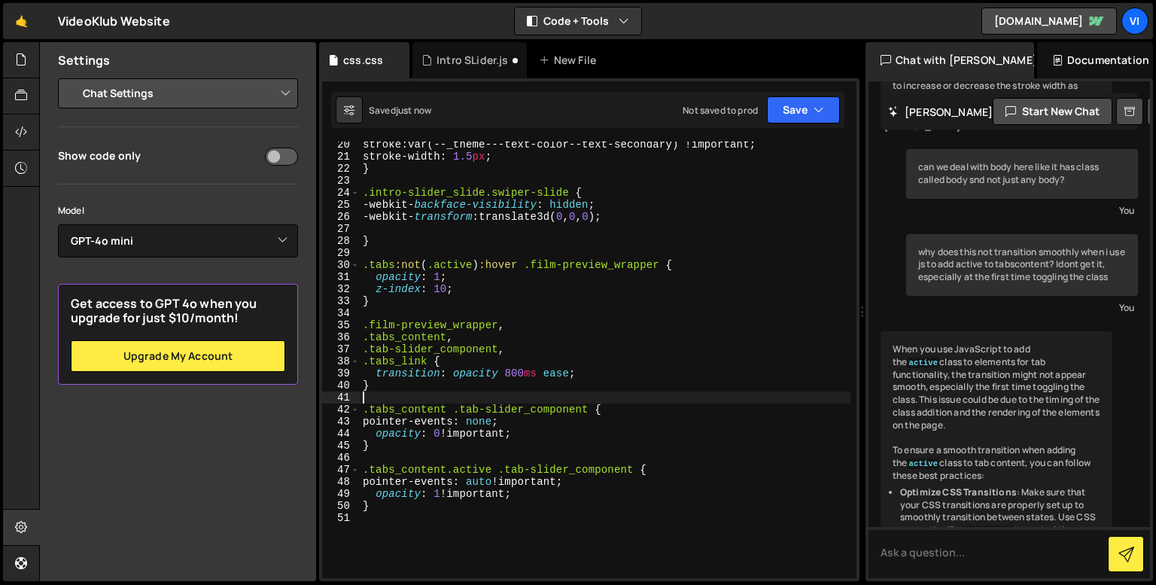
scroll to position [233, 0]
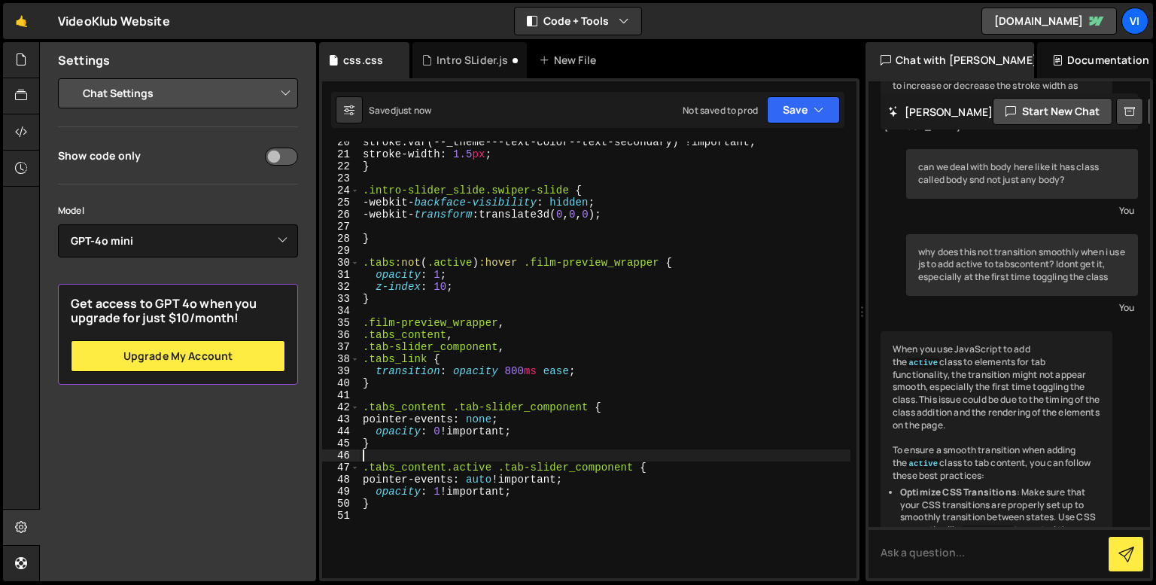
click at [482, 458] on div "stroke : var(--_theme---text-color--text-secondary) !important ; stroke-width :…" at bounding box center [605, 366] width 491 height 461
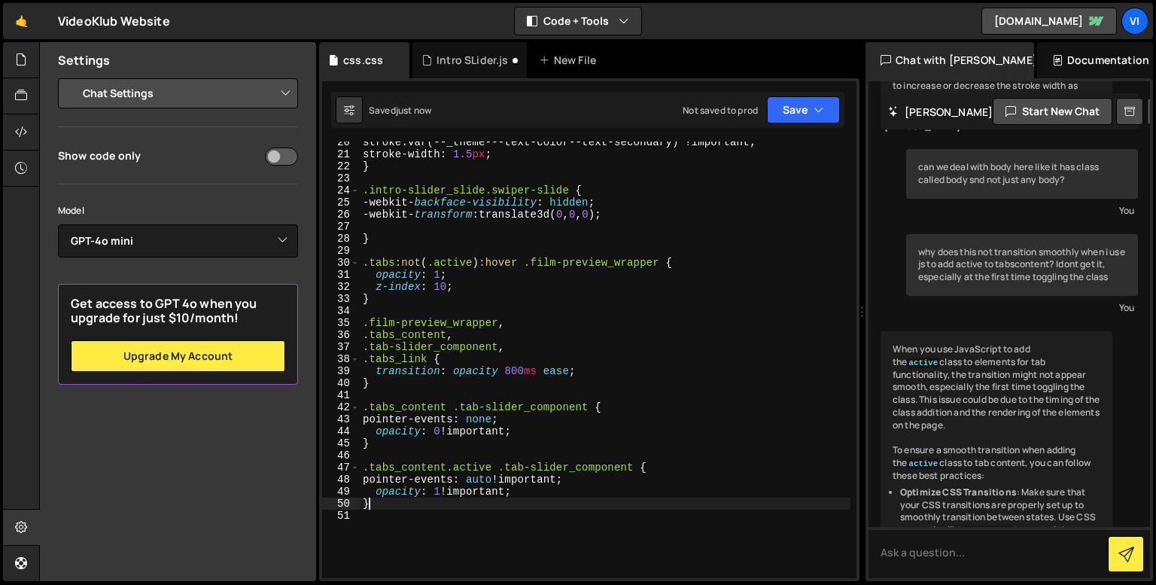
click at [479, 503] on div "stroke : var(--_theme---text-color--text-secondary) !important ; stroke-width :…" at bounding box center [605, 366] width 491 height 461
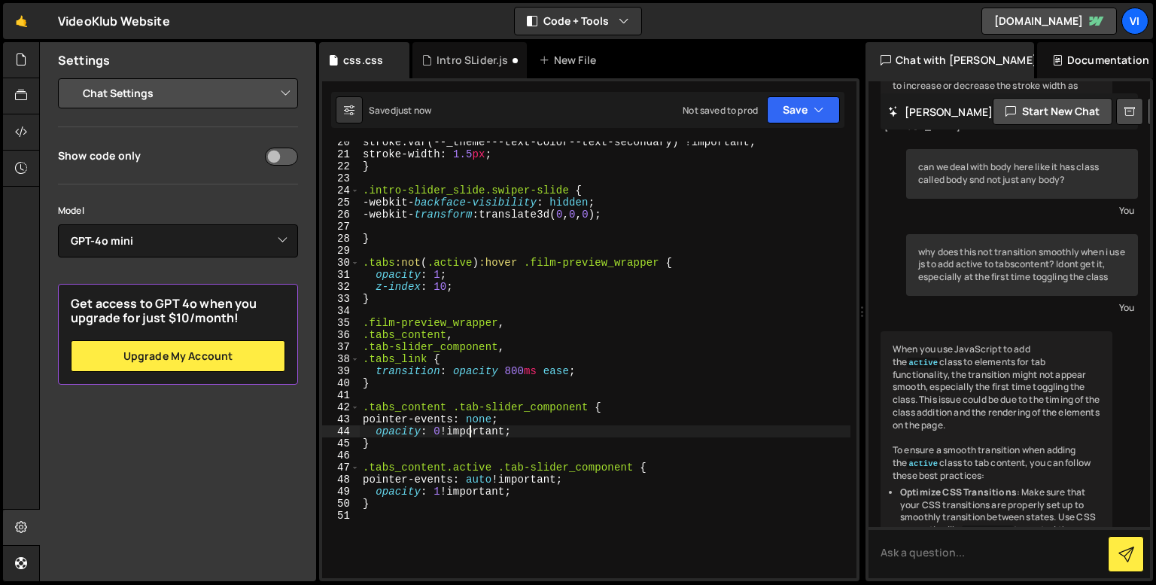
click at [470, 429] on div "stroke : var(--_theme---text-color--text-secondary) !important ; stroke-width :…" at bounding box center [605, 366] width 491 height 461
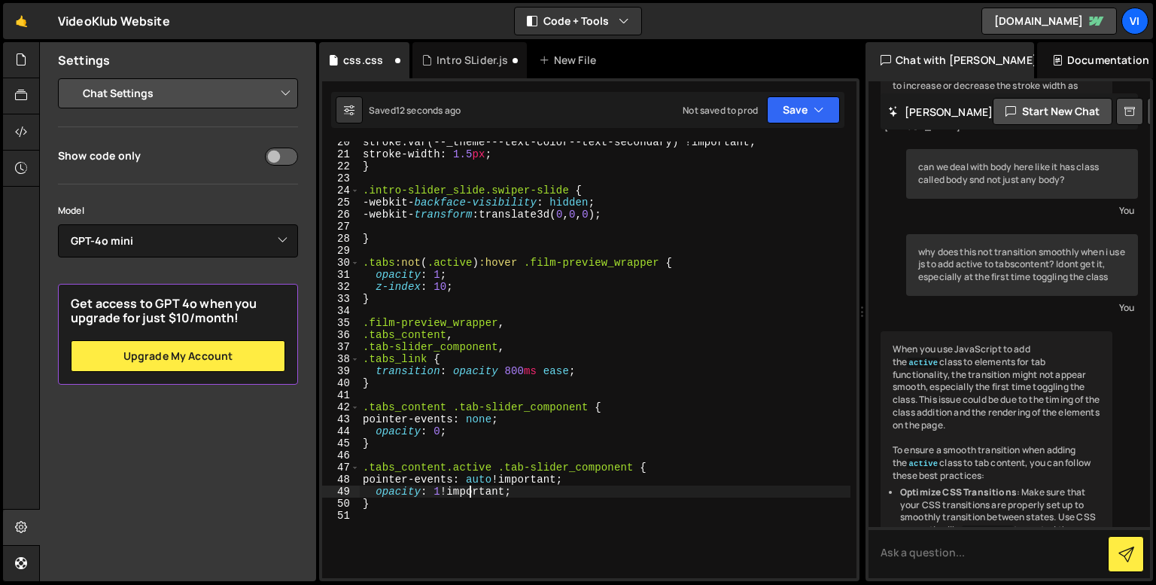
click at [473, 494] on div "stroke : var(--_theme---text-color--text-secondary) !important ; stroke-width :…" at bounding box center [605, 366] width 491 height 461
click at [415, 383] on div "stroke : var(--_theme---text-color--text-secondary) !important ; stroke-width :…" at bounding box center [605, 366] width 491 height 461
type textarea "}"
click at [409, 396] on div "stroke : var(--_theme---text-color--text-secondary) !important ; stroke-width :…" at bounding box center [605, 366] width 491 height 461
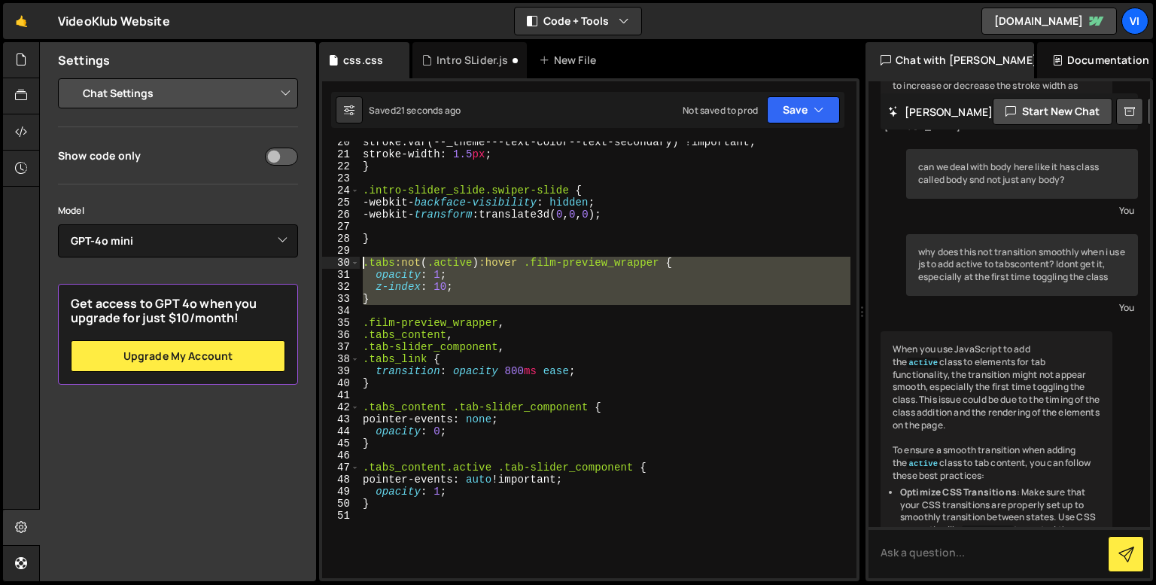
drag, startPoint x: 388, startPoint y: 312, endPoint x: 357, endPoint y: 254, distance: 65.6
click at [357, 254] on div "20 21 22 23 24 25 26 27 28 29 30 31 32 33 34 35 36 37 38 39 40 41 42 43 44 45 4…" at bounding box center [589, 359] width 534 height 436
type textarea ".tabs:not(.active):hover .film-preview_wrapper {"
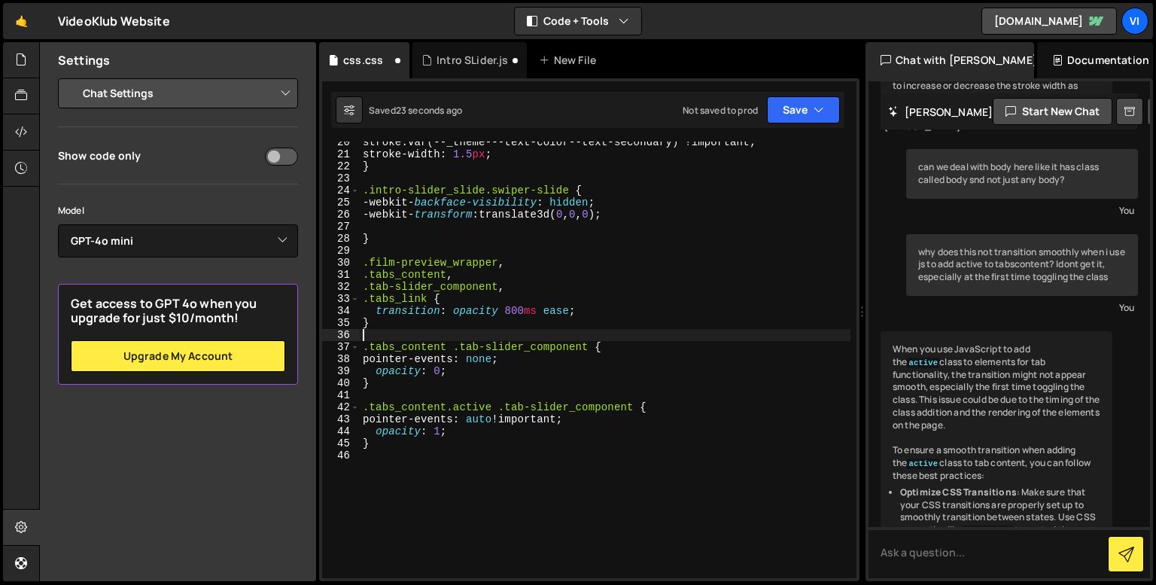
click at [399, 339] on div "stroke : var(--_theme---text-color--text-secondary) !important ; stroke-width :…" at bounding box center [605, 366] width 491 height 461
paste textarea
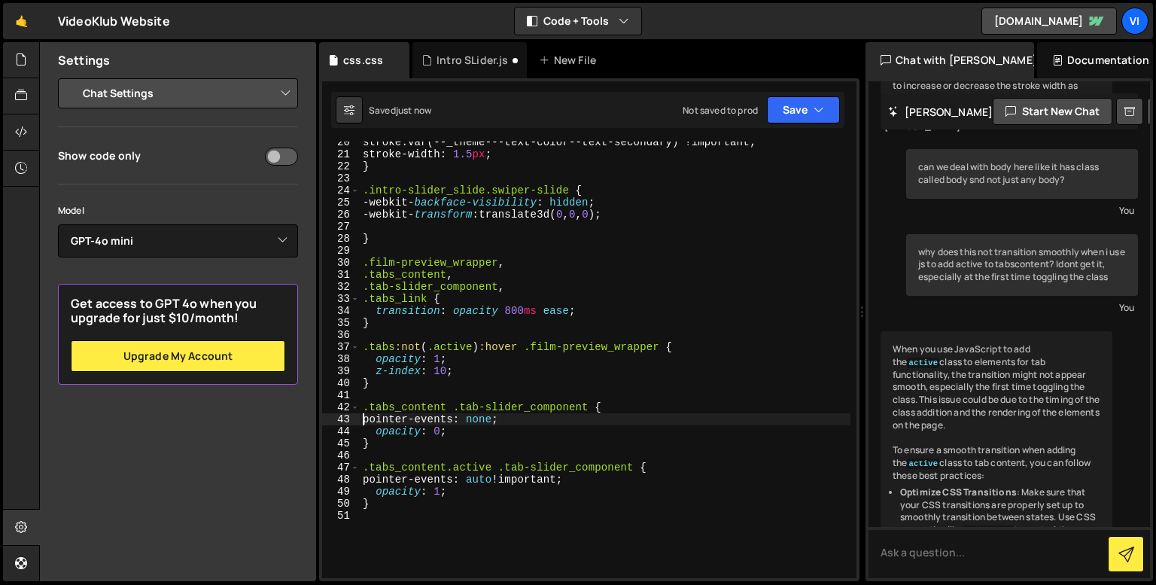
type textarea "pointer-events: none;"
click at [446, 451] on div "stroke : var(--_theme---text-color--text-secondary) !important ; stroke-width :…" at bounding box center [605, 366] width 491 height 461
click at [783, 99] on button "Save" at bounding box center [803, 109] width 73 height 27
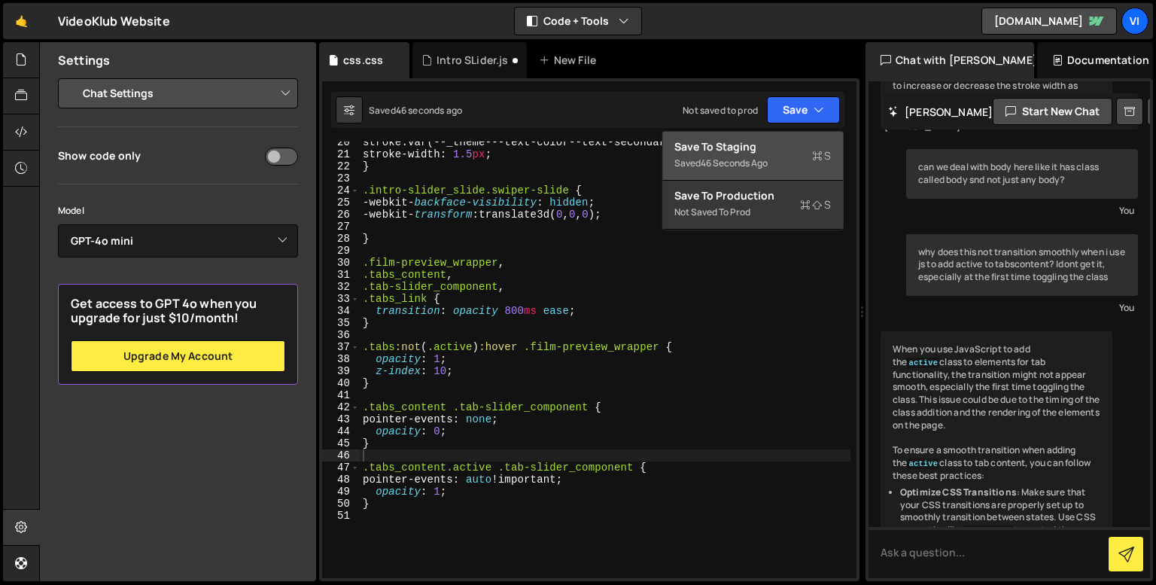
click at [756, 141] on div "Save to Staging S" at bounding box center [752, 146] width 157 height 15
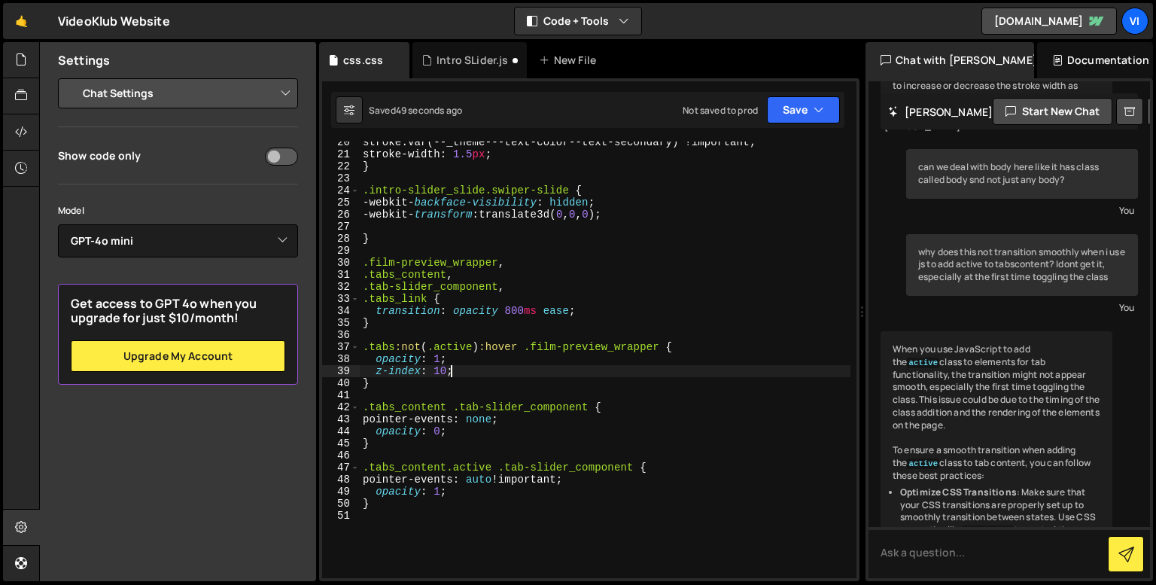
click at [598, 368] on div "stroke : var(--_theme---text-color--text-secondary) !important ; stroke-width :…" at bounding box center [605, 366] width 491 height 461
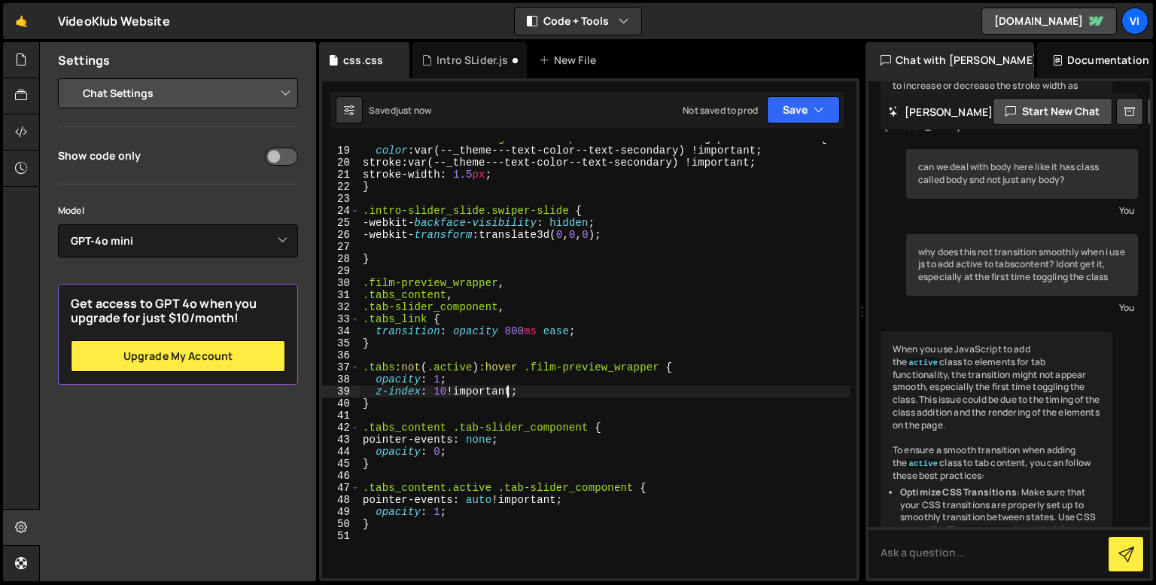
scroll to position [214, 0]
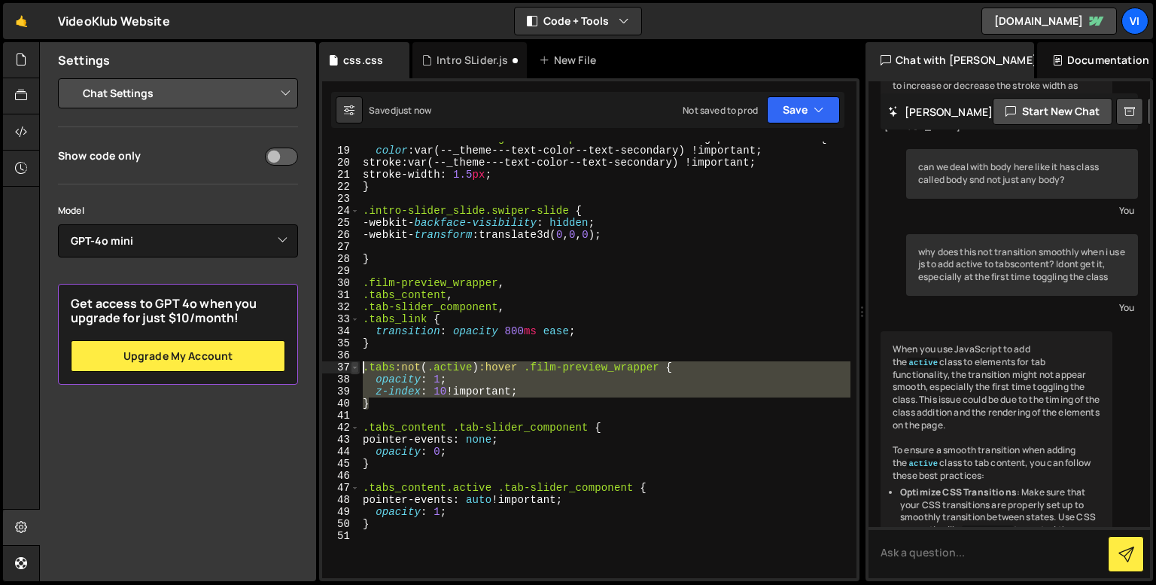
drag, startPoint x: 376, startPoint y: 403, endPoint x: 358, endPoint y: 369, distance: 37.7
click at [358, 369] on div "z-index: 10 !important; 18 19 20 21 22 23 24 25 26 27 28 29 30 31 32 33 34 35 3…" at bounding box center [589, 359] width 534 height 436
type textarea ".tabs:not(.active):hover .film-preview_wrapper { opacity: 1;"
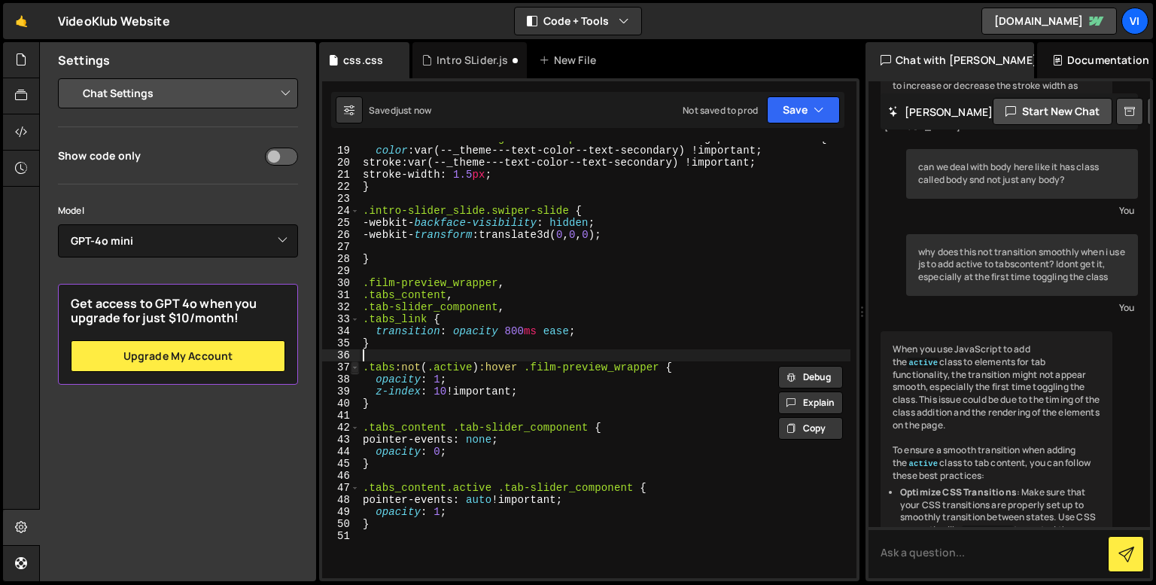
scroll to position [0, 0]
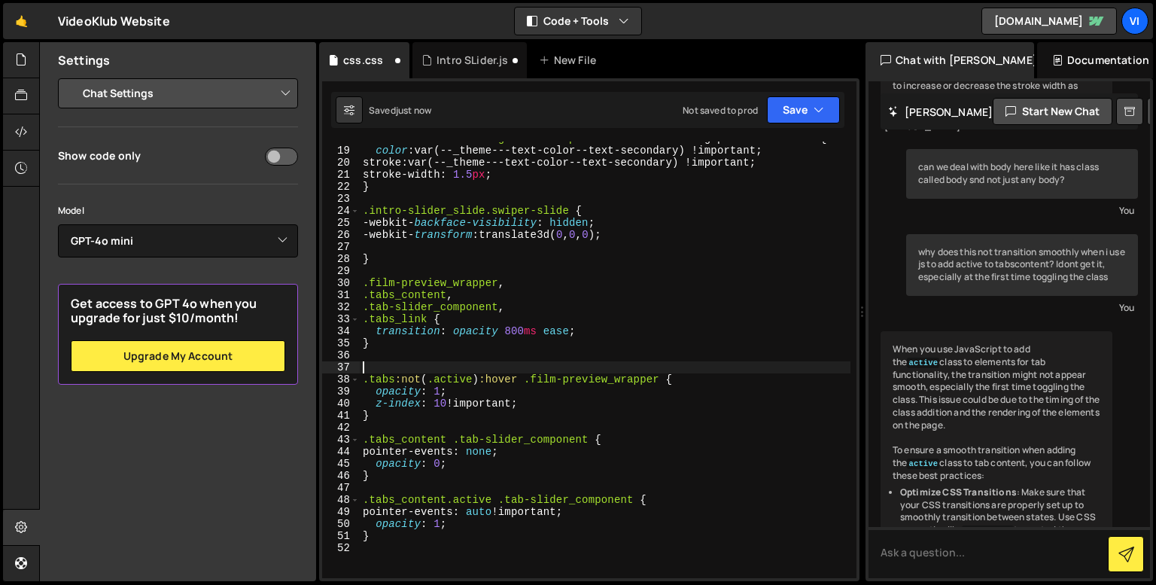
paste textarea "}"
type textarea "}"
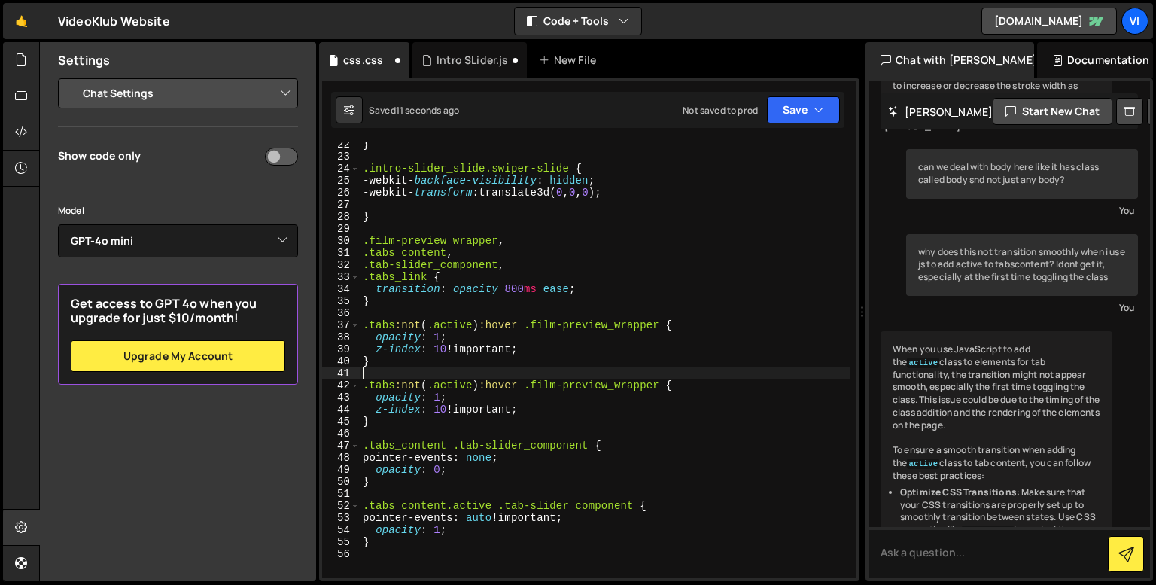
scroll to position [256, 0]
click at [509, 320] on div "} .intro-slider_slide.swiper-slide { -webkit- backface-visibility : hidden ; -w…" at bounding box center [605, 368] width 491 height 461
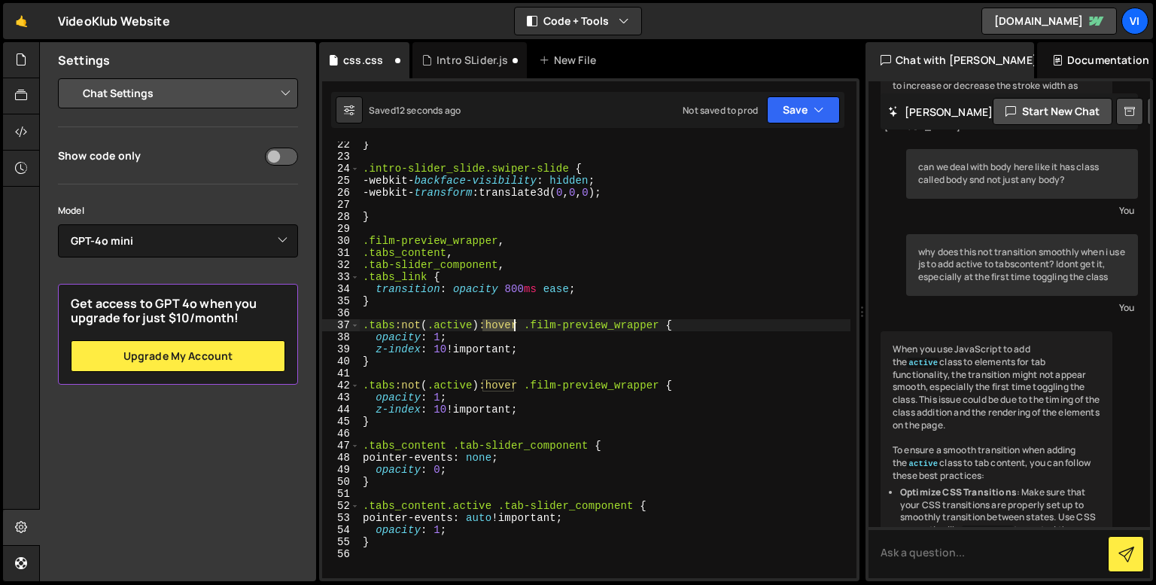
click at [509, 320] on div "} .intro-slider_slide.swiper-slide { -webkit- backface-visibility : hidden ; -w…" at bounding box center [605, 368] width 491 height 461
click at [435, 336] on div "} .intro-slider_slide.swiper-slide { -webkit- backface-visibility : hidden ; -w…" at bounding box center [605, 368] width 491 height 461
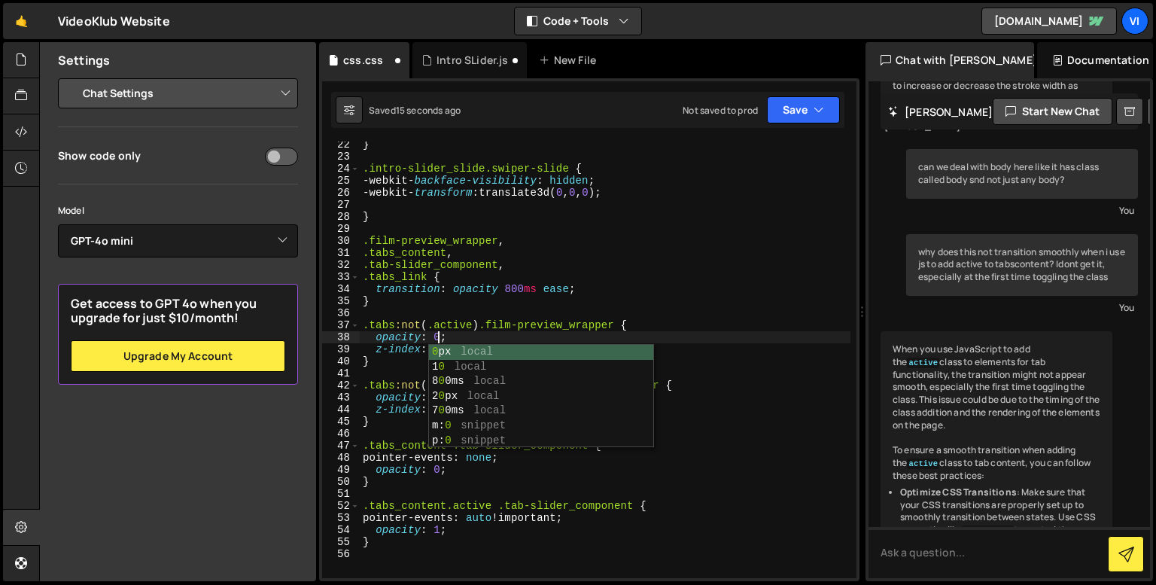
scroll to position [0, 5]
click at [394, 357] on div "} .intro-slider_slide.swiper-slide { -webkit- backface-visibility : hidden ; -w…" at bounding box center [605, 368] width 491 height 461
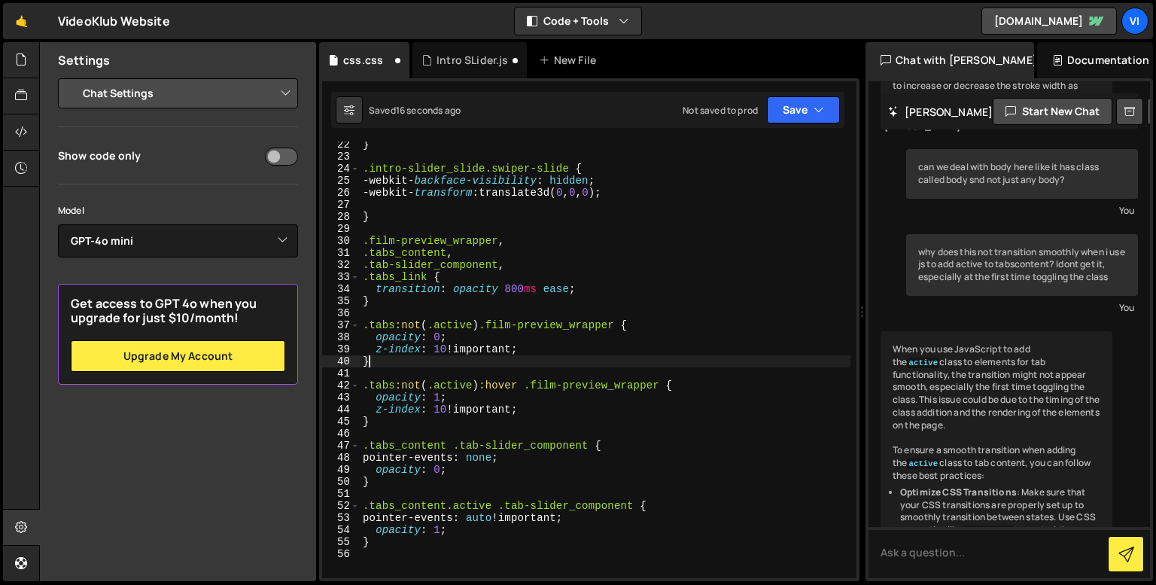
scroll to position [0, 0]
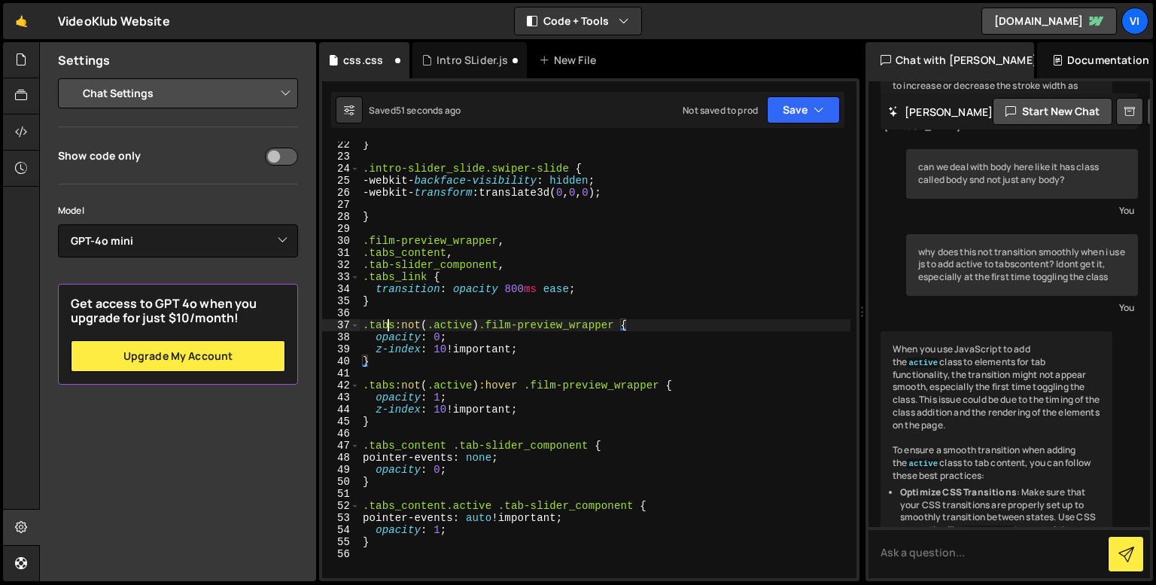
click at [389, 321] on div "} .intro-slider_slide.swiper-slide { -webkit- backface-visibility : hidden ; -w…" at bounding box center [605, 368] width 491 height 461
type textarea ".tabs:not(.active) .film-preview_wrapper {"
click at [380, 309] on div "} .intro-slider_slide.swiper-slide { -webkit- backface-visibility : hidden ; -w…" at bounding box center [605, 368] width 491 height 461
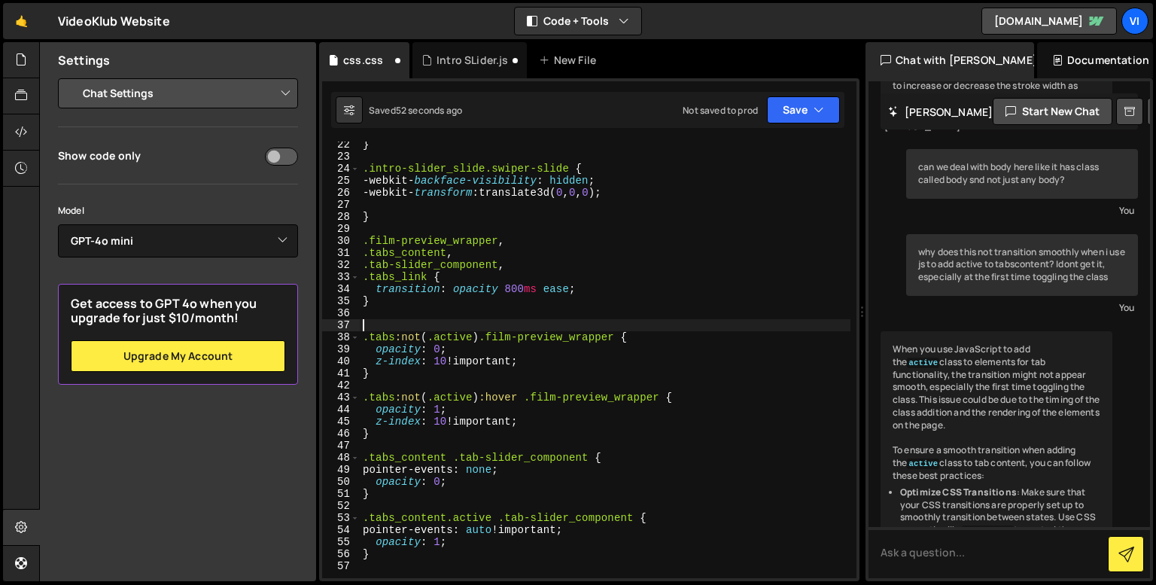
paste textarea "}"
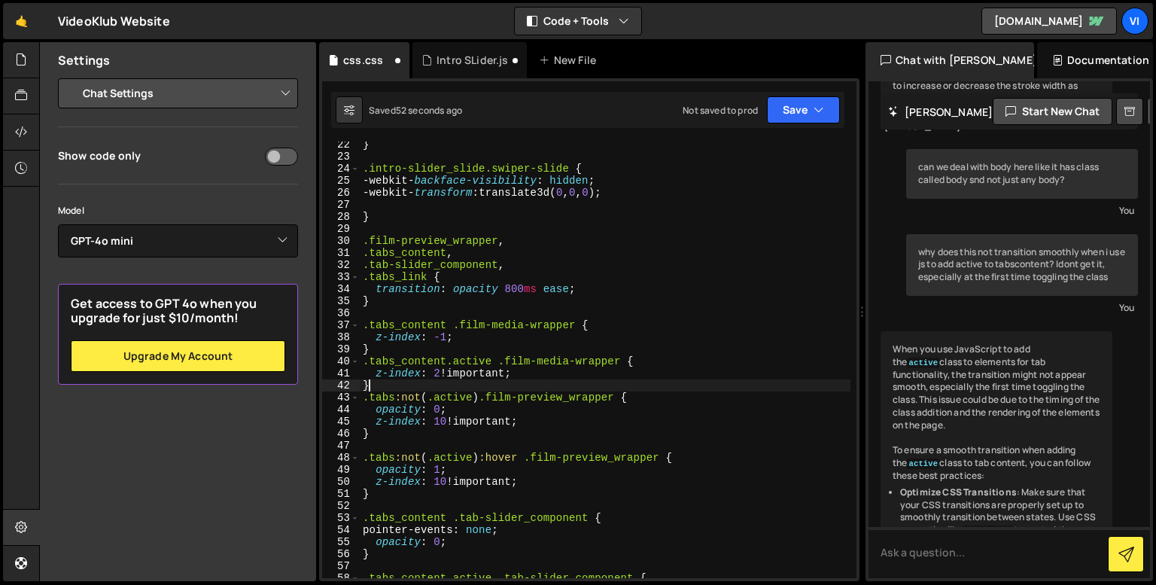
type textarea "}"
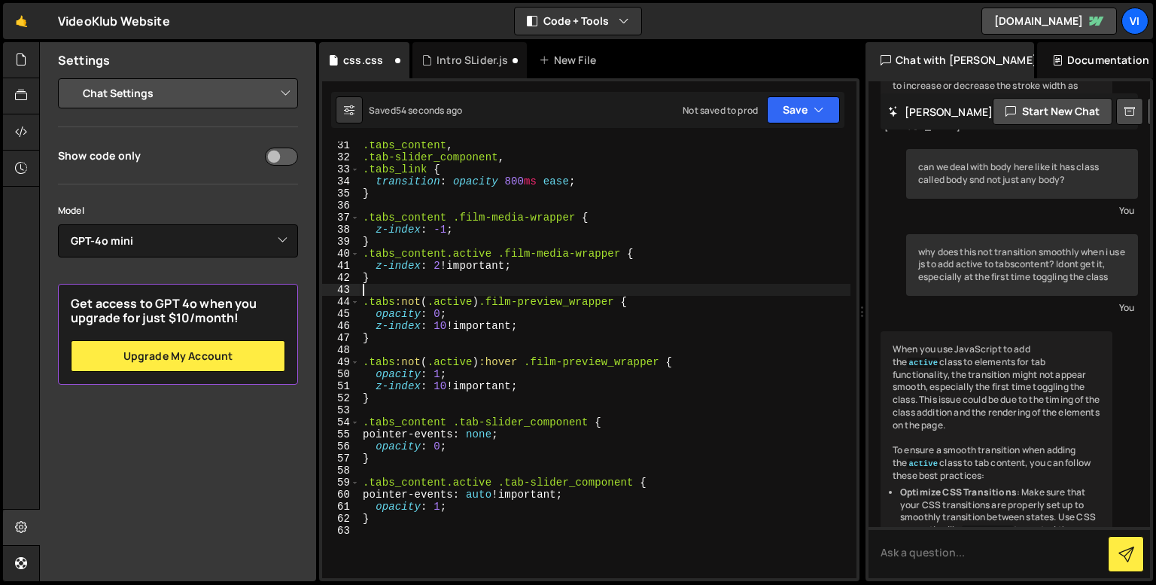
scroll to position [375, 0]
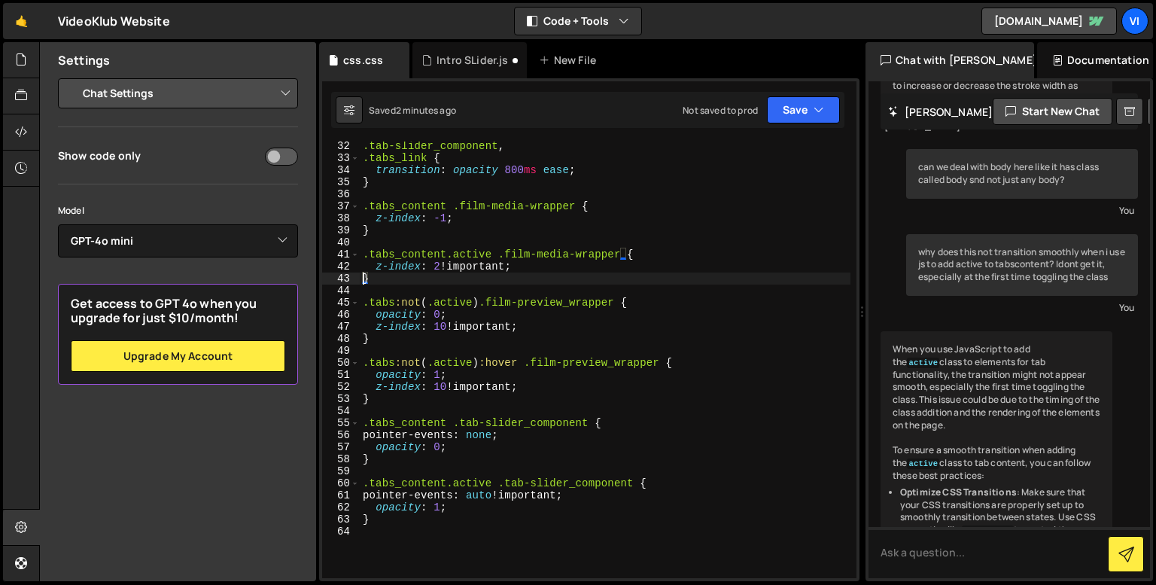
click at [417, 343] on div ".tab-slider_component , .tabs_link { transition : opacity 800 ms ease ; } .tabs…" at bounding box center [605, 370] width 491 height 461
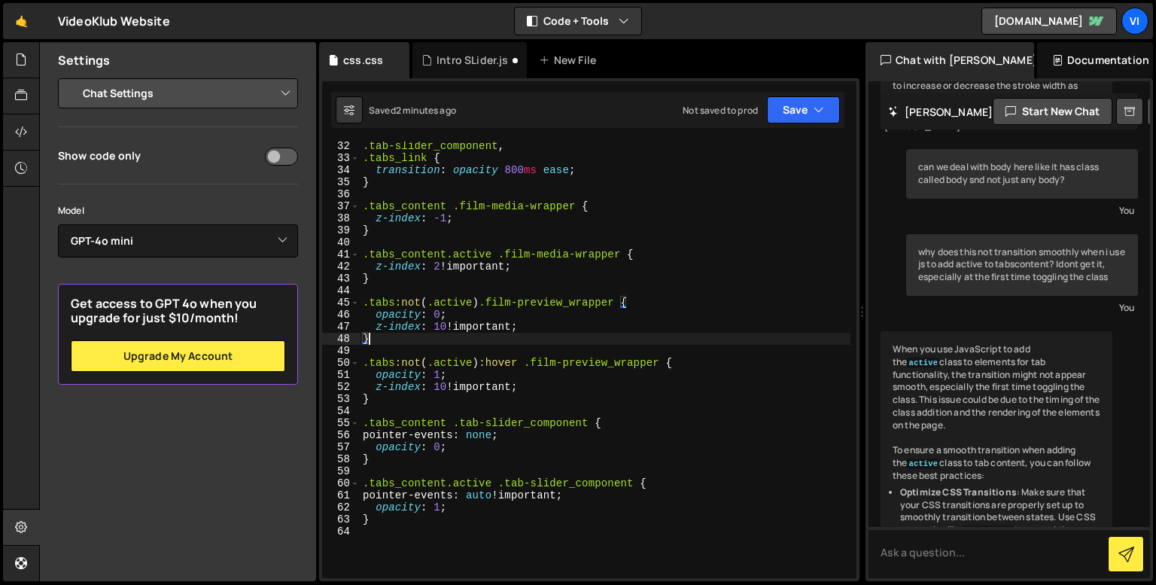
click at [485, 333] on div ".tab-slider_component , .tabs_link { transition : opacity 800 ms ease ; } .tabs…" at bounding box center [605, 370] width 491 height 461
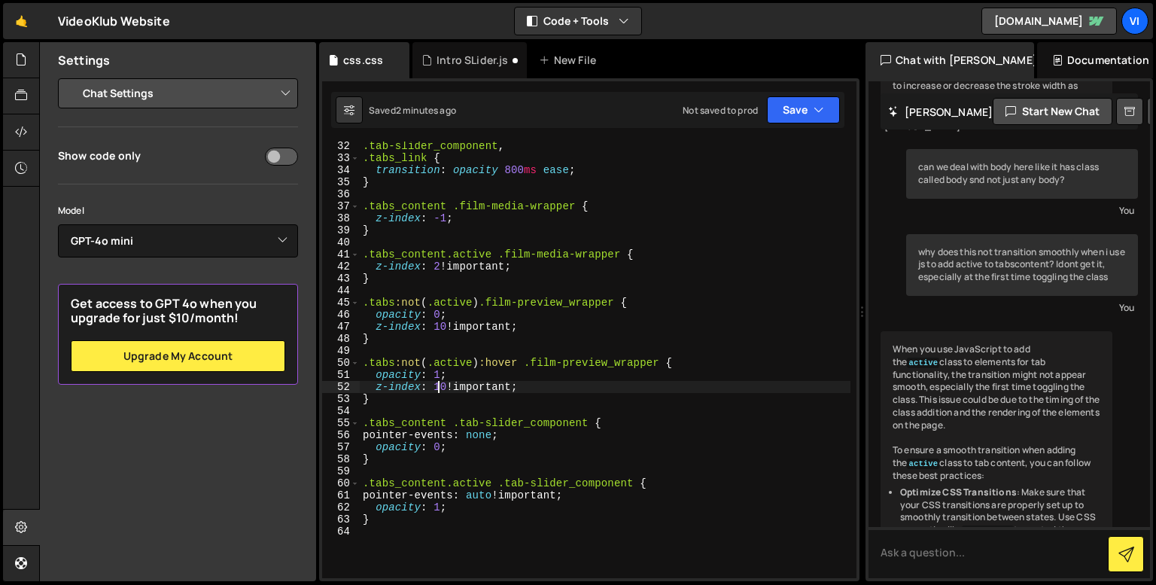
click at [436, 392] on div ".tab-slider_component , .tabs_link { transition : opacity 800 ms ease ; } .tabs…" at bounding box center [605, 370] width 491 height 461
click at [436, 403] on div ".tab-slider_component , .tabs_link { transition : opacity 800 ms ease ; } .tabs…" at bounding box center [605, 370] width 491 height 461
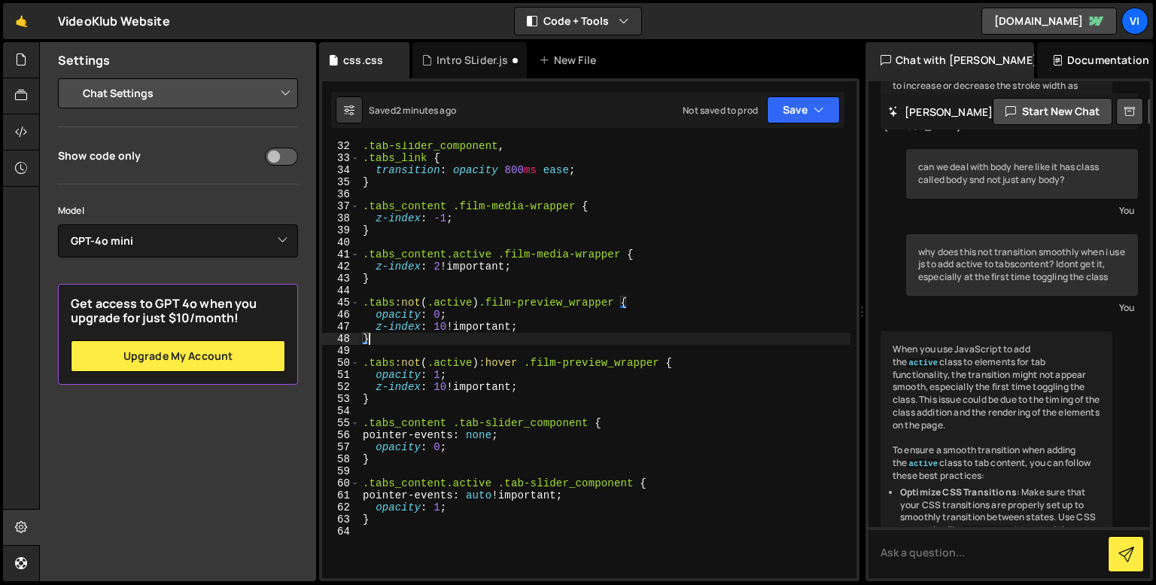
click at [439, 335] on div ".tab-slider_component , .tabs_link { transition : opacity 800 ms ease ; } .tabs…" at bounding box center [605, 370] width 491 height 461
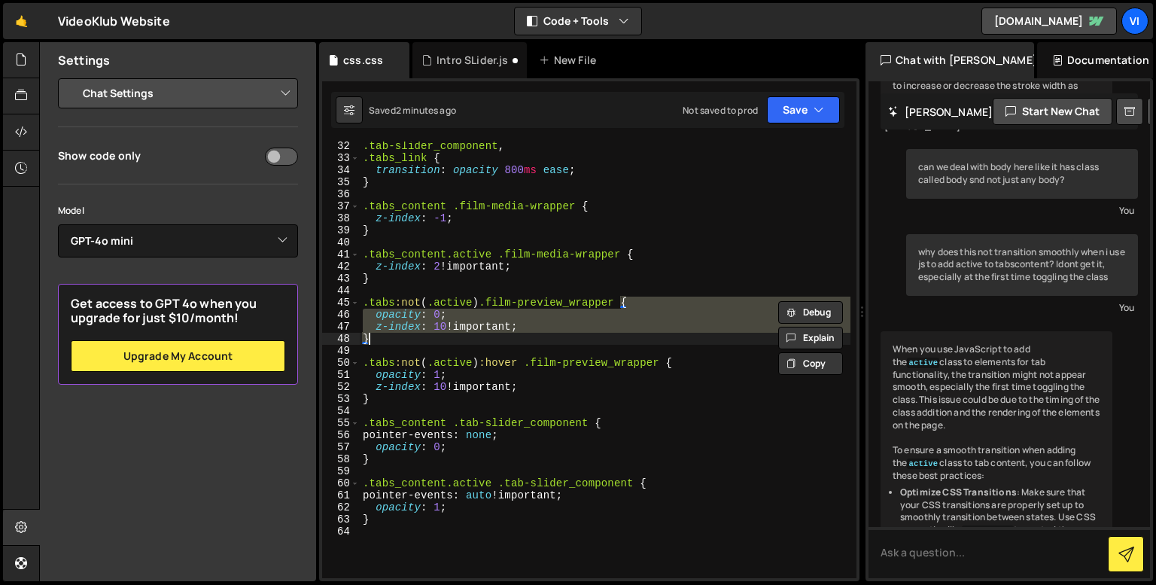
click at [439, 332] on div ".tab-slider_component , .tabs_link { transition : opacity 800 ms ease ; } .tabs…" at bounding box center [605, 359] width 491 height 436
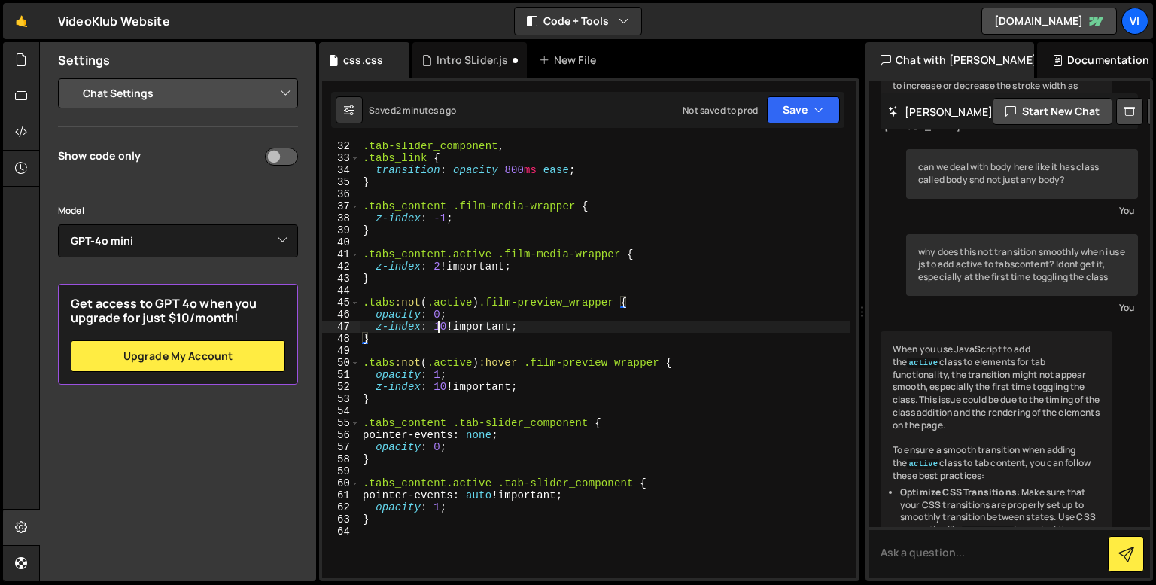
click at [439, 332] on div ".tab-slider_component , .tabs_link { transition : opacity 800 ms ease ; } .tabs…" at bounding box center [605, 370] width 491 height 461
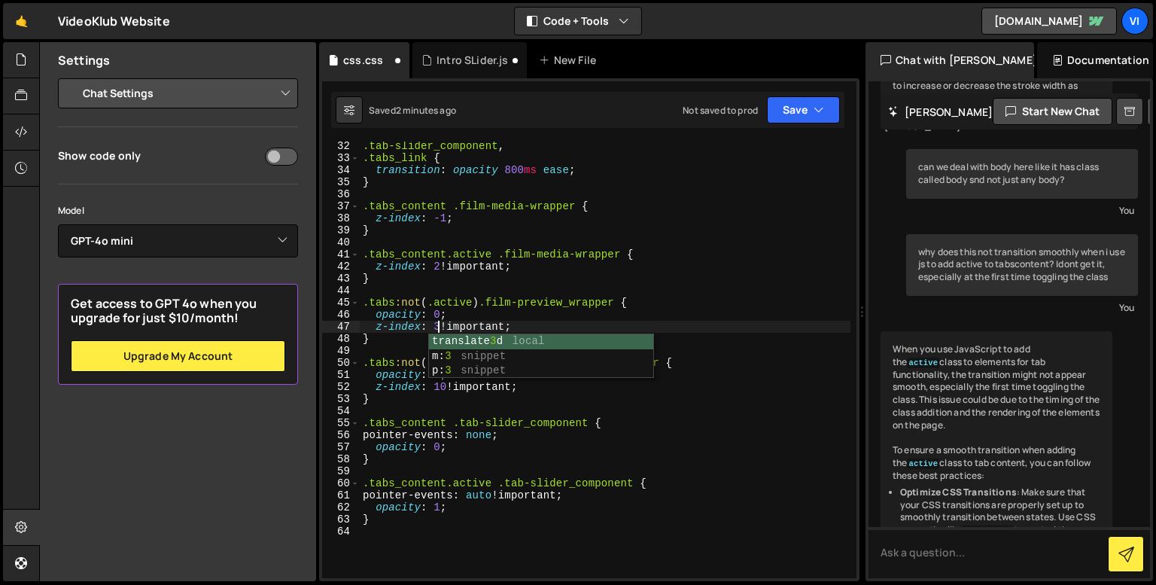
scroll to position [0, 5]
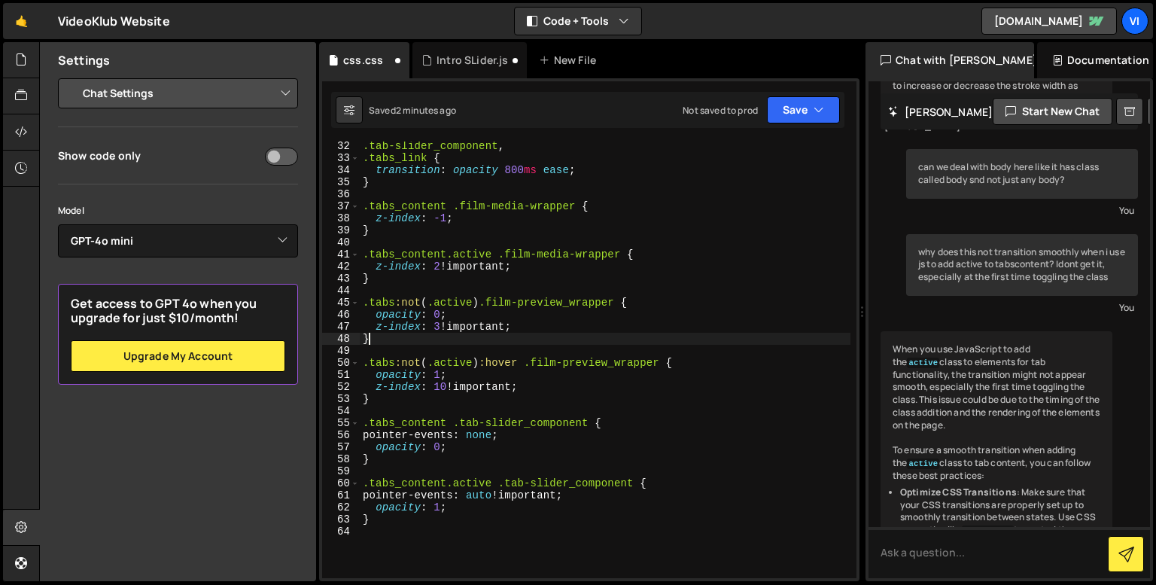
click at [416, 341] on div ".tab-slider_component , .tabs_link { transition : opacity 800 ms ease ; } .tabs…" at bounding box center [605, 370] width 491 height 461
click at [450, 329] on div ".tab-slider_component , .tabs_link { transition : opacity 800 ms ease ; } .tabs…" at bounding box center [605, 370] width 491 height 461
click at [400, 306] on div ".tab-slider_component , .tabs_link { transition : opacity 800 ms ease ; } .tabs…" at bounding box center [605, 370] width 491 height 461
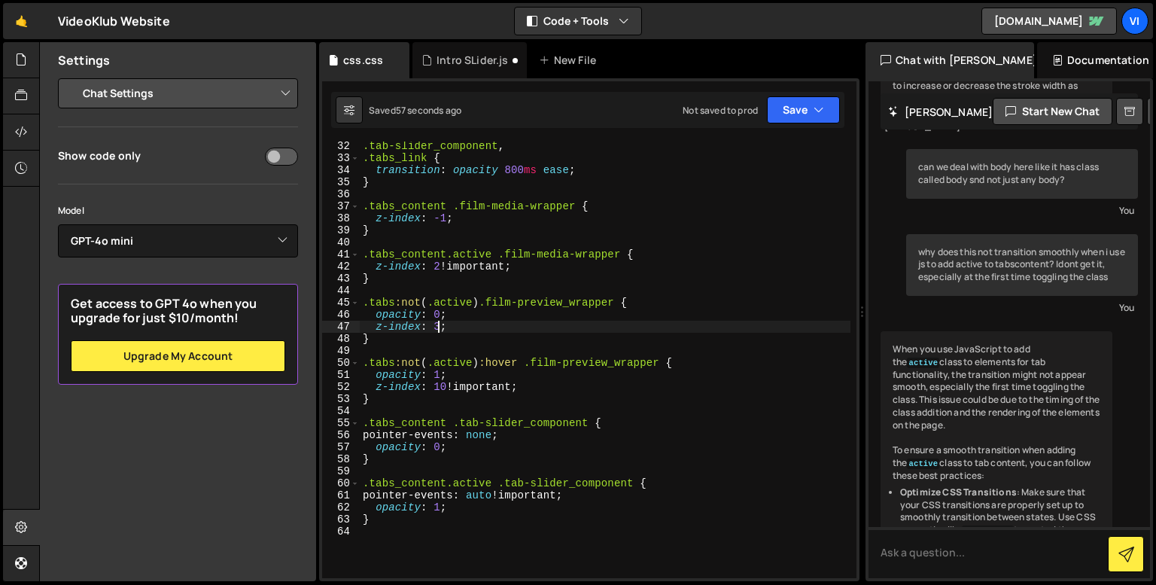
type textarea ".tabs:not(.active) .film-preview_wrapper {"
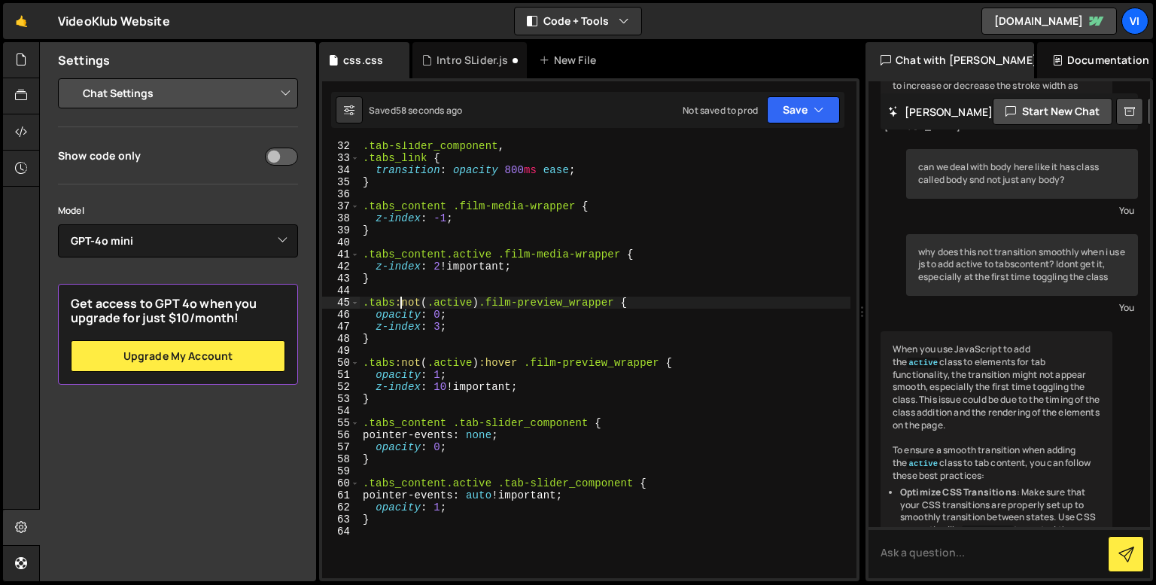
click at [418, 345] on div ".tab-slider_component , .tabs_link { transition : opacity 800 ms ease ; } .tabs…" at bounding box center [605, 370] width 491 height 461
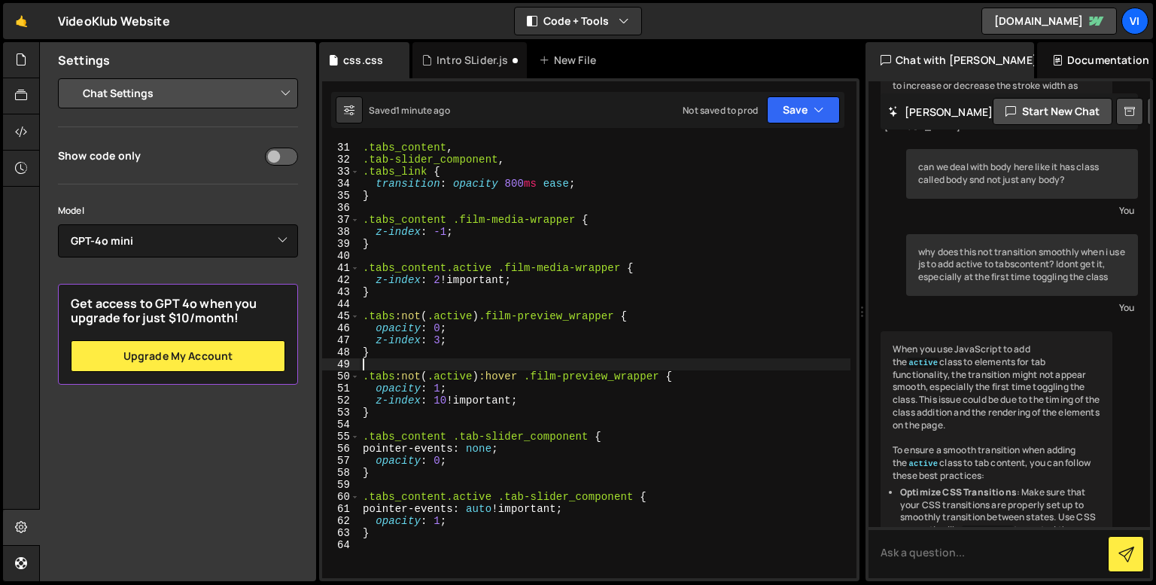
scroll to position [364, 0]
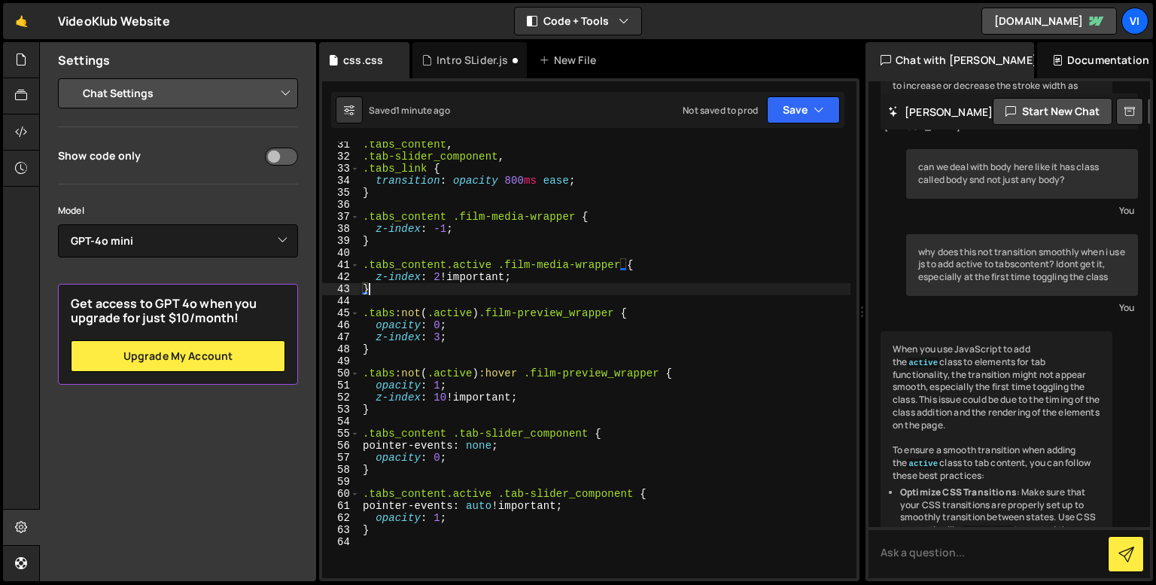
click at [457, 287] on div ".tabs_content , .tab-slider_component , .tabs_link { transition : opacity 800 m…" at bounding box center [605, 368] width 491 height 461
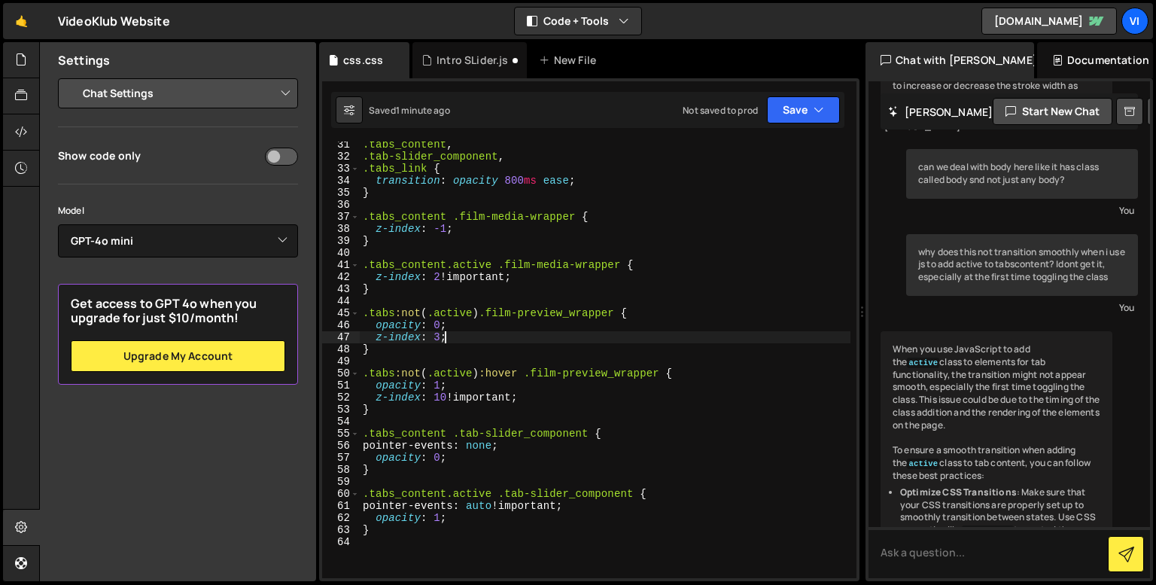
click at [484, 339] on div ".tabs_content , .tab-slider_component , .tabs_link { transition : opacity 800 m…" at bounding box center [605, 368] width 491 height 461
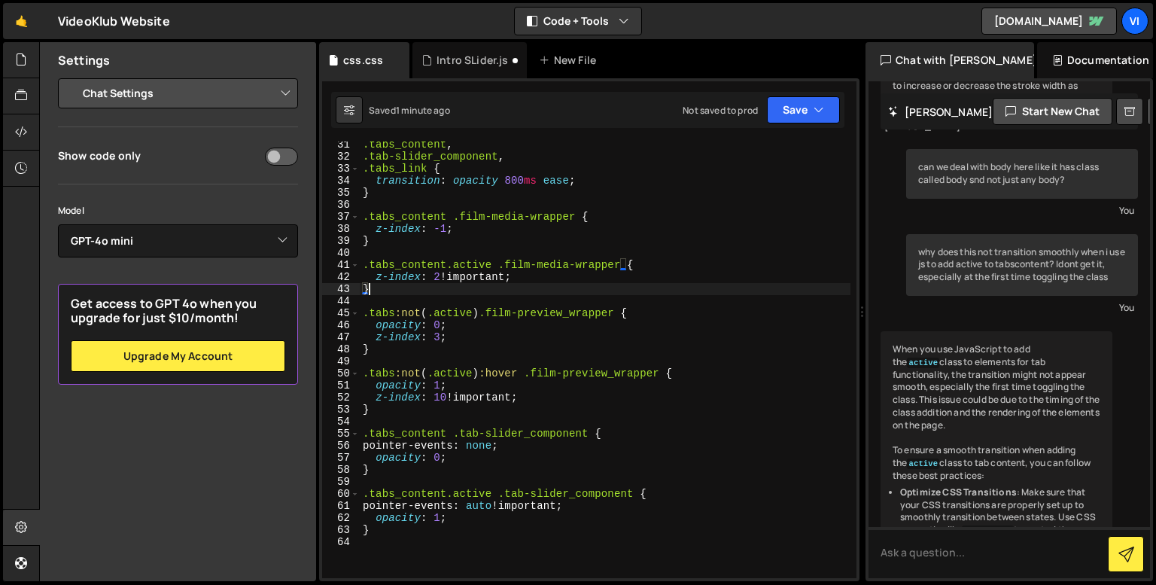
click at [440, 288] on div ".tabs_content , .tab-slider_component , .tabs_link { transition : opacity 800 m…" at bounding box center [605, 368] width 491 height 461
type textarea "}"
click at [440, 288] on div ".tabs_content , .tab-slider_component , .tabs_link { transition : opacity 800 m…" at bounding box center [605, 368] width 491 height 461
click at [432, 300] on div ".tabs_content , .tab-slider_component , .tabs_link { transition : opacity 800 m…" at bounding box center [605, 368] width 491 height 461
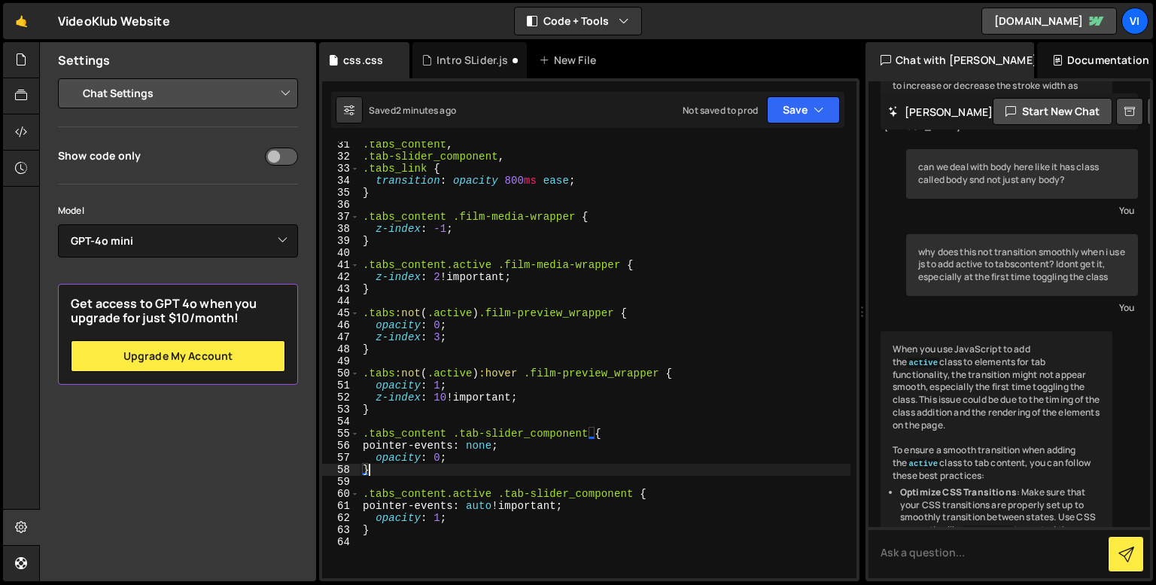
click at [513, 464] on div ".tabs_content , .tab-slider_component , .tabs_link { transition : opacity 800 m…" at bounding box center [605, 368] width 491 height 461
type textarea "}"
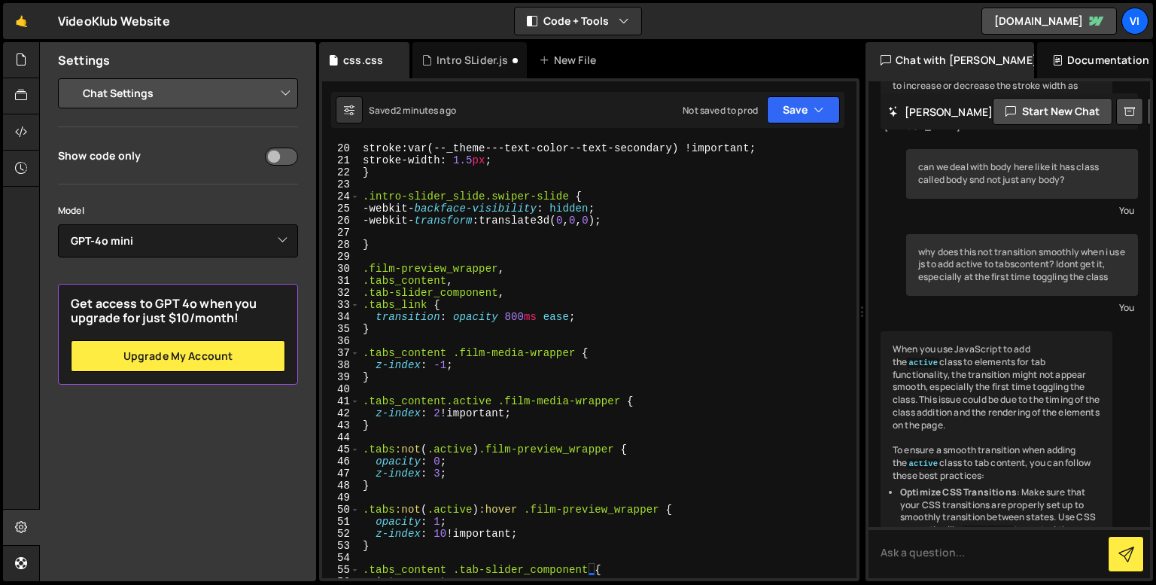
scroll to position [228, 0]
click at [456, 53] on div "Intro SLider.js" at bounding box center [471, 60] width 71 height 15
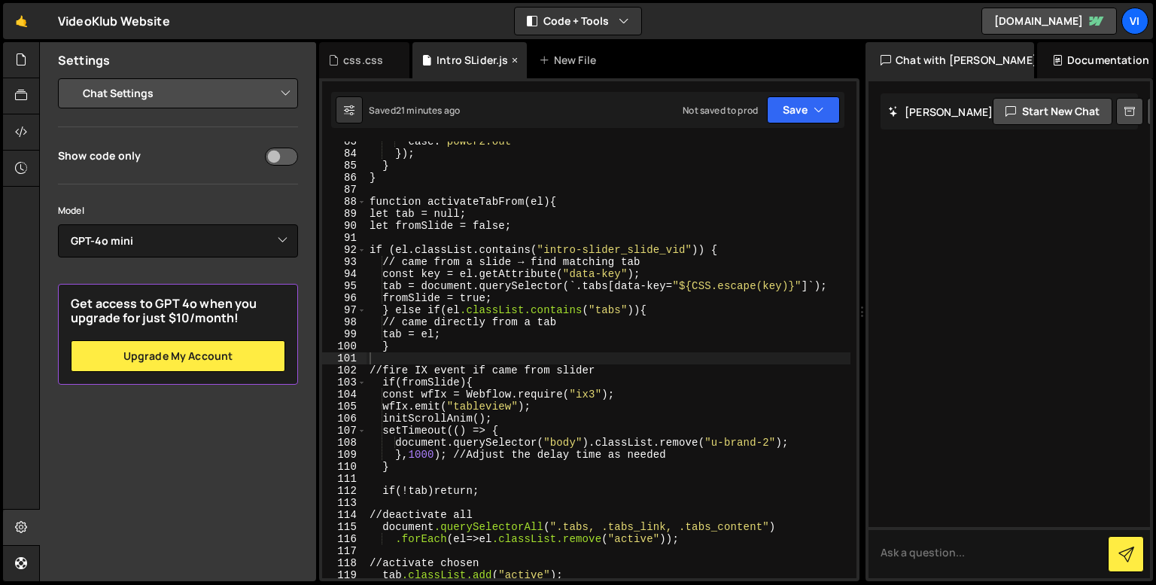
scroll to position [0, 0]
click at [547, 330] on div "ease : " power2.out " } ); } } function activateTabFrom ( el ) { let tab = null…" at bounding box center [608, 365] width 484 height 461
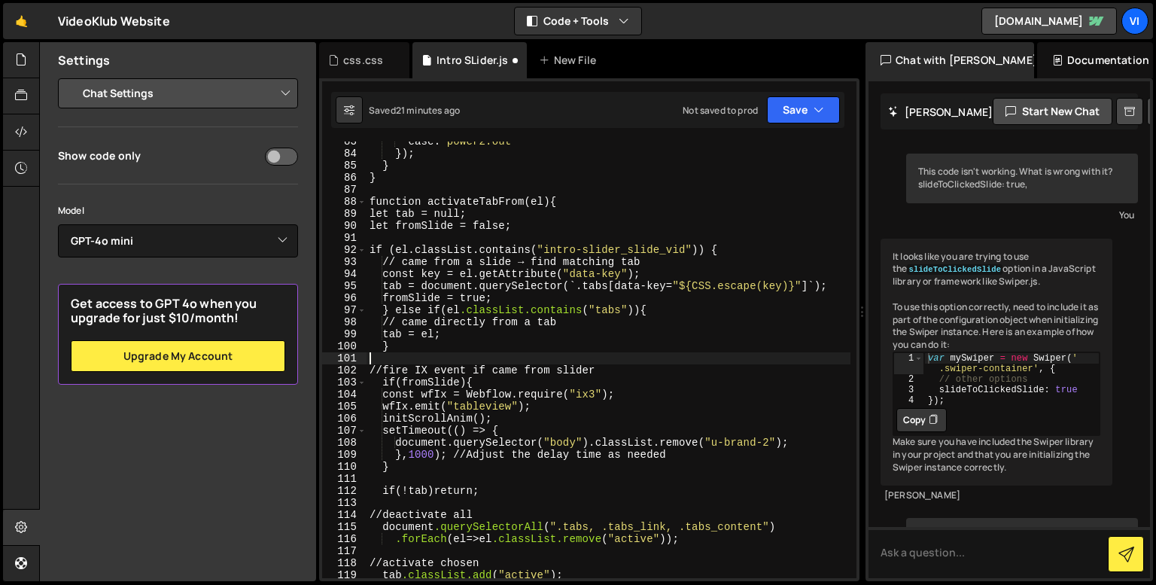
click at [513, 345] on div "ease : " power2.out " } ); } } function activateTabFrom ( el ) { let tab = null…" at bounding box center [608, 365] width 484 height 461
type textarea "}"
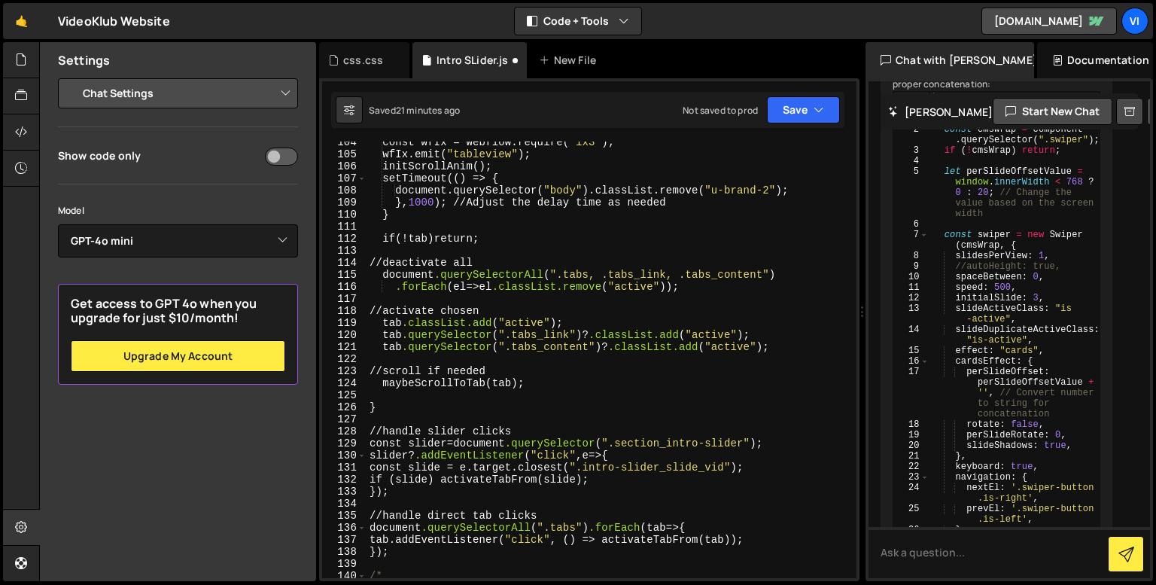
scroll to position [1270, 0]
click at [542, 363] on div "const wfIx = Webflow.require( " ix3 " ) ; wfIx.emit( " tableview " ) ; initScro…" at bounding box center [608, 365] width 484 height 461
click at [565, 401] on div "const wfIx = Webflow.require( " ix3 " ) ; wfIx.emit( " tableview " ) ; initScro…" at bounding box center [608, 365] width 484 height 461
type textarea "}"
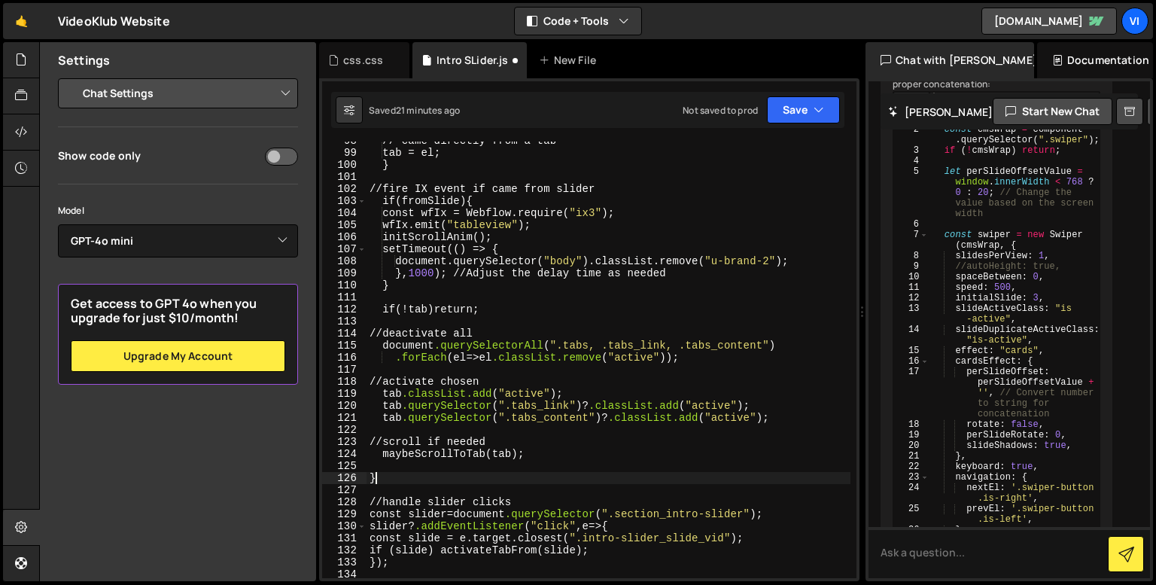
scroll to position [1199, 0]
click at [558, 297] on div "// came directly from a tab tab = el ; } // fire IX event if came from slider i…" at bounding box center [608, 365] width 484 height 461
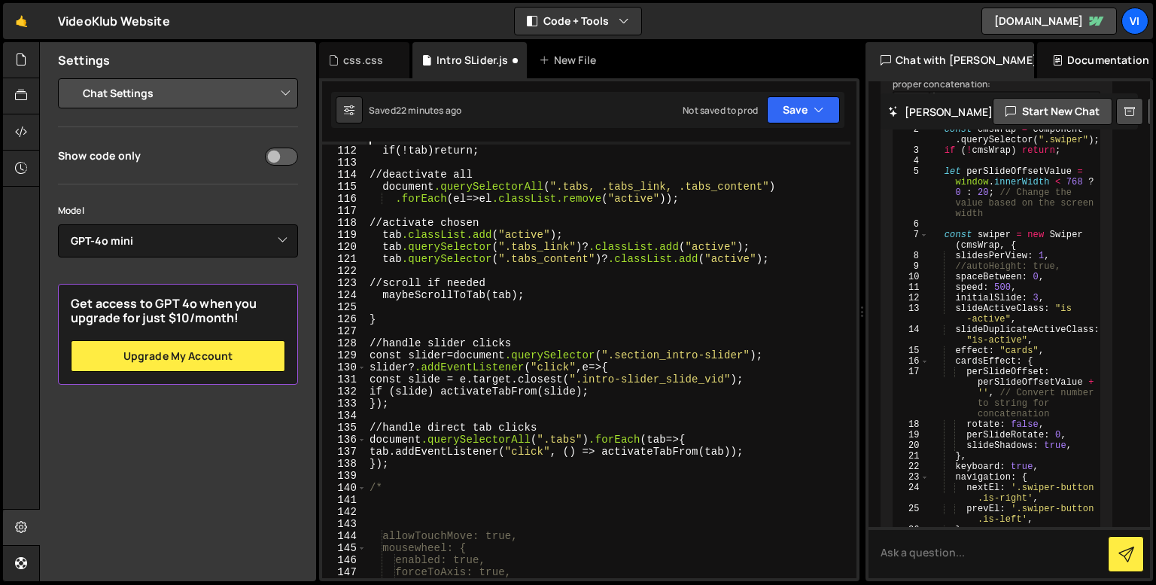
scroll to position [1358, 0]
click at [627, 537] on div "if (! tab ) return ; // deactivate all document .querySelectorAll ( " .tabs, .t…" at bounding box center [608, 362] width 484 height 461
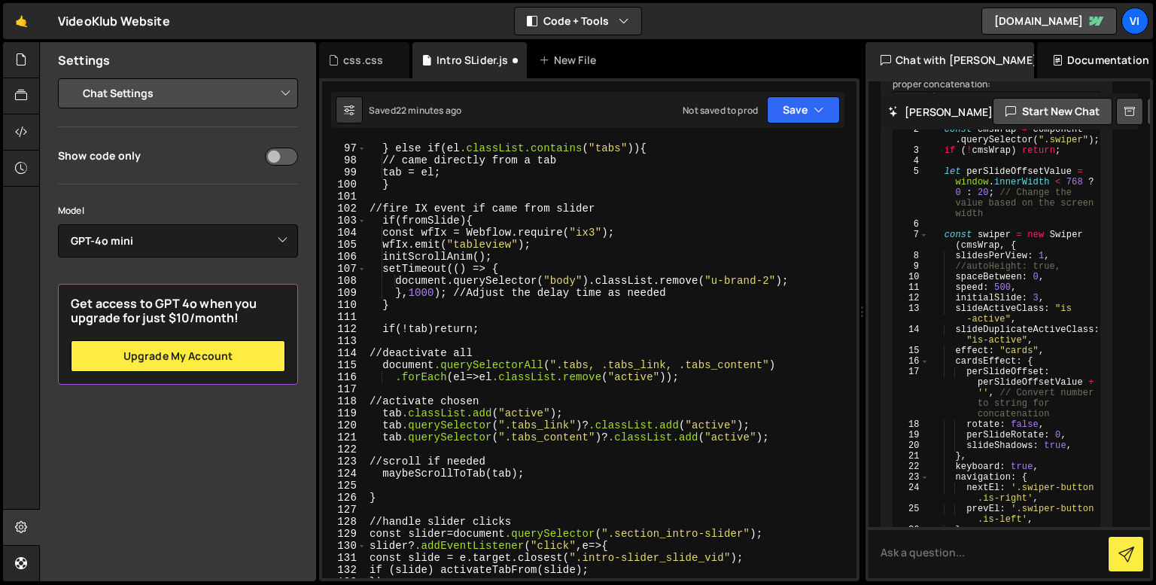
scroll to position [1172, 0]
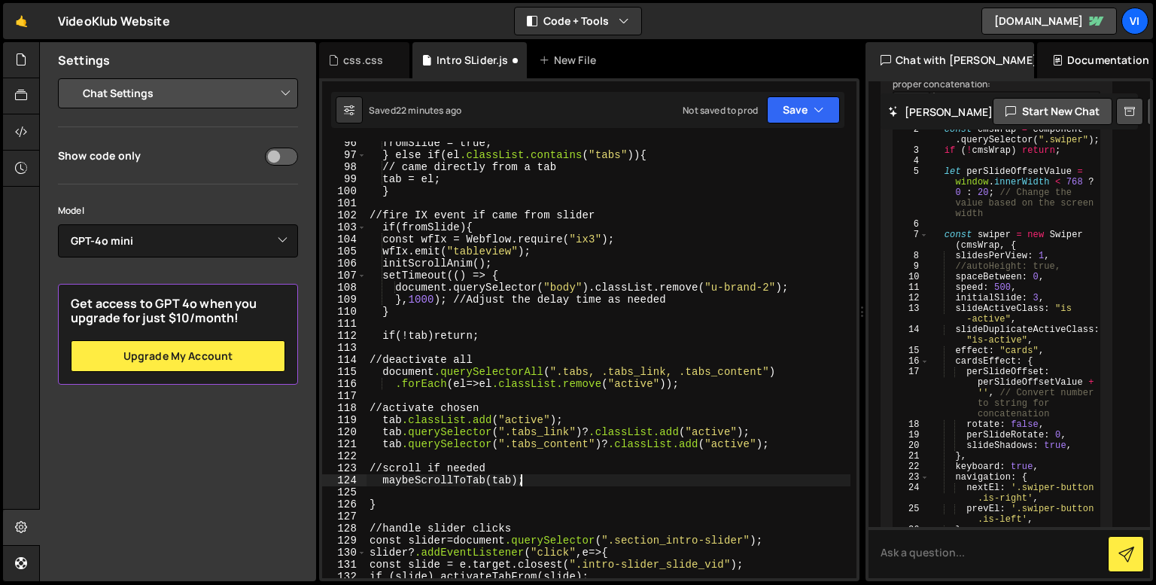
click at [550, 483] on div "fromSlide = true ; } else if ( el .classList.contains ( " tabs " )) { // came d…" at bounding box center [608, 367] width 484 height 461
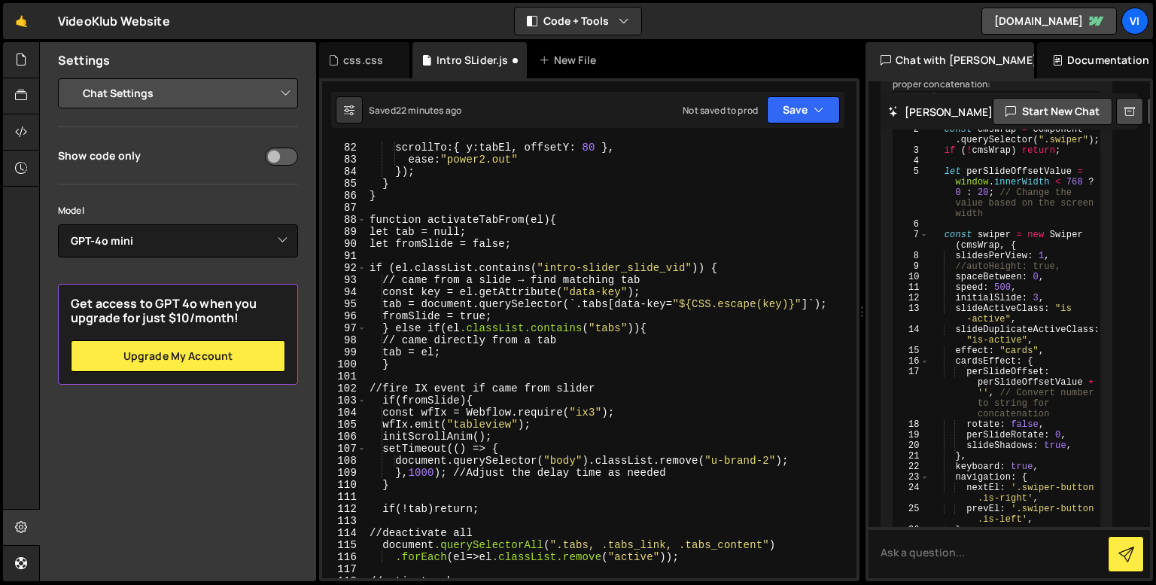
scroll to position [999, 0]
click at [555, 217] on div "duration : 0.4 , scrollTo : { y : tabEl, offsetY : 80 } , ease : " power2.out "…" at bounding box center [608, 359] width 484 height 461
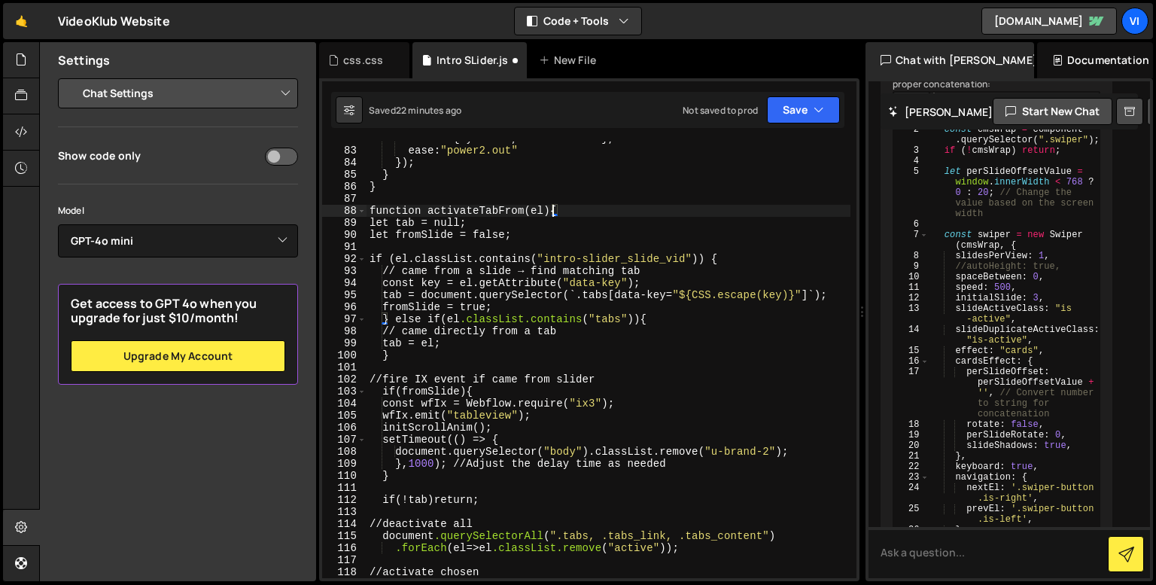
scroll to position [1008, 0]
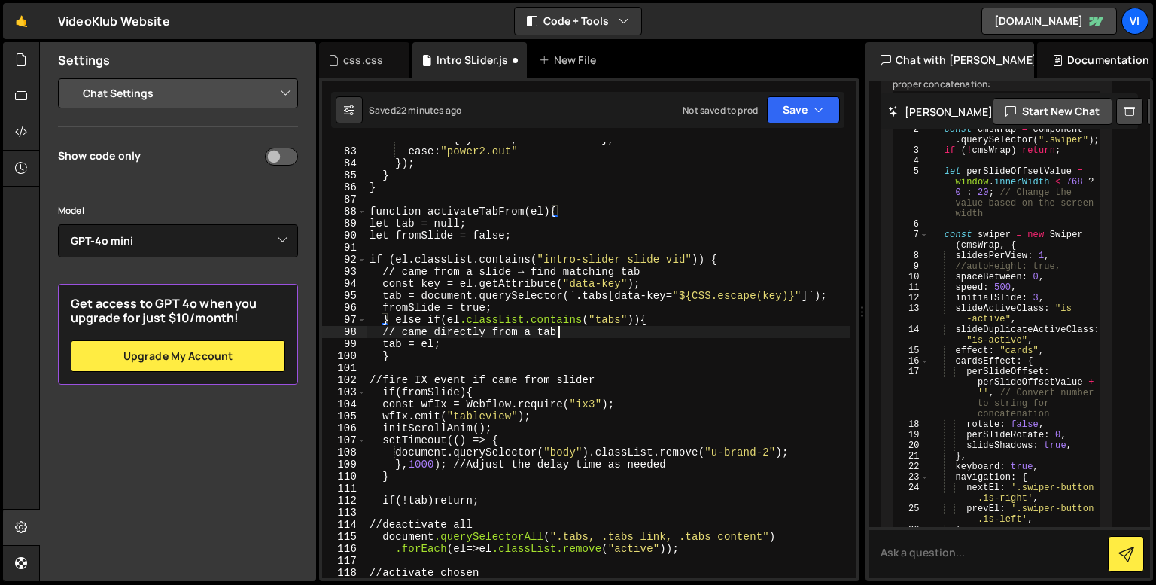
click at [558, 336] on div "scrollTo : { y : tabEl, offsetY : 80 } , ease : " power2.out " } ); } } functio…" at bounding box center [608, 363] width 484 height 461
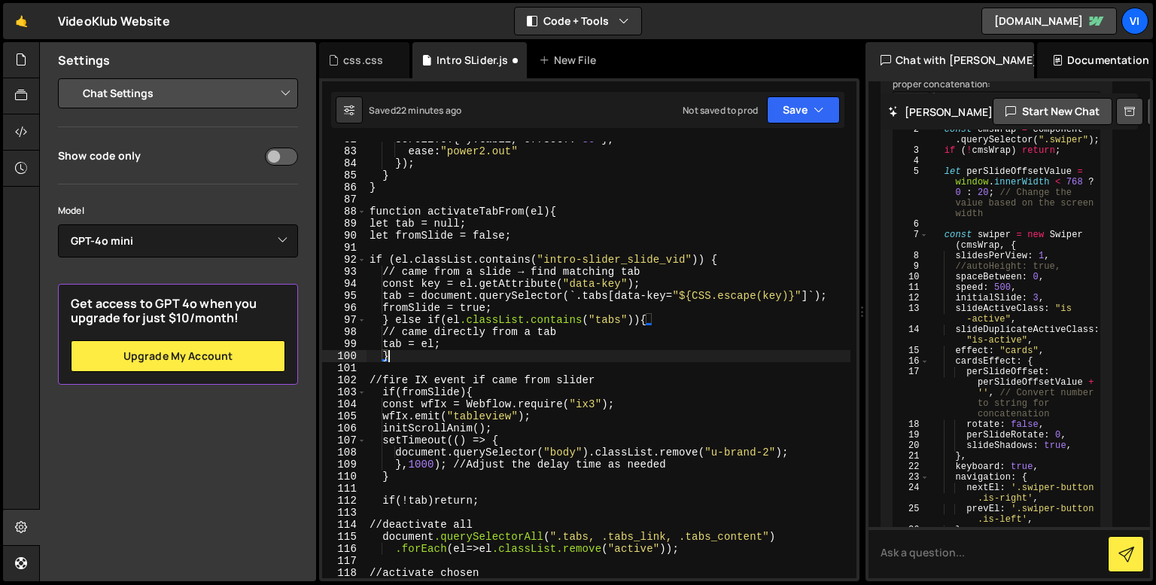
click at [550, 354] on div "scrollTo : { y : tabEl, offsetY : 80 } , ease : " power2.out " } ); } } functio…" at bounding box center [608, 363] width 484 height 461
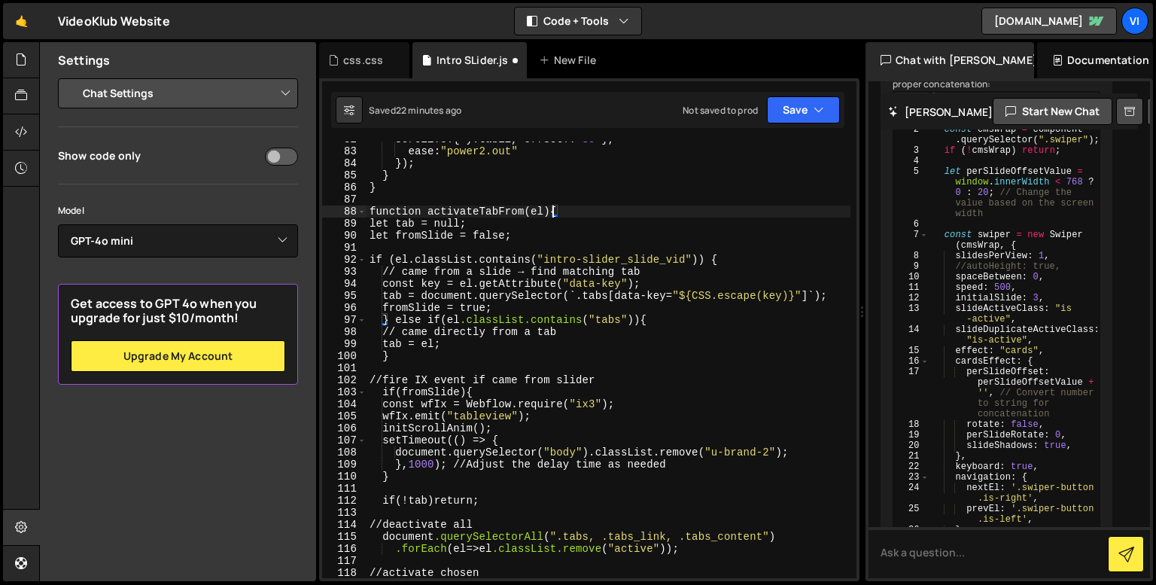
click at [550, 208] on div "scrollTo : { y : tabEl, offsetY : 80 } , ease : " power2.out " } ); } } functio…" at bounding box center [608, 363] width 484 height 461
type textarea "let fromSlide = false;"
drag, startPoint x: 505, startPoint y: 237, endPoint x: 492, endPoint y: 248, distance: 16.6
click at [492, 248] on div "scrollTo : { y : tabEl, offsetY : 80 } , ease : " power2.out " } ); } } functio…" at bounding box center [608, 363] width 484 height 461
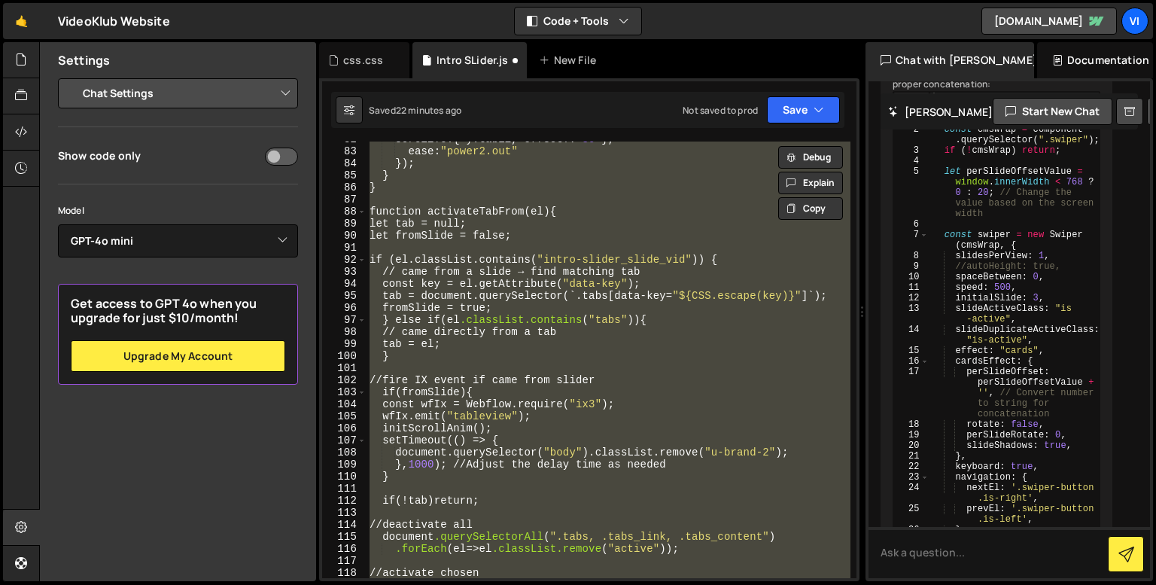
click at [511, 241] on div "scrollTo : { y : tabEl, offsetY : 80 } , ease : " power2.out " } ); } } functio…" at bounding box center [608, 363] width 484 height 461
drag, startPoint x: 366, startPoint y: 354, endPoint x: 445, endPoint y: 348, distance: 79.2
click at [366, 354] on div "100" at bounding box center [344, 356] width 44 height 12
click at [445, 348] on div "scrollTo : { y : tabEl, offsetY : 80 } , ease : " power2.out " } ); } } functio…" at bounding box center [608, 363] width 484 height 461
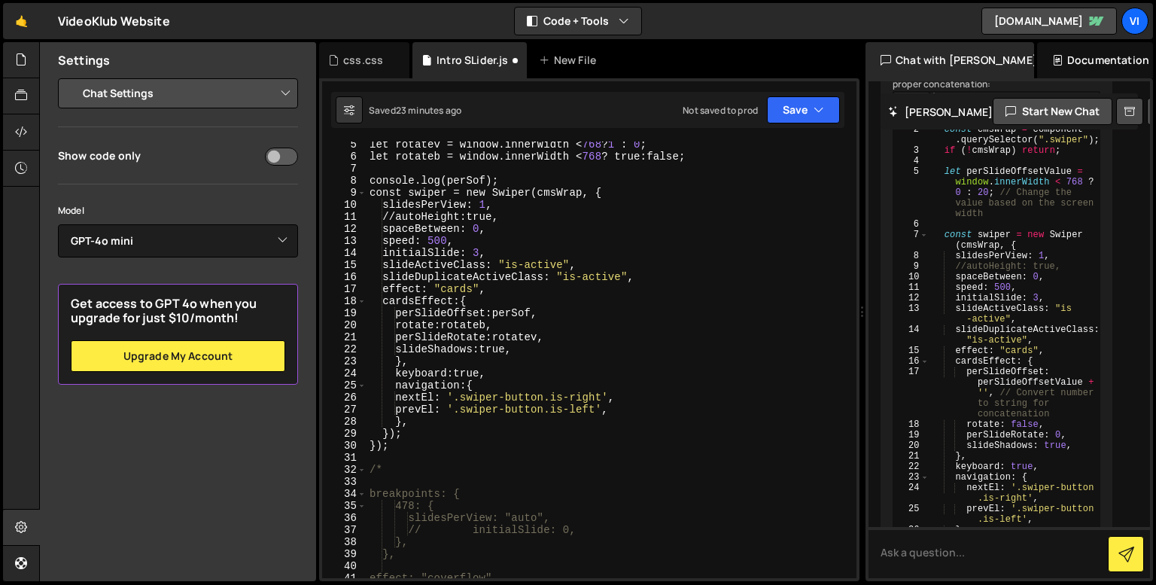
scroll to position [54, 0]
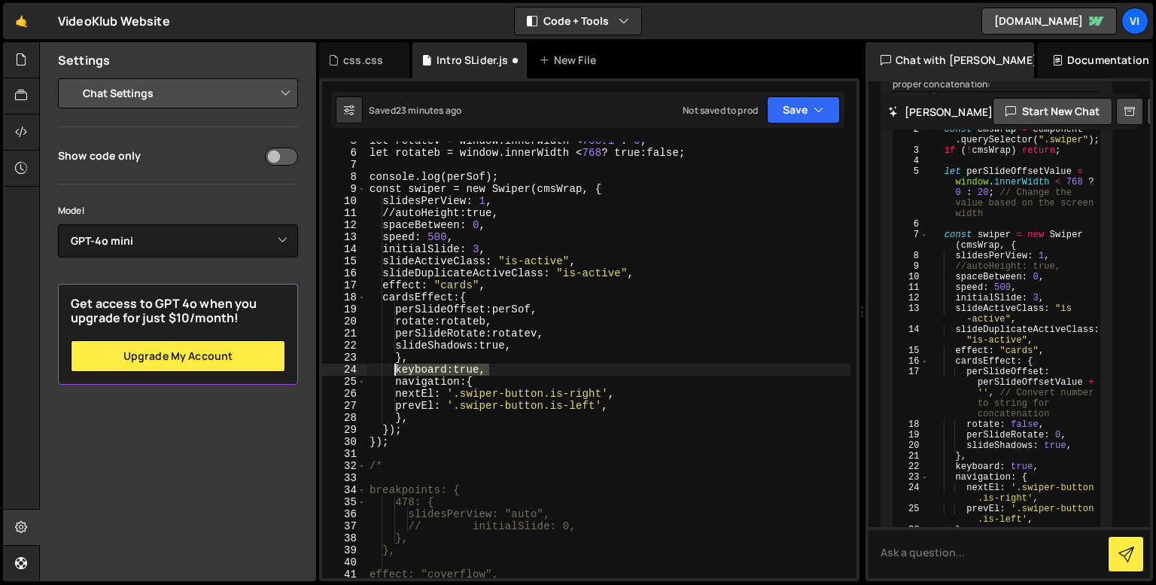
drag, startPoint x: 496, startPoint y: 369, endPoint x: 394, endPoint y: 369, distance: 101.6
click at [394, 369] on div "let rotatev = window.innerWidth < 768 ? 1 : 0 ; let rotateb = window.innerWidth…" at bounding box center [608, 365] width 484 height 461
paste textarea "}"
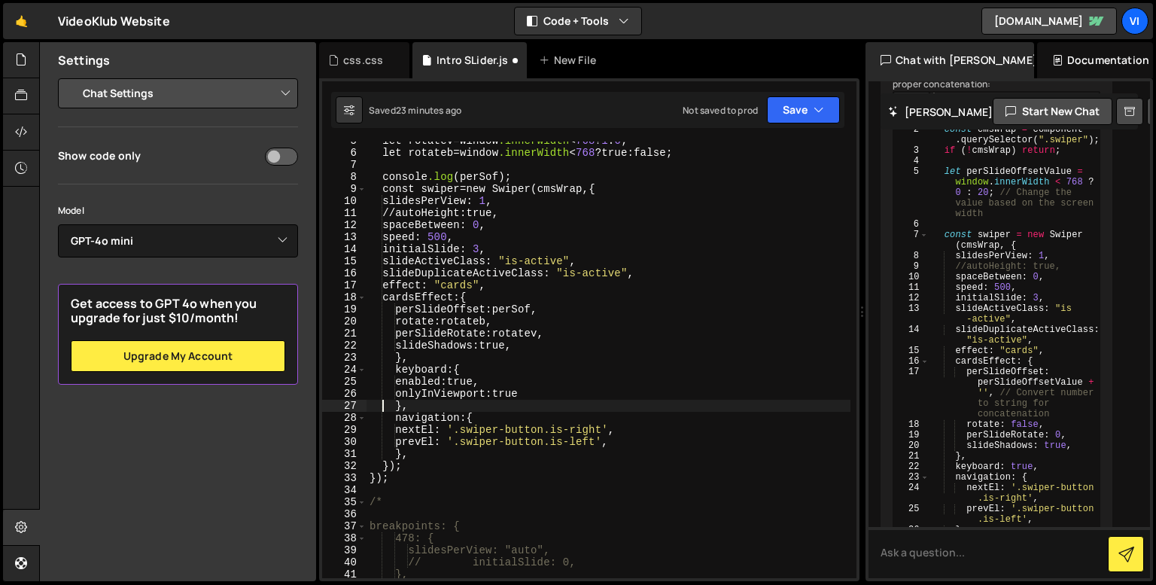
type textarea "},"
click at [494, 404] on div "let rotatev = window.innerWidth < 768 ? 1 : 0 ; let rotateb = window.innerWidth…" at bounding box center [608, 365] width 484 height 461
click at [376, 59] on div "css.css" at bounding box center [363, 60] width 40 height 15
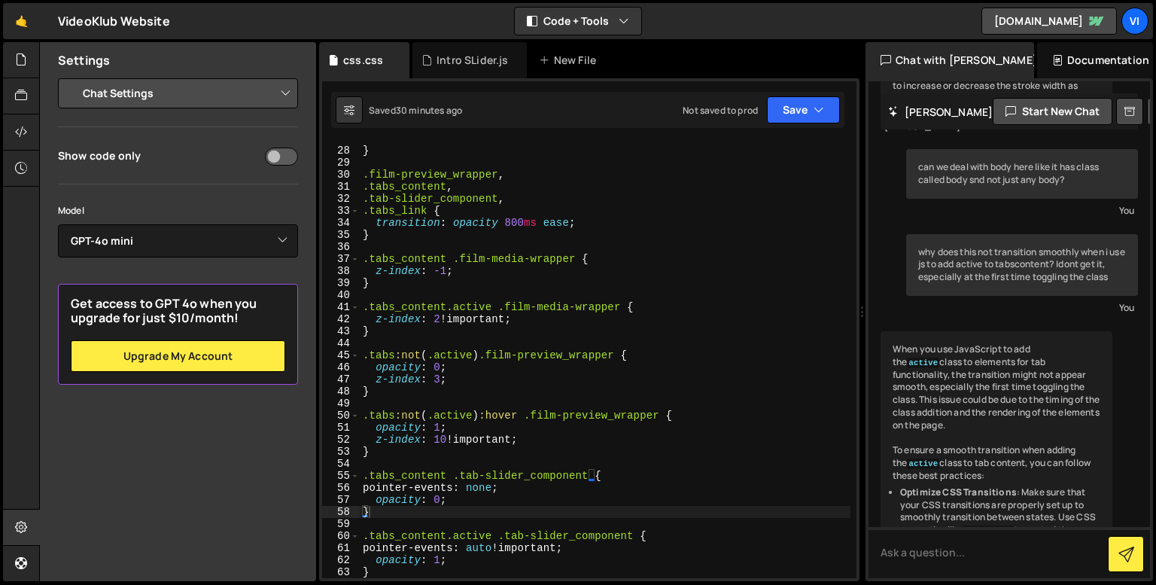
scroll to position [322, 0]
click at [509, 223] on div "} .film-preview_wrapper , .tabs_content , .tab-slider_component , .tabs_link { …" at bounding box center [605, 362] width 491 height 461
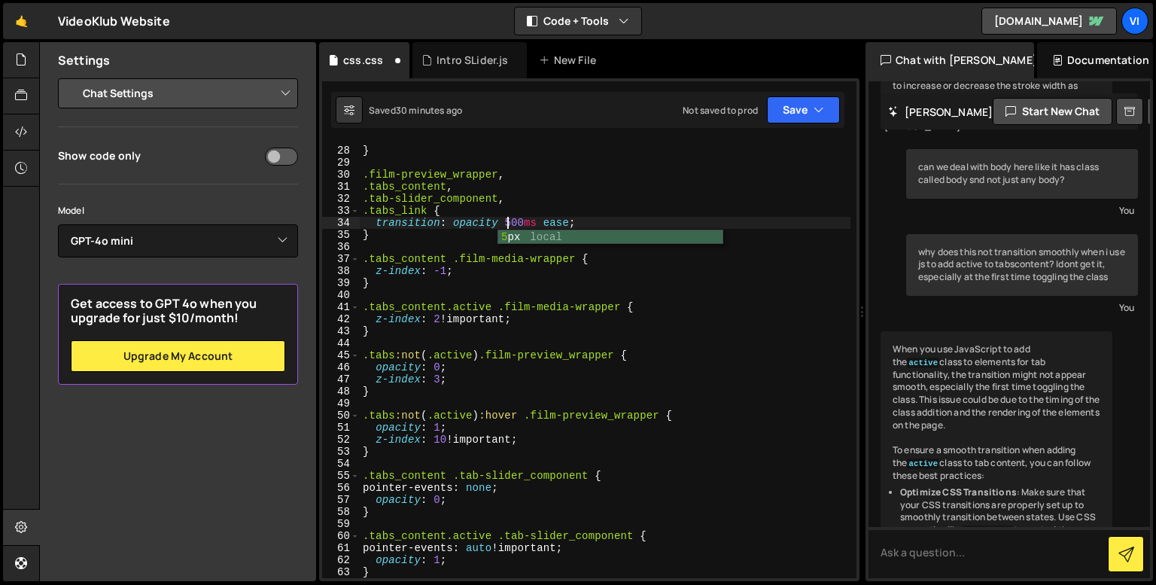
scroll to position [0, 10]
click at [565, 217] on div "} .film-preview_wrapper , .tabs_content , .tab-slider_component , .tabs_link { …" at bounding box center [605, 362] width 491 height 461
type textarea "transition: opacity 500ms ease-in;"
click at [428, 56] on icon at bounding box center [426, 60] width 11 height 15
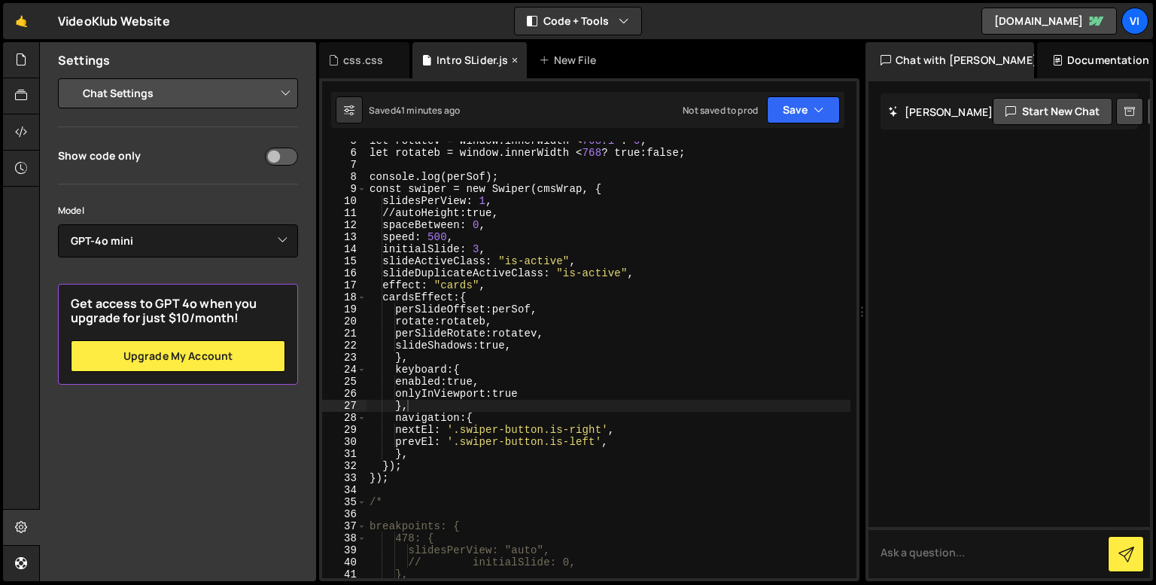
scroll to position [0, 0]
click at [497, 339] on div "let rotatev = window.innerWidth < 768 ? 1 : 0 ; let rotateb = window.innerWidth…" at bounding box center [608, 365] width 484 height 461
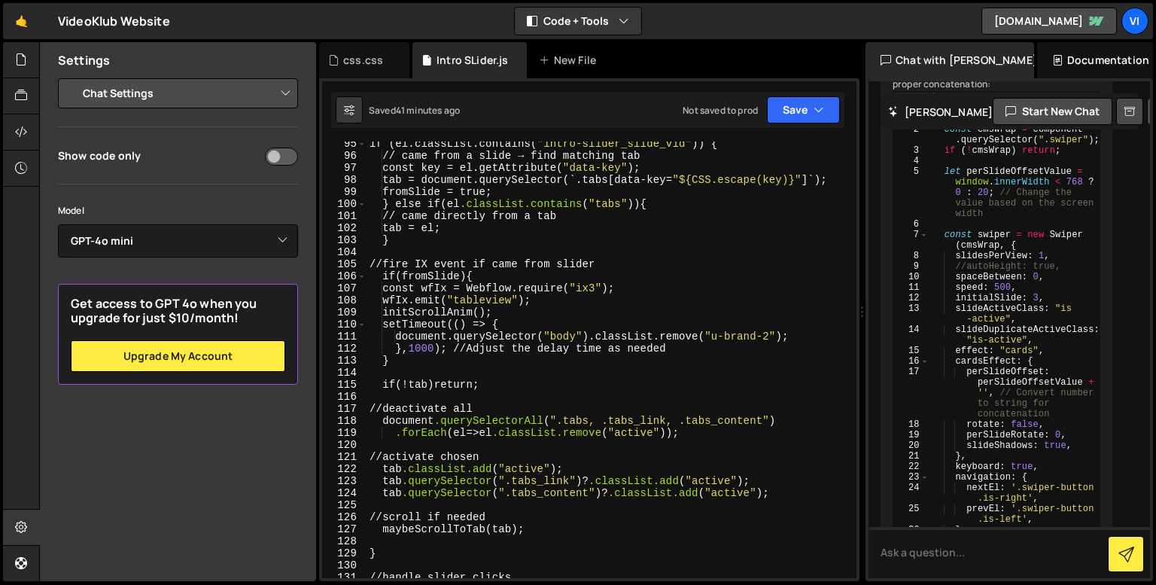
scroll to position [1160, 0]
click at [491, 365] on div "if (el.classList.contains( " intro-slider_slide_vid " )) { // came from a slide…" at bounding box center [608, 367] width 484 height 461
click at [434, 347] on div "if (el.classList.contains( " intro-slider_slide_vid " )) { // came from a slide…" at bounding box center [608, 367] width 484 height 461
type textarea "}, 1000); // Adjust the delay time as needed"
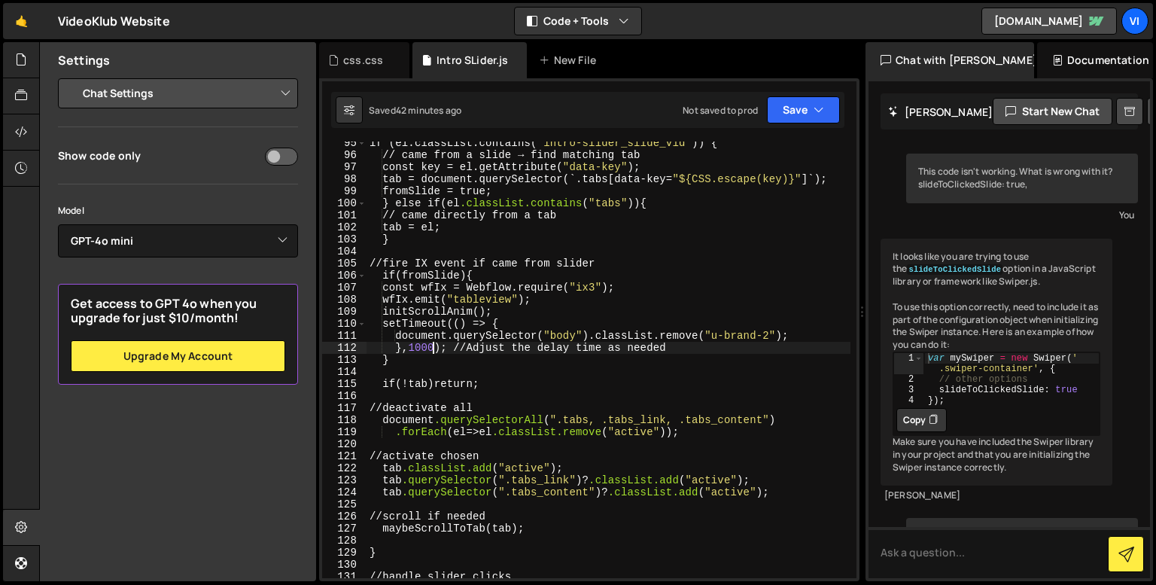
select select "chat"
select select "gpt-4o-mini"
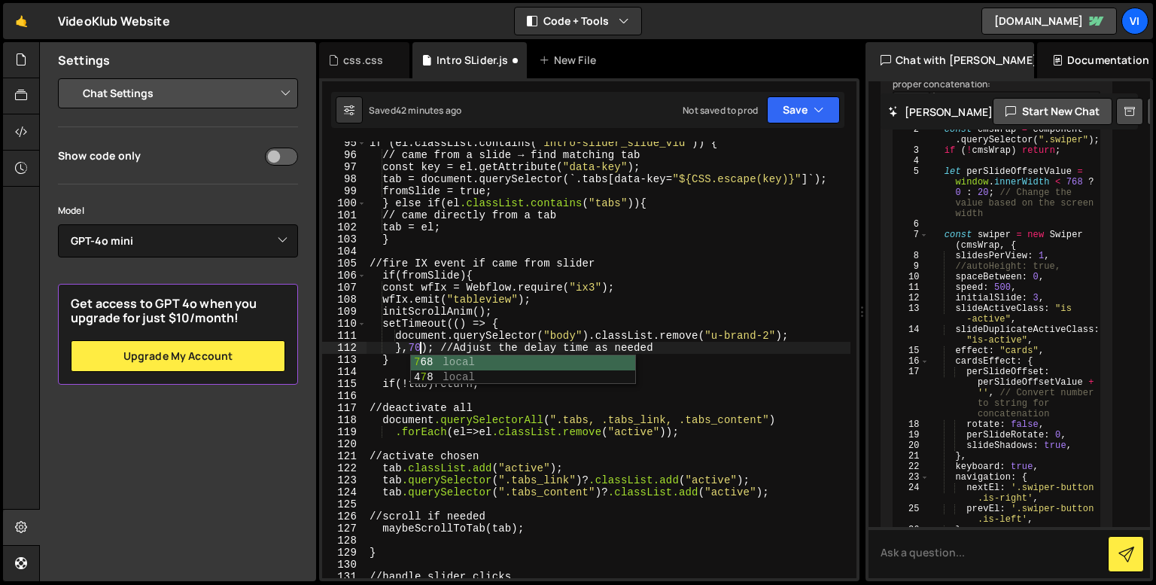
scroll to position [0, 3]
click at [394, 308] on div "if (el.classList.contains( " intro-slider_slide_vid " )) { // came from a slide…" at bounding box center [608, 367] width 484 height 461
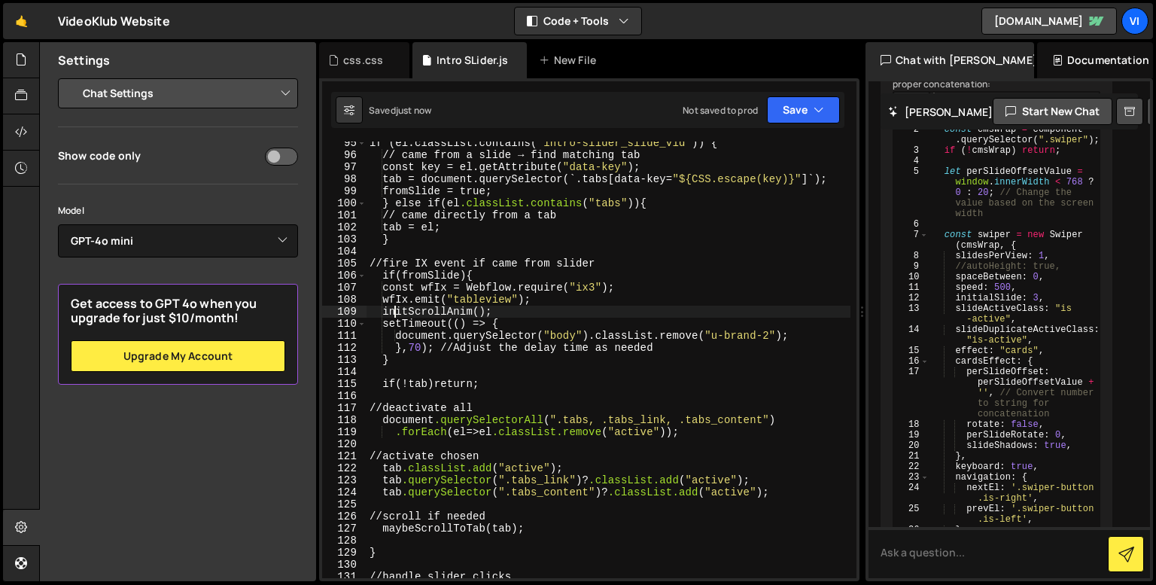
type textarea "initScrollAnim();"
click at [366, 55] on div "css.css" at bounding box center [363, 60] width 40 height 15
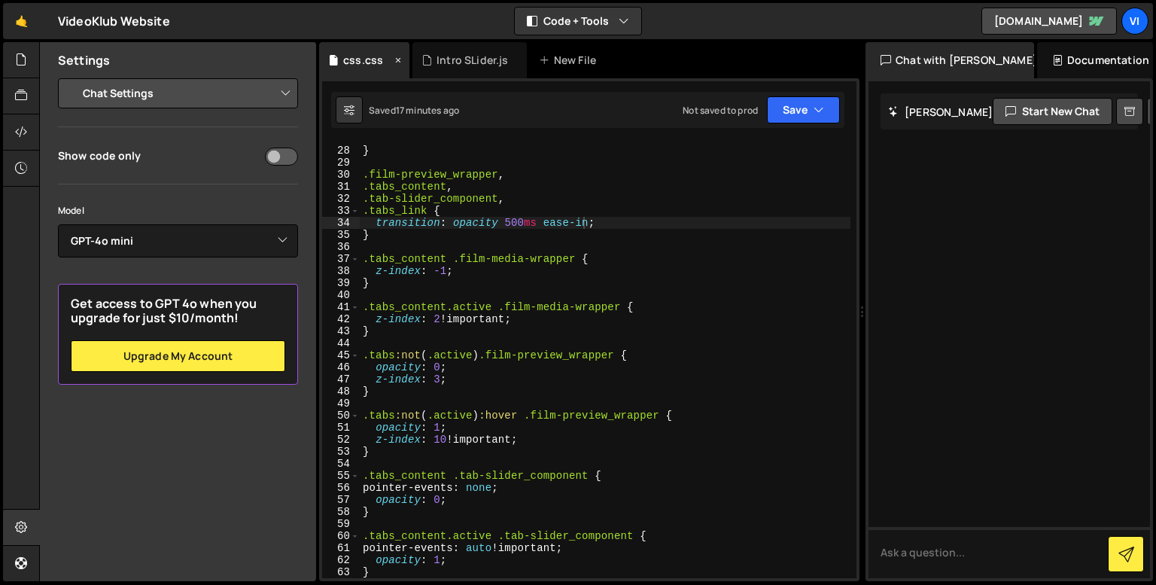
scroll to position [0, 0]
click at [457, 304] on div "} .film-preview_wrapper , .tabs_content , .tab-slider_component , .tabs_link { …" at bounding box center [605, 362] width 491 height 461
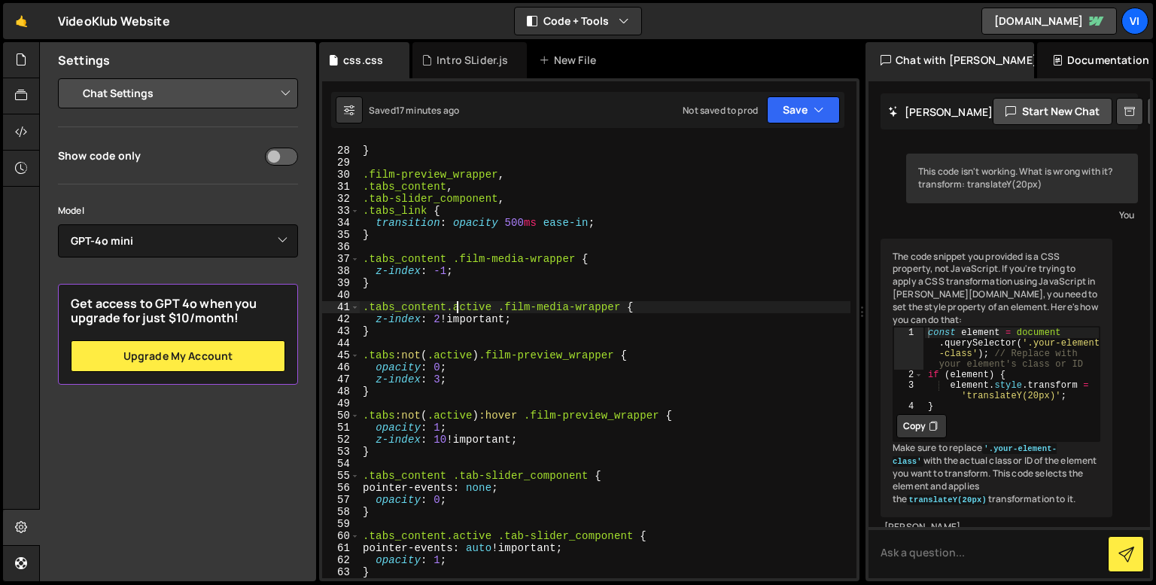
scroll to position [9137, 0]
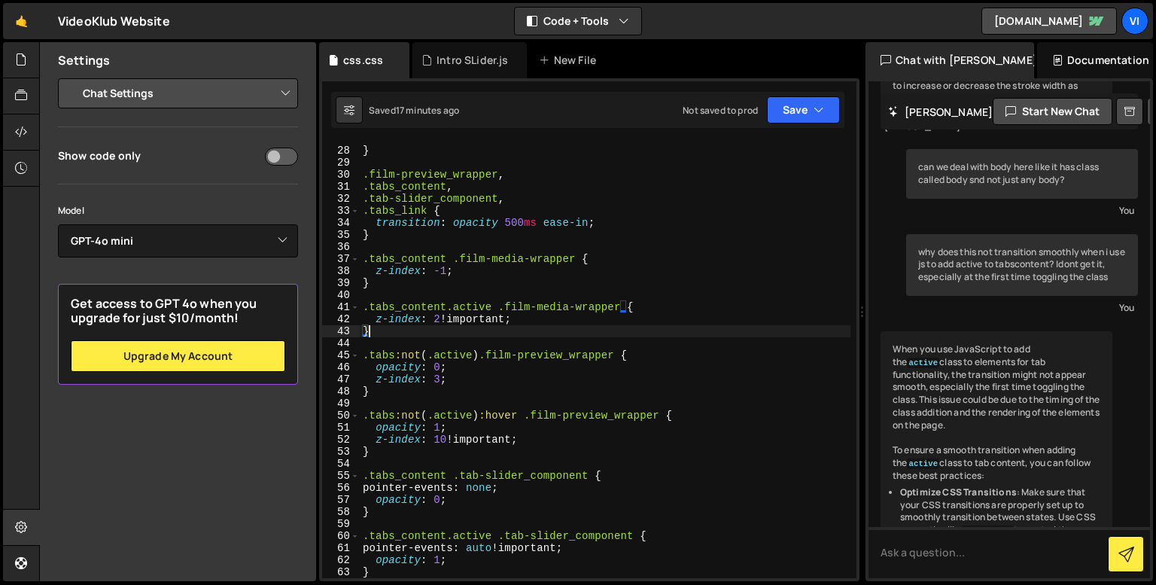
click at [455, 332] on div "} .film-preview_wrapper , .tabs_content , .tab-slider_component , .tabs_link { …" at bounding box center [605, 362] width 491 height 461
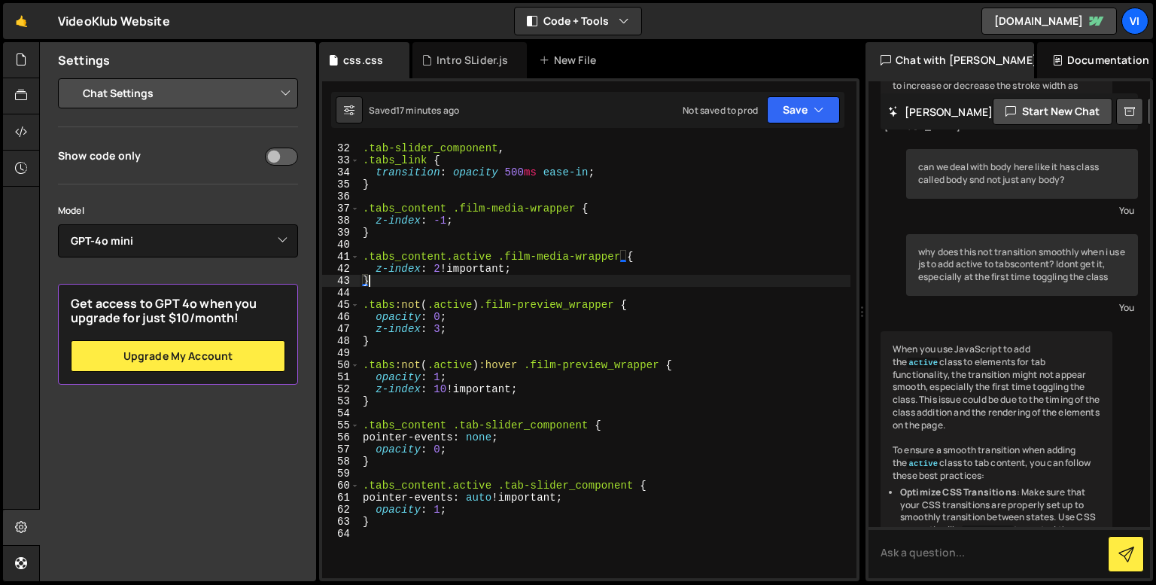
scroll to position [372, 0]
click at [455, 332] on div ".tabs_content , .tab-slider_component , .tabs_link { transition : opacity 500 m…" at bounding box center [605, 359] width 491 height 461
type textarea "z-index: 3;"
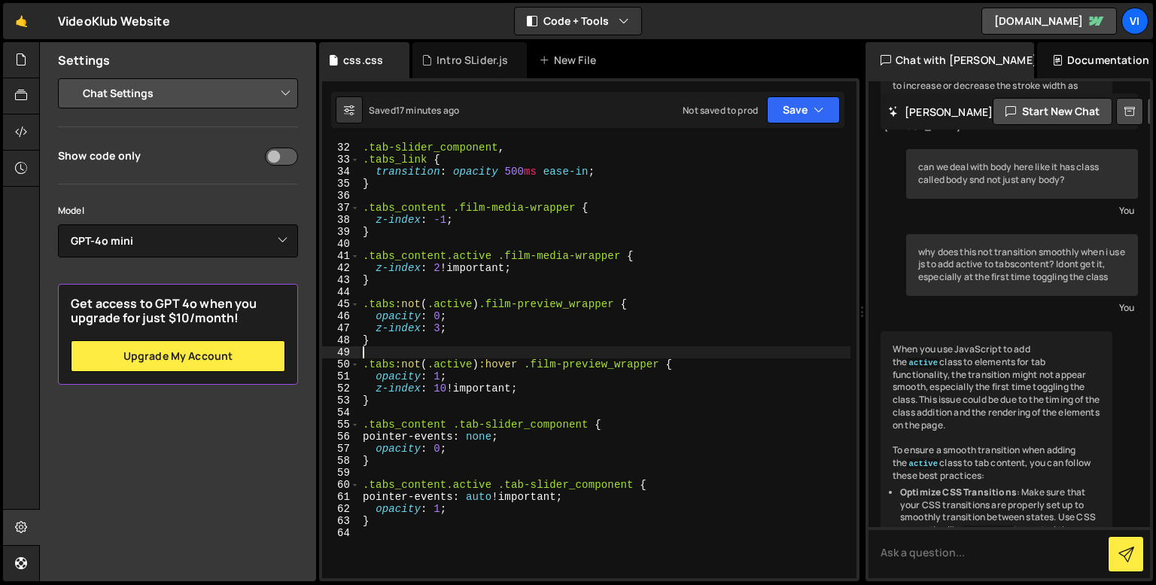
click at [455, 353] on div ".tabs_content , .tab-slider_component , .tabs_link { transition : opacity 500 m…" at bounding box center [605, 359] width 491 height 461
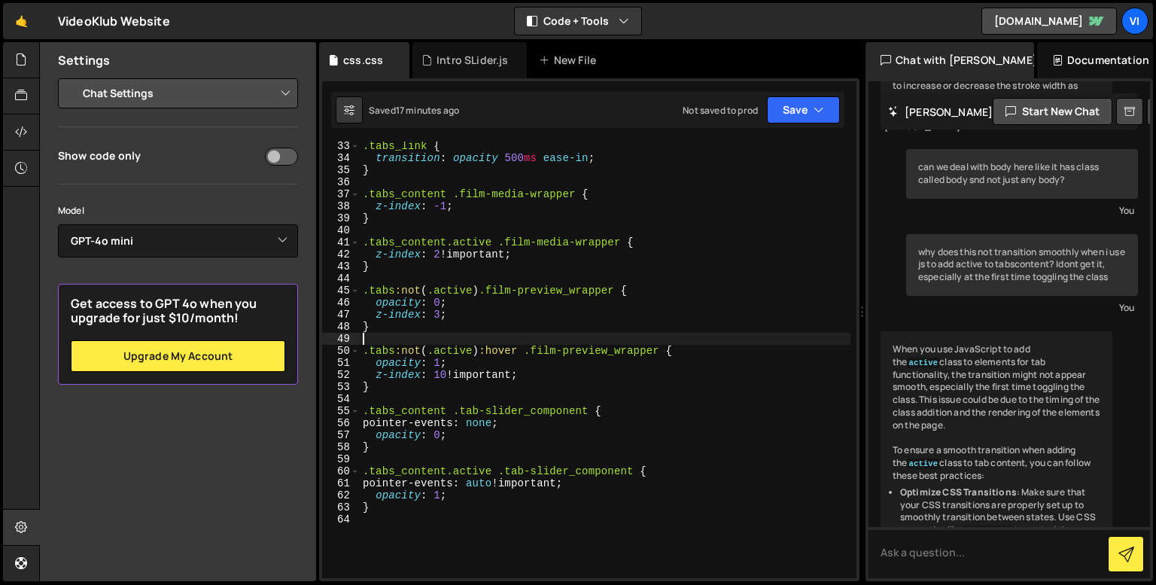
scroll to position [386, 0]
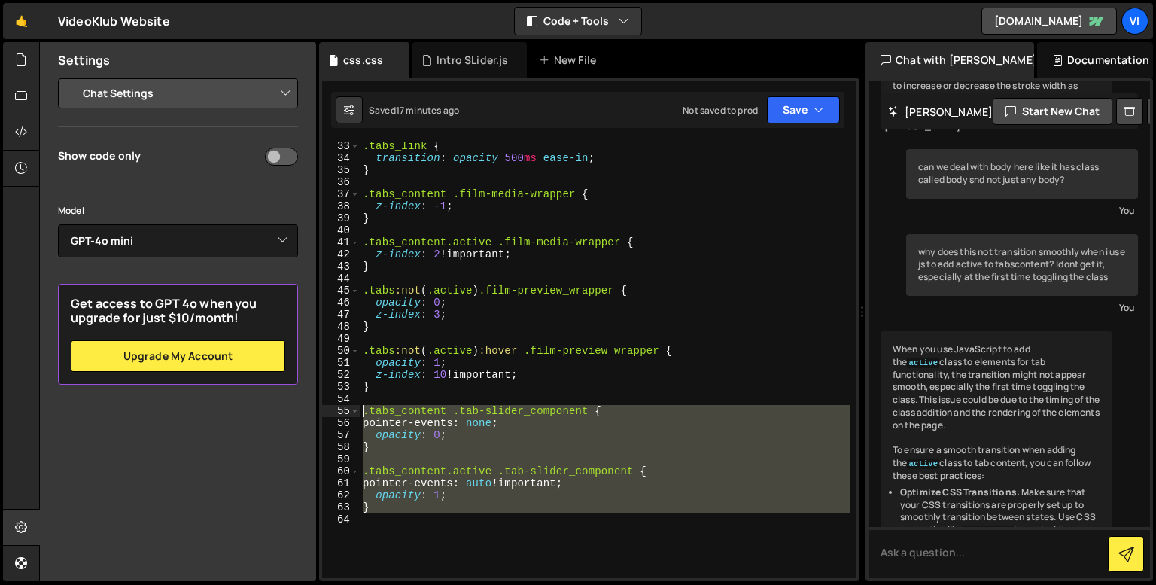
drag, startPoint x: 395, startPoint y: 521, endPoint x: 349, endPoint y: 412, distance: 119.1
click at [349, 412] on div "33 34 35 36 37 38 39 40 41 42 43 44 45 46 47 48 49 50 51 52 53 54 55 56 57 58 5…" at bounding box center [589, 359] width 534 height 436
type textarea ".tabs_content .tab-slider_component { pointer-events: none;"
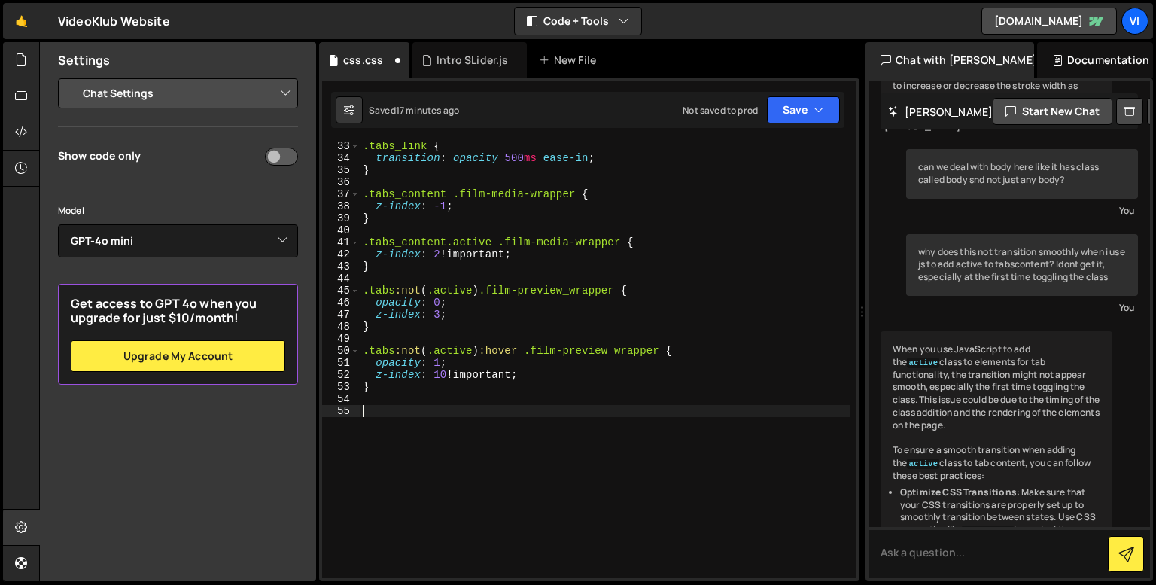
click at [473, 283] on div ".tabs_link { transition : opacity 500 ms ease-in ; } .tabs_content .film-media-…" at bounding box center [605, 370] width 491 height 461
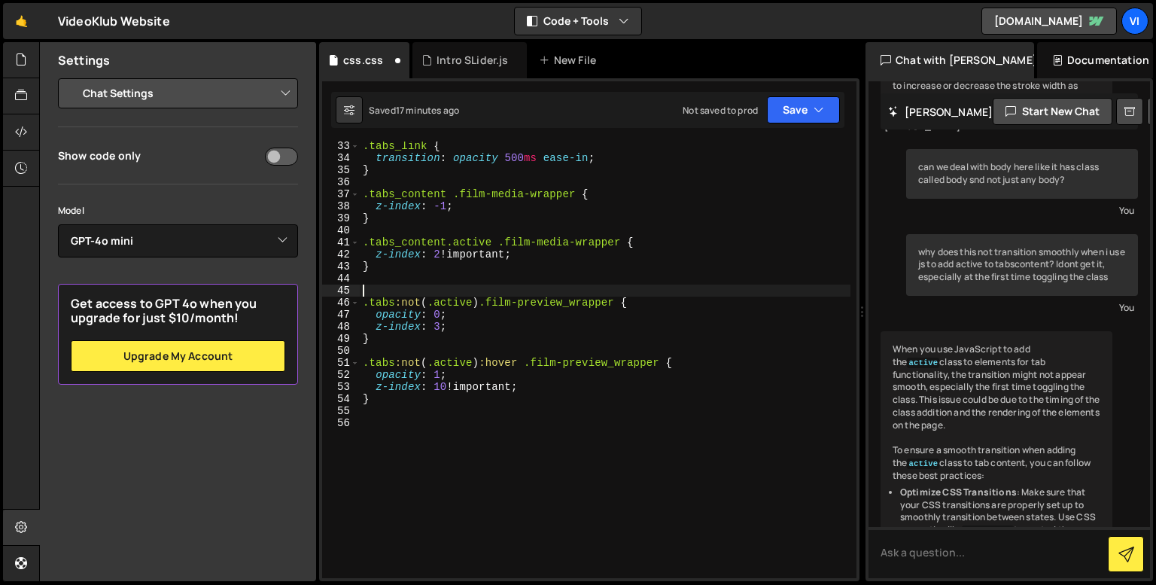
paste textarea
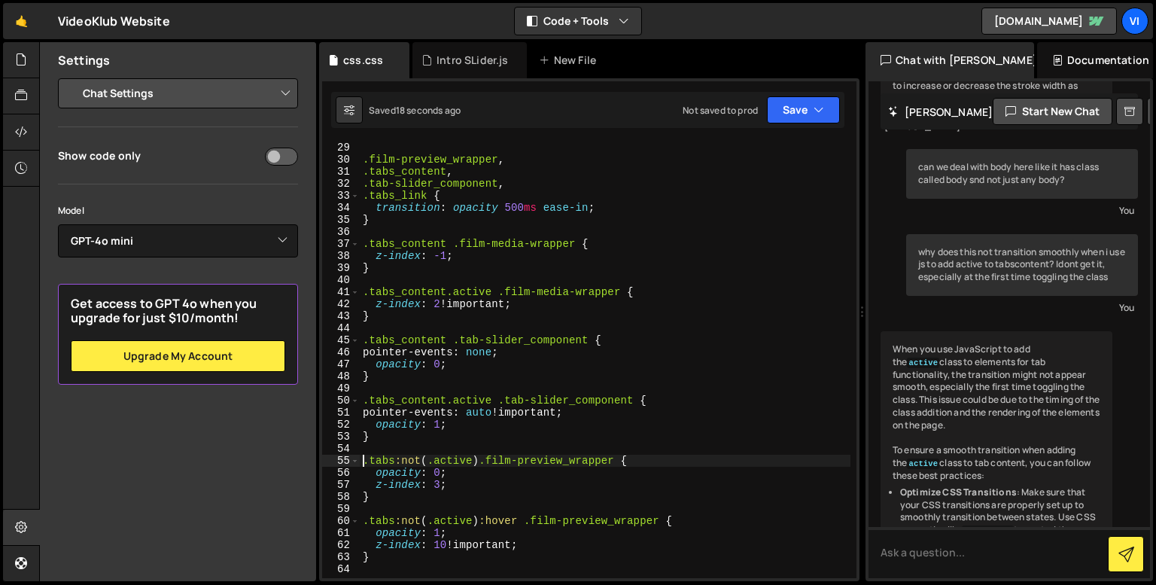
scroll to position [337, 0]
click at [582, 210] on div ".film-preview_wrapper , .tabs_content , .tab-slider_component , .tabs_link { tr…" at bounding box center [605, 371] width 491 height 461
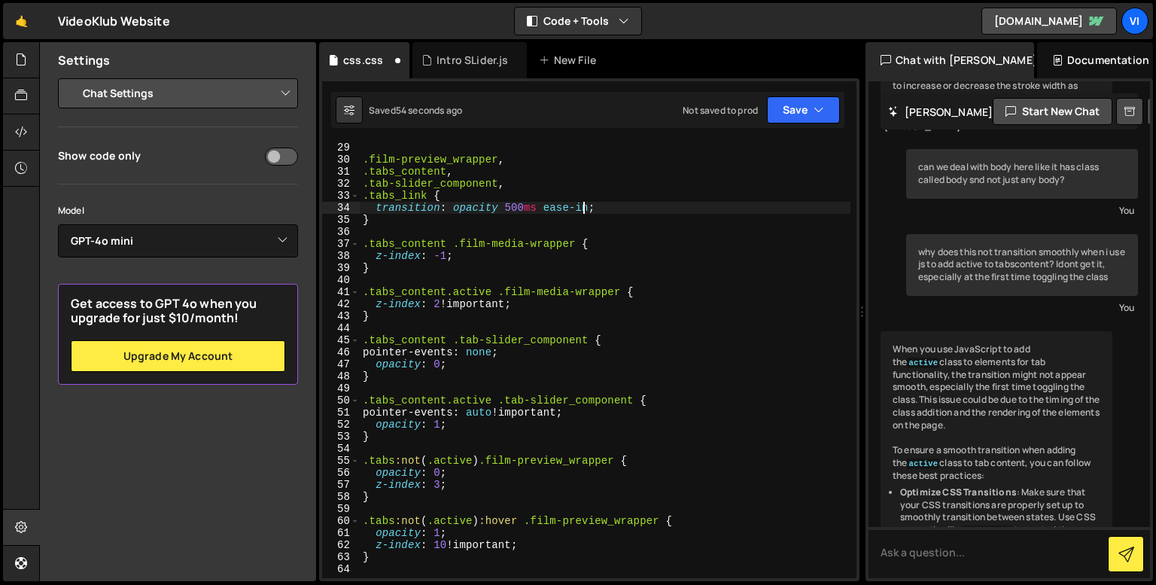
scroll to position [0, 15]
click at [551, 202] on div ".film-preview_wrapper , .tabs_content , .tab-slider_component , .tabs_link { tr…" at bounding box center [605, 371] width 491 height 461
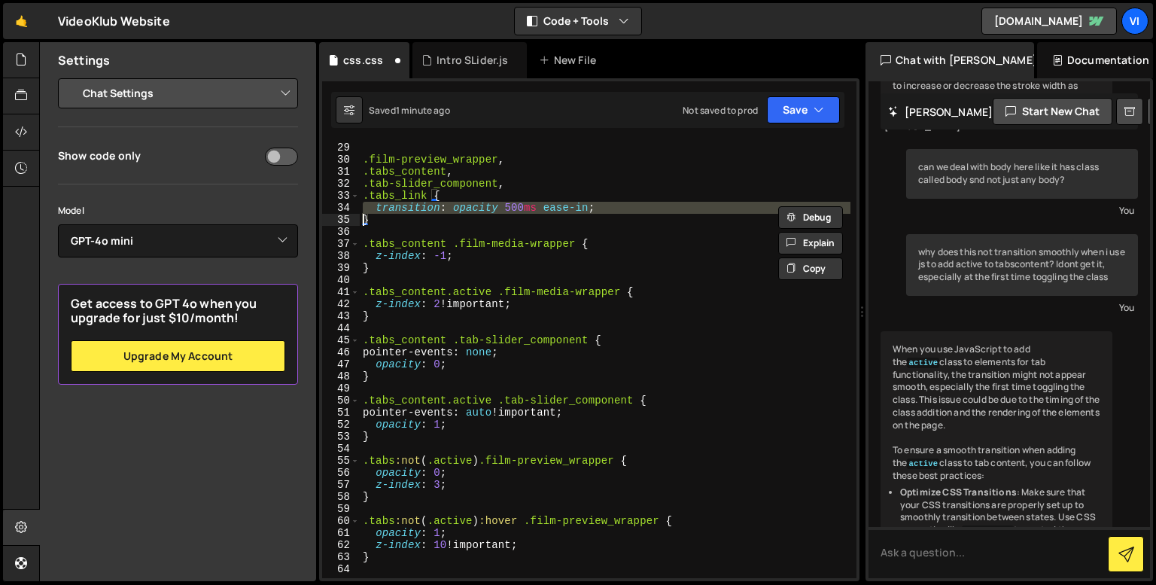
click at [406, 219] on div ".film-preview_wrapper , .tabs_content , .tab-slider_component , .tabs_link { tr…" at bounding box center [605, 371] width 491 height 461
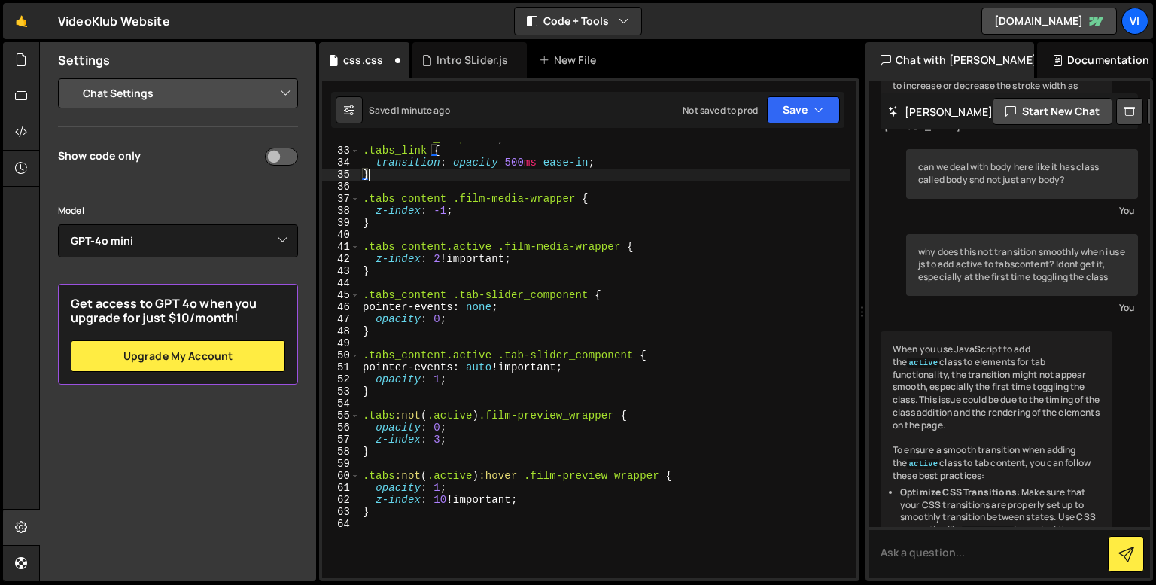
scroll to position [385, 0]
click at [473, 455] on div ".tab-slider_component , .tabs_link { transition : opacity 500 ms ease-in ; } .t…" at bounding box center [605, 360] width 491 height 461
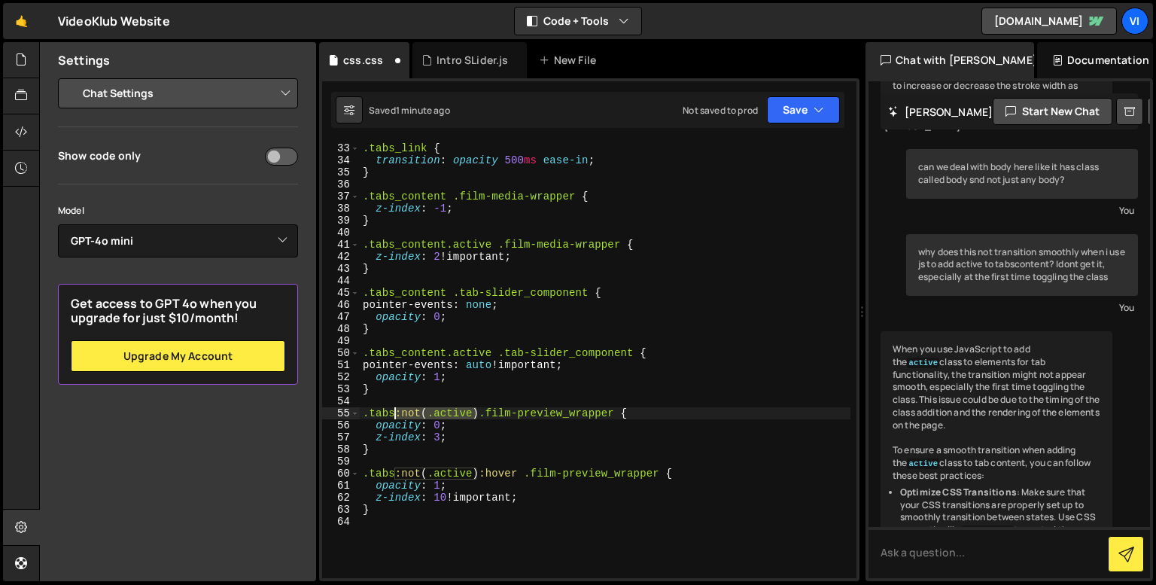
drag, startPoint x: 474, startPoint y: 413, endPoint x: 396, endPoint y: 414, distance: 78.3
click at [396, 414] on div ".tab-slider_component , .tabs_link { transition : opacity 500 ms ease-in ; } .t…" at bounding box center [605, 360] width 491 height 461
type textarea ".tabs .film-preview_wrapper {"
click at [433, 458] on div ".tab-slider_component , .tabs_link { transition : opacity 500 ms ease-in ; } .t…" at bounding box center [605, 360] width 491 height 461
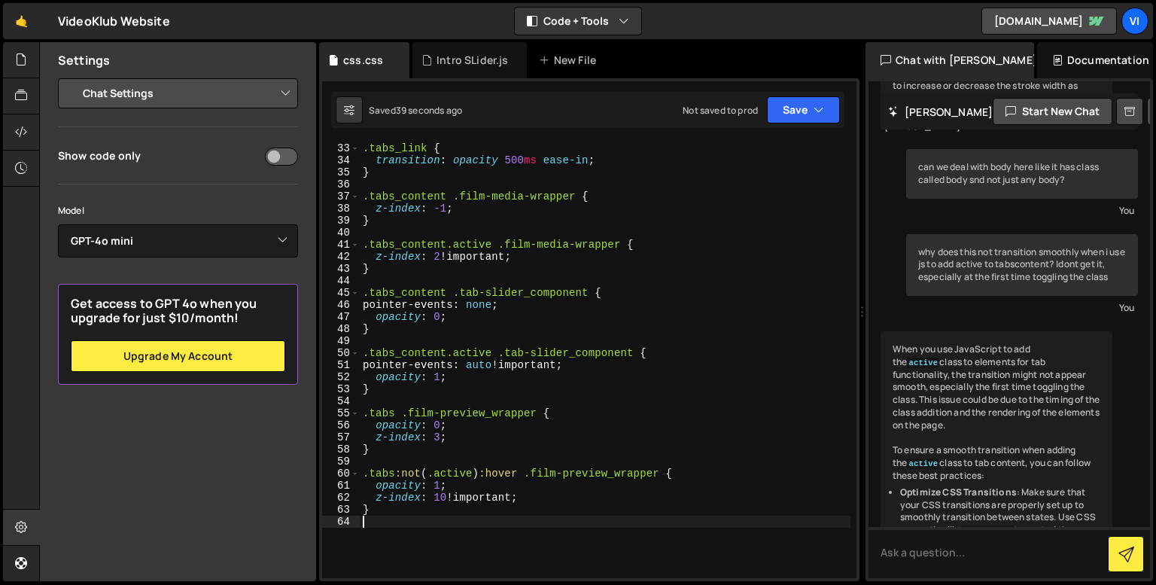
click at [467, 521] on div ".tab-slider_component , .tabs_link { transition : opacity 500 ms ease-in ; } .t…" at bounding box center [605, 360] width 491 height 461
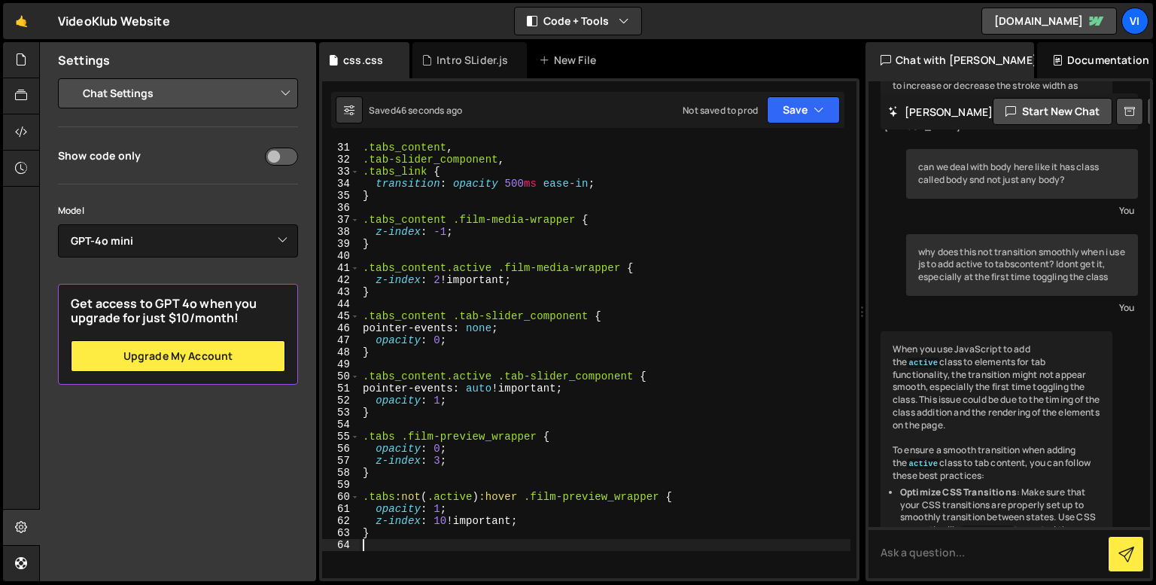
scroll to position [361, 0]
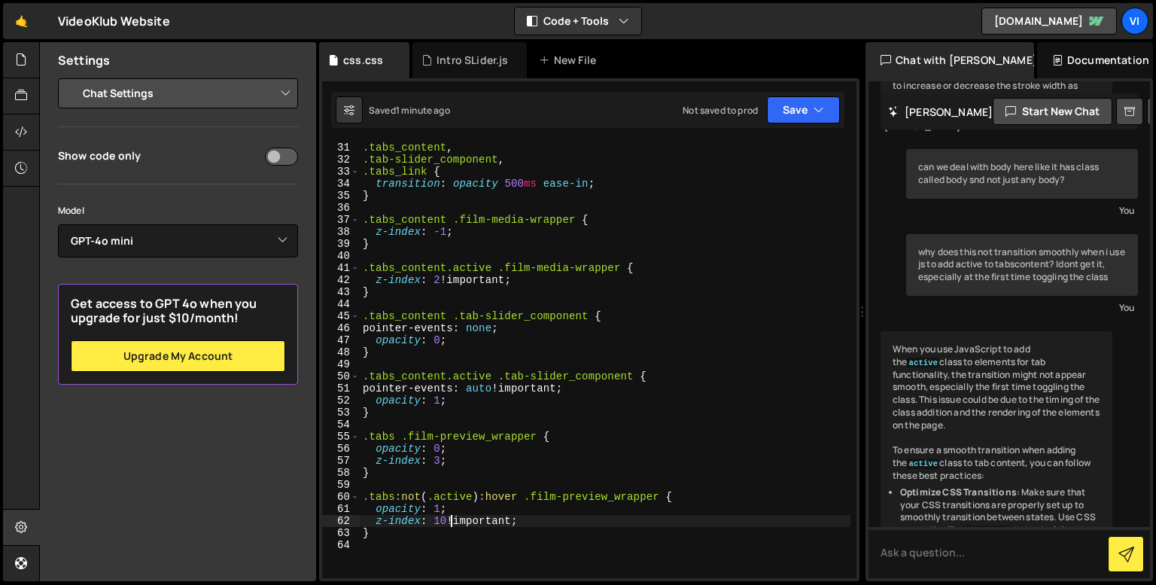
click at [449, 515] on div ".tabs_content , .tab-slider_component , .tabs_link { transition : opacity 500 m…" at bounding box center [605, 371] width 491 height 461
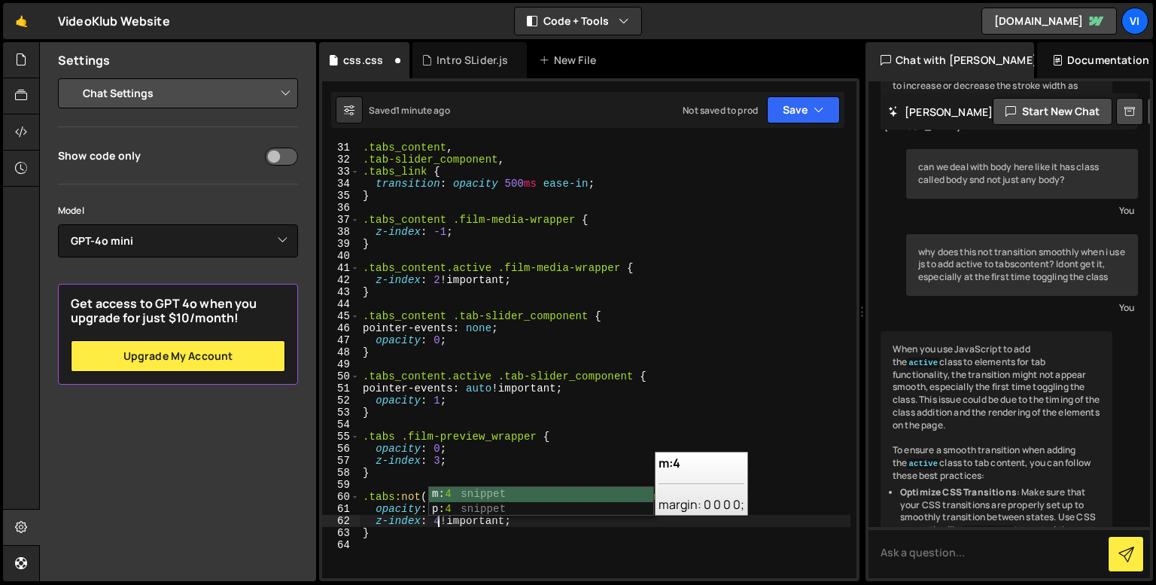
scroll to position [0, 5]
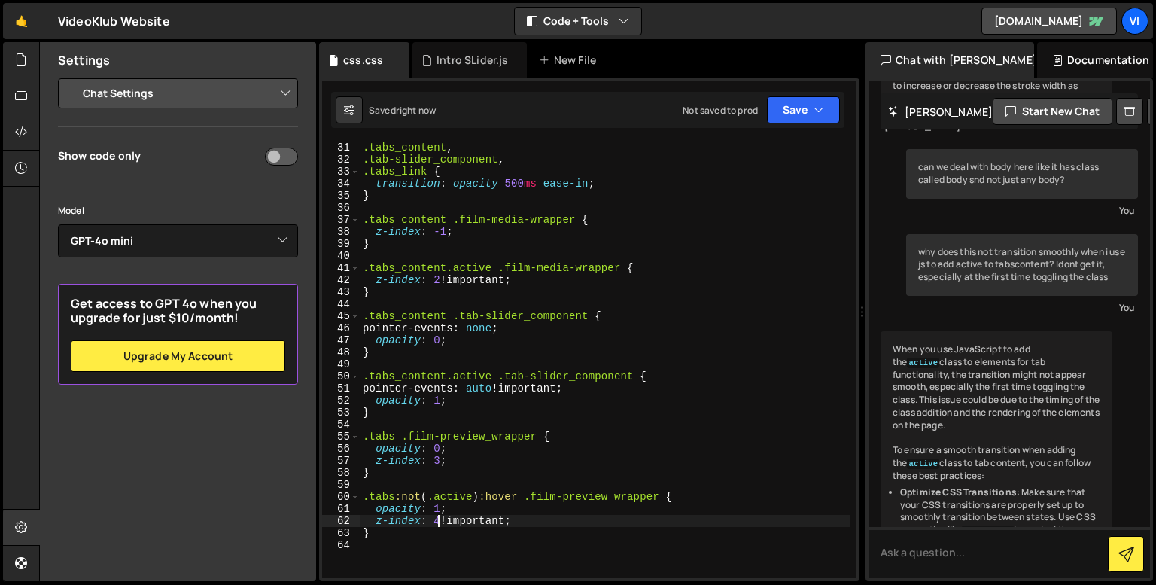
click at [436, 534] on div ".tabs_content , .tab-slider_component , .tabs_link { transition : opacity 500 m…" at bounding box center [605, 371] width 491 height 461
type textarea "}"
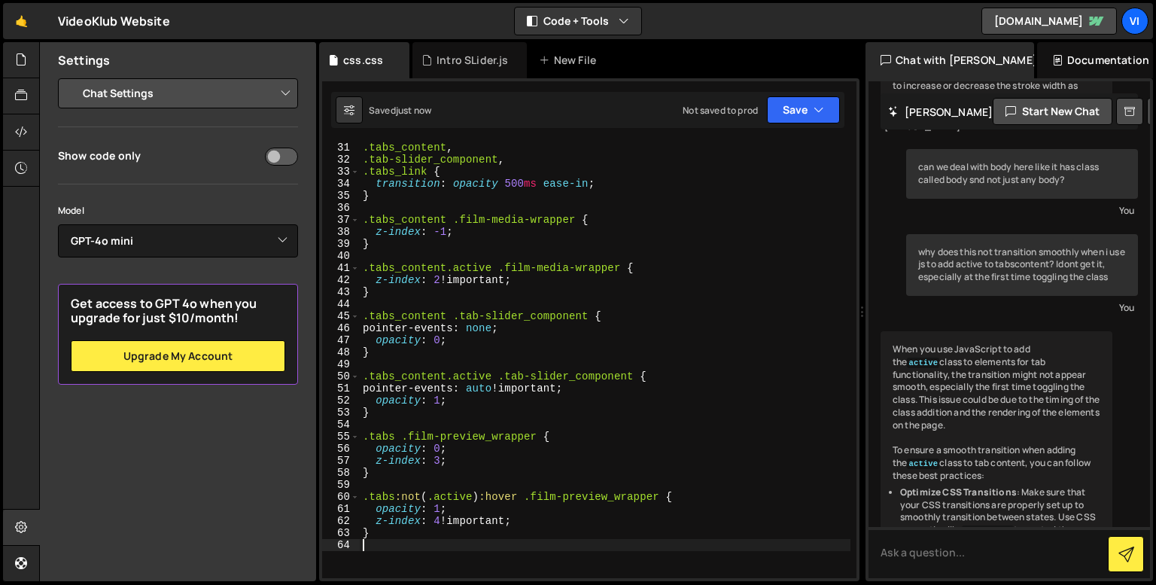
click at [427, 539] on div ".tabs_content , .tab-slider_component , .tabs_link { transition : opacity 500 m…" at bounding box center [605, 371] width 491 height 461
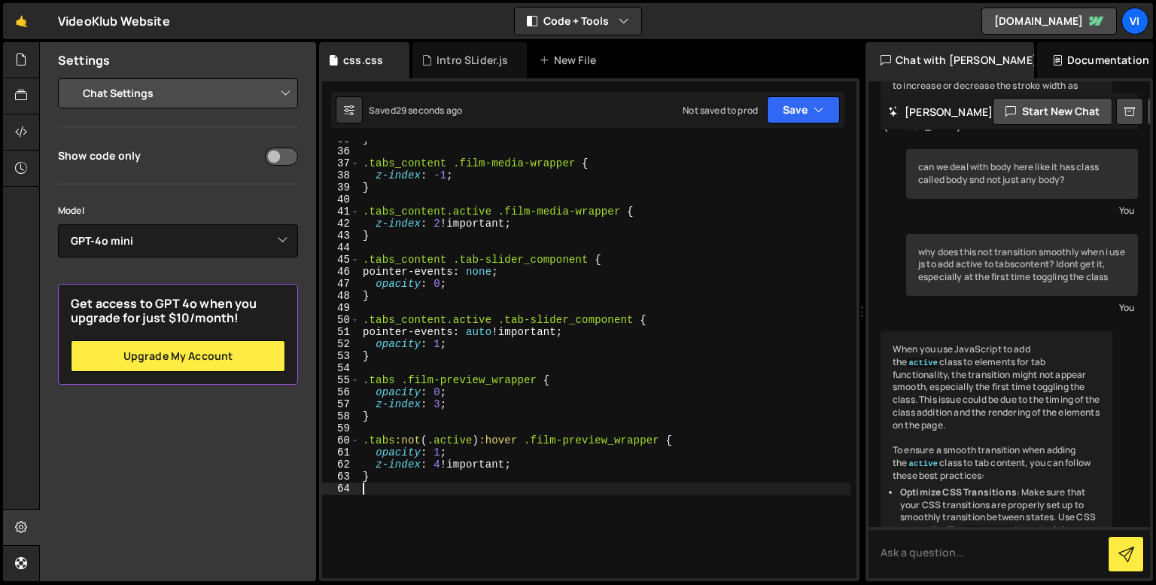
scroll to position [418, 0]
click at [438, 378] on div "} .tabs_content .film-media-wrapper { z-index : -1 ; } .tabs_content.active .fi…" at bounding box center [605, 363] width 491 height 461
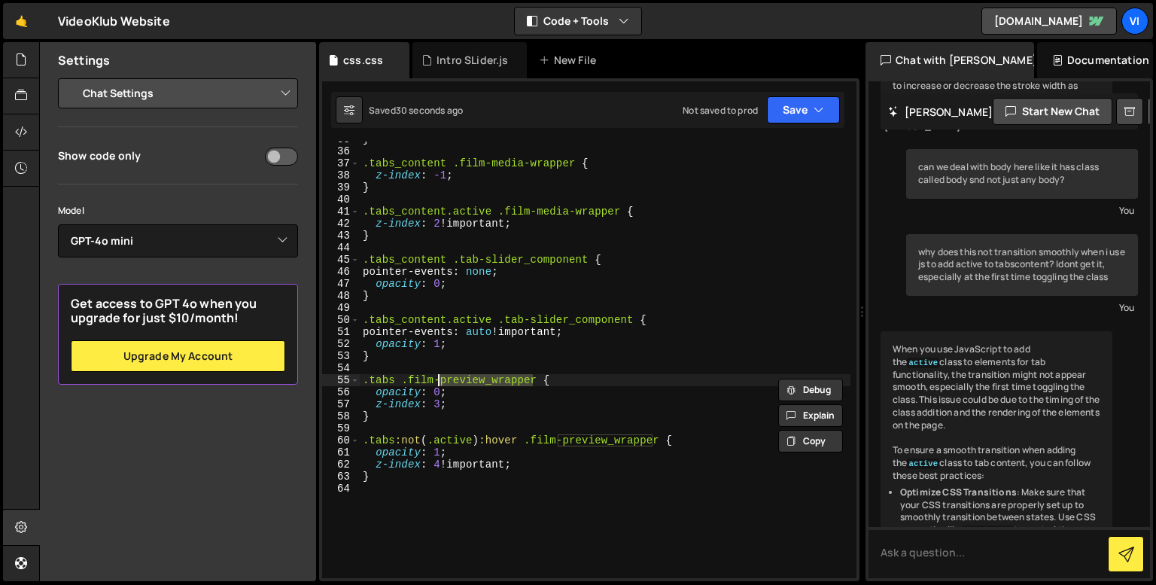
click at [438, 378] on div "} .tabs_content .film-media-wrapper { z-index : -1 ; } .tabs_content.active .fi…" at bounding box center [605, 363] width 491 height 461
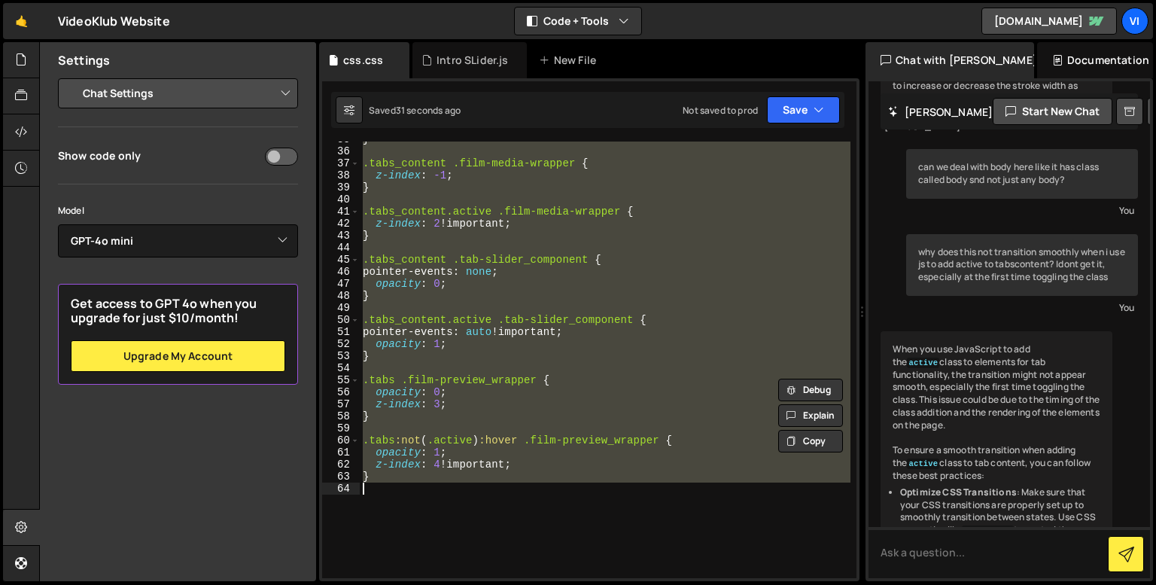
click at [438, 378] on div "} .tabs_content .film-media-wrapper { z-index : -1 ; } .tabs_content.active .fi…" at bounding box center [605, 363] width 491 height 461
click at [396, 400] on div "} .tabs_content .film-media-wrapper { z-index : -1 ; } .tabs_content.active .fi…" at bounding box center [605, 363] width 491 height 461
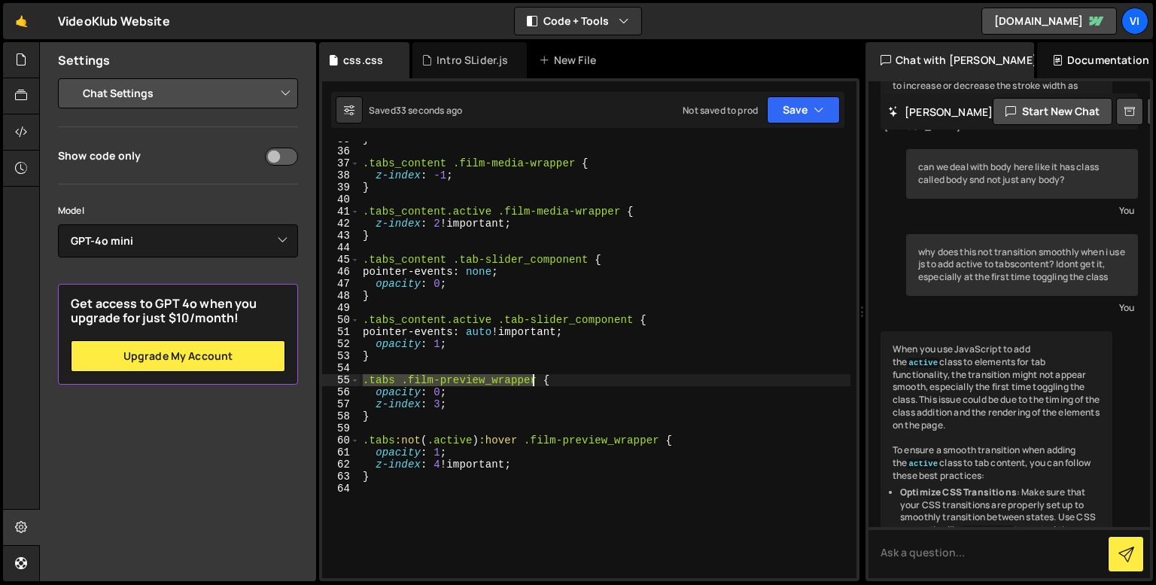
drag, startPoint x: 363, startPoint y: 382, endPoint x: 534, endPoint y: 377, distance: 170.1
click at [534, 377] on div "} .tabs_content .film-media-wrapper { z-index : -1 ; } .tabs_content.active .fi…" at bounding box center [605, 363] width 491 height 461
paste textarea ".tabs .film-preview_wrapper"
click at [579, 379] on div "} .tabs_content .film-media-wrapper { z-index : -1 ; } .tabs_content.active .fi…" at bounding box center [605, 363] width 491 height 461
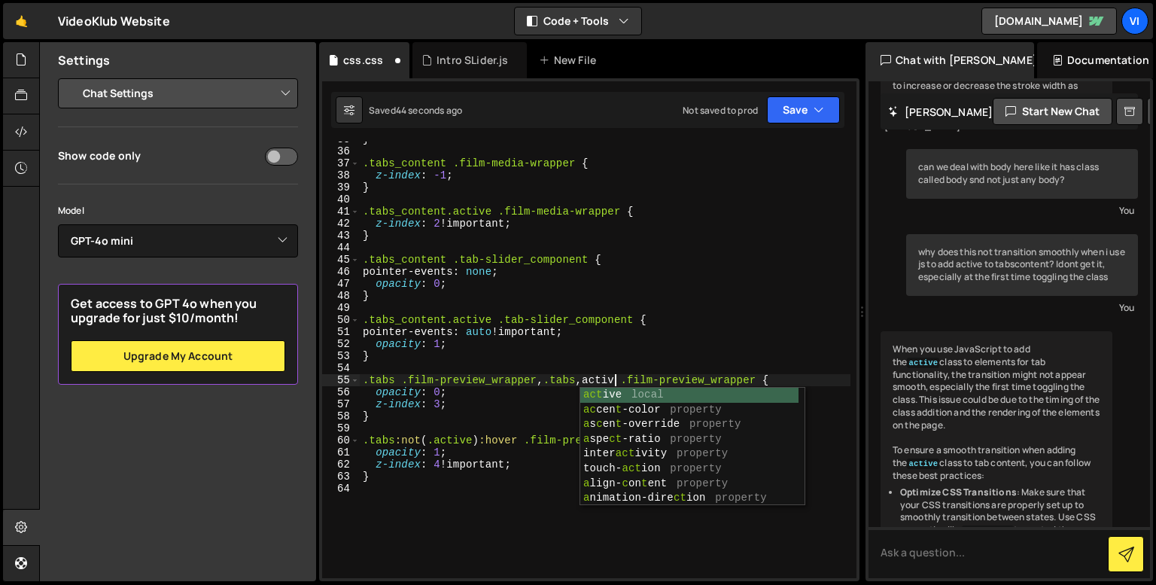
scroll to position [0, 17]
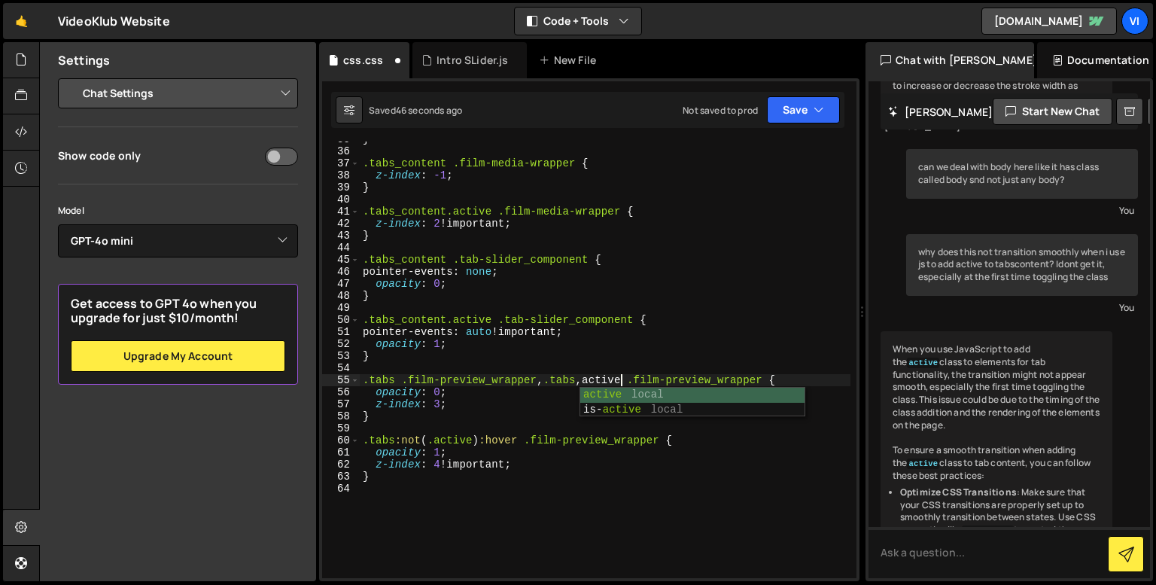
click at [585, 384] on div "} .tabs_content .film-media-wrapper { z-index : -1 ; } .tabs_content.active .fi…" at bounding box center [605, 363] width 491 height 461
click at [616, 464] on div "} .tabs_content .film-media-wrapper { z-index : -1 ; } .tabs_content.active .fi…" at bounding box center [605, 363] width 491 height 461
type textarea "z-index: 4 !important;"
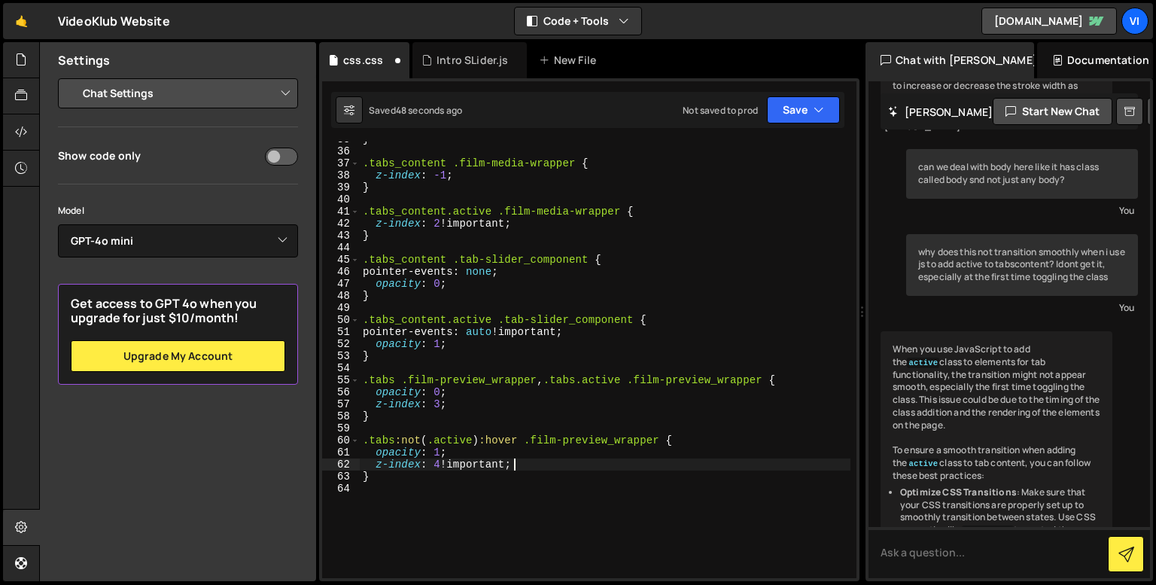
scroll to position [0, 10]
click at [572, 506] on div "} .tabs_content .film-media-wrapper { z-index : -1 ; } .tabs_content.active .fi…" at bounding box center [605, 363] width 491 height 461
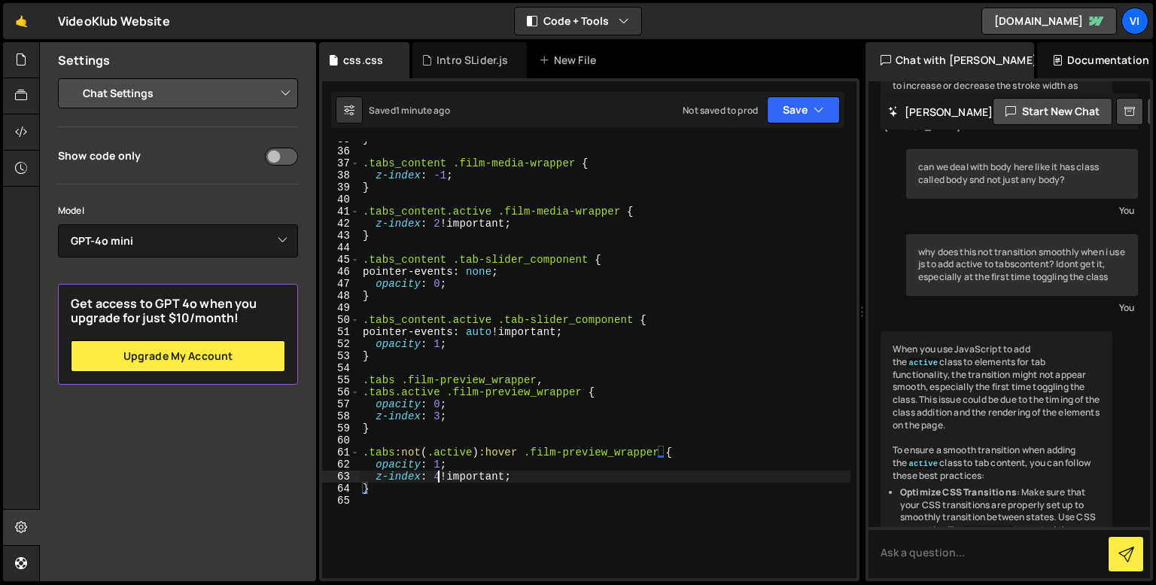
click at [439, 473] on div "} .tabs_content .film-media-wrapper { z-index : -1 ; } .tabs_content.active .fi…" at bounding box center [605, 363] width 491 height 461
drag, startPoint x: 512, startPoint y: 474, endPoint x: 445, endPoint y: 479, distance: 67.1
click at [445, 479] on div "} .tabs_content .film-media-wrapper { z-index : -1 ; } .tabs_content.active .fi…" at bounding box center [605, 363] width 491 height 461
type textarea "z-index: 40;"
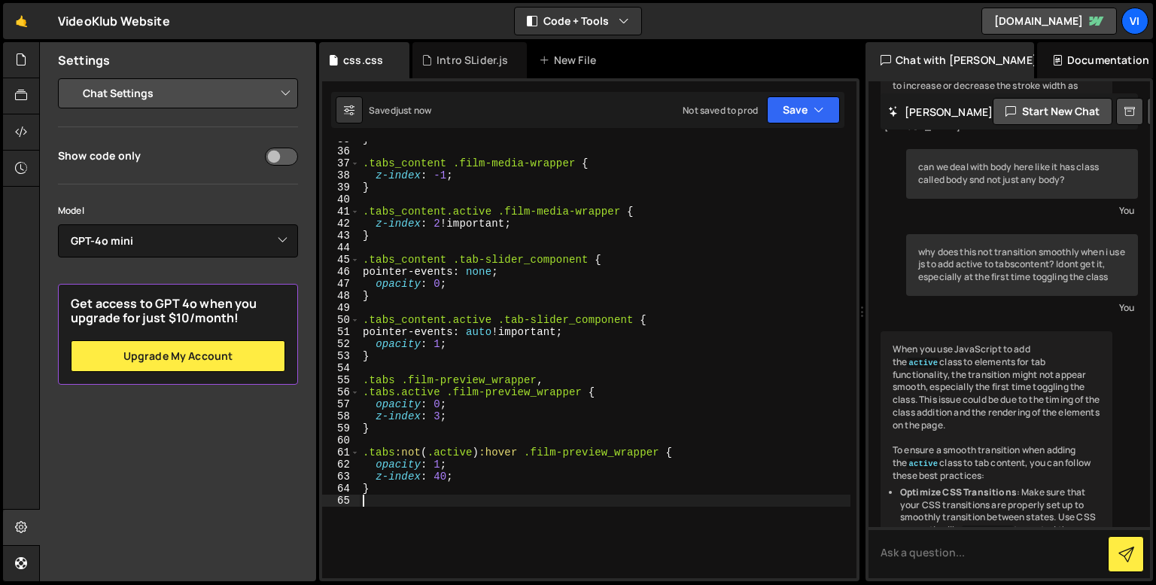
click at [497, 515] on div "} .tabs_content .film-media-wrapper { z-index : -1 ; } .tabs_content.active .fi…" at bounding box center [605, 363] width 491 height 461
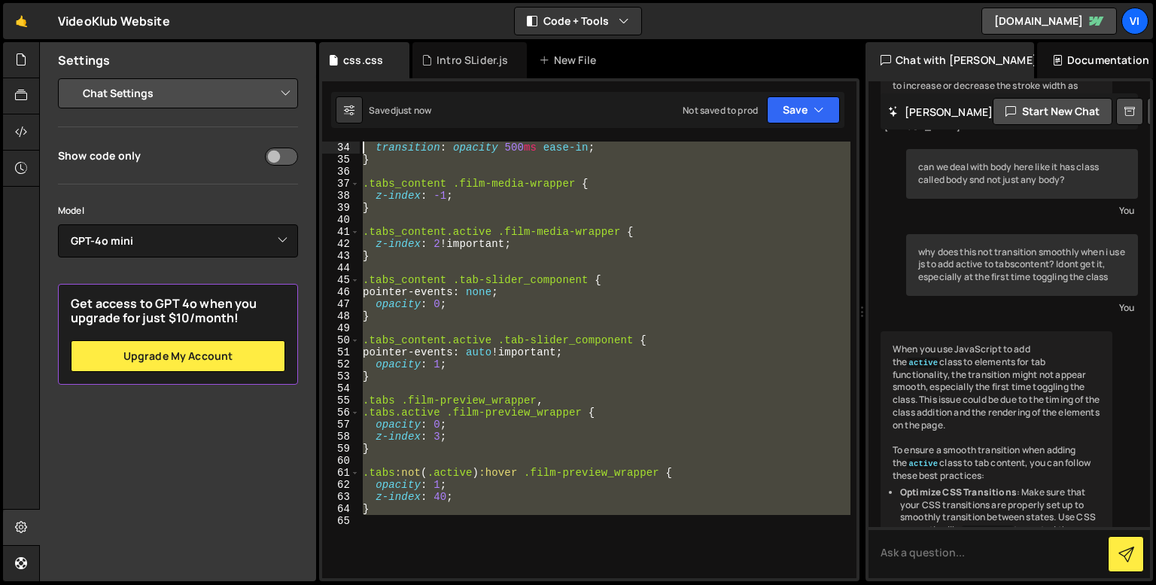
scroll to position [0, 0]
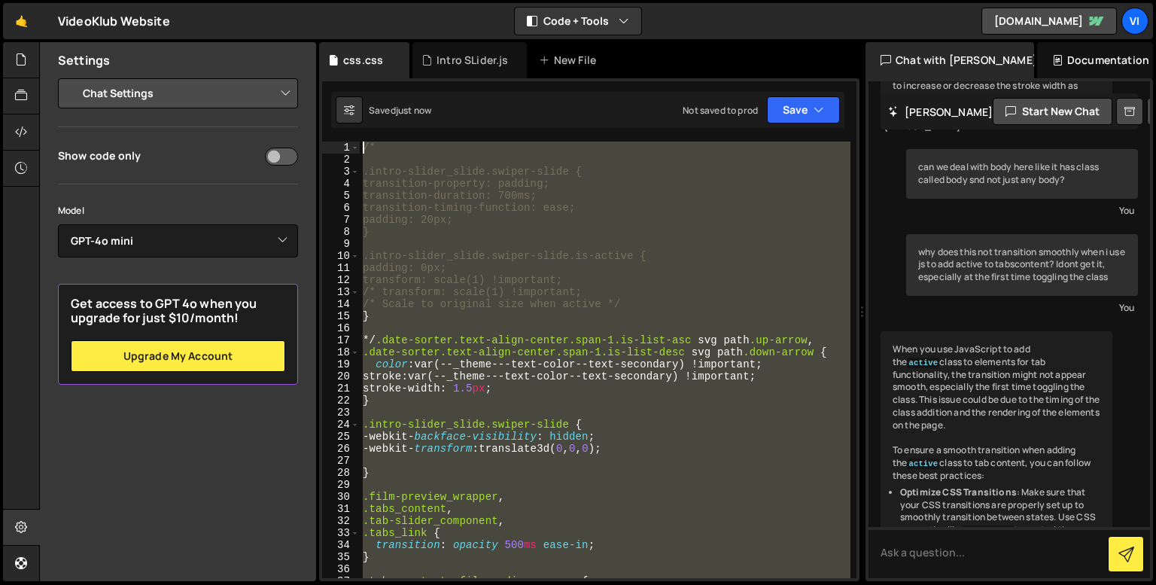
drag, startPoint x: 497, startPoint y: 515, endPoint x: 344, endPoint y: 78, distance: 463.1
click at [344, 78] on div "initScrollAnim(); 95 96 97 98 99 100 101 102 103 104 105 106 107 108 109 110 11…" at bounding box center [589, 329] width 540 height 503
click at [809, 164] on button "Debug" at bounding box center [810, 157] width 65 height 23
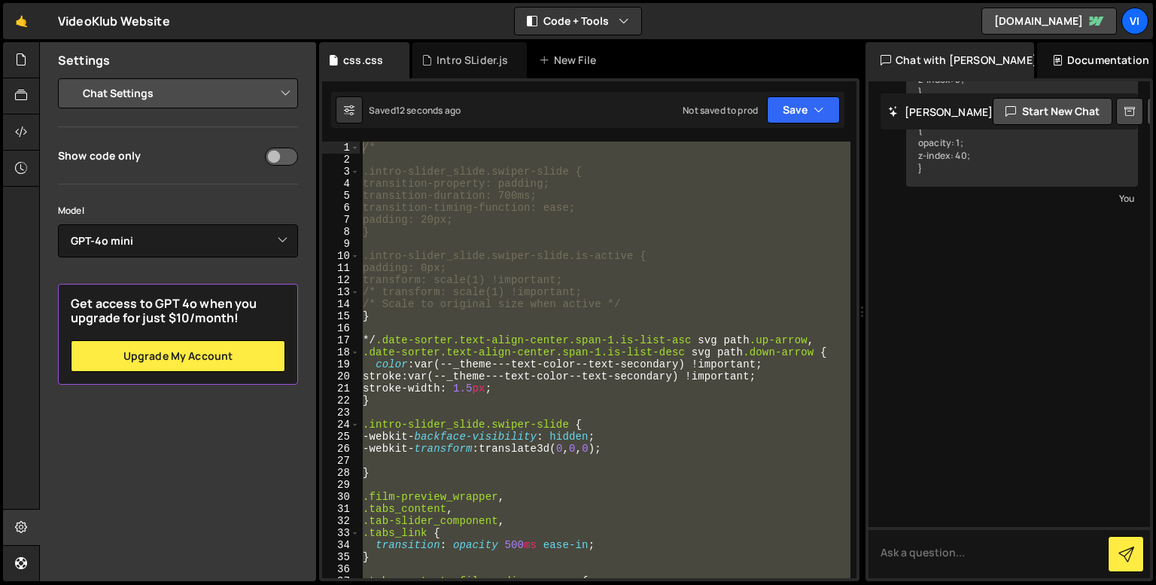
scroll to position [11774, 0]
click at [999, 339] on div "⏳ The CSS you code provided has a few issues that could potentially cause it no…" at bounding box center [996, 373] width 232 height 303
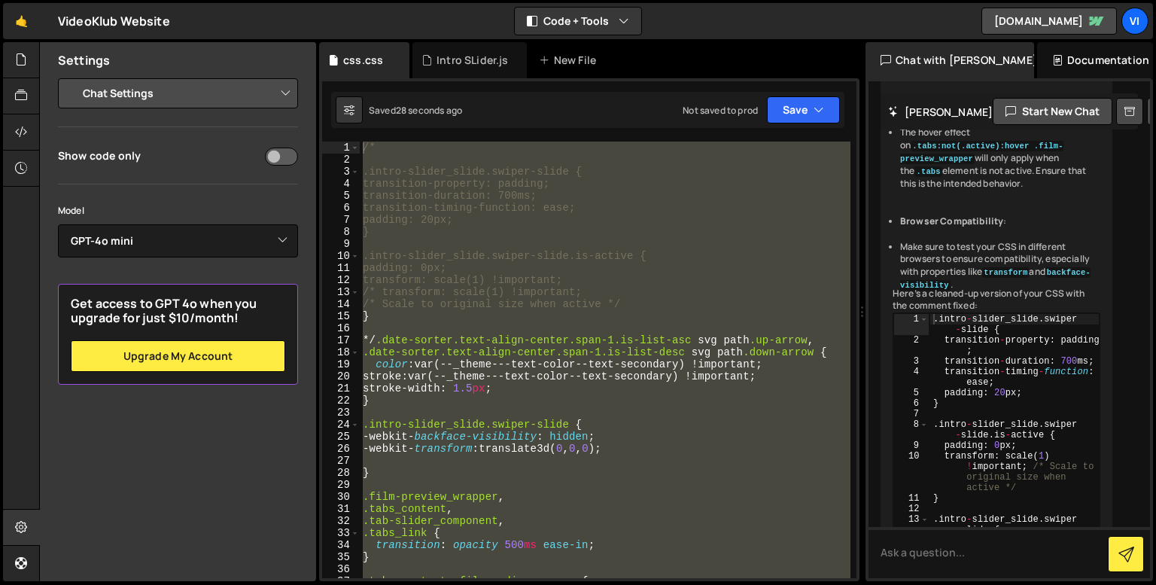
scroll to position [11834, 0]
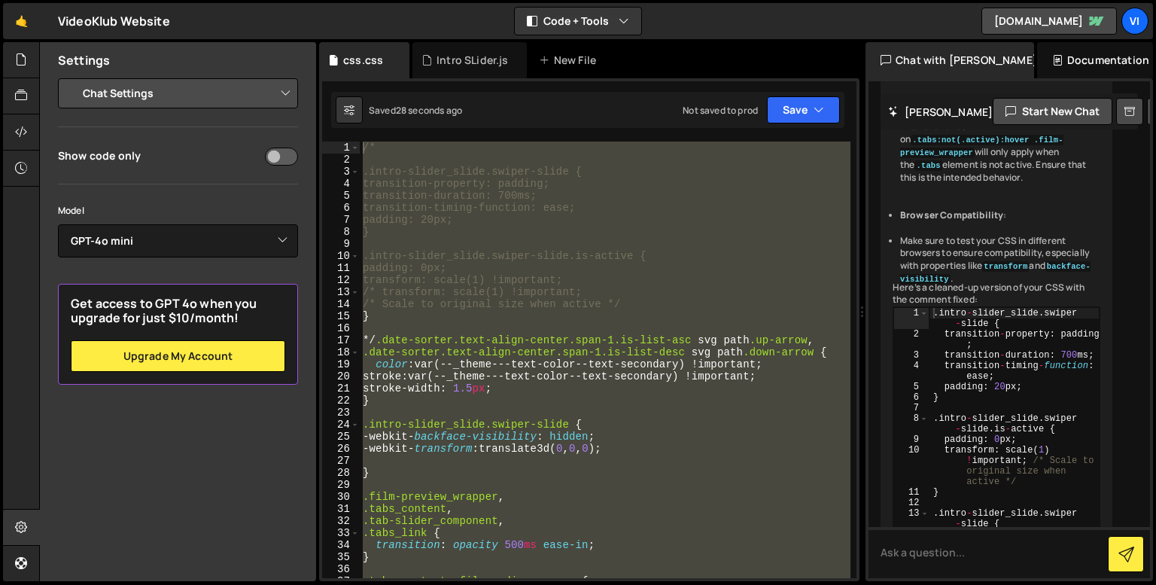
click at [742, 350] on div "/* .intro-slider_slide.swiper-slide { transition-property: padding; transition-…" at bounding box center [605, 371] width 491 height 461
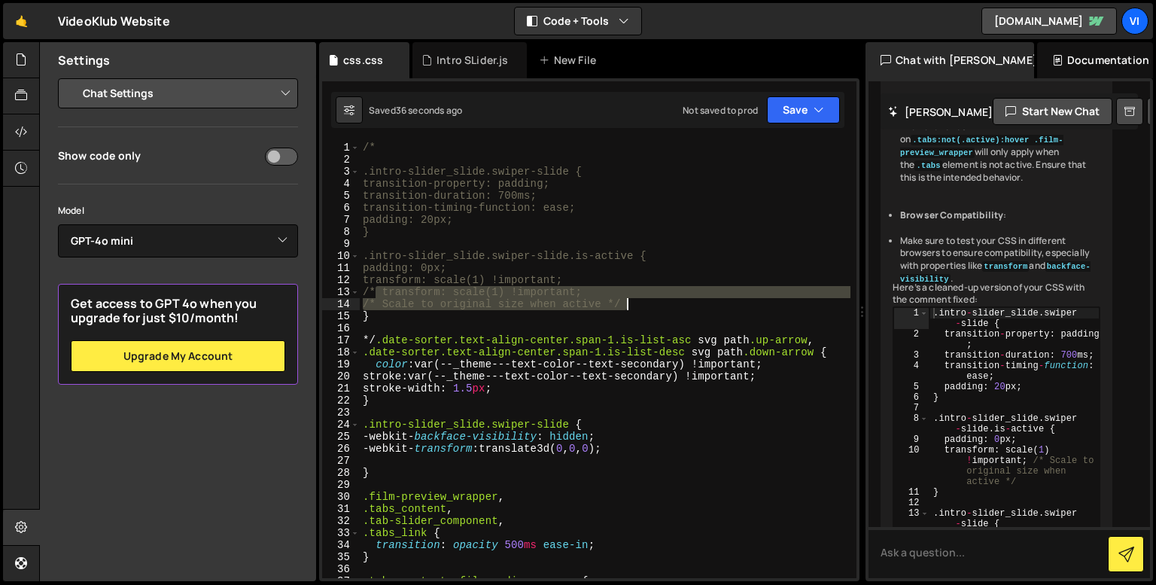
drag, startPoint x: 372, startPoint y: 293, endPoint x: 732, endPoint y: 303, distance: 359.8
click at [732, 303] on div "/* .intro-slider_slide.swiper-slide { transition-property: padding; transition-…" at bounding box center [605, 371] width 491 height 461
type textarea "/* transform: scale(1) !important; /* Scale to original size when active */"
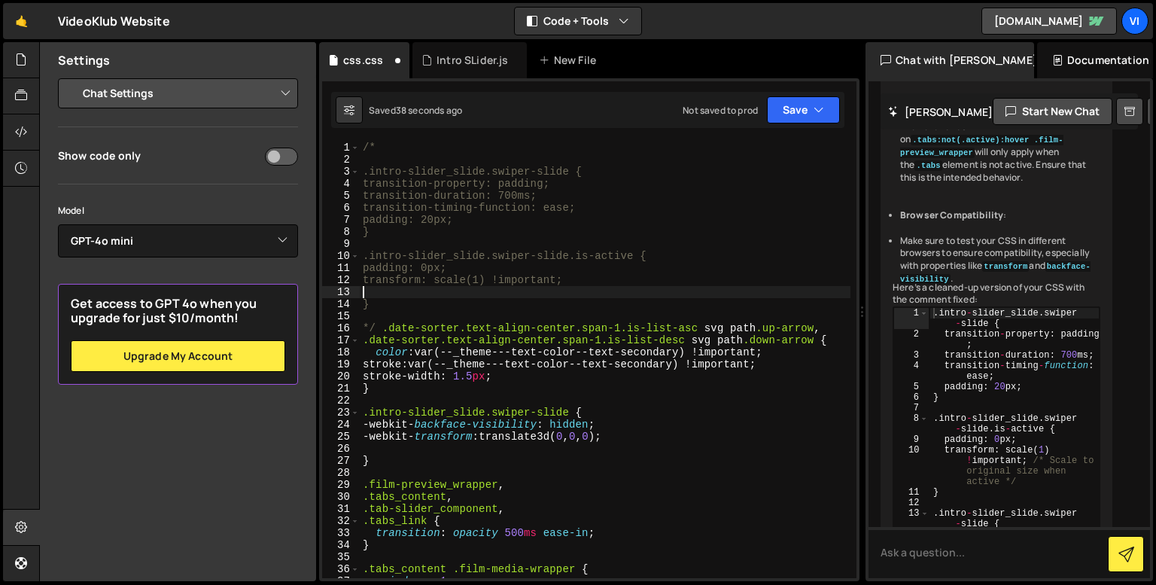
type textarea "transform: scale(1) !important;"
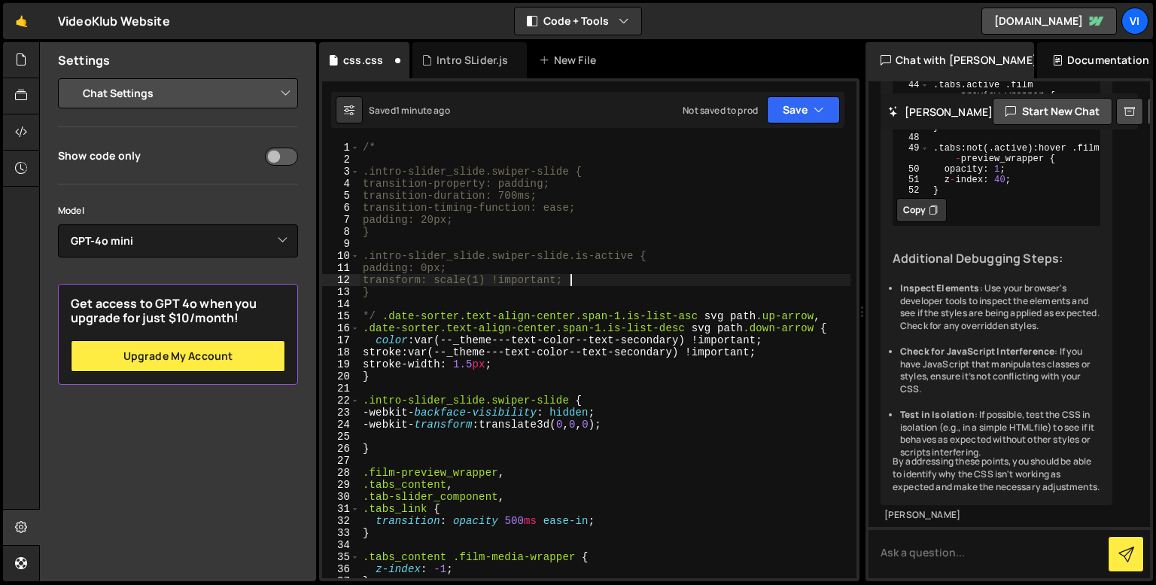
scroll to position [13560, 0]
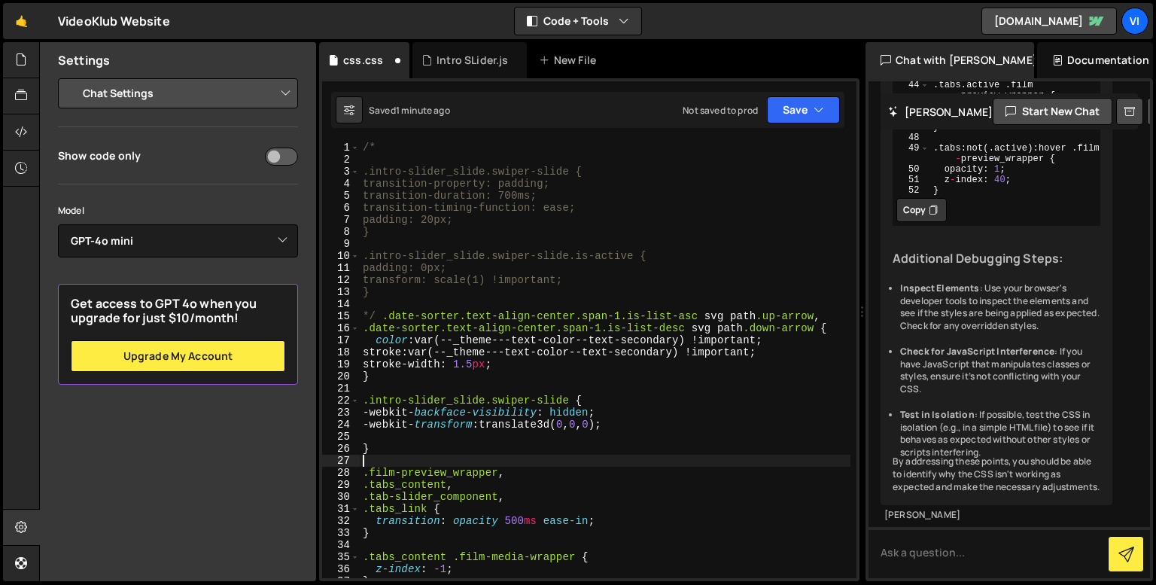
click at [637, 466] on div "/* .intro-slider_slide.swiper-slide { transition-property: padding; transition-…" at bounding box center [605, 371] width 491 height 461
type textarea "}"
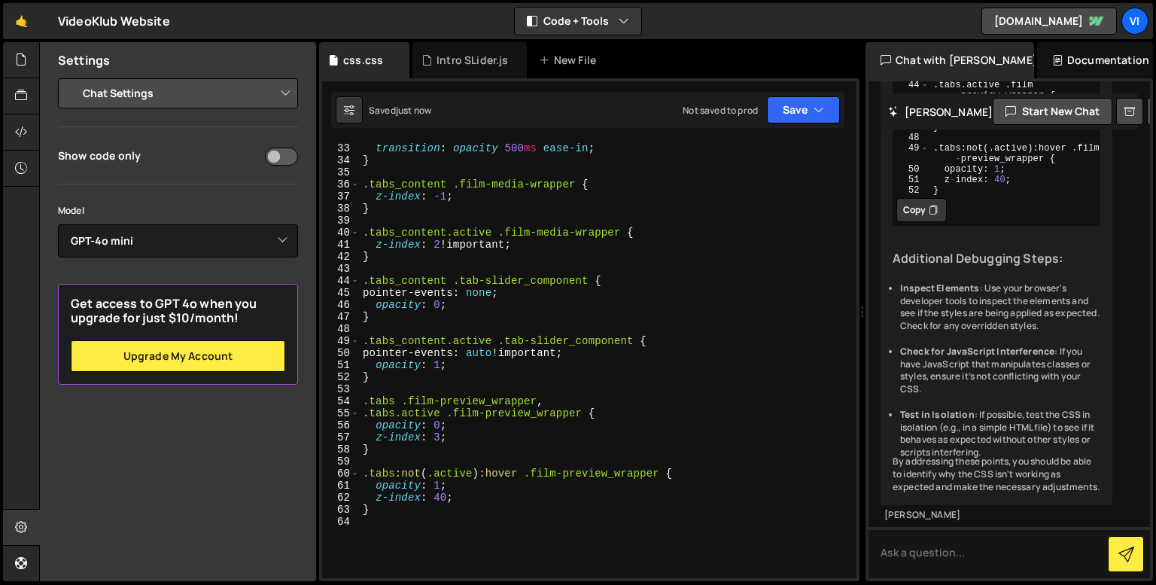
scroll to position [385, 0]
click at [418, 317] on div ".tabs_link { transition : opacity 500 ms ease-in ; } .tabs_content .film-media-…" at bounding box center [605, 360] width 491 height 461
click at [441, 523] on div ".tabs_link { transition : opacity 500 ms ease-in ; } .tabs_content .film-media-…" at bounding box center [605, 360] width 491 height 461
paste textarea "}"
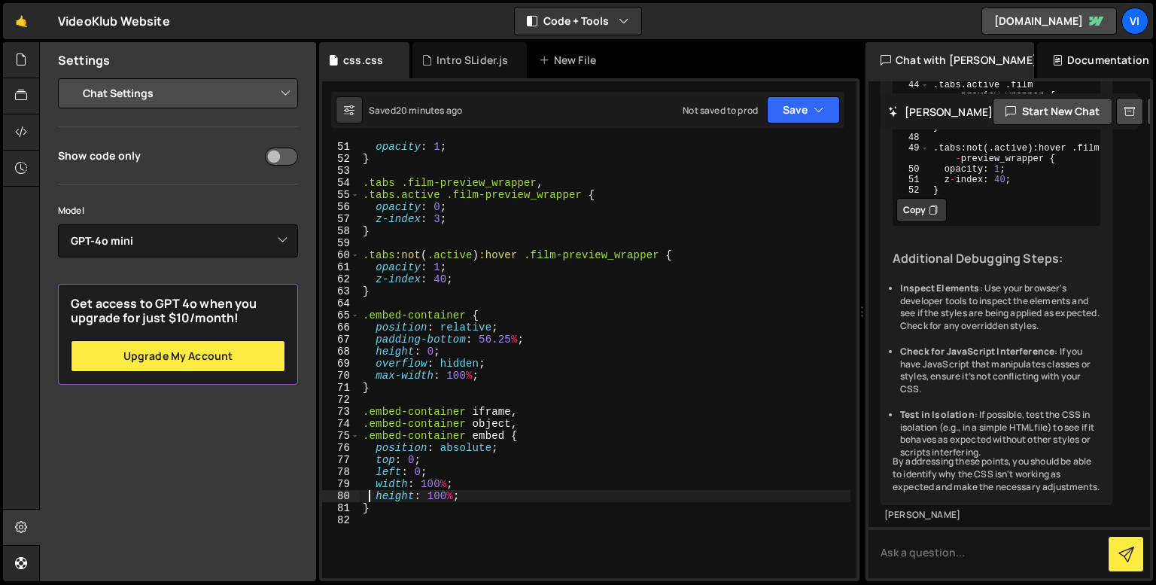
scroll to position [619, 0]
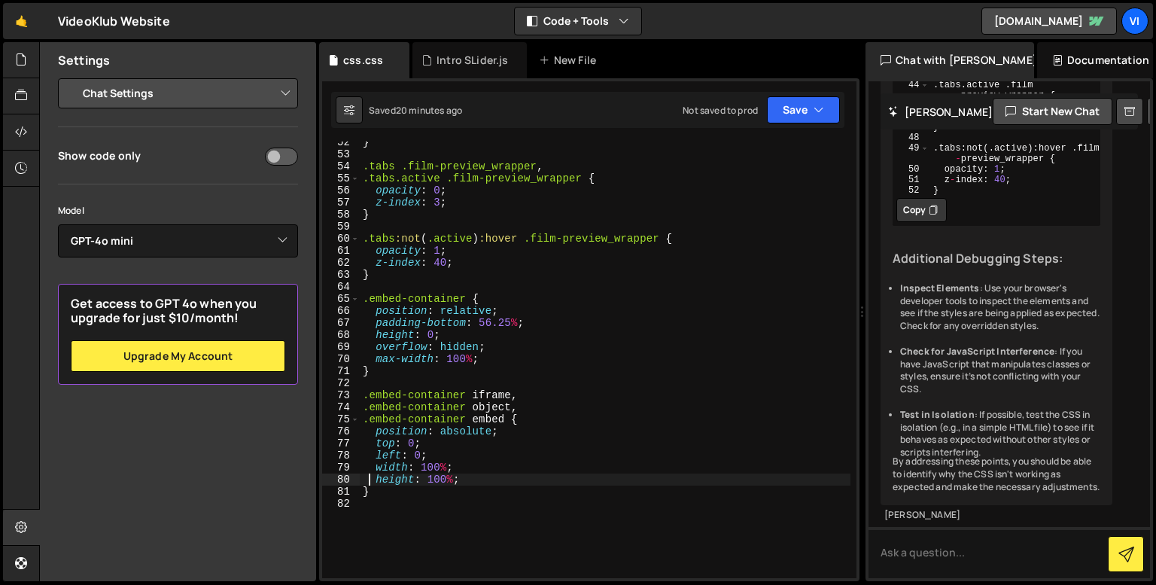
click at [421, 482] on div "} .tabs .film-preview_wrapper , .tabs.active .film-preview_wrapper { opacity : …" at bounding box center [605, 366] width 491 height 461
click at [492, 324] on div "} .tabs .film-preview_wrapper , .tabs.active .film-preview_wrapper { opacity : …" at bounding box center [605, 366] width 491 height 461
click at [487, 354] on div "} .tabs .film-preview_wrapper , .tabs.active .film-preview_wrapper { opacity : …" at bounding box center [605, 366] width 491 height 461
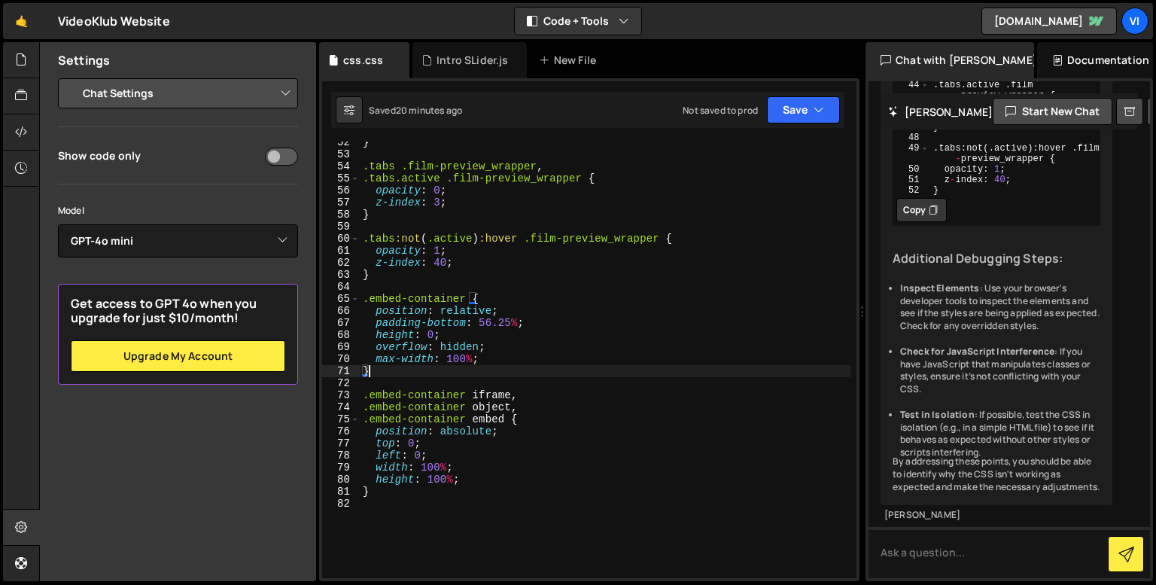
click at [487, 372] on div "} .tabs .film-preview_wrapper , .tabs.active .film-preview_wrapper { opacity : …" at bounding box center [605, 366] width 491 height 461
type textarea "}"
click at [487, 372] on div "} .tabs .film-preview_wrapper , .tabs.active .film-preview_wrapper { opacity : …" at bounding box center [605, 366] width 491 height 461
